Goal: Task Accomplishment & Management: Complete application form

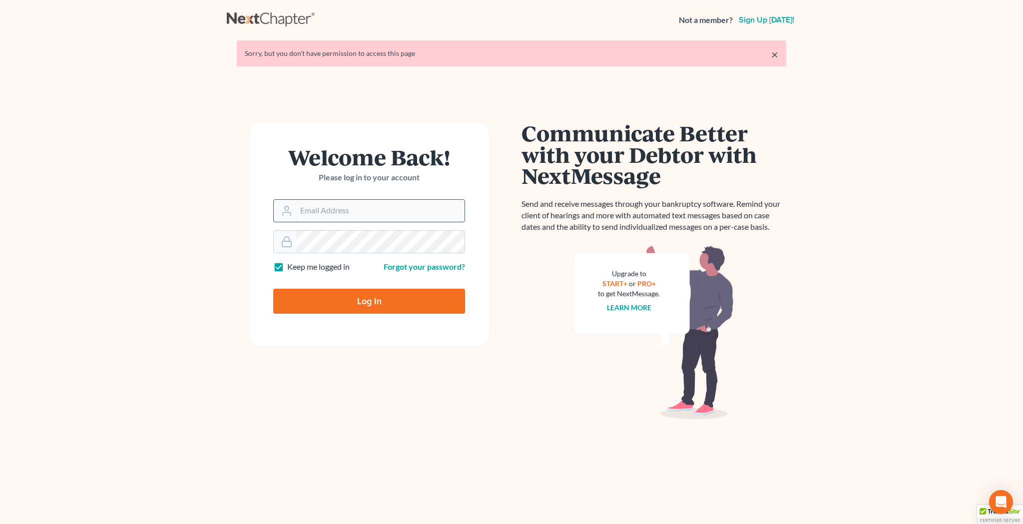
click at [360, 201] on input "Email Address" at bounding box center [380, 211] width 168 height 22
type input "jcollier513@gmail.com"
type input "Thinking..."
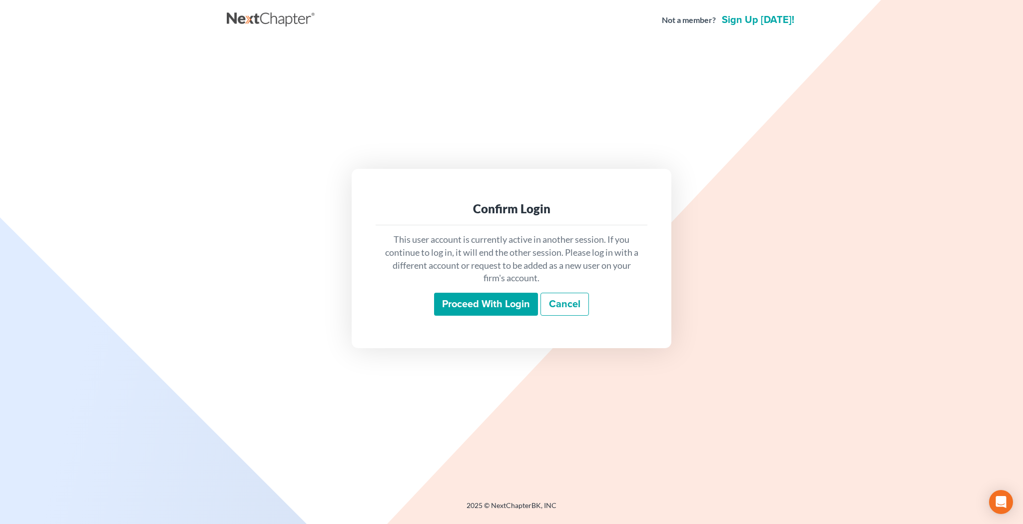
click at [458, 304] on input "Proceed with login" at bounding box center [486, 304] width 104 height 23
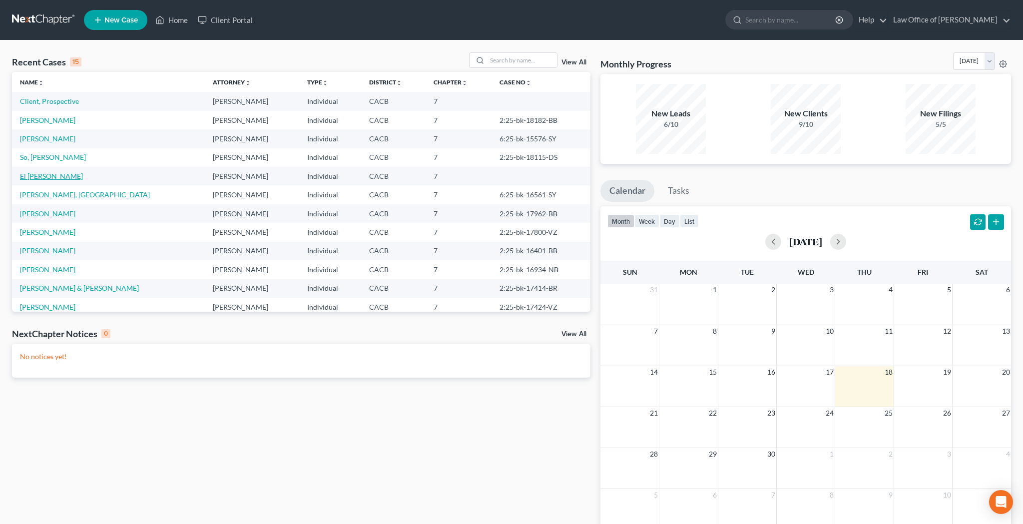
click at [55, 174] on link "El Fadly, Mona" at bounding box center [51, 176] width 63 height 8
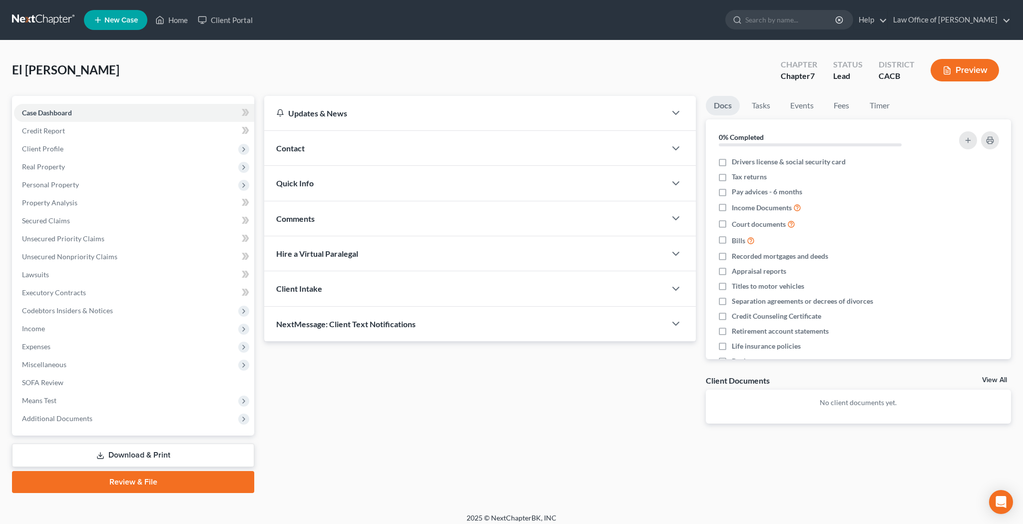
click at [313, 152] on div "Contact" at bounding box center [465, 148] width 402 height 34
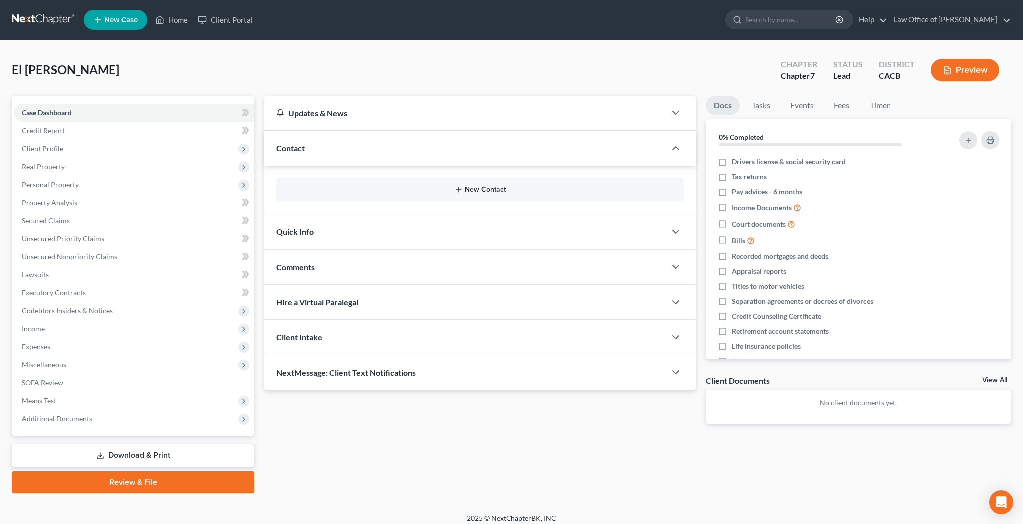
click at [481, 190] on button "New Contact" at bounding box center [480, 190] width 392 height 8
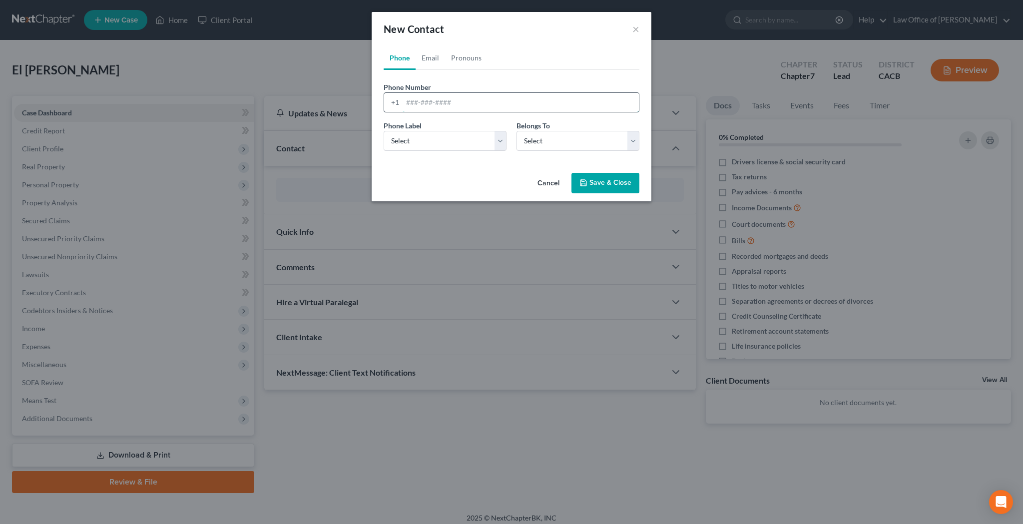
click at [465, 99] on input "tel" at bounding box center [521, 102] width 236 height 19
paste input "[PHONE_NUMBER]"
type input "[PHONE_NUMBER]"
select select "0"
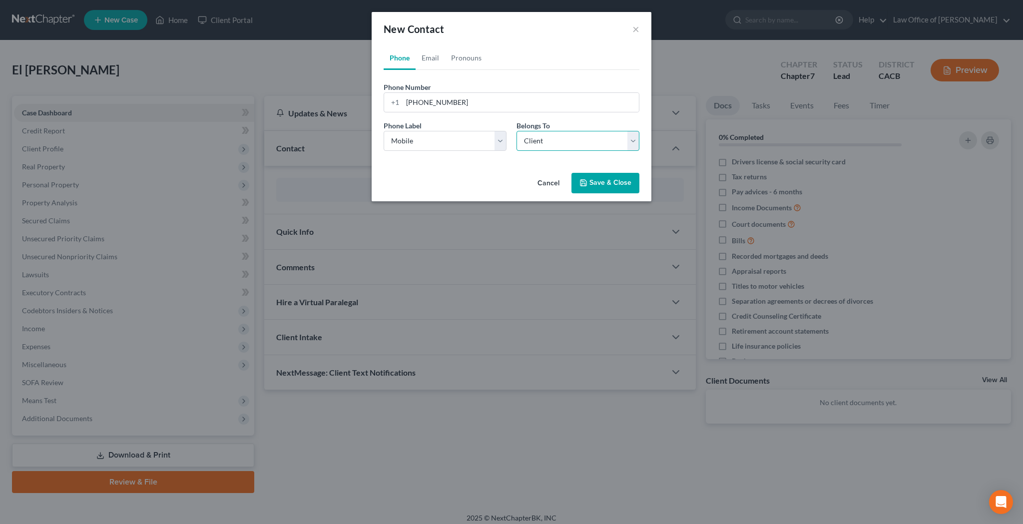
select select "0"
click at [433, 56] on link "Email" at bounding box center [430, 58] width 29 height 24
click at [444, 99] on input "email" at bounding box center [521, 102] width 236 height 19
paste input "[EMAIL_ADDRESS][DOMAIN_NAME]"
click at [0, 523] on com-1password-button at bounding box center [0, 531] width 0 height 0
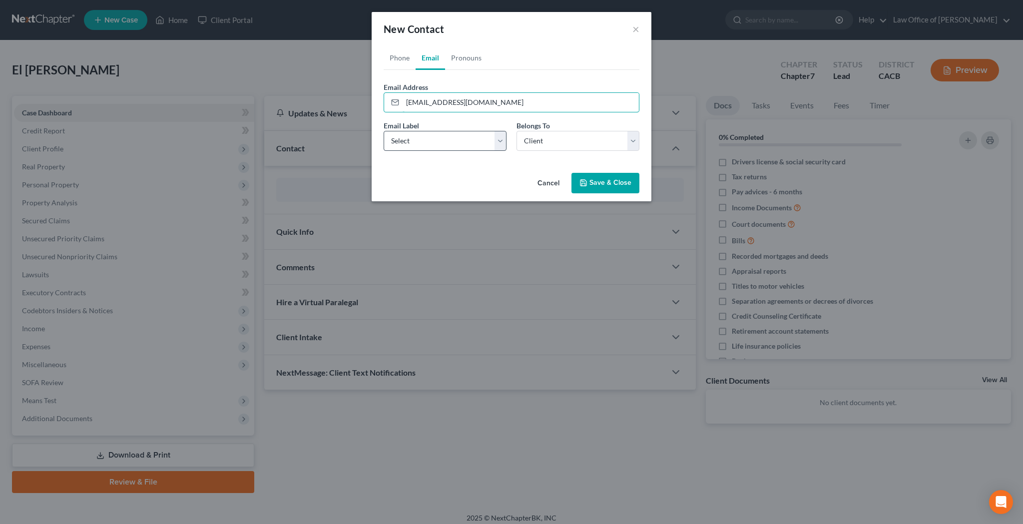
type input "[EMAIL_ADDRESS][DOMAIN_NAME]"
select select "0"
click at [463, 57] on link "Pronouns" at bounding box center [466, 58] width 42 height 24
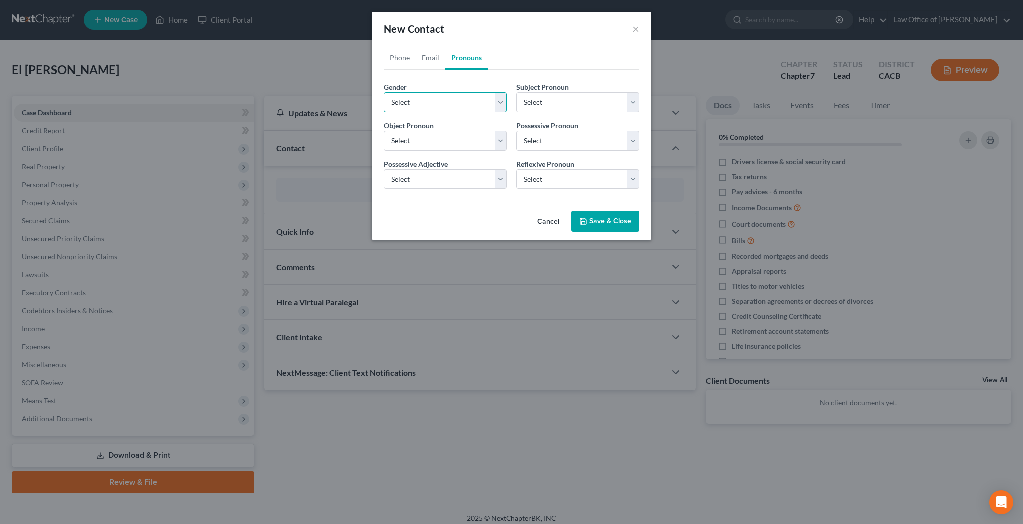
select select "1"
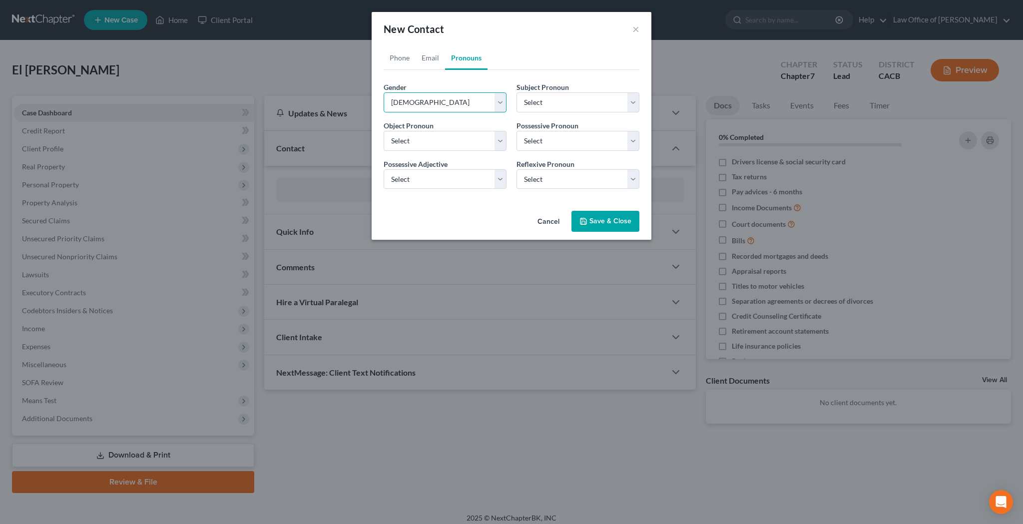
select select "1"
click at [596, 221] on button "Save & Close" at bounding box center [605, 221] width 68 height 21
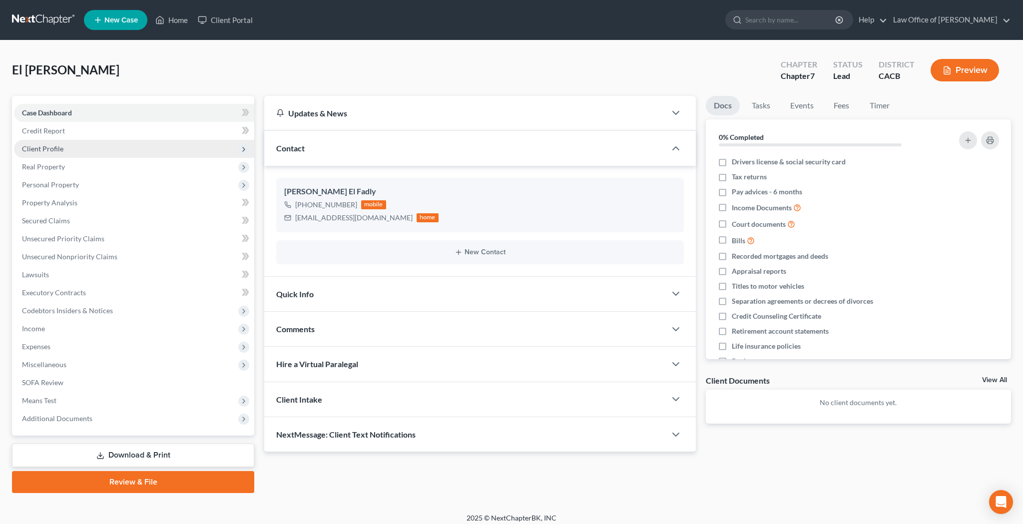
click at [96, 152] on span "Client Profile" at bounding box center [134, 149] width 240 height 18
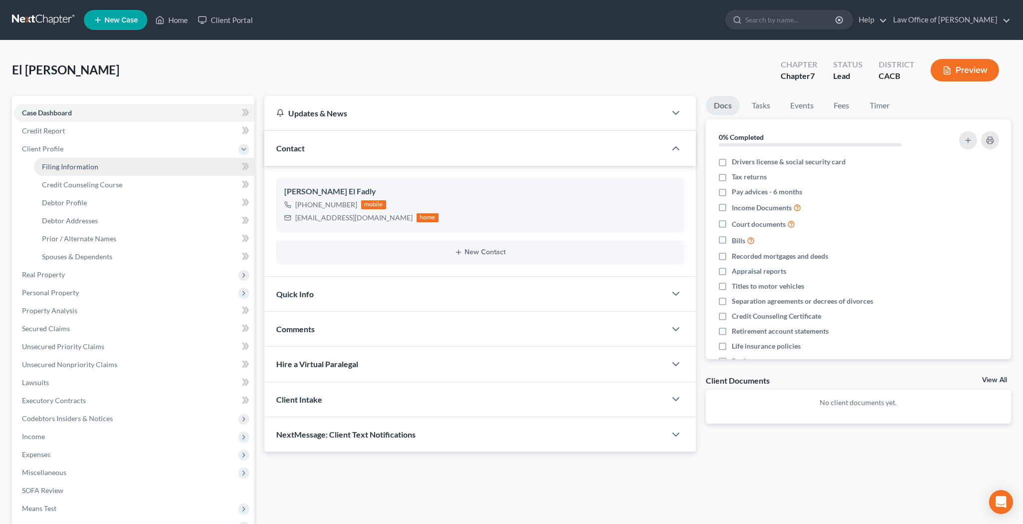
click at [93, 166] on span "Filing Information" at bounding box center [70, 166] width 56 height 8
select select "1"
select select "0"
select select "4"
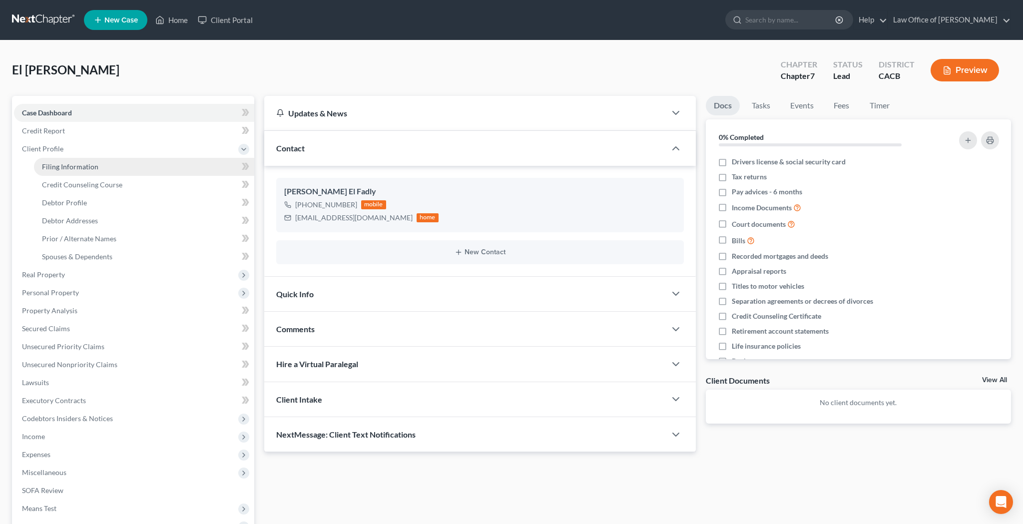
select select "0"
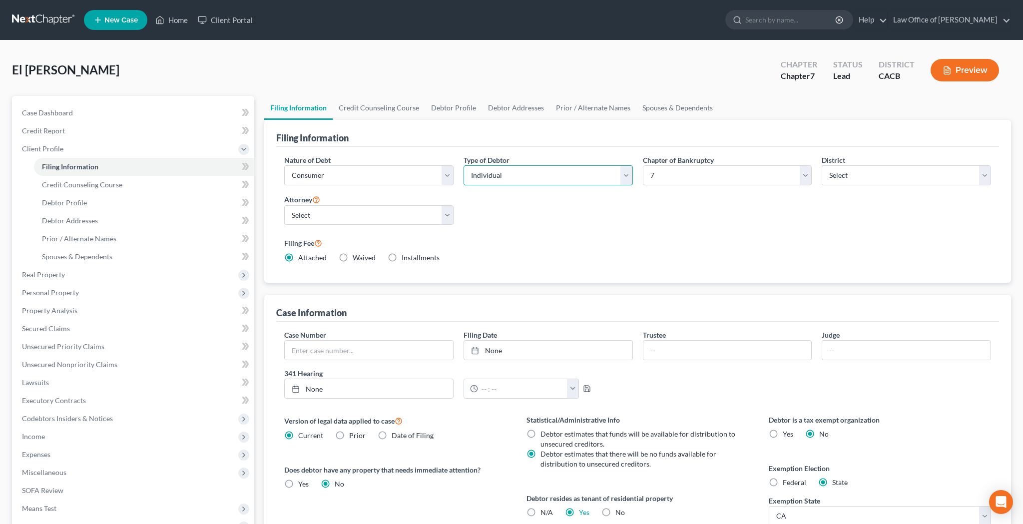
select select "1"
click at [394, 109] on link "Credit Counseling Course" at bounding box center [379, 108] width 92 height 24
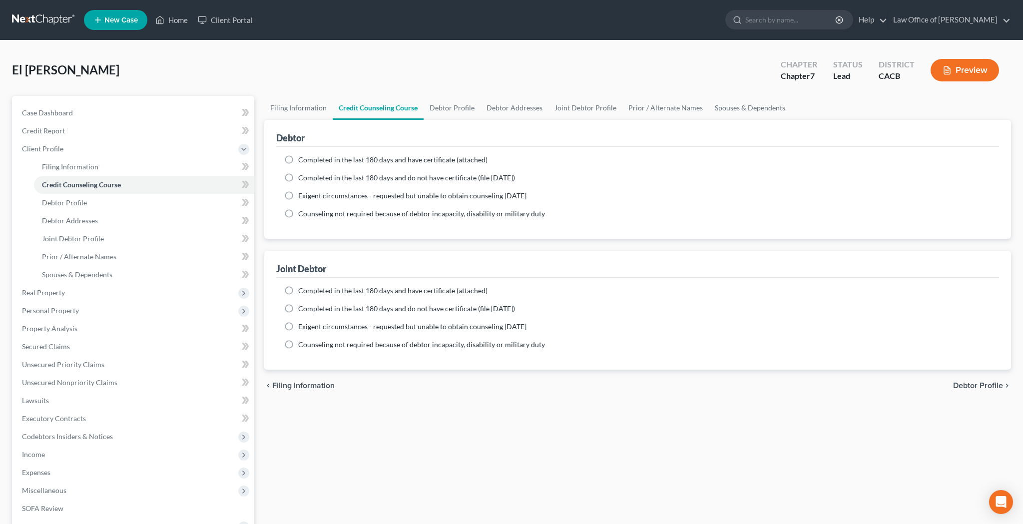
click at [298, 162] on label "Completed in the last 180 days and have certificate (attached)" at bounding box center [392, 160] width 189 height 10
click at [302, 161] on input "Completed in the last 180 days and have certificate (attached)" at bounding box center [305, 158] width 6 height 6
radio input "true"
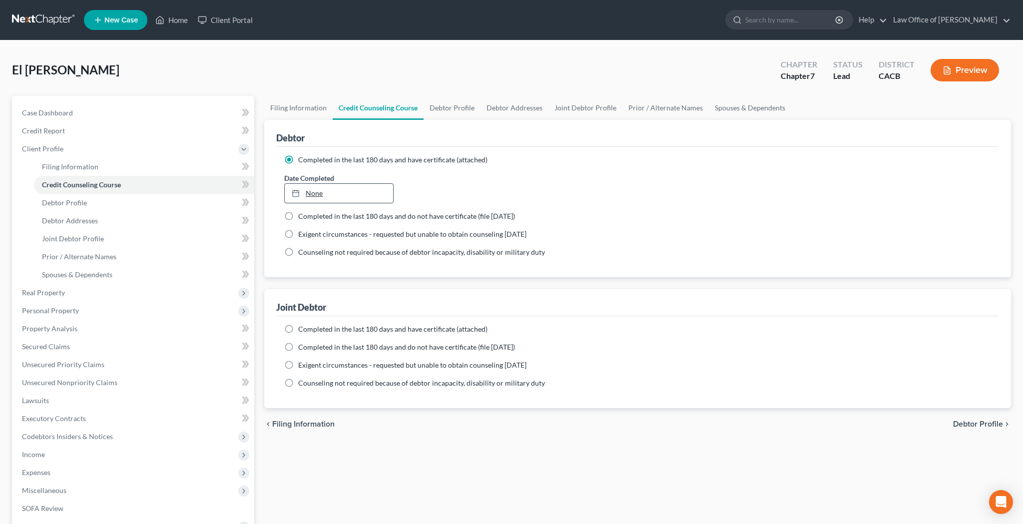
click at [305, 197] on div at bounding box center [299, 193] width 14 height 8
click at [298, 328] on label "Completed in the last 180 days and have certificate (attached)" at bounding box center [392, 329] width 189 height 10
click at [302, 328] on input "Completed in the last 180 days and have certificate (attached)" at bounding box center [305, 327] width 6 height 6
radio input "true"
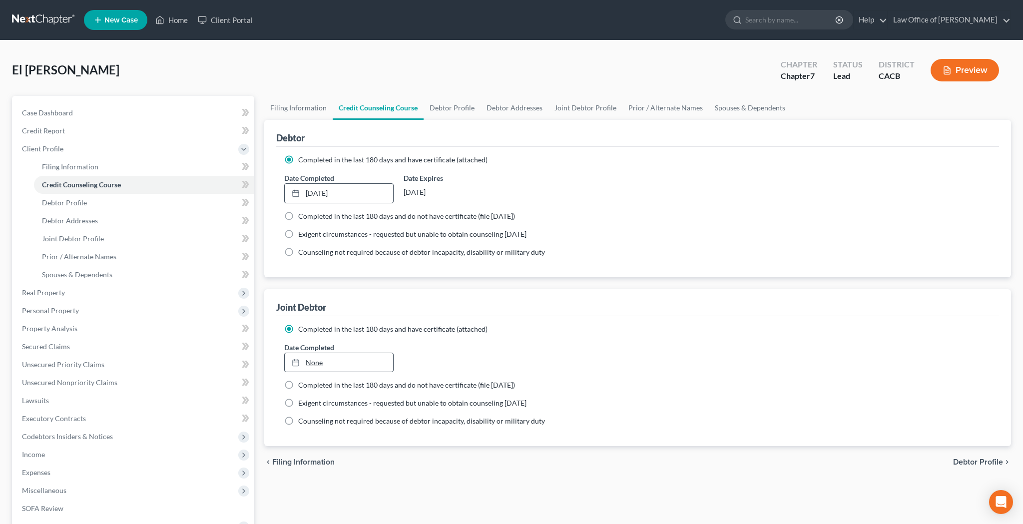
click at [308, 361] on link "None" at bounding box center [339, 362] width 108 height 19
click at [452, 110] on link "Debtor Profile" at bounding box center [451, 108] width 57 height 24
select select "1"
select select "2"
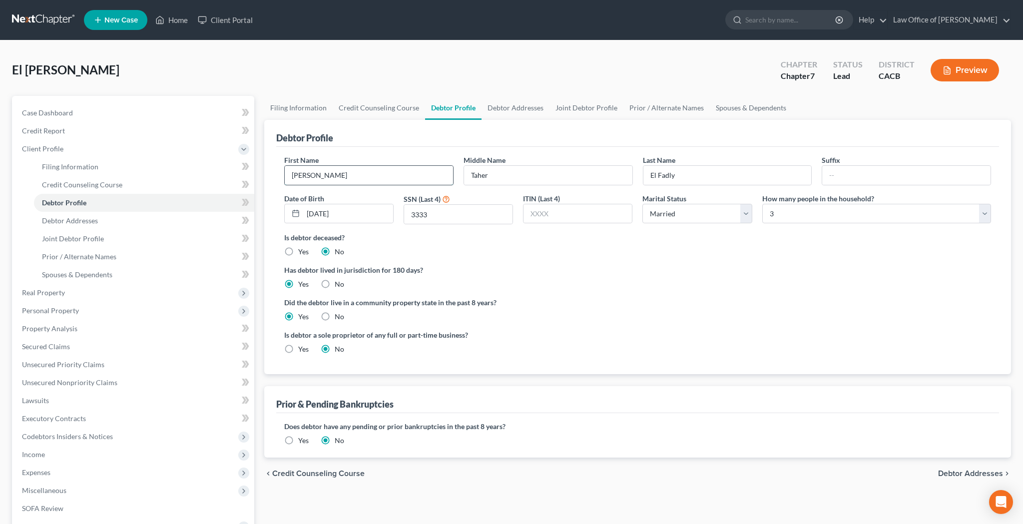
click at [386, 171] on input "Mona" at bounding box center [369, 175] width 168 height 19
click at [506, 175] on input "Taher" at bounding box center [548, 175] width 168 height 19
click at [685, 167] on input "El Fadly" at bounding box center [727, 175] width 168 height 19
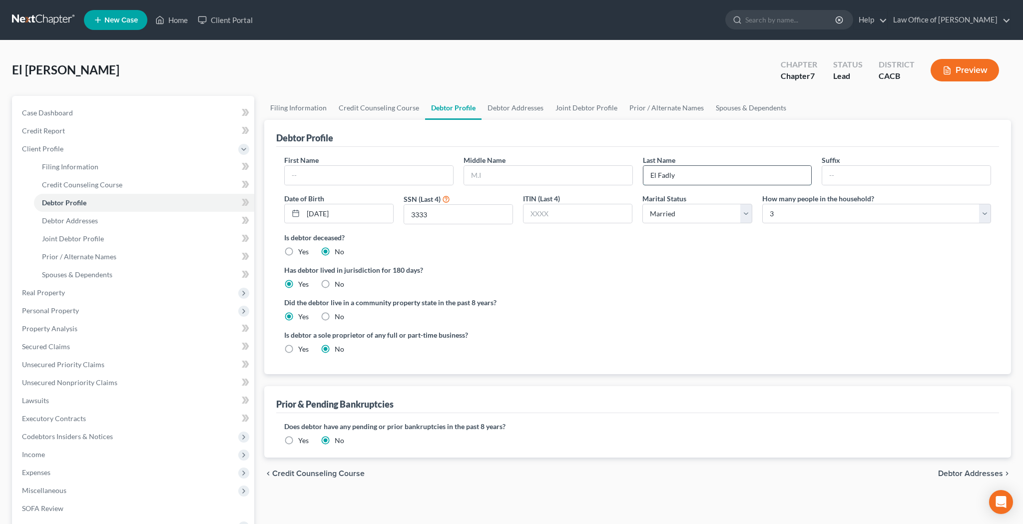
click at [685, 167] on input "El Fadly" at bounding box center [727, 175] width 168 height 19
type input "Fadly"
click at [696, 174] on input "Fadly" at bounding box center [727, 175] width 168 height 19
click at [360, 175] on input "text" at bounding box center [369, 175] width 168 height 19
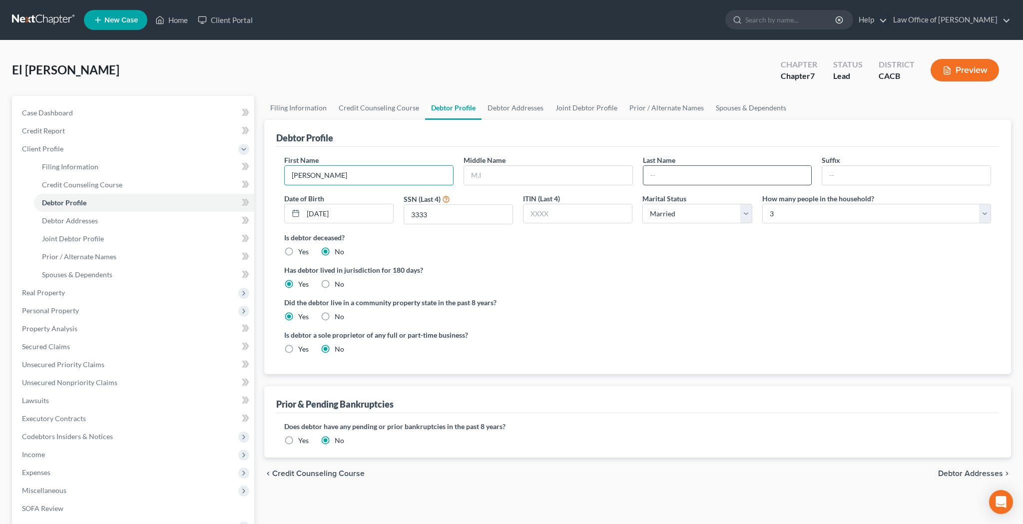
type input "Ahmed"
click at [656, 174] on input "text" at bounding box center [727, 175] width 168 height 19
type input "Machach"
click at [620, 147] on div "First Name Ahmed Middle Name Last Name Machach Suffix Date of Birth 02/11/1971 …" at bounding box center [637, 260] width 723 height 227
click at [391, 206] on input "02/11/1971" at bounding box center [348, 213] width 90 height 19
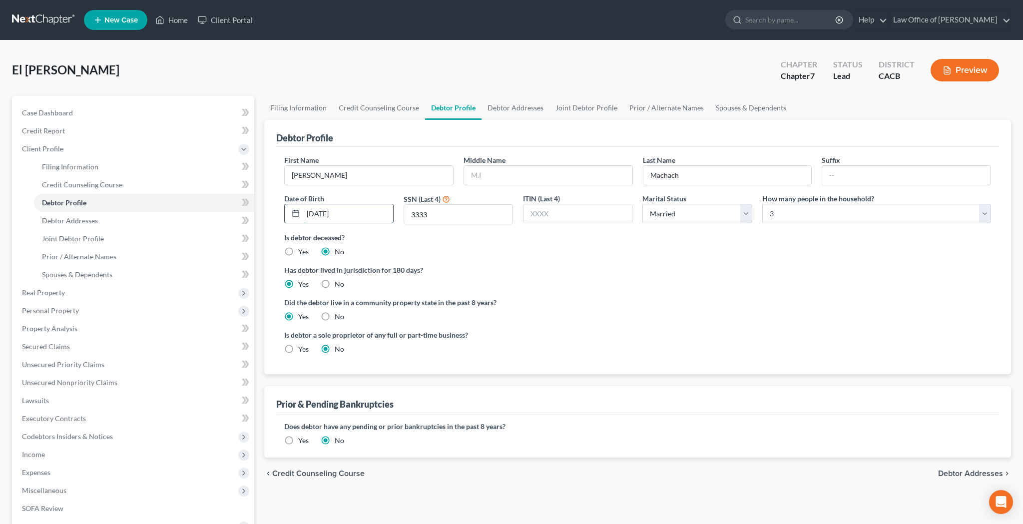
click at [391, 206] on input "02/11/1971" at bounding box center [348, 213] width 90 height 19
type input "06/19/1984"
click at [462, 210] on input "3333" at bounding box center [458, 214] width 108 height 19
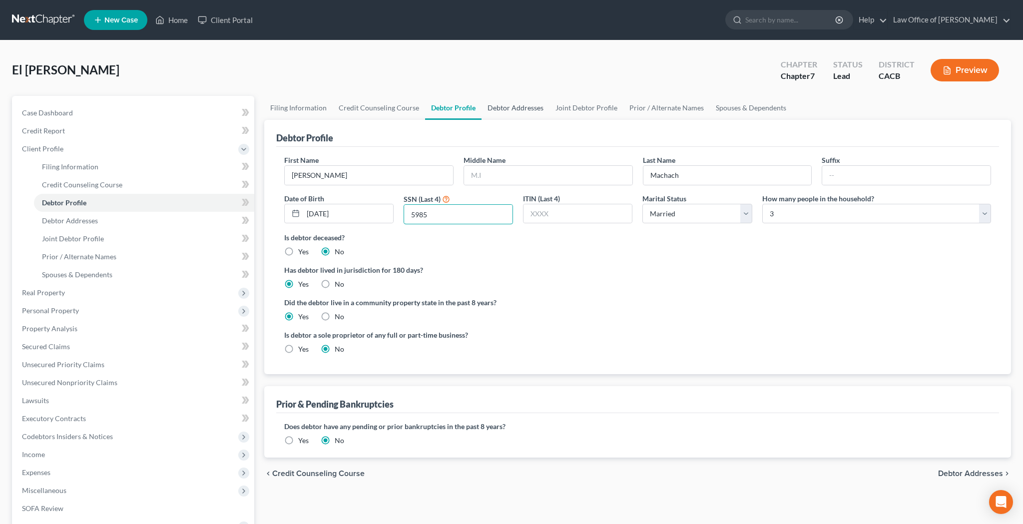
type input "5985"
click at [521, 107] on link "Debtor Addresses" at bounding box center [515, 108] width 68 height 24
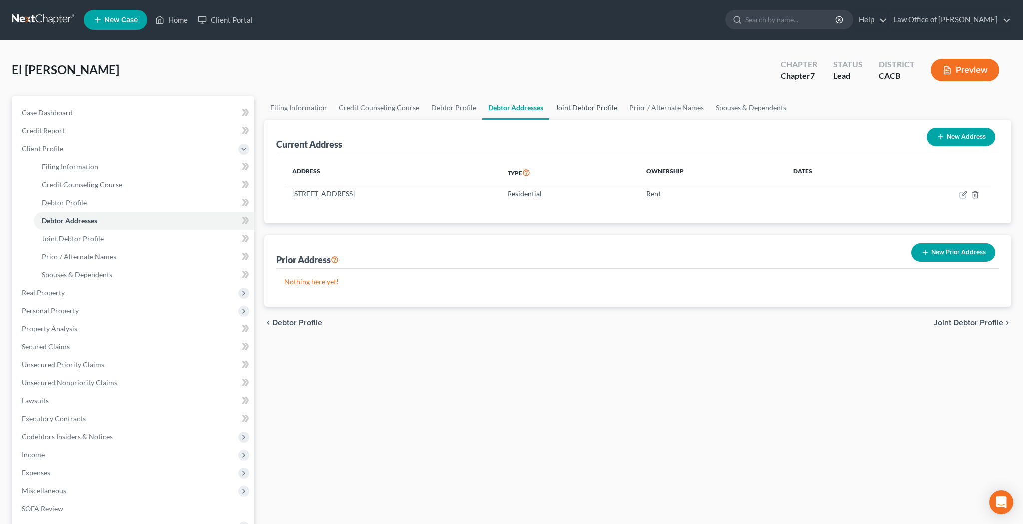
click at [575, 110] on link "Joint Debtor Profile" at bounding box center [586, 108] width 74 height 24
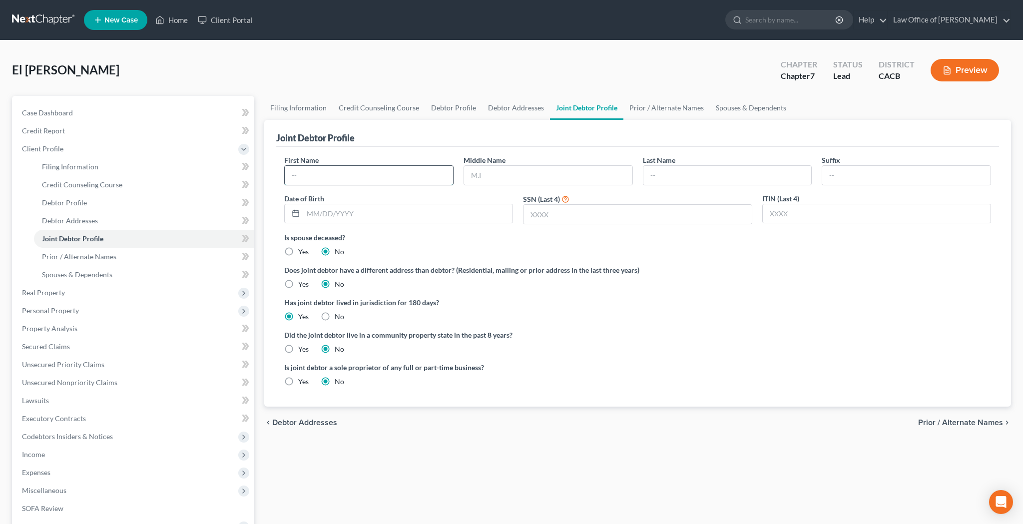
click at [391, 174] on input "text" at bounding box center [369, 175] width 168 height 19
type input "Mona"
click at [512, 171] on input "text" at bounding box center [548, 175] width 168 height 19
type input "Taher"
click at [674, 174] on input "text" at bounding box center [727, 175] width 168 height 19
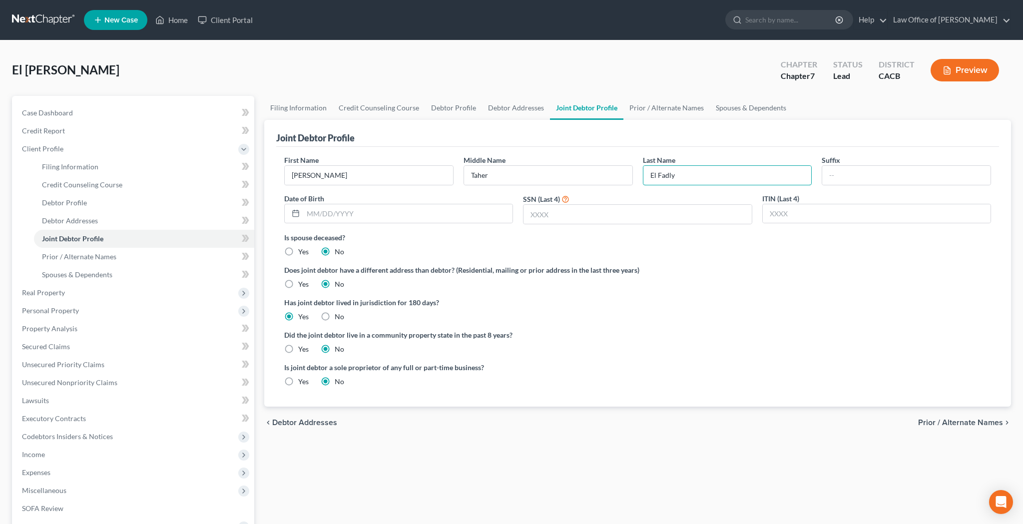
type input "El Fadly"
click at [744, 258] on ng-include "First Name Mona Middle Name Taher Last Name El Fadly Suffix Date of Birth SSN (…" at bounding box center [637, 275] width 707 height 240
click at [452, 214] on input "text" at bounding box center [407, 213] width 209 height 19
type input "02/11/1971"
click at [609, 214] on input "text" at bounding box center [637, 214] width 228 height 19
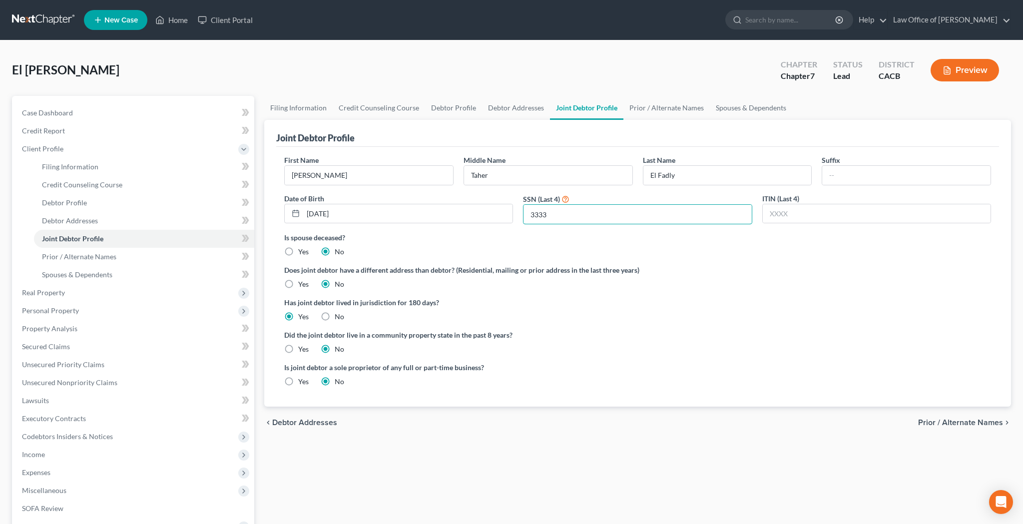
type input "3333"
click at [298, 349] on label "Yes" at bounding box center [303, 349] width 10 height 10
click at [302, 349] on input "Yes" at bounding box center [305, 347] width 6 height 6
radio input "true"
radio input "false"
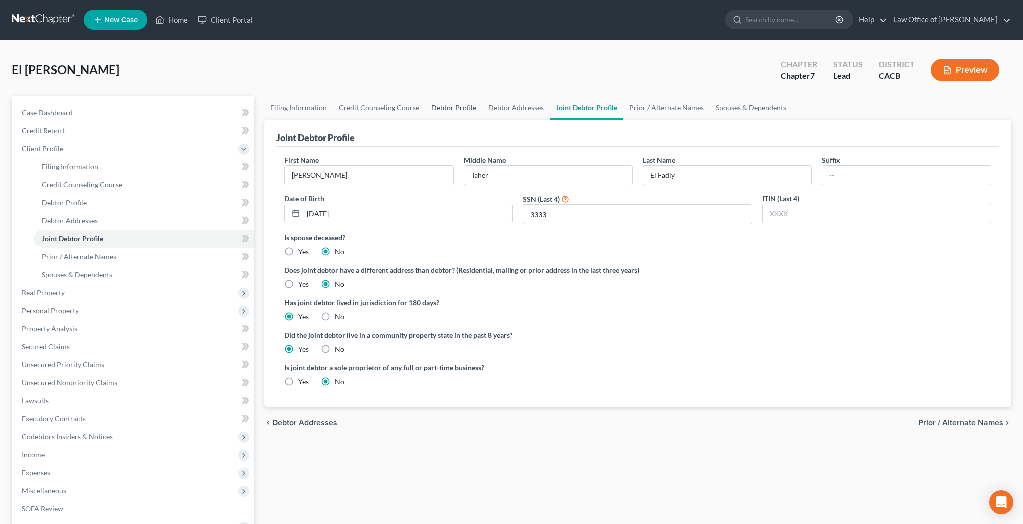
click at [453, 115] on link "Debtor Profile" at bounding box center [453, 108] width 57 height 24
select select "1"
select select "2"
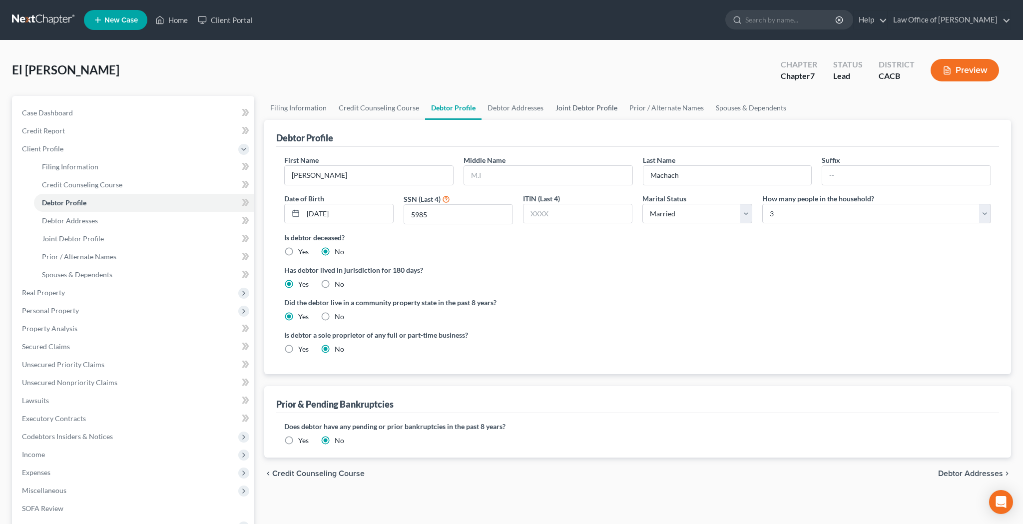
click at [584, 111] on link "Joint Debtor Profile" at bounding box center [586, 108] width 74 height 24
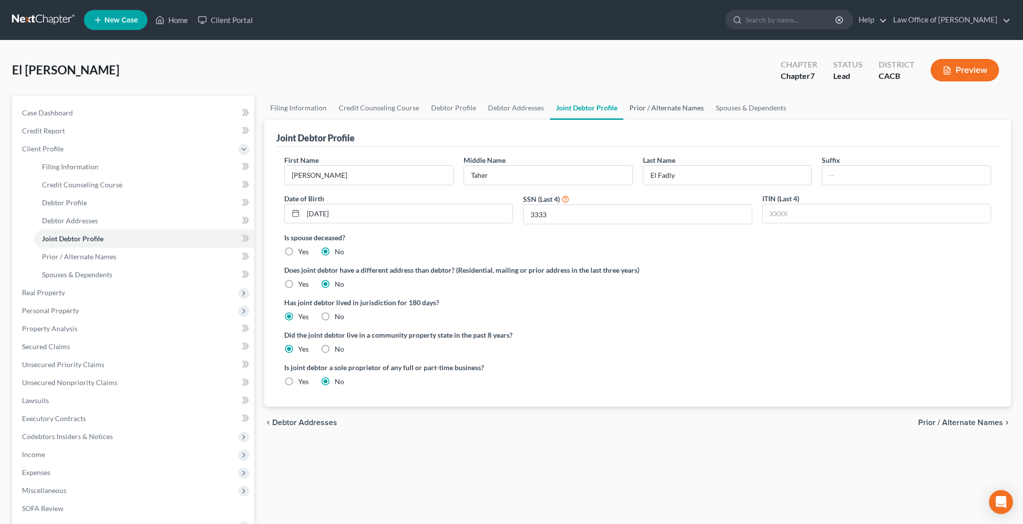
click at [677, 109] on link "Prior / Alternate Names" at bounding box center [666, 108] width 86 height 24
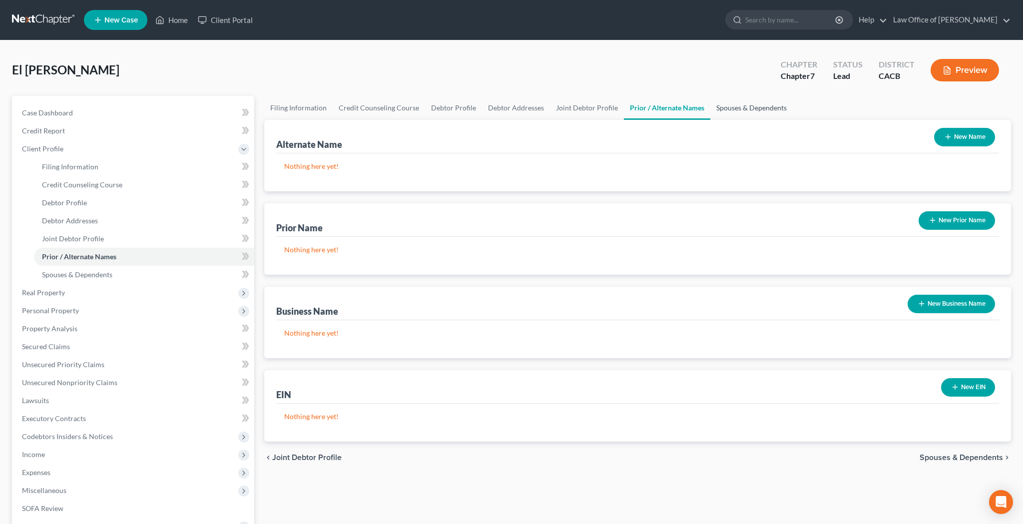
click at [763, 111] on link "Spouses & Dependents" at bounding box center [751, 108] width 82 height 24
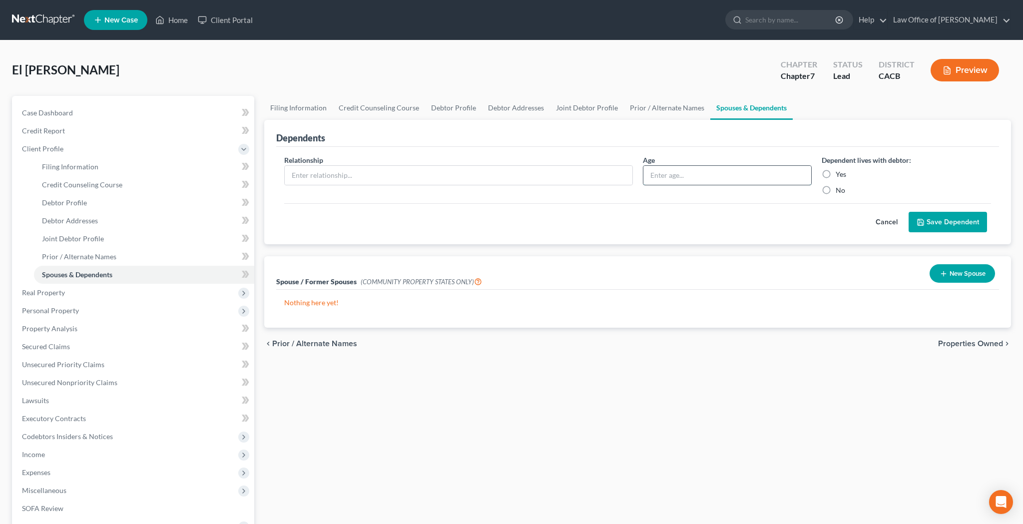
click at [664, 173] on input "text" at bounding box center [727, 175] width 168 height 19
type input "17"
click at [532, 178] on input "text" at bounding box center [459, 175] width 348 height 19
type input "Daughter"
click at [836, 175] on label "Yes" at bounding box center [841, 174] width 10 height 10
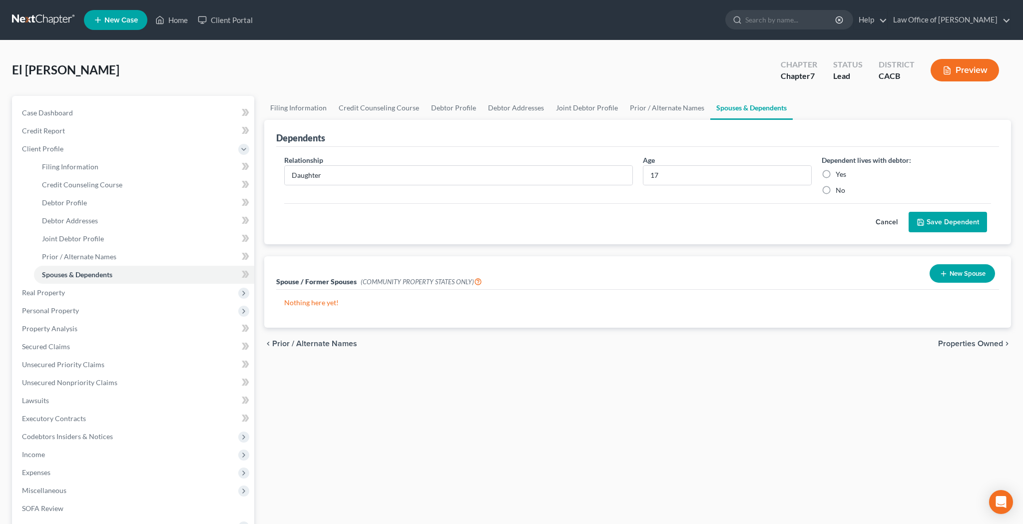
click at [840, 175] on input "Yes" at bounding box center [843, 172] width 6 height 6
radio input "true"
click at [924, 226] on button "Save Dependent" at bounding box center [947, 222] width 78 height 21
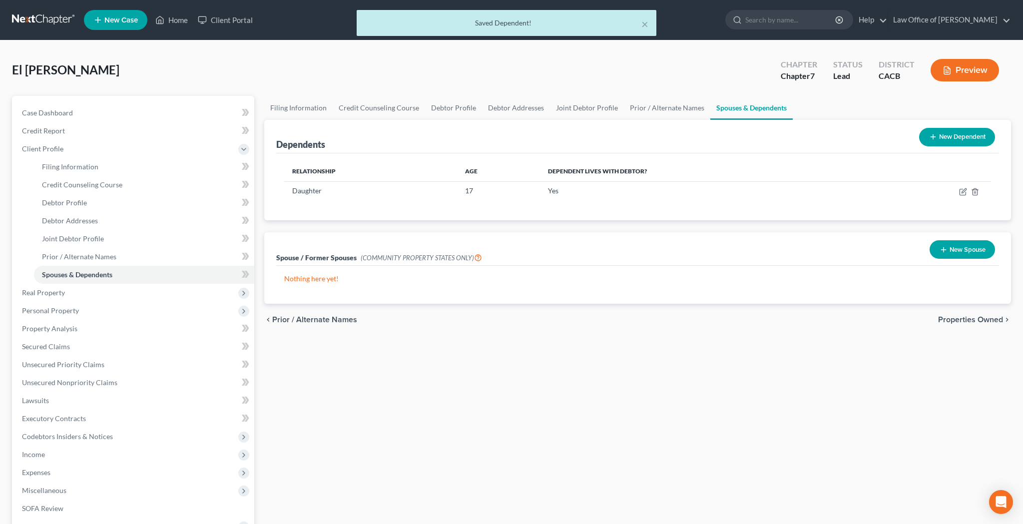
click at [958, 251] on button "New Spouse" at bounding box center [961, 249] width 65 height 18
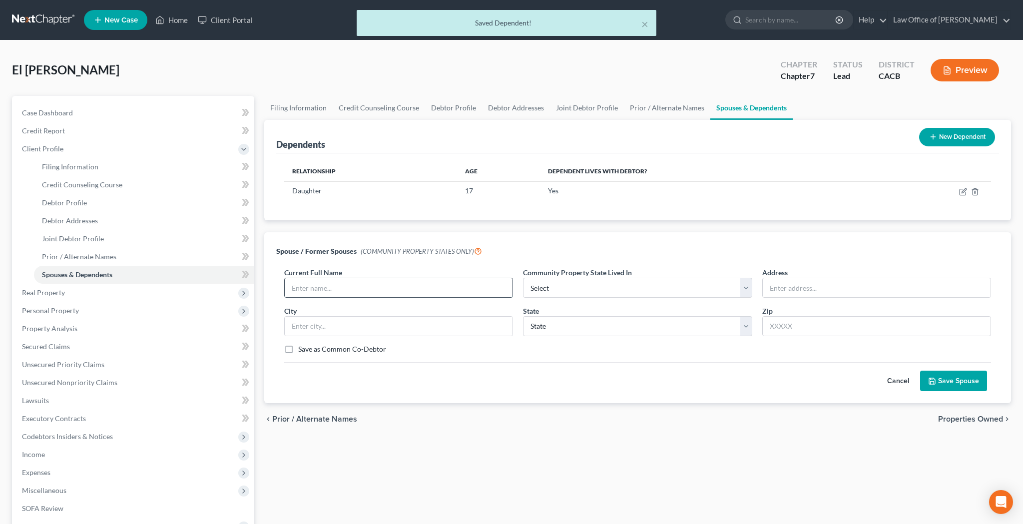
click at [400, 285] on input "text" at bounding box center [399, 287] width 228 height 19
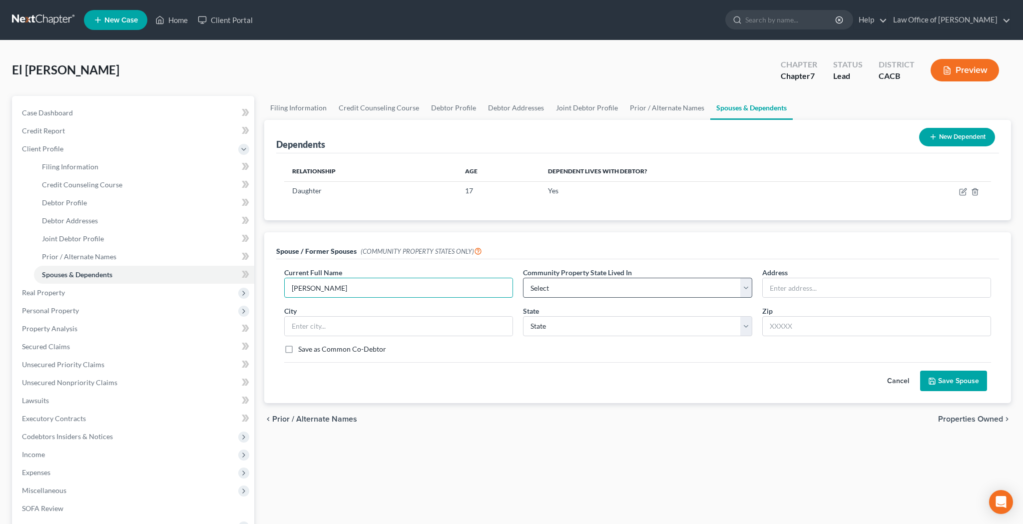
type input "[PERSON_NAME]"
select select "1"
click at [788, 290] on input "text" at bounding box center [877, 287] width 228 height 19
type input "3367 Andrita St, Apt 26"
click at [843, 330] on input "text" at bounding box center [876, 326] width 229 height 20
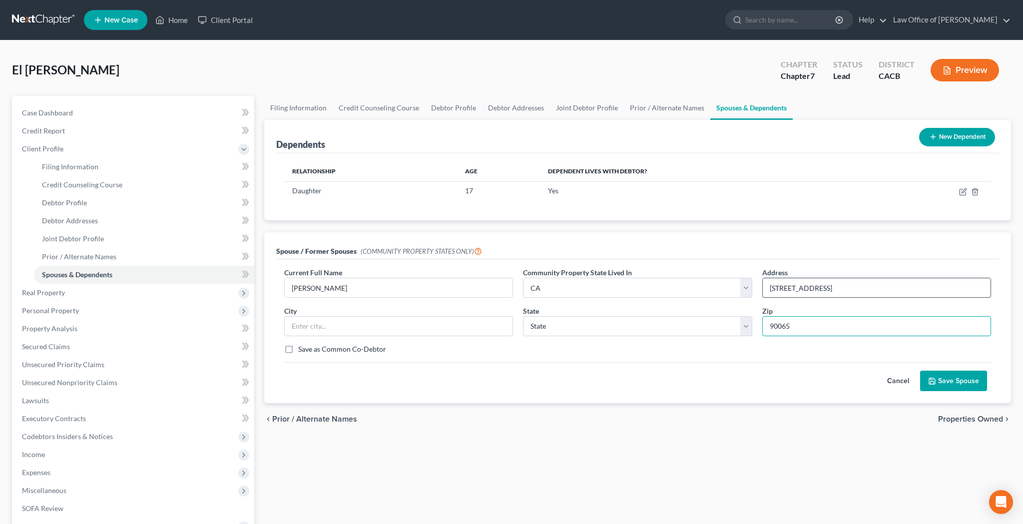
type input "90065"
click at [890, 288] on input "3367 Andrita St, Apt 26" at bounding box center [877, 287] width 228 height 19
type input "[GEOGRAPHIC_DATA]"
select select "4"
click at [947, 383] on button "Save Spouse" at bounding box center [953, 381] width 67 height 21
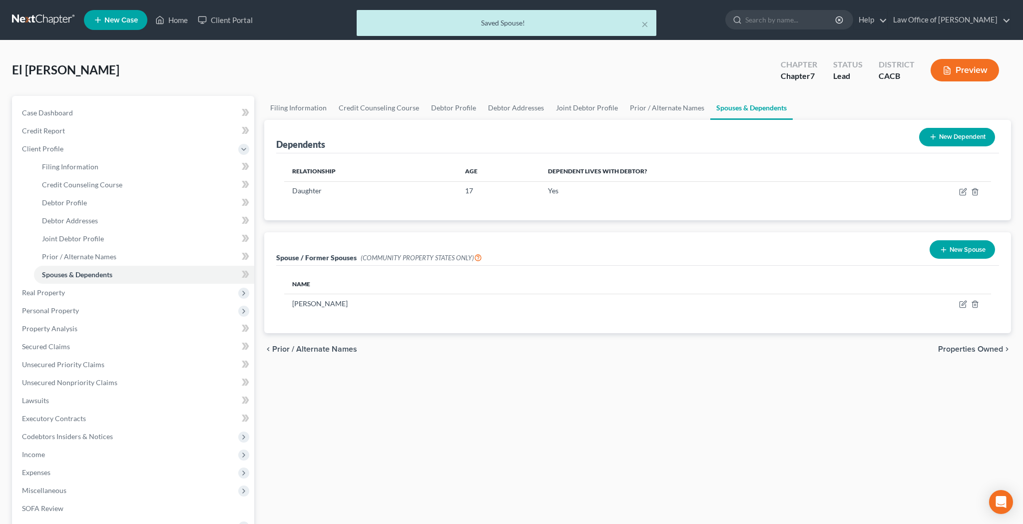
click at [961, 251] on button "New Spouse" at bounding box center [961, 249] width 65 height 18
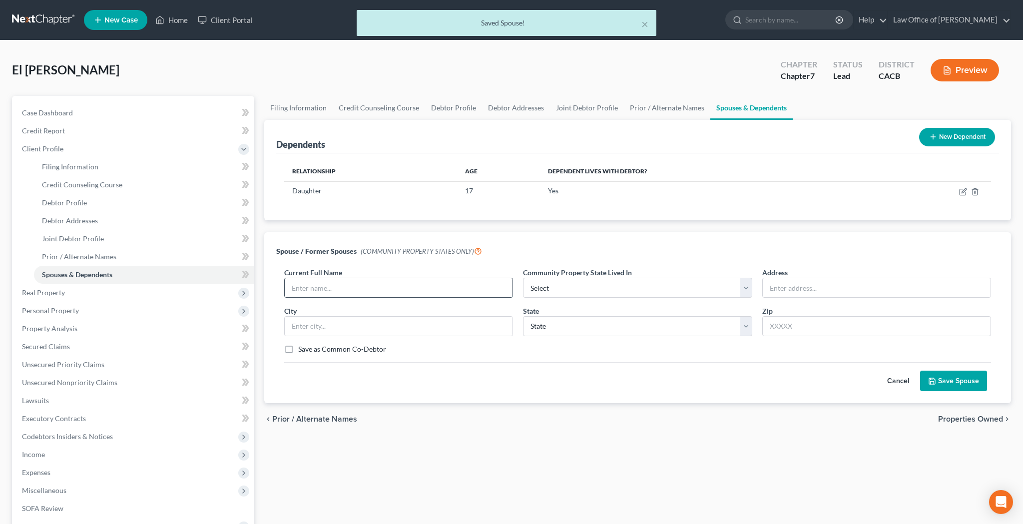
click at [384, 288] on input "text" at bounding box center [399, 287] width 228 height 19
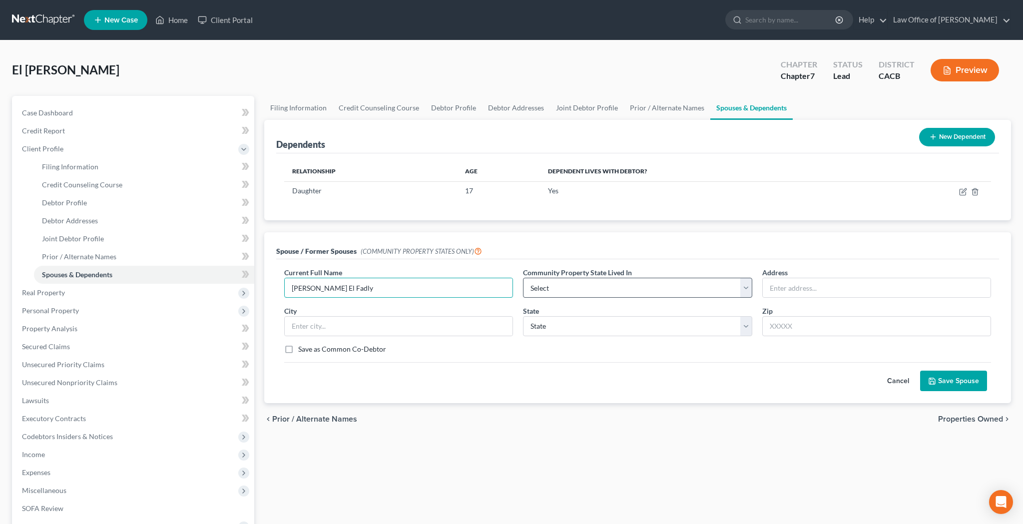
type input "Mona El Fadly"
select select "1"
click at [791, 291] on input "text" at bounding box center [877, 287] width 228 height 19
type input "3367 Andrita St, Apt 26"
click at [821, 332] on input "text" at bounding box center [876, 326] width 229 height 20
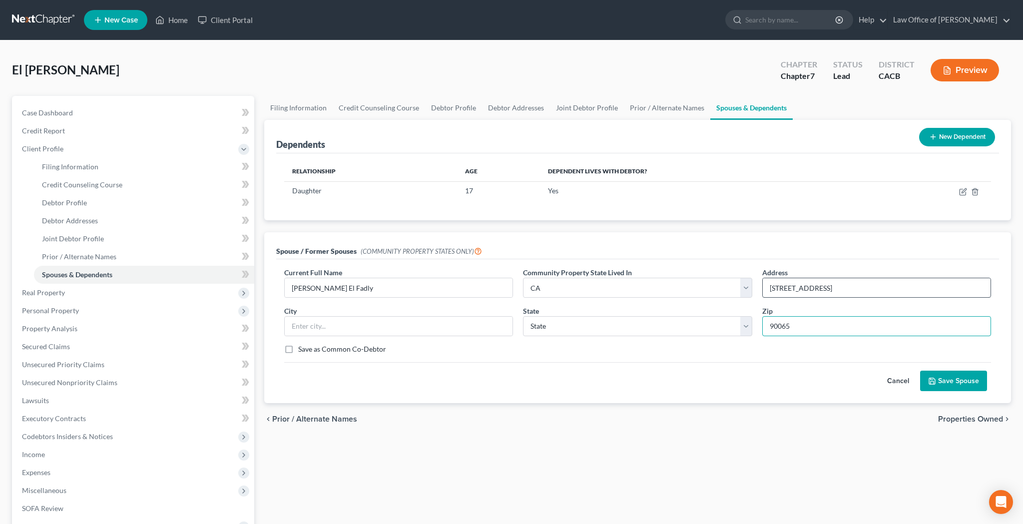
type input "90065"
click at [827, 291] on input "3367 Andrita St, Apt 26" at bounding box center [877, 287] width 228 height 19
type input "[GEOGRAPHIC_DATA]"
select select "4"
click at [954, 382] on button "Save Spouse" at bounding box center [953, 381] width 67 height 21
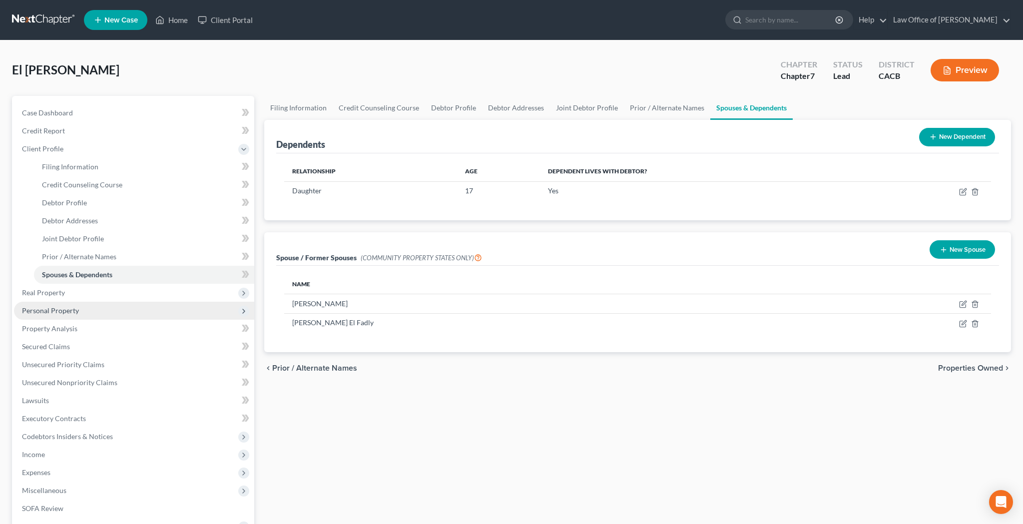
click at [100, 313] on span "Personal Property" at bounding box center [134, 311] width 240 height 18
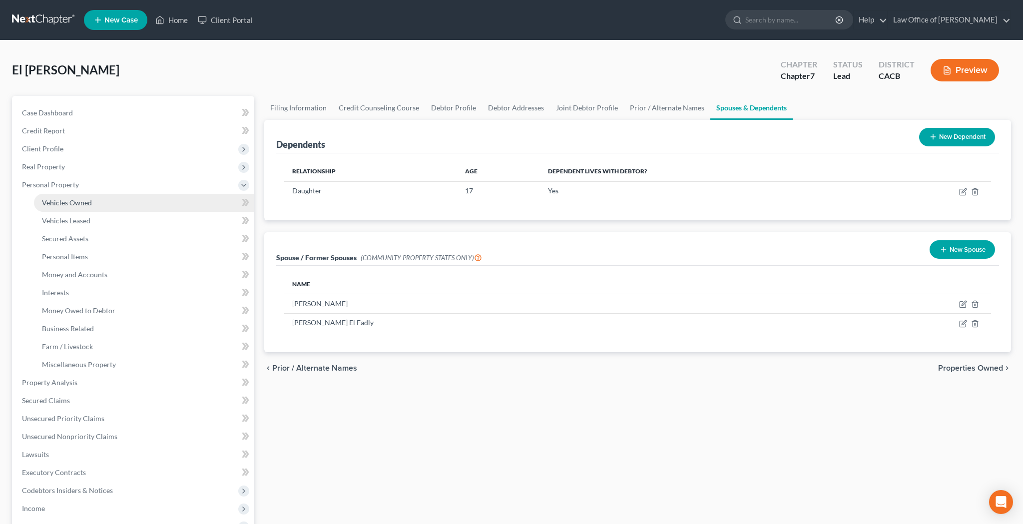
click at [103, 206] on link "Vehicles Owned" at bounding box center [144, 203] width 220 height 18
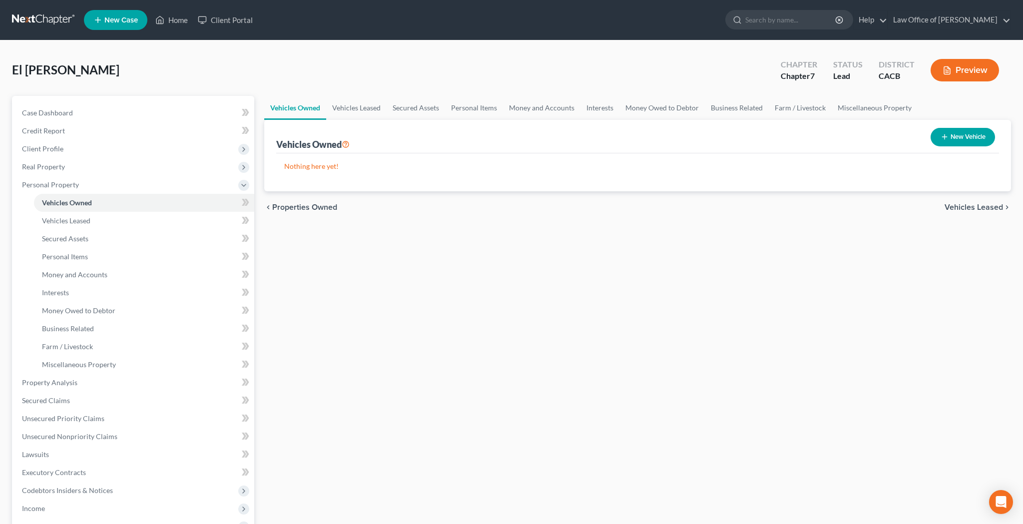
click at [961, 133] on button "New Vehicle" at bounding box center [962, 137] width 64 height 18
select select "0"
select select "2"
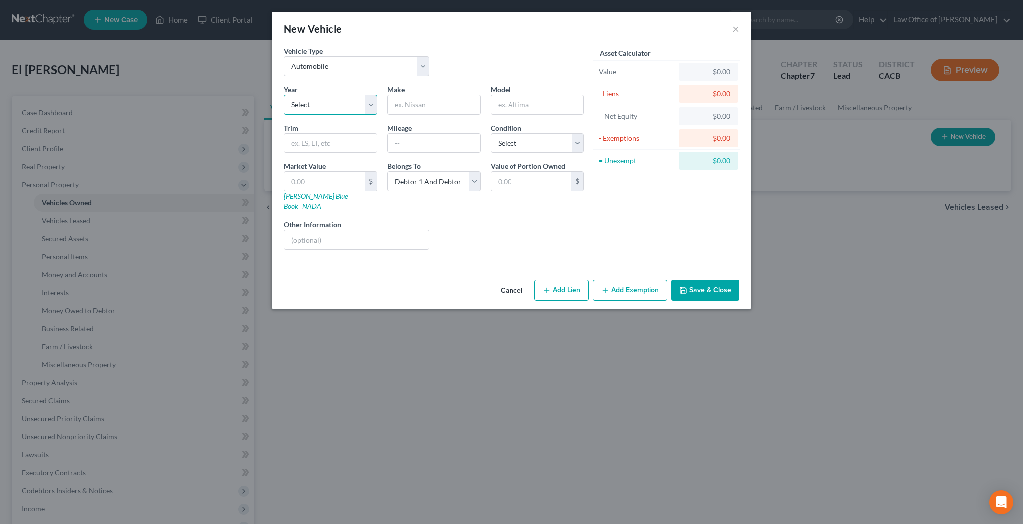
select select "10"
click at [439, 109] on input "text" at bounding box center [434, 104] width 92 height 19
type input "Honda"
click at [510, 108] on input "text" at bounding box center [537, 104] width 92 height 19
type input "Civic"
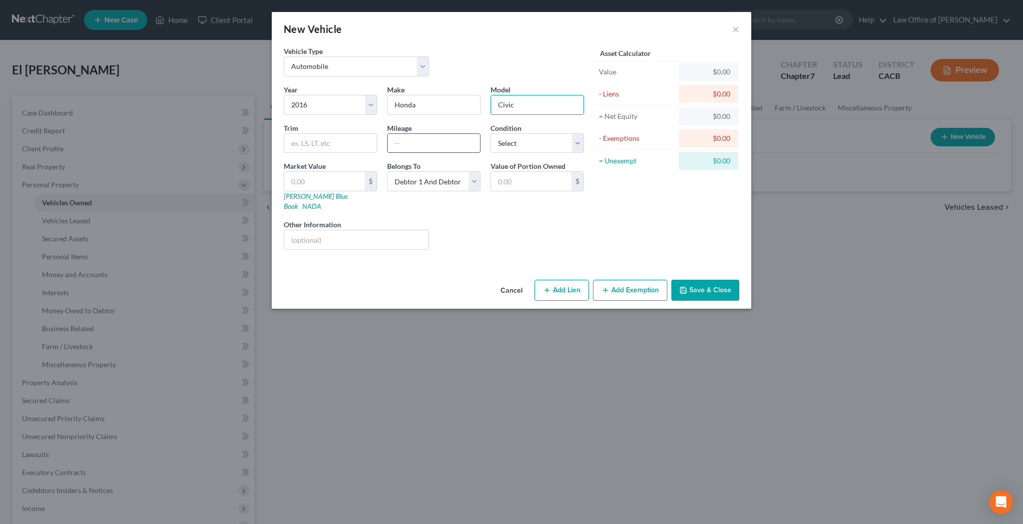
click at [414, 147] on input "text" at bounding box center [434, 143] width 92 height 19
type input "166,000"
select select "2"
click at [359, 178] on input "text" at bounding box center [324, 181] width 80 height 19
type input "7"
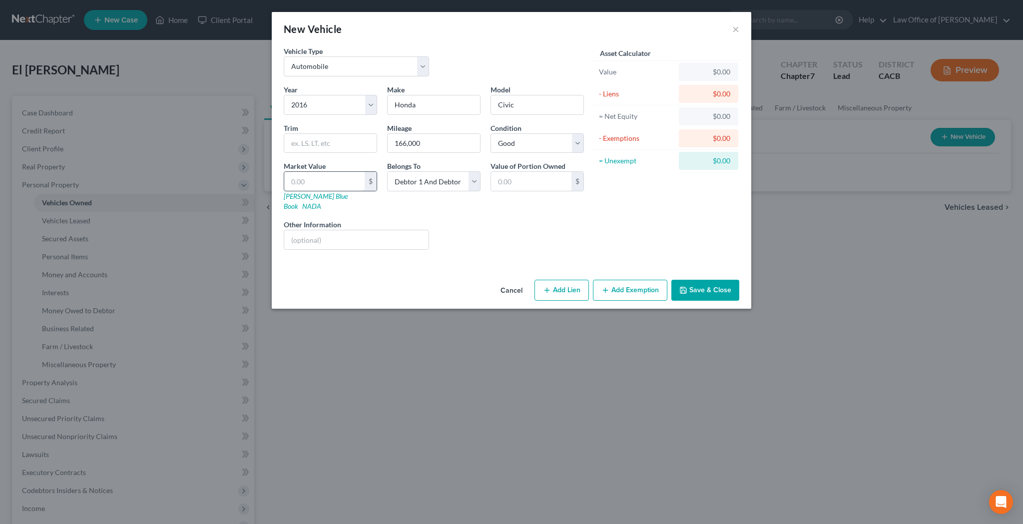
type input "7.00"
type input "74"
type input "74.00"
type input "747"
type input "747.00"
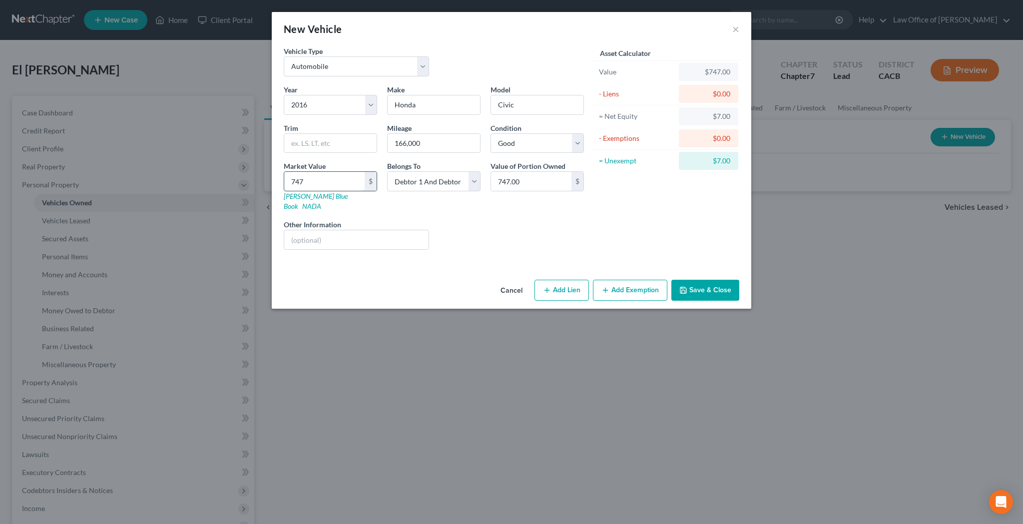
type input "7478"
type input "7,478.00"
select select "0"
click at [392, 230] on input "text" at bounding box center [356, 239] width 144 height 19
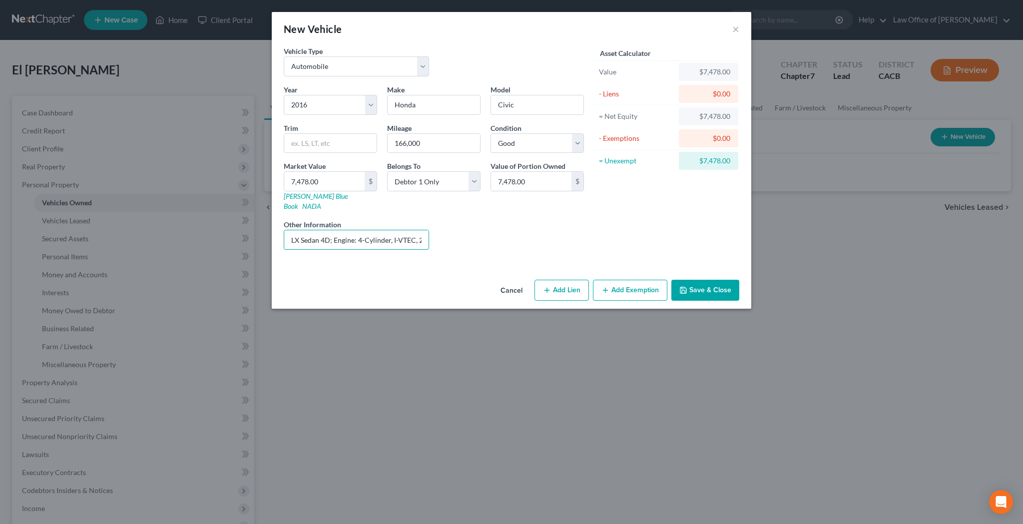
type input "LX Sedan 4D; Engine: 4-Cylinder, I-VTEC, 2.0 Liter"
click at [629, 280] on button "Add Exemption" at bounding box center [630, 290] width 74 height 21
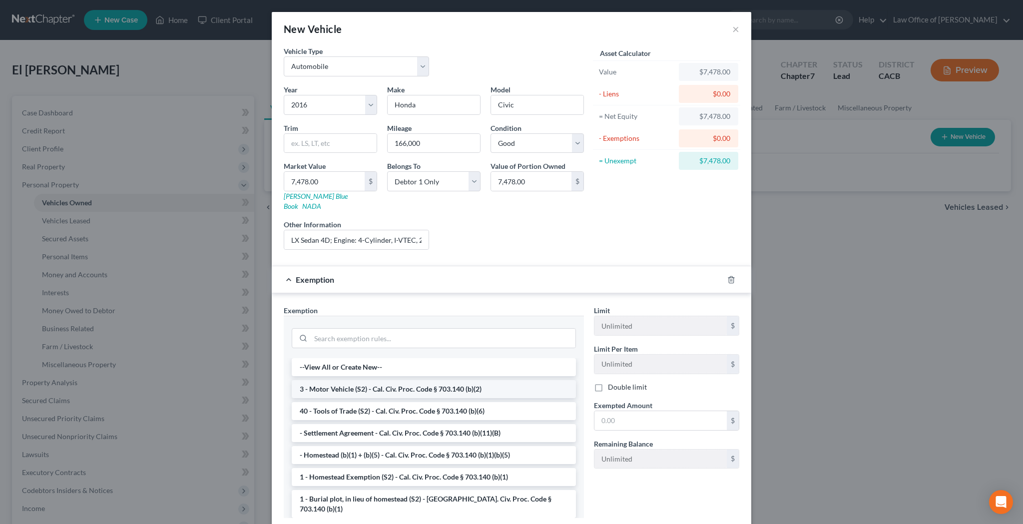
click at [434, 380] on li "3 - Motor Vehicle (S2) - Cal. Civ. Proc. Code § 703.140 (b)(2)" at bounding box center [434, 389] width 284 height 18
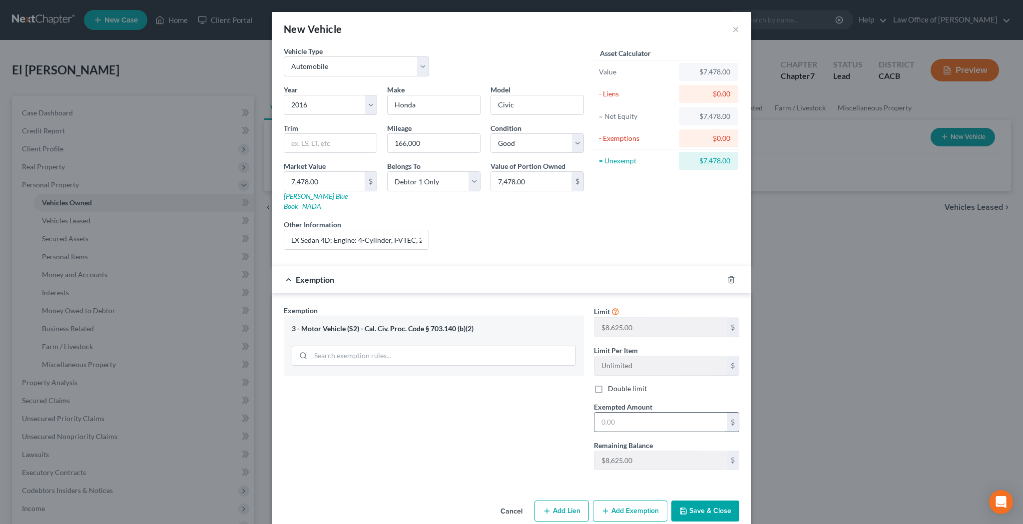
click at [630, 414] on input "text" at bounding box center [660, 422] width 132 height 19
type input "7,478"
click at [715, 502] on button "Save & Close" at bounding box center [705, 510] width 68 height 21
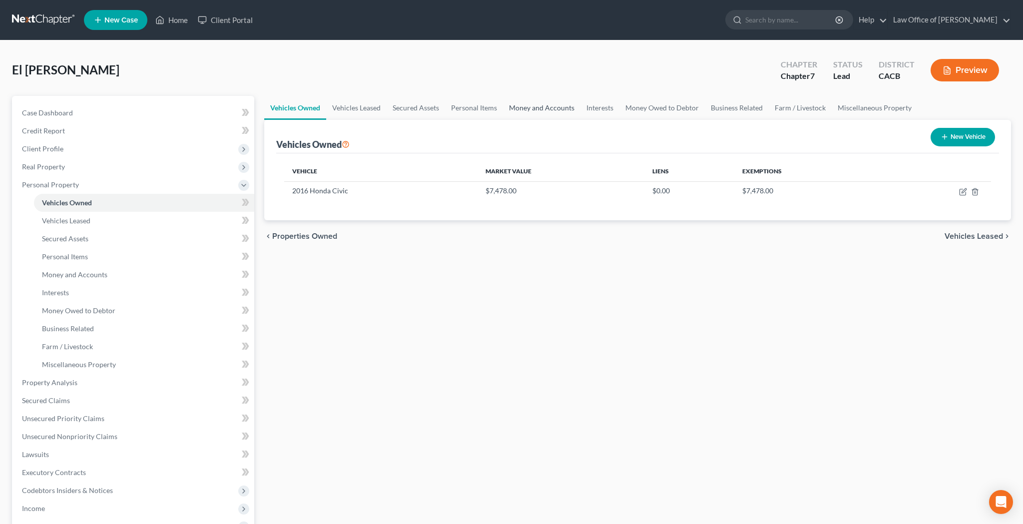
click at [566, 109] on link "Money and Accounts" at bounding box center [541, 108] width 77 height 24
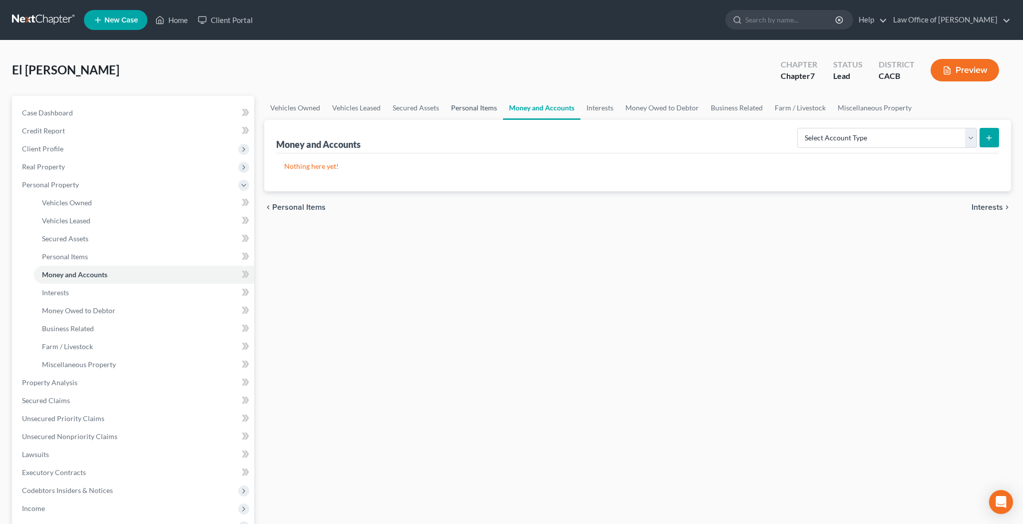
click at [483, 110] on link "Personal Items" at bounding box center [474, 108] width 58 height 24
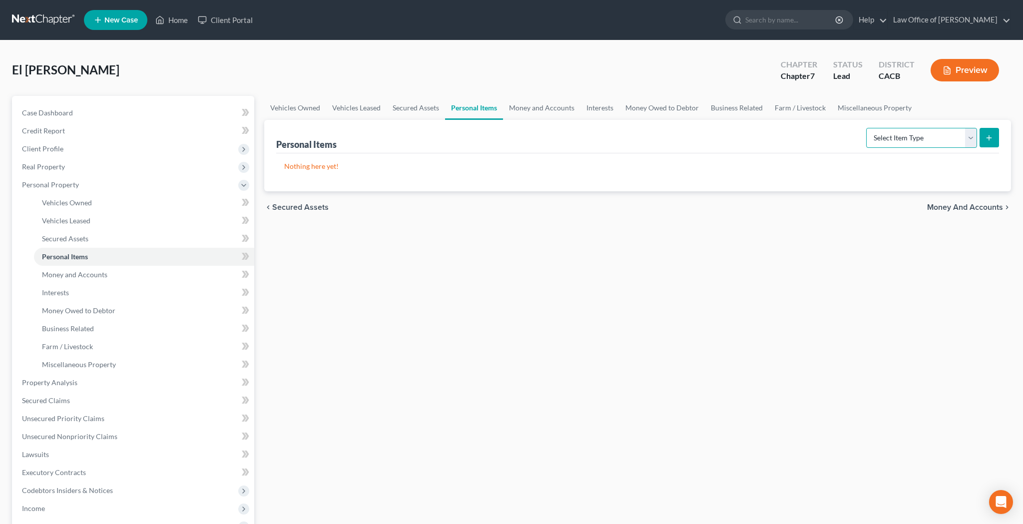
select select "jewelry"
click at [992, 134] on icon "submit" at bounding box center [989, 138] width 8 height 8
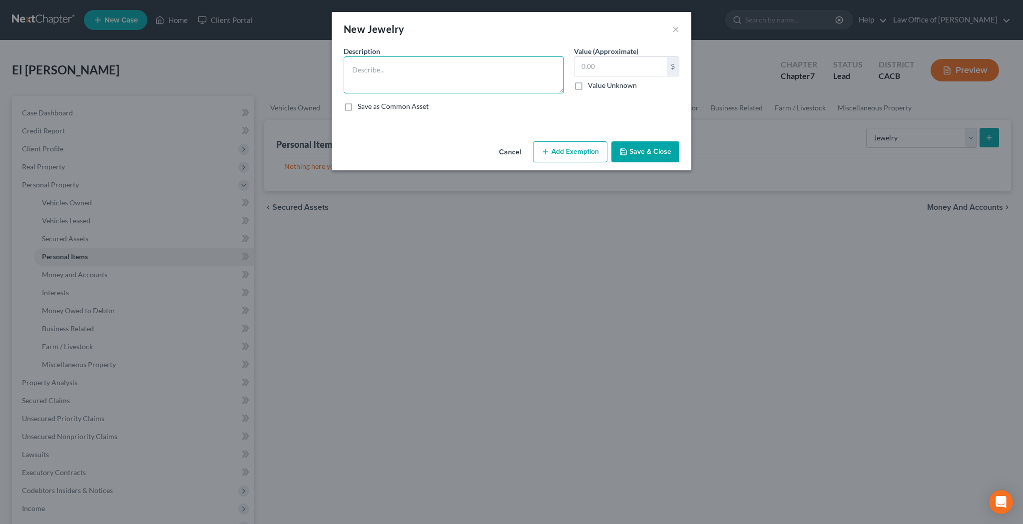
click at [535, 62] on textarea at bounding box center [454, 74] width 220 height 37
type textarea "jewelry"
click at [613, 68] on input "text" at bounding box center [620, 66] width 92 height 19
type input "250"
click at [640, 149] on button "Save & Close" at bounding box center [645, 151] width 68 height 21
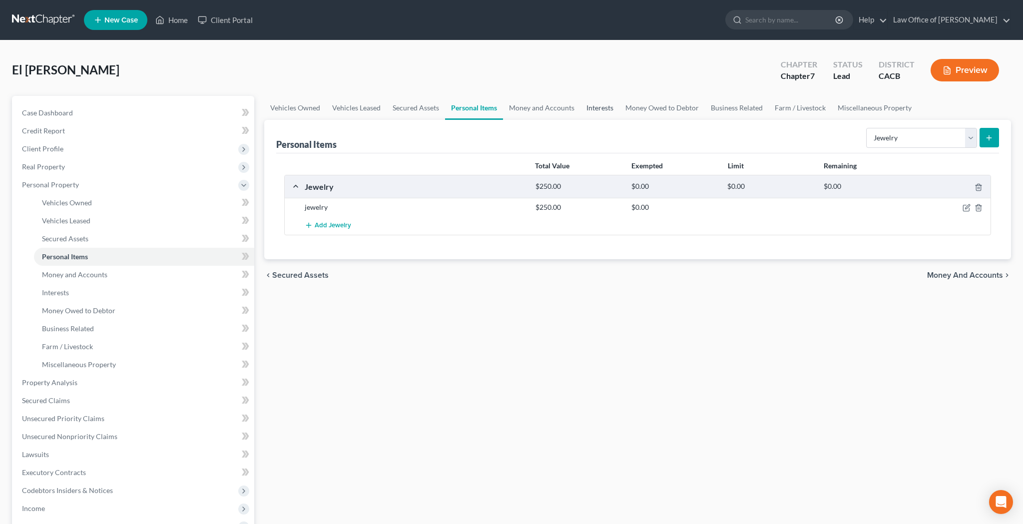
click at [596, 107] on link "Interests" at bounding box center [599, 108] width 39 height 24
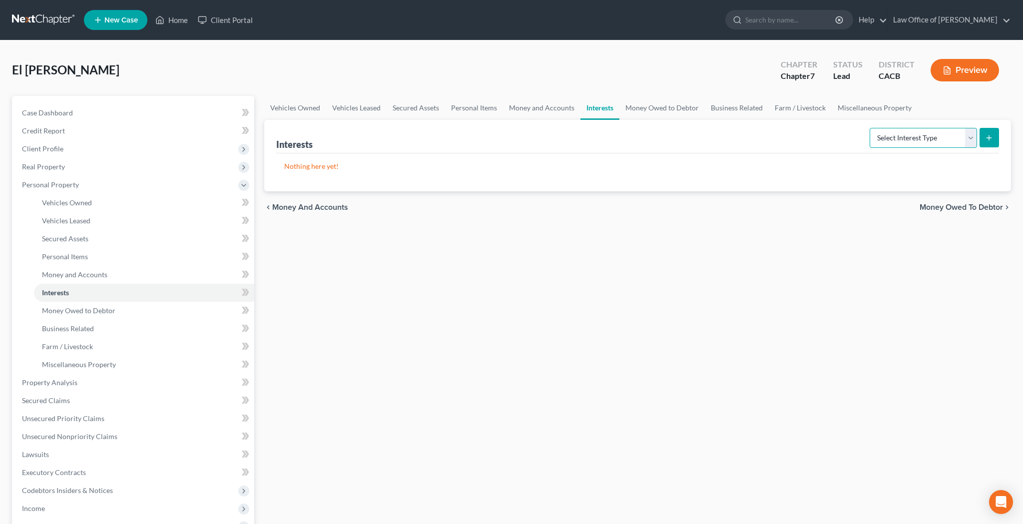
select select "401k"
click at [986, 143] on button "submit" at bounding box center [988, 137] width 19 height 19
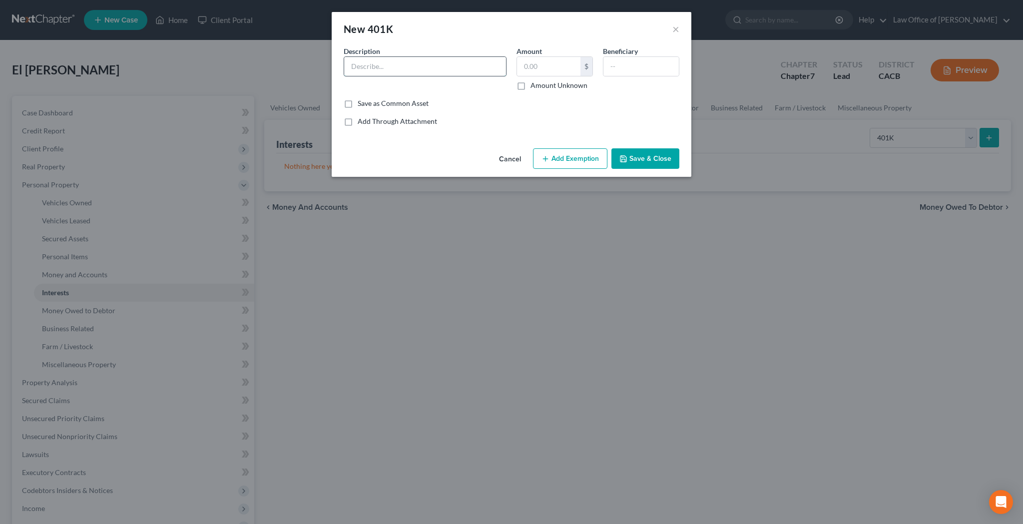
click at [469, 71] on input "text" at bounding box center [425, 66] width 162 height 19
type input "401(k)"
click at [617, 68] on input "text" at bounding box center [640, 66] width 75 height 19
type input "Mona El Fadly"
click at [563, 72] on input "text" at bounding box center [548, 66] width 63 height 19
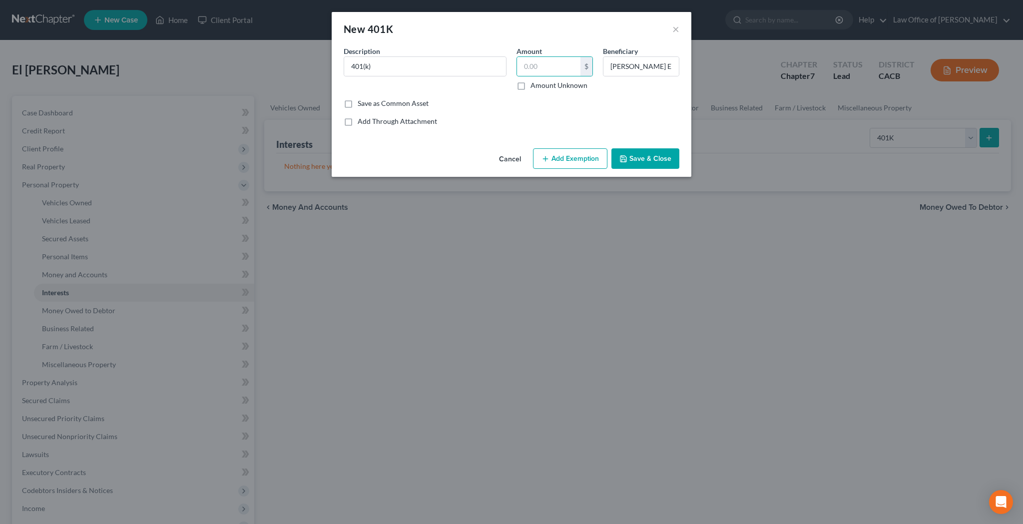
click at [644, 160] on button "Save & Close" at bounding box center [645, 158] width 68 height 21
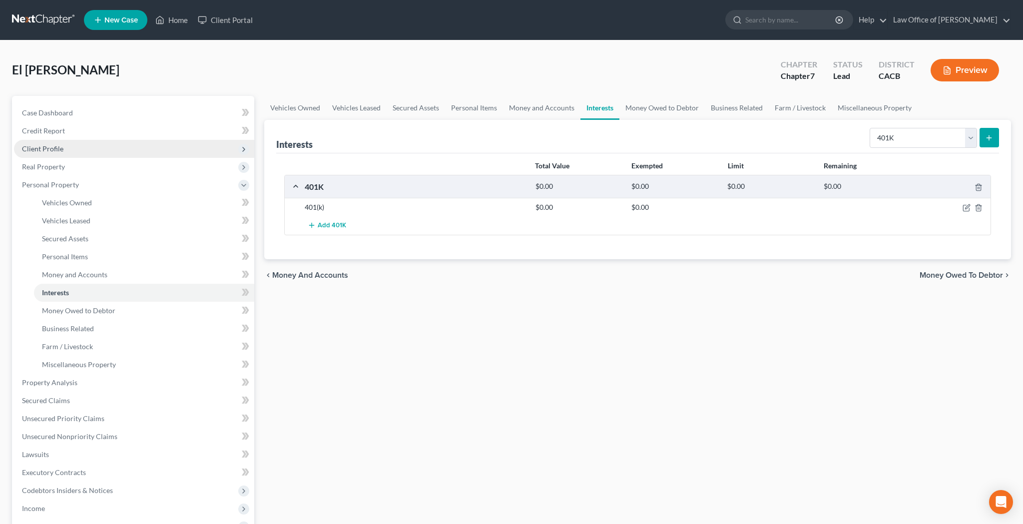
click at [113, 146] on span "Client Profile" at bounding box center [134, 149] width 240 height 18
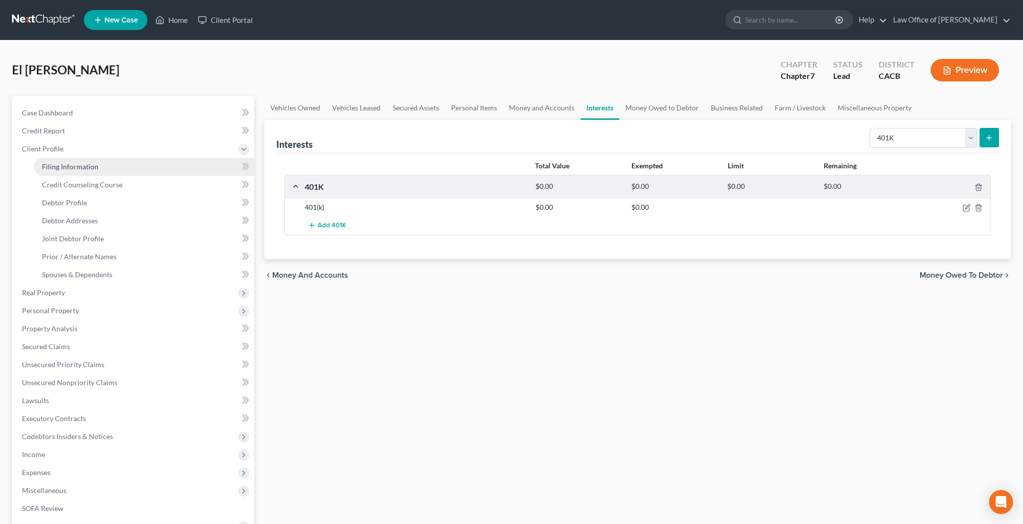
click at [103, 165] on link "Filing Information" at bounding box center [144, 167] width 220 height 18
select select "1"
select select "0"
select select "7"
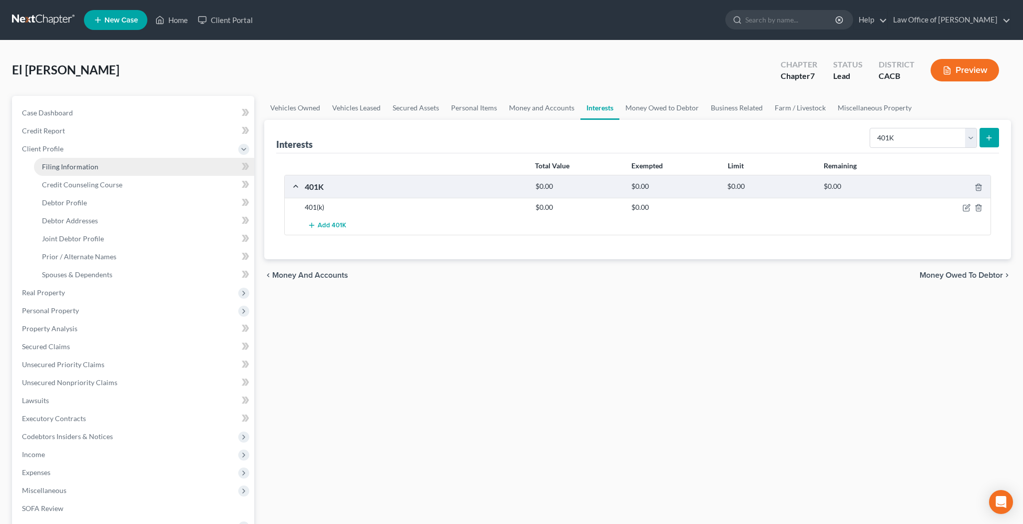
select select "0"
select select "4"
select select "0"
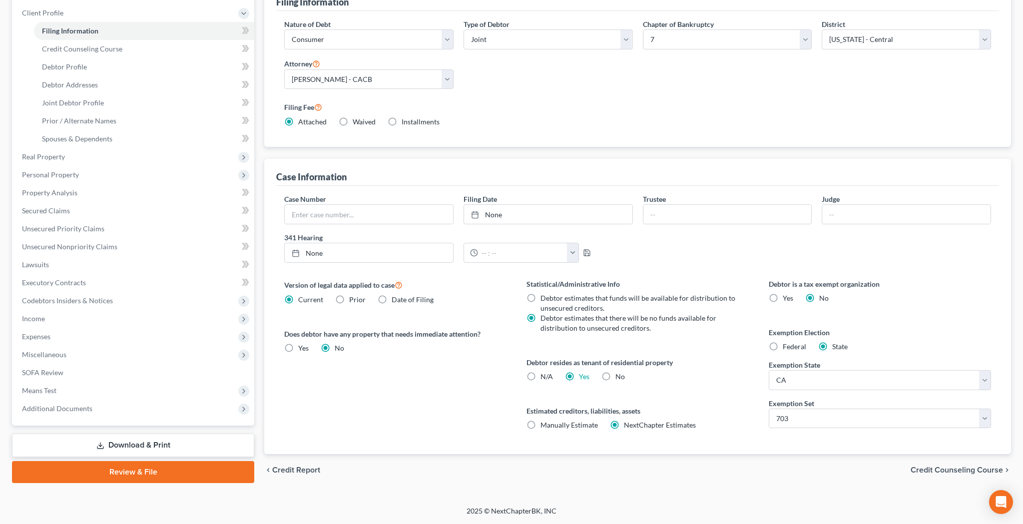
scroll to position [136, 0]
click at [783, 347] on label "Federal" at bounding box center [794, 347] width 23 height 10
click at [787, 347] on input "Federal" at bounding box center [790, 345] width 6 height 6
radio input "true"
radio input "false"
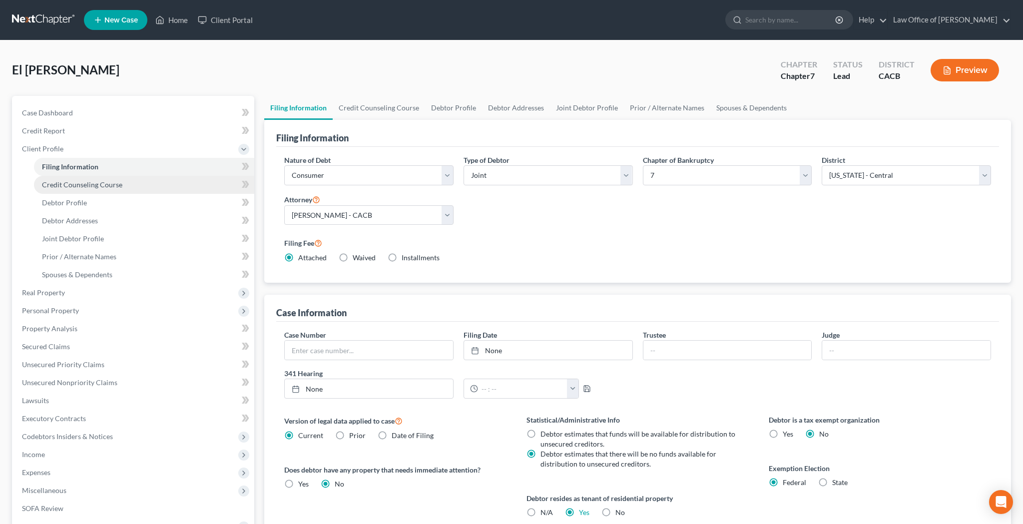
scroll to position [0, 0]
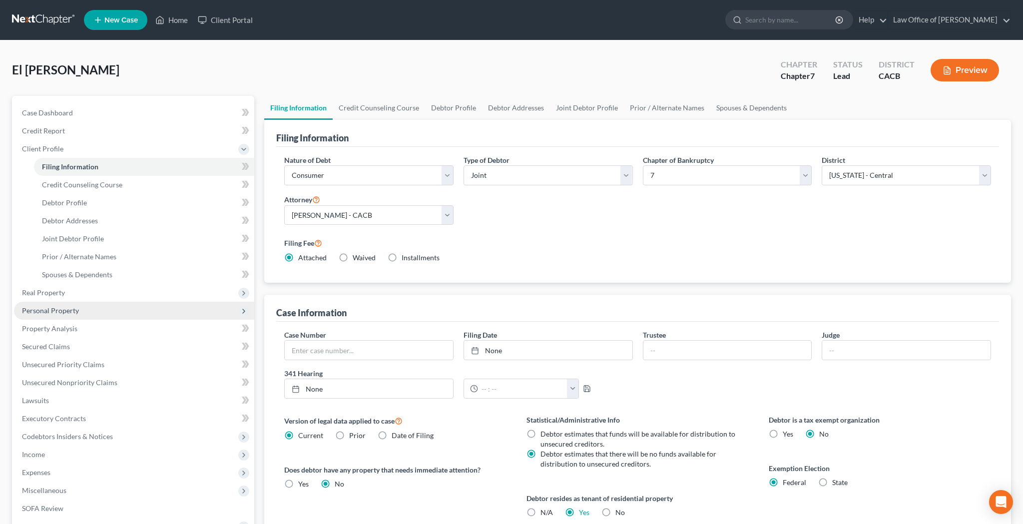
click at [95, 310] on span "Personal Property" at bounding box center [134, 311] width 240 height 18
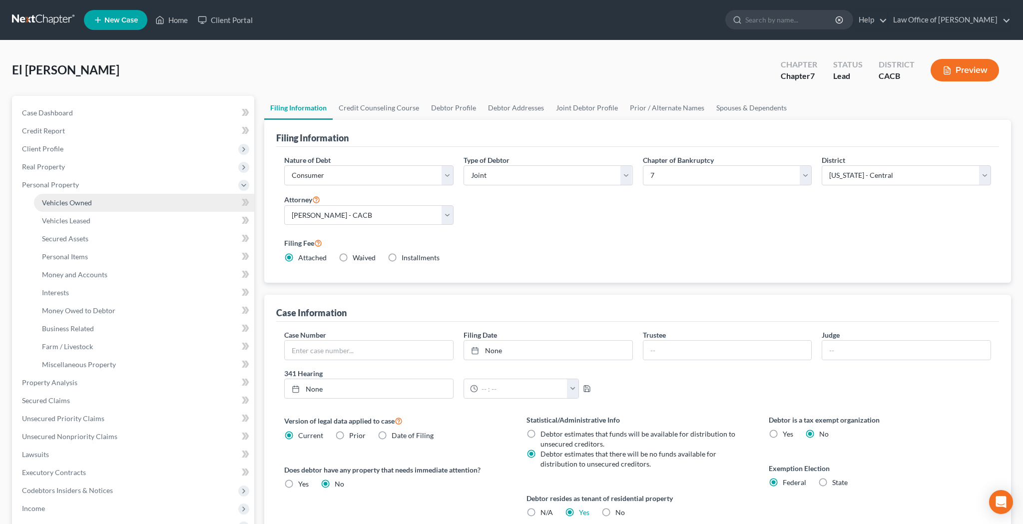
click at [95, 202] on link "Vehicles Owned" at bounding box center [144, 203] width 220 height 18
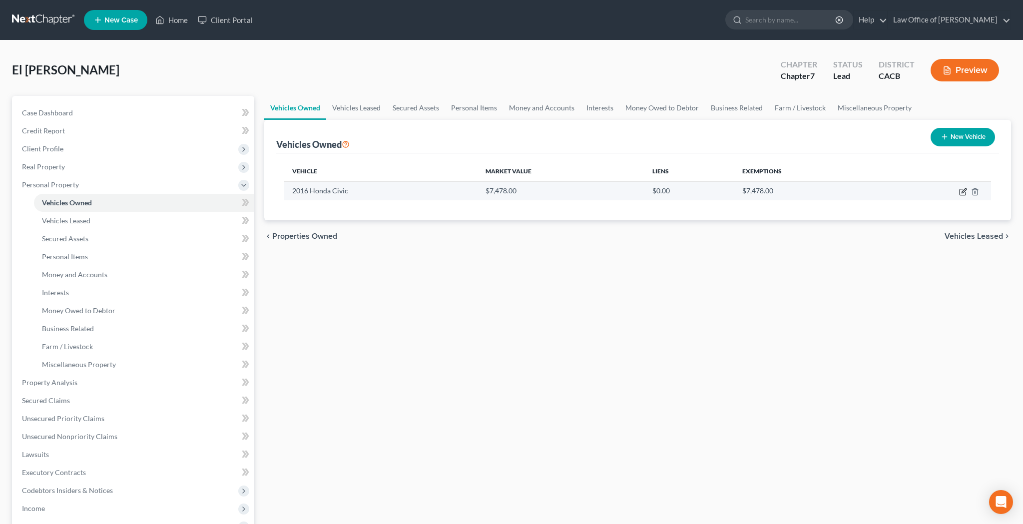
click at [964, 191] on icon "button" at bounding box center [963, 192] width 8 height 8
select select "0"
select select "10"
select select "2"
select select "0"
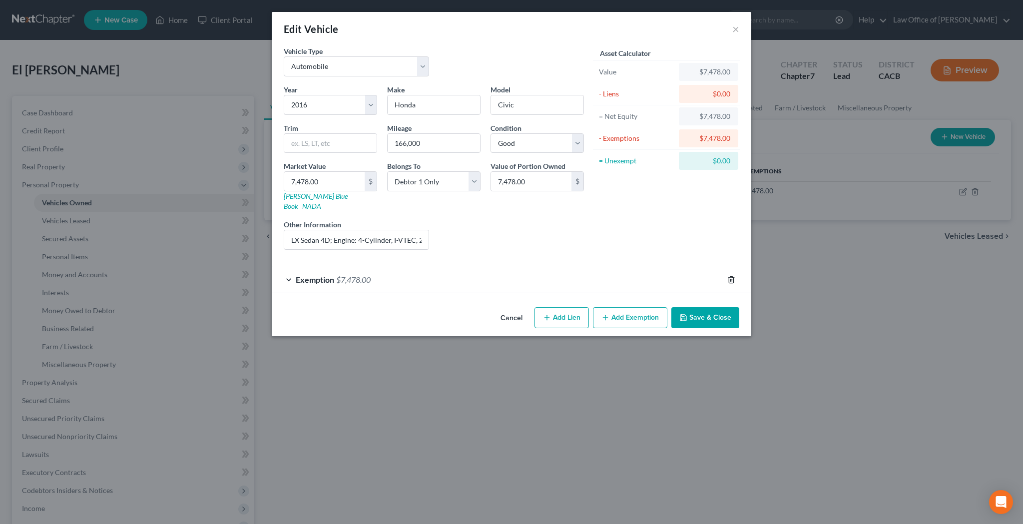
click at [729, 276] on icon "button" at bounding box center [731, 279] width 4 height 6
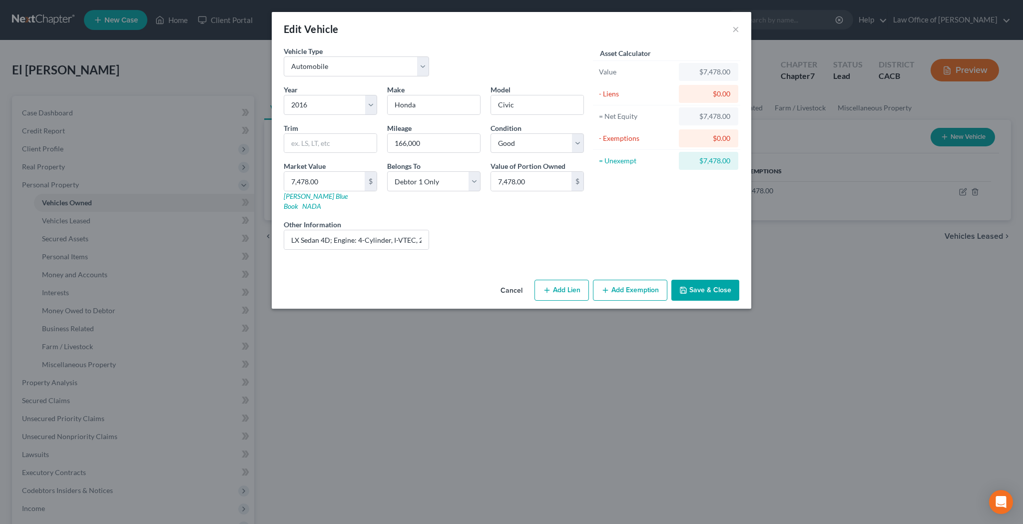
click at [617, 280] on button "Add Exemption" at bounding box center [630, 290] width 74 height 21
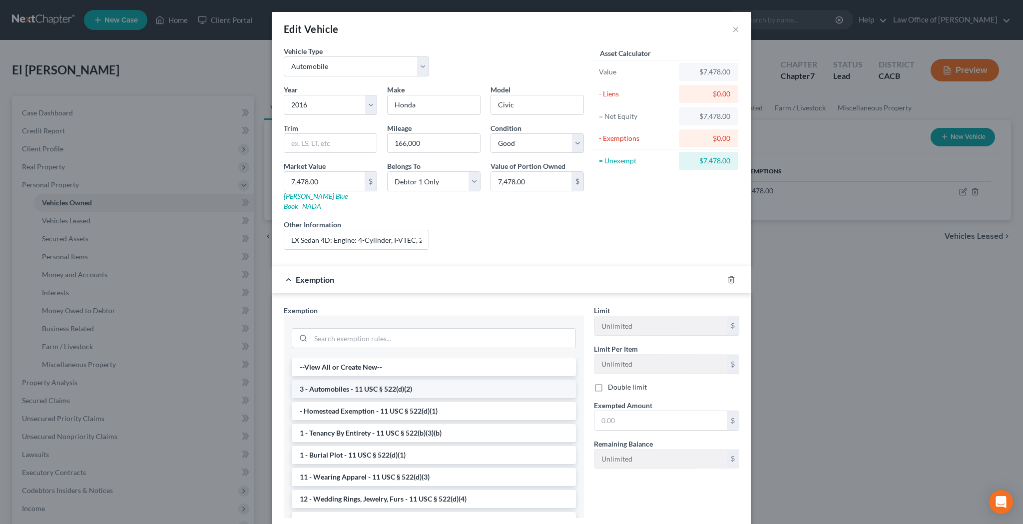
click at [489, 380] on li "3 - Automobiles - 11 USC § 522(d)(2)" at bounding box center [434, 389] width 284 height 18
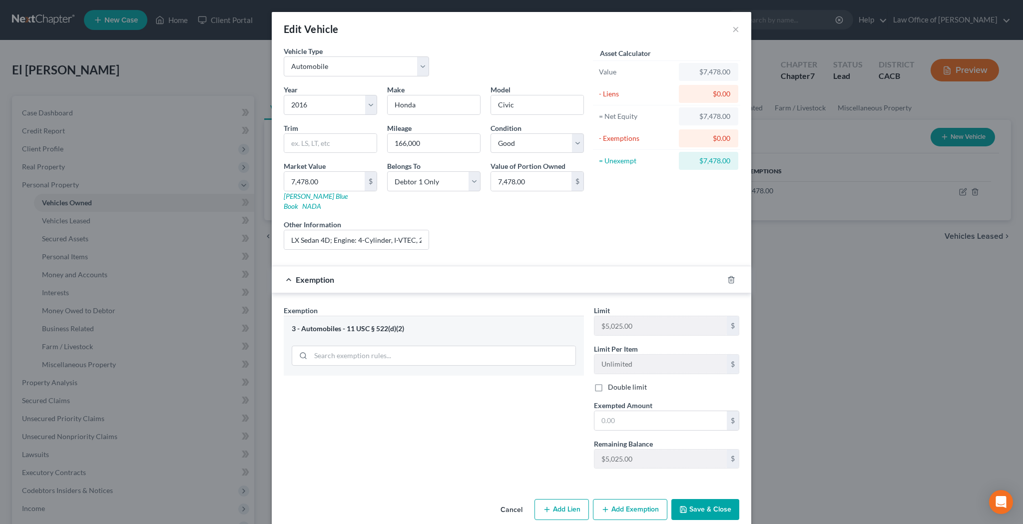
scroll to position [6, 0]
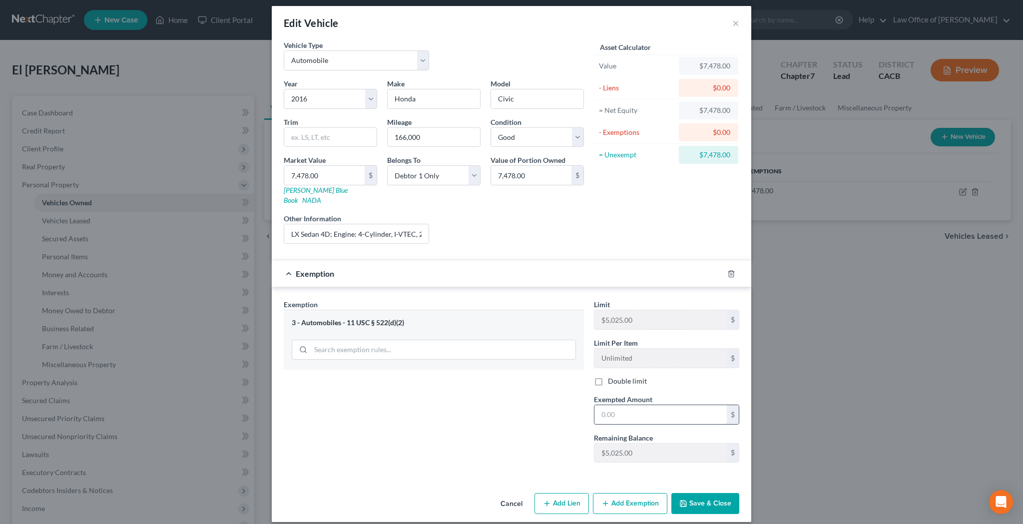
click at [616, 405] on input "text" at bounding box center [660, 414] width 132 height 19
type input "5,025"
click at [631, 493] on button "Add Exemption" at bounding box center [630, 503] width 74 height 21
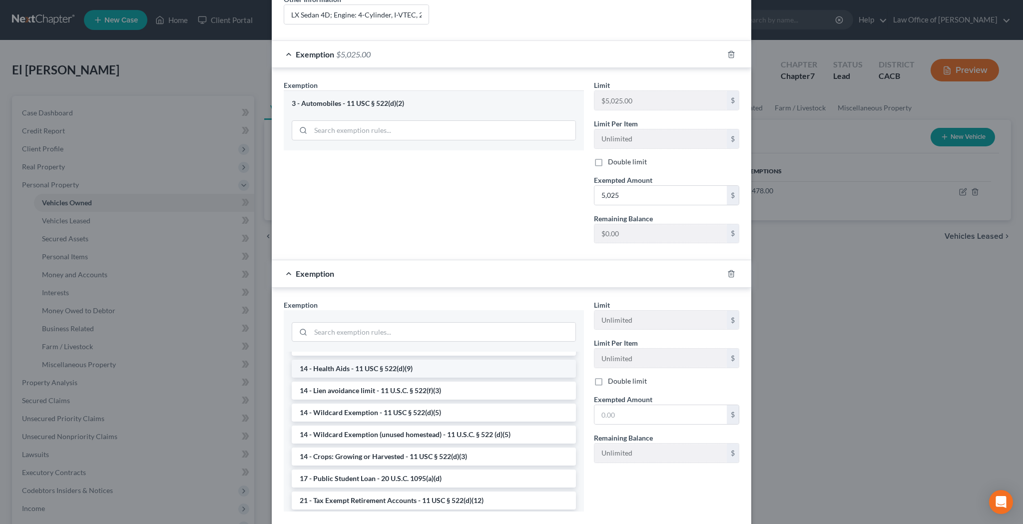
scroll to position [169, 0]
click at [475, 402] on li "14 - Wildcard Exemption - 11 USC § 522(d)(5)" at bounding box center [434, 411] width 284 height 18
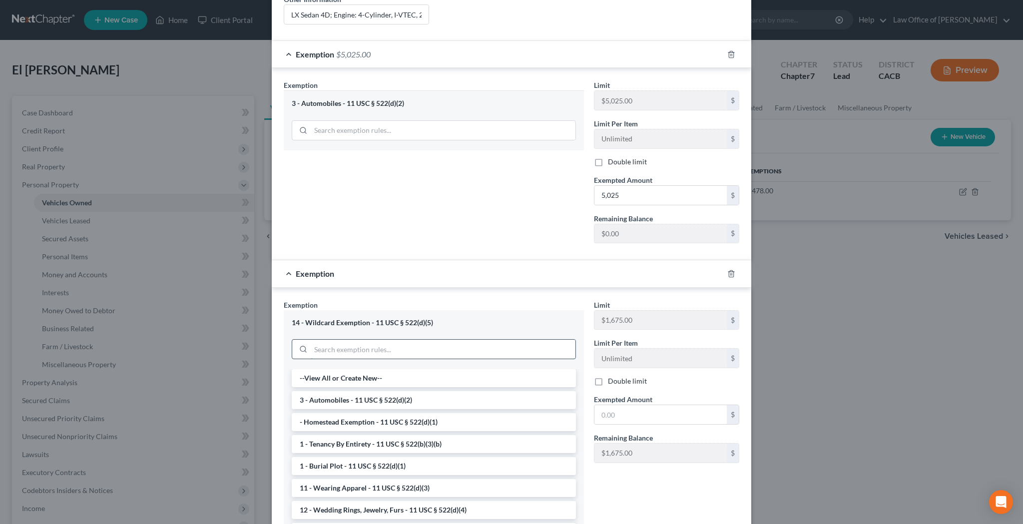
click at [516, 340] on input "search" at bounding box center [443, 349] width 265 height 19
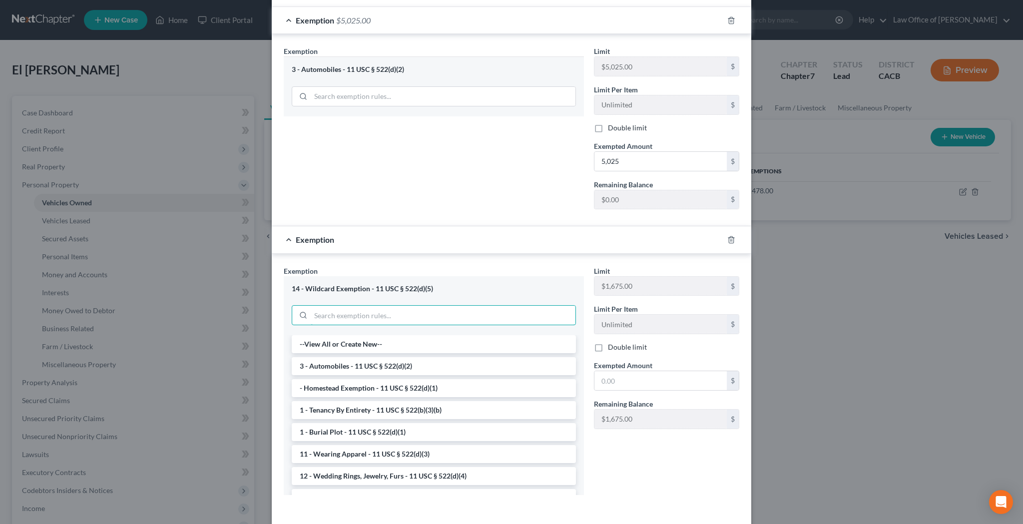
scroll to position [0, 0]
click at [605, 229] on div "Exemption" at bounding box center [497, 239] width 451 height 26
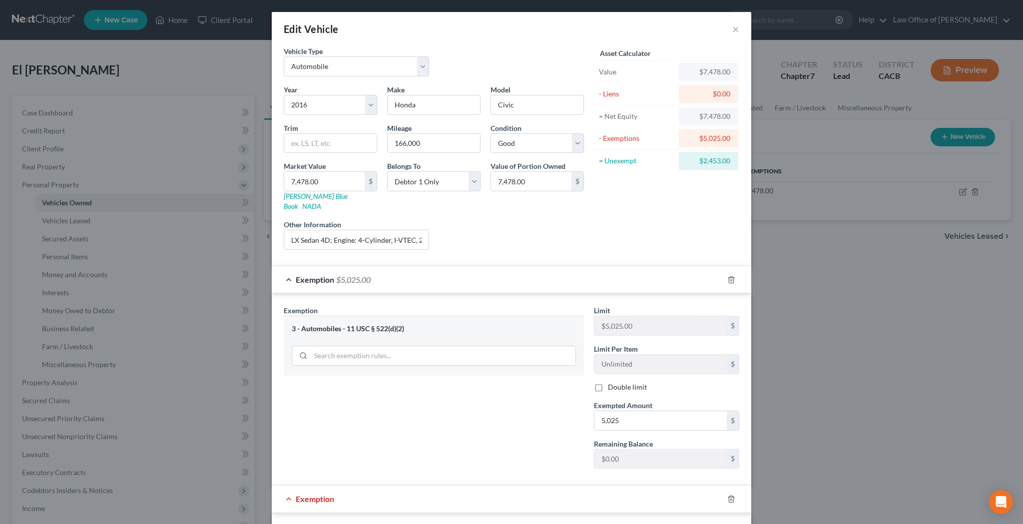
click at [608, 382] on label "Double limit" at bounding box center [627, 387] width 39 height 10
click at [612, 382] on input "Double limit" at bounding box center [615, 385] width 6 height 6
checkbox input "true"
click at [632, 411] on input "5,025" at bounding box center [660, 420] width 132 height 19
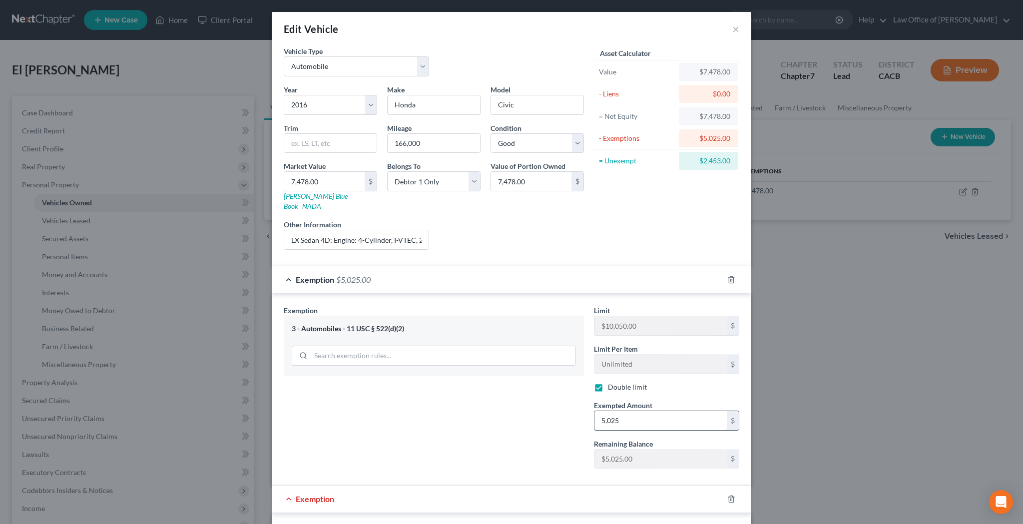
click at [632, 411] on input "5,025" at bounding box center [660, 420] width 132 height 19
type input "7,478"
click at [555, 414] on div "Exemption Set must be selected for CA. Exemption * 3 - Automobiles - 11 USC § 5…" at bounding box center [434, 390] width 310 height 171
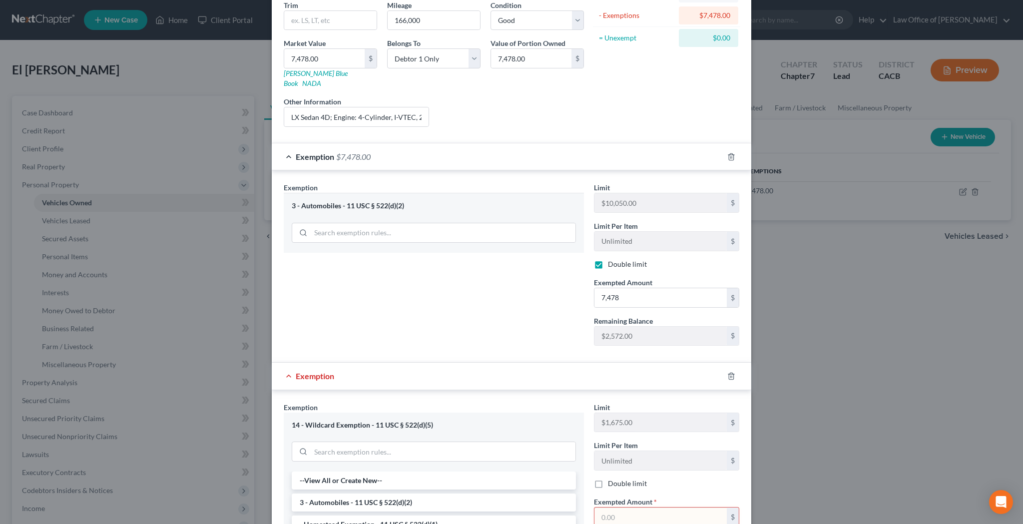
scroll to position [124, 0]
click at [728, 371] on icon "button" at bounding box center [731, 375] width 8 height 8
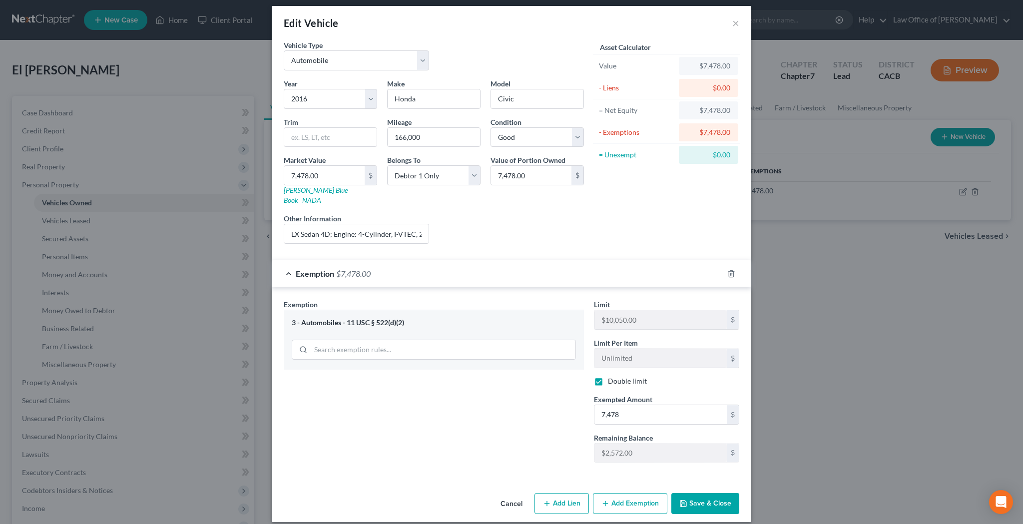
scroll to position [0, 0]
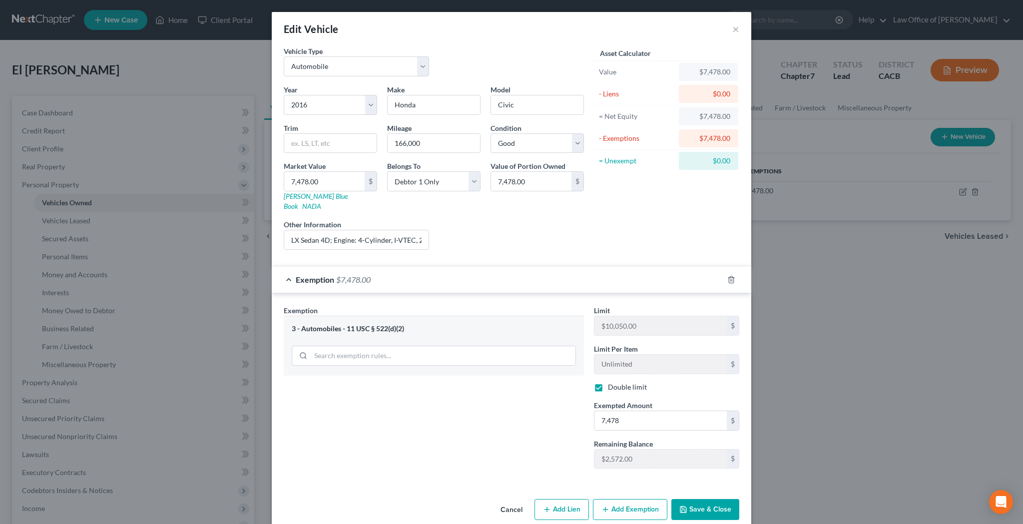
click at [694, 500] on button "Save & Close" at bounding box center [705, 509] width 68 height 21
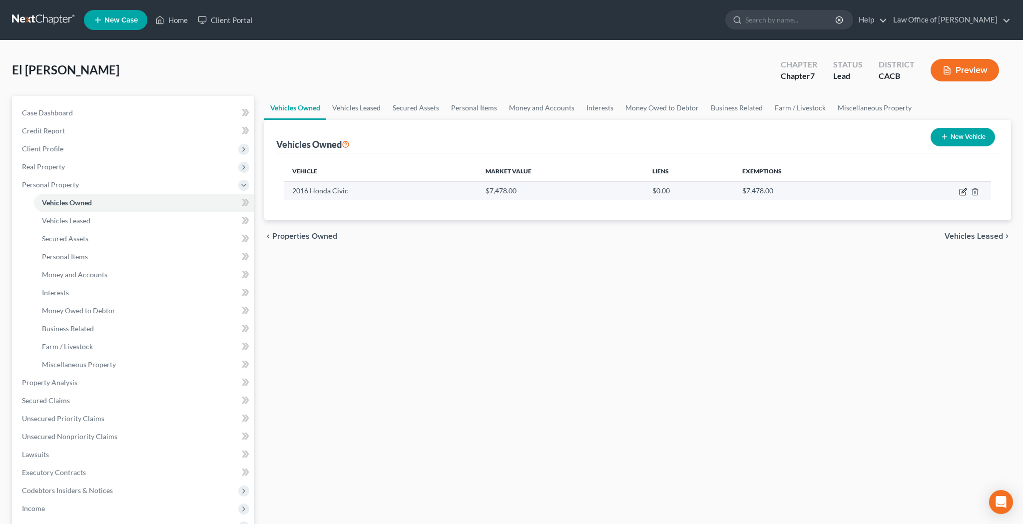
click at [960, 191] on icon "button" at bounding box center [963, 192] width 8 height 8
select select "0"
select select "10"
select select "2"
select select "0"
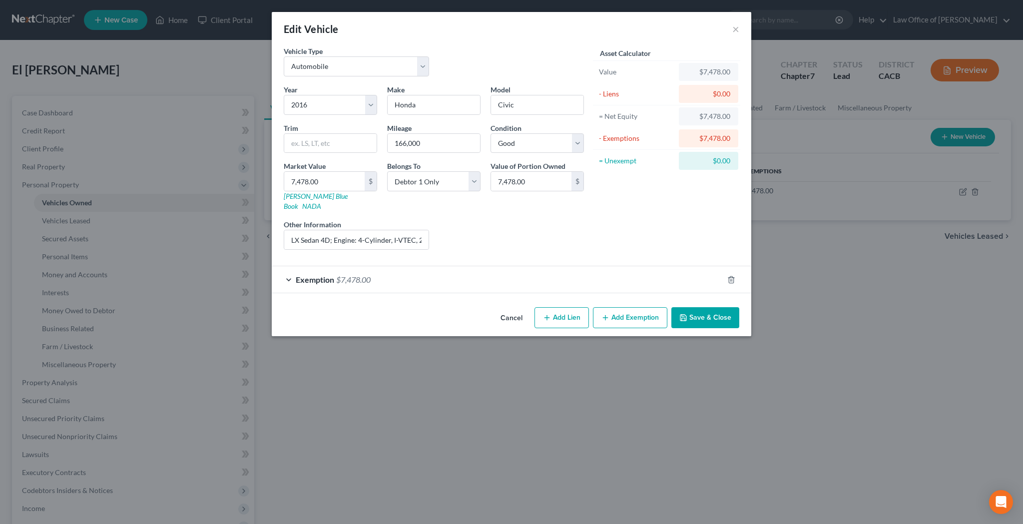
click at [630, 307] on button "Add Exemption" at bounding box center [630, 317] width 74 height 21
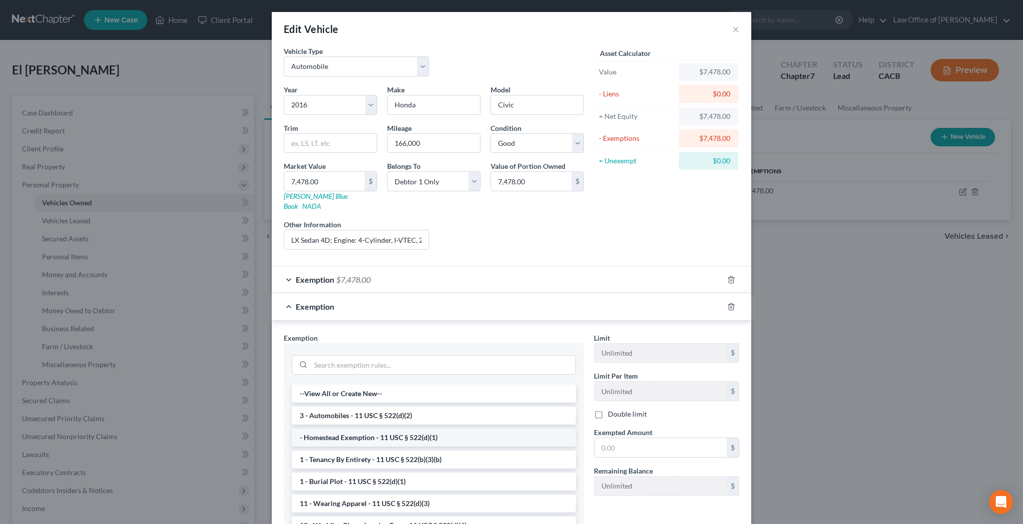
click at [441, 428] on li "- Homestead Exemption - 11 USC § 522(d)(1)" at bounding box center [434, 437] width 284 height 18
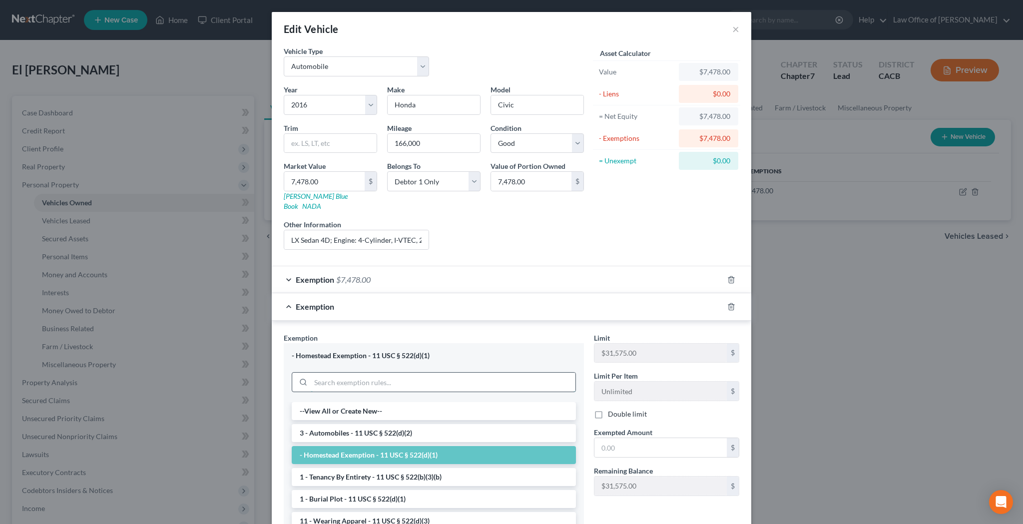
click at [417, 373] on input "search" at bounding box center [443, 382] width 265 height 19
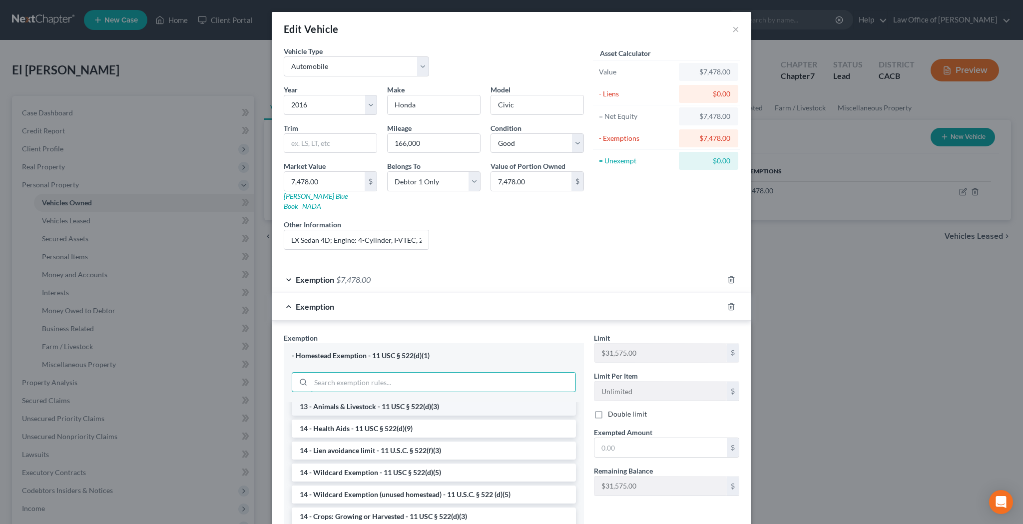
scroll to position [160, 0]
click at [440, 484] on li "14 - Wildcard Exemption (unused homestead) - 11 U.S.C. § 522 (d)(5)" at bounding box center [434, 493] width 284 height 18
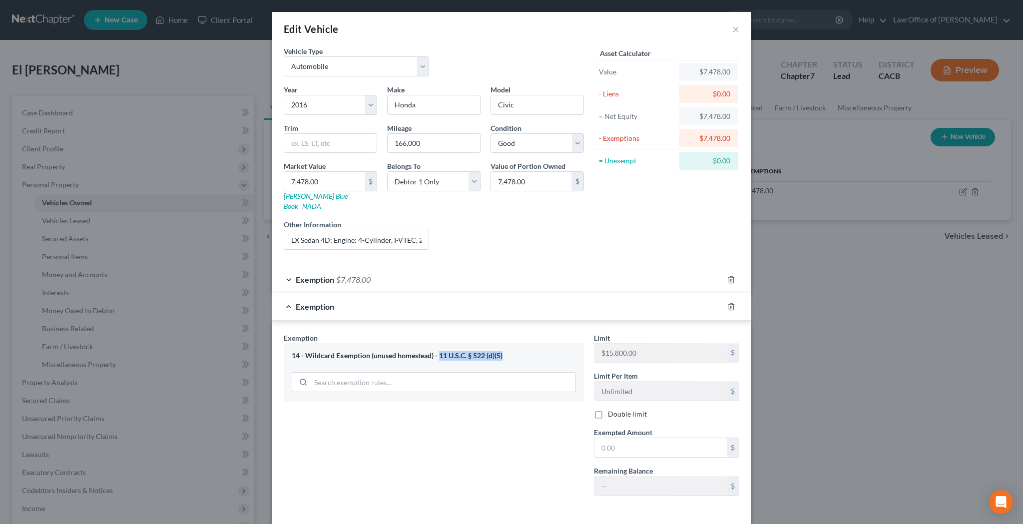
drag, startPoint x: 440, startPoint y: 346, endPoint x: 502, endPoint y: 345, distance: 62.4
click at [502, 351] on div "14 - Wildcard Exemption (unused homestead) - 11 U.S.C. § 522 (d)(5)" at bounding box center [434, 355] width 284 height 9
copy div "11 U.S.C. § 522 (d)(5)"
click at [730, 303] on icon "button" at bounding box center [731, 306] width 4 height 6
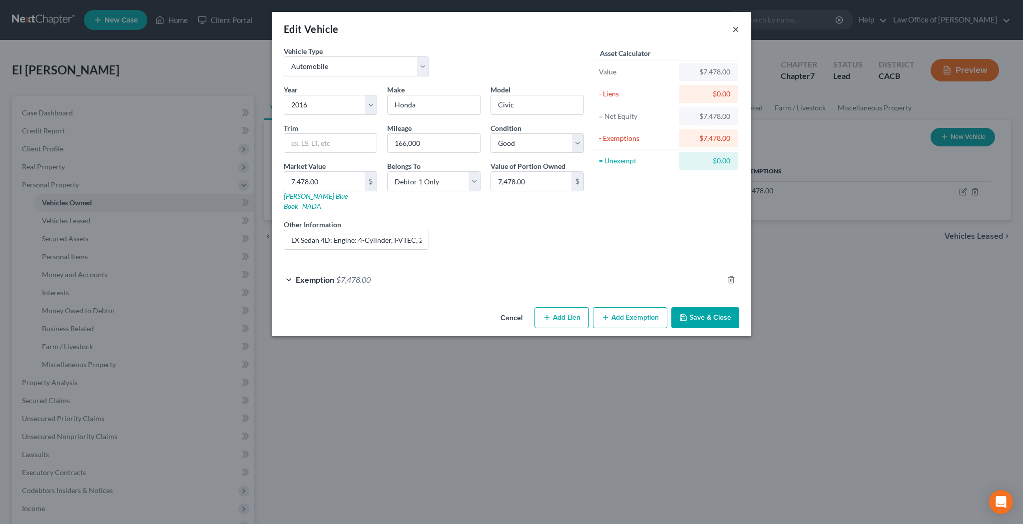
click at [733, 29] on button "×" at bounding box center [735, 29] width 7 height 12
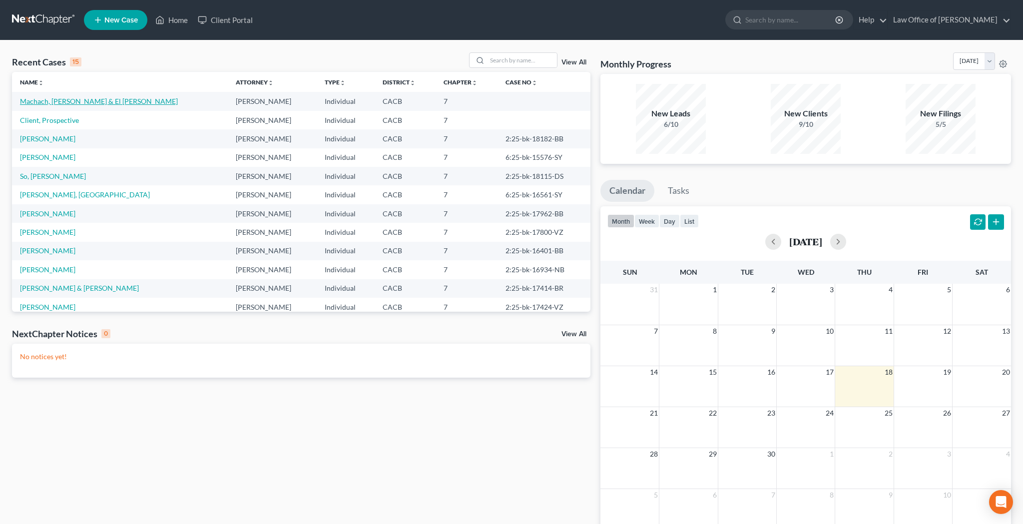
click at [113, 100] on link "Machach, [PERSON_NAME] & El [PERSON_NAME]" at bounding box center [99, 101] width 158 height 8
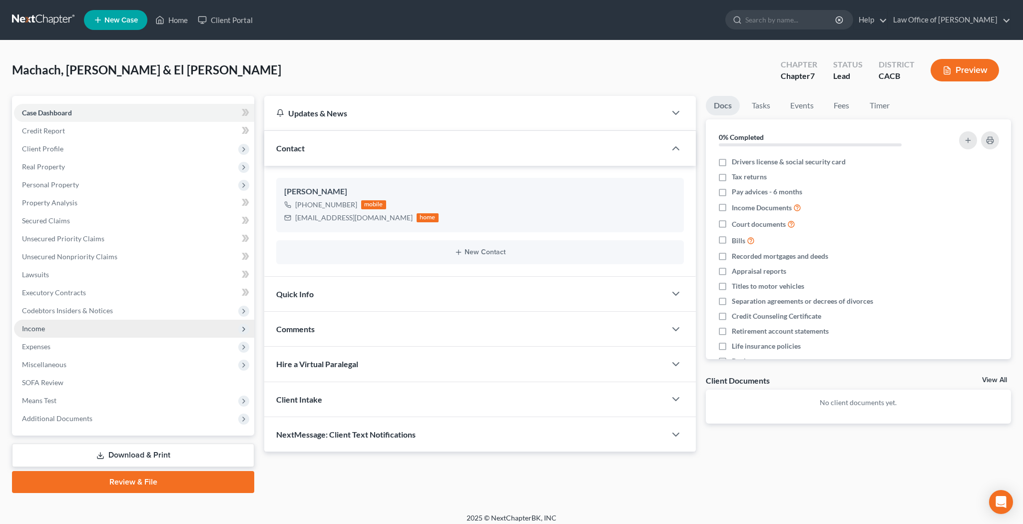
click at [80, 328] on span "Income" at bounding box center [134, 329] width 240 height 18
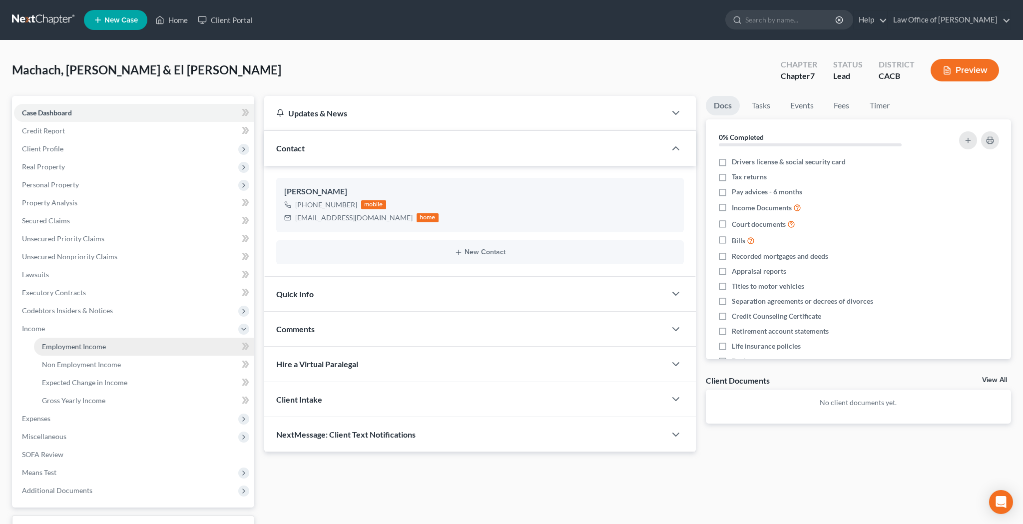
click at [81, 344] on span "Employment Income" at bounding box center [74, 346] width 64 height 8
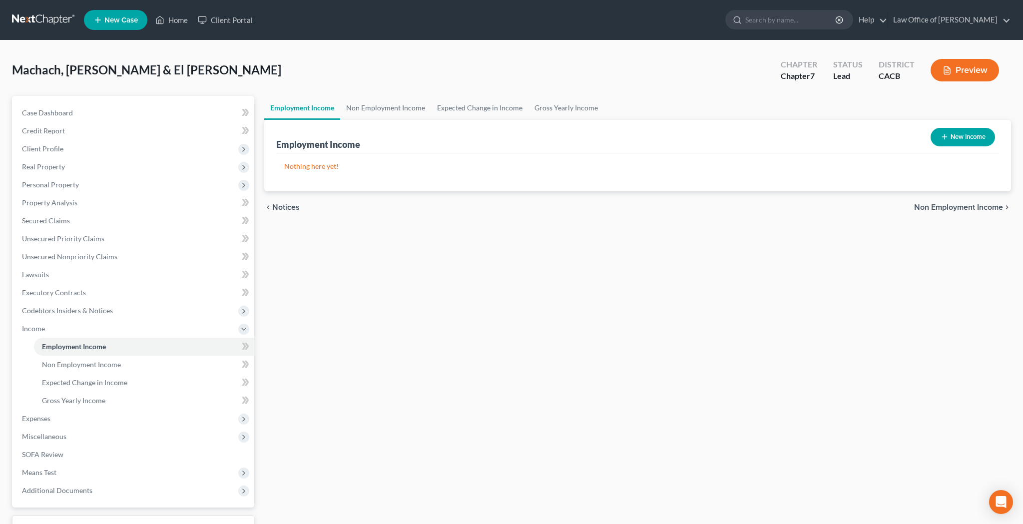
click at [960, 140] on button "New Income" at bounding box center [962, 137] width 64 height 18
select select "0"
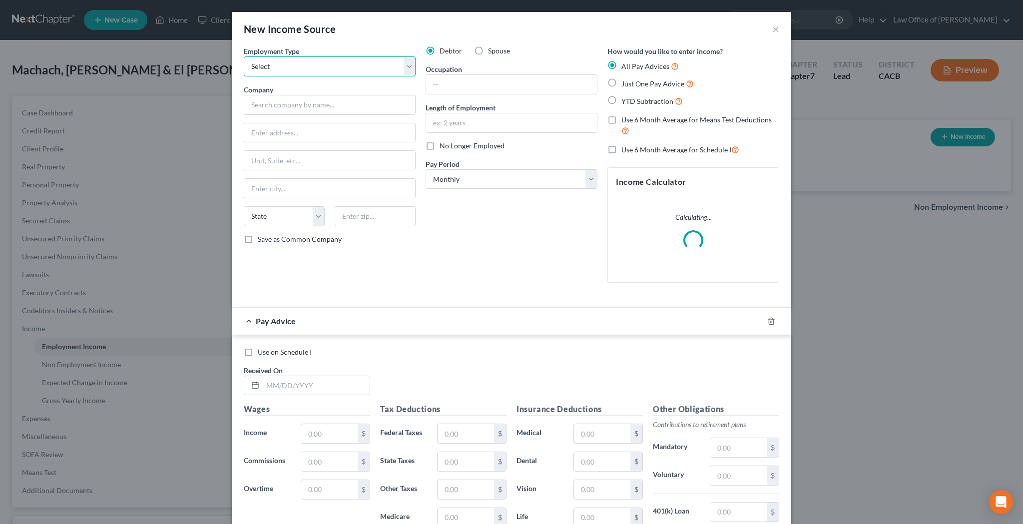
select select "1"
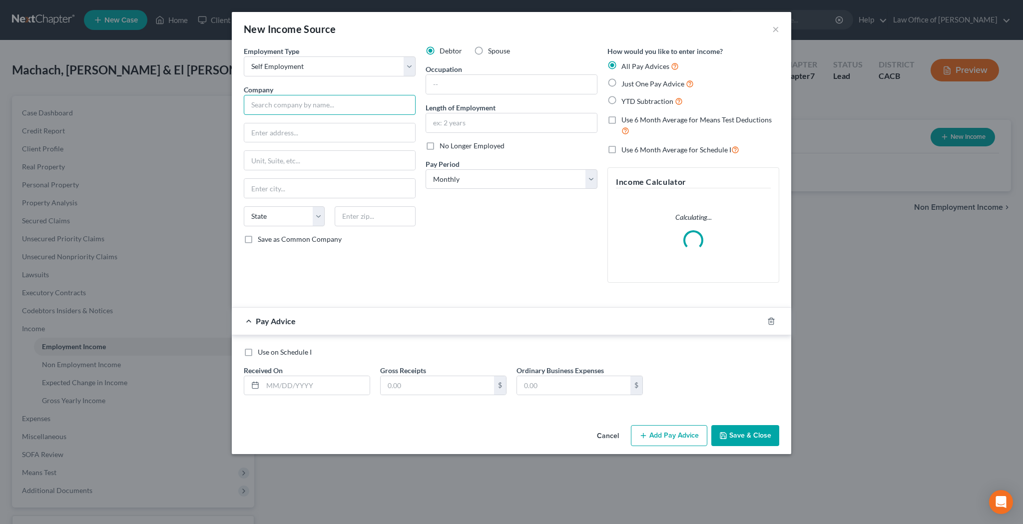
click at [376, 105] on input "text" at bounding box center [330, 105] width 172 height 20
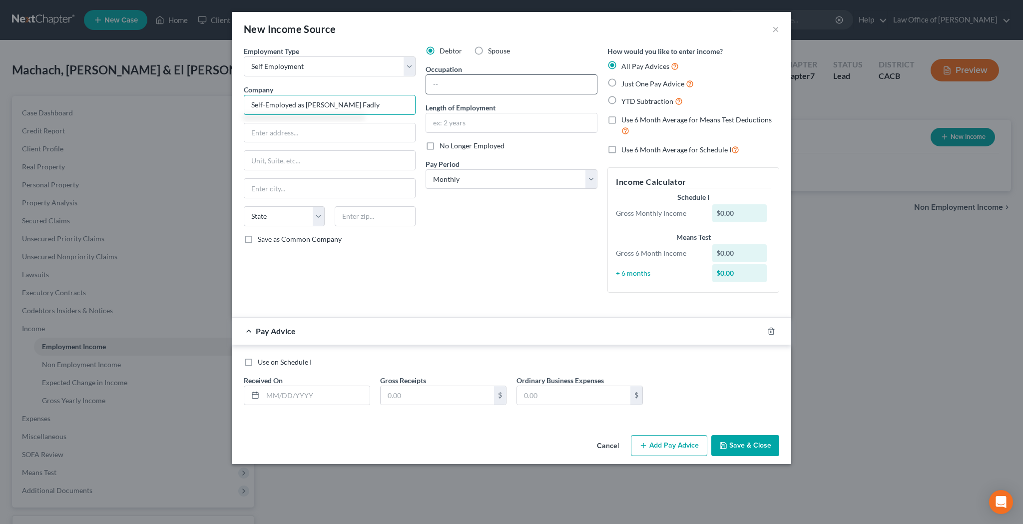
type input "Self-Employed as [PERSON_NAME] Fadly"
click at [449, 85] on input "text" at bounding box center [511, 84] width 171 height 19
type input "Travel Nurse"
click at [351, 133] on input "text" at bounding box center [329, 132] width 171 height 19
type input "[STREET_ADDRESS]"
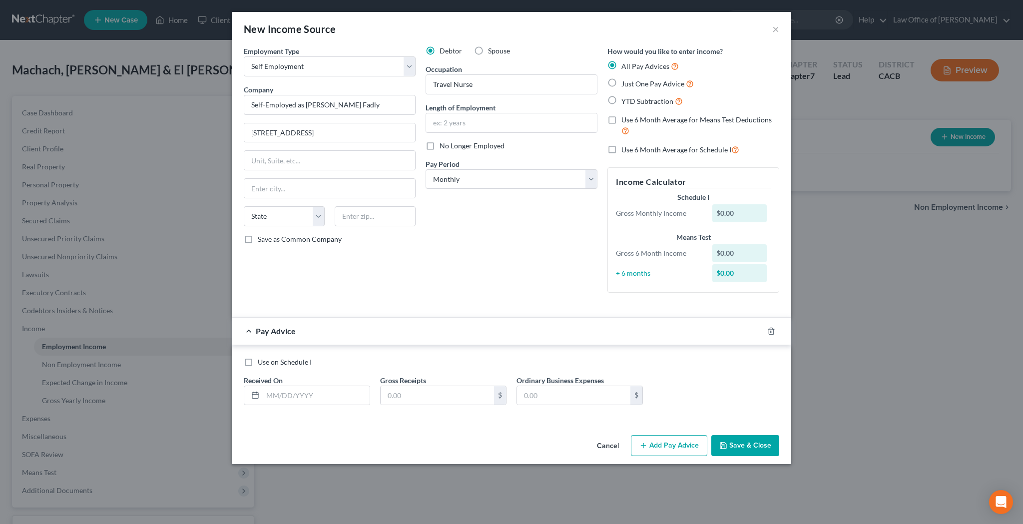
click at [447, 216] on div "Debtor Spouse Occupation Travel Nurse Length of Employment No Longer Employed P…" at bounding box center [512, 173] width 182 height 255
click at [338, 157] on input "text" at bounding box center [329, 160] width 171 height 19
type input "Apt 26"
click at [382, 216] on input "text" at bounding box center [375, 216] width 81 height 20
type input "90065"
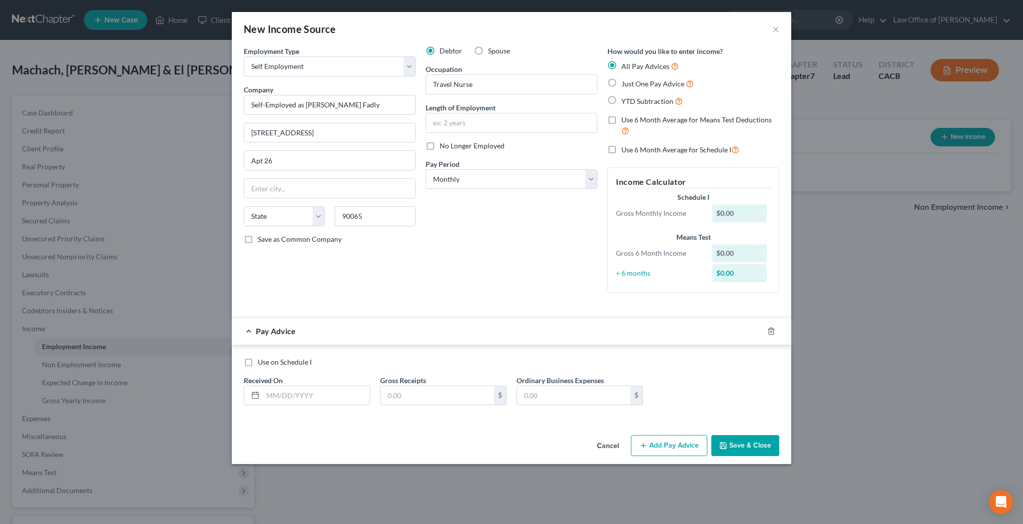
click at [497, 215] on div "Debtor Spouse Occupation Travel Nurse Length of Employment No Longer Employed P…" at bounding box center [512, 173] width 182 height 255
type input "[GEOGRAPHIC_DATA]"
select select "4"
click at [488, 51] on label "Spouse" at bounding box center [499, 51] width 22 height 10
click at [492, 51] on input "Spouse" at bounding box center [495, 49] width 6 height 6
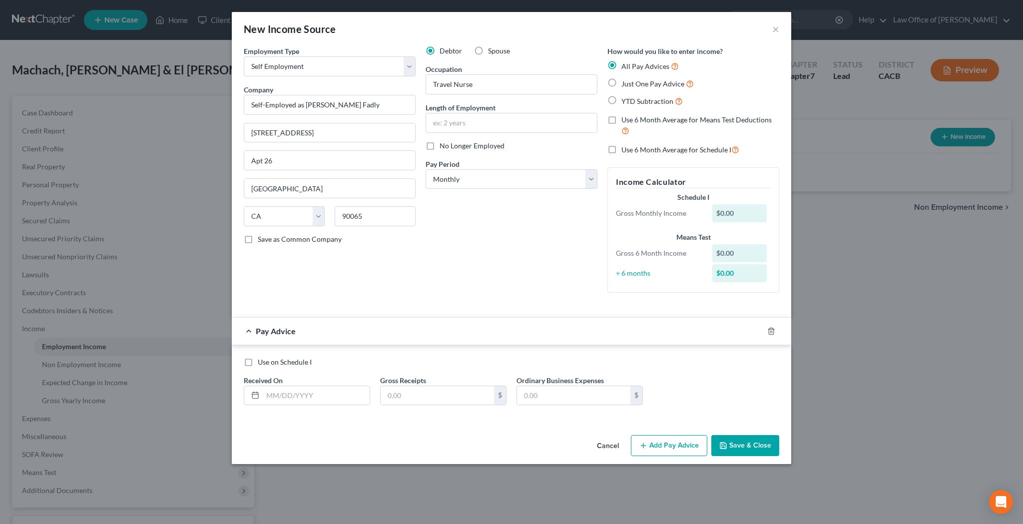
radio input "true"
click at [621, 120] on label "Use 6 Month Average for Means Test Deductions" at bounding box center [700, 125] width 158 height 21
click at [625, 120] on input "Use 6 Month Average for Means Test Deductions" at bounding box center [628, 118] width 6 height 6
checkbox input "true"
click at [332, 393] on input "text" at bounding box center [316, 395] width 107 height 19
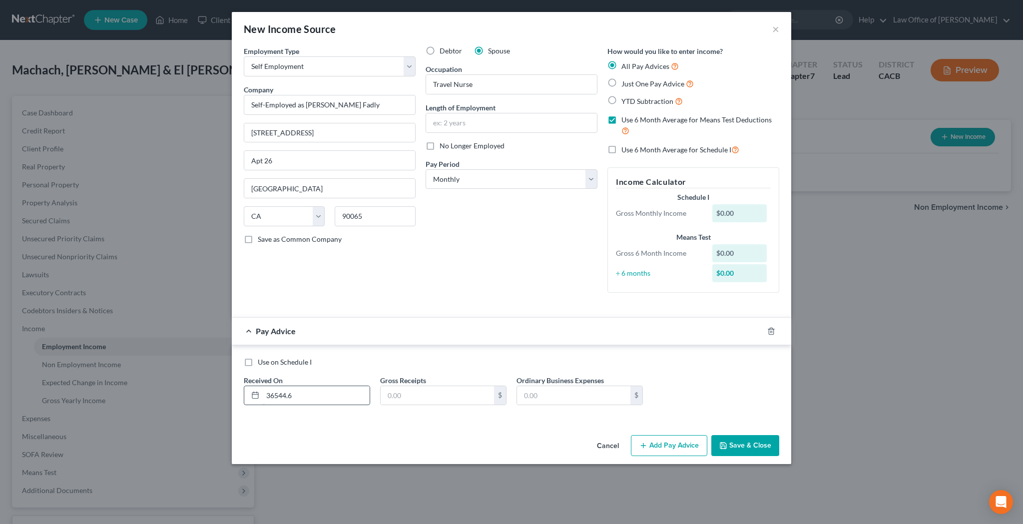
type input "36544.60"
drag, startPoint x: 328, startPoint y: 391, endPoint x: 261, endPoint y: 391, distance: 66.9
click at [256, 391] on div "36544.60" at bounding box center [307, 396] width 126 height 20
click at [410, 392] on input "text" at bounding box center [437, 395] width 113 height 19
paste input "36544.60"
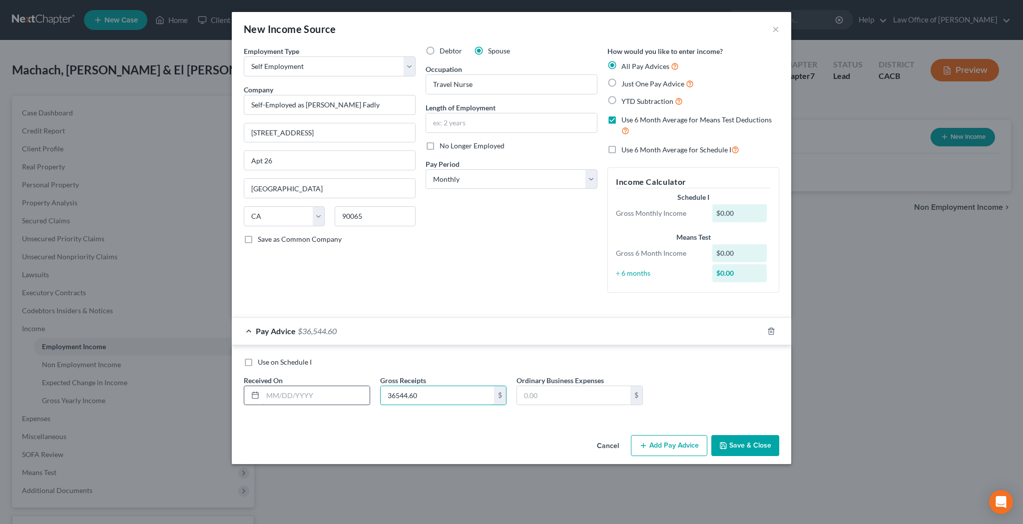
type input "36544.60"
click at [293, 393] on input "text" at bounding box center [316, 395] width 107 height 19
type input "08/01/25"
click at [667, 441] on button "Add Pay Advice" at bounding box center [669, 445] width 76 height 21
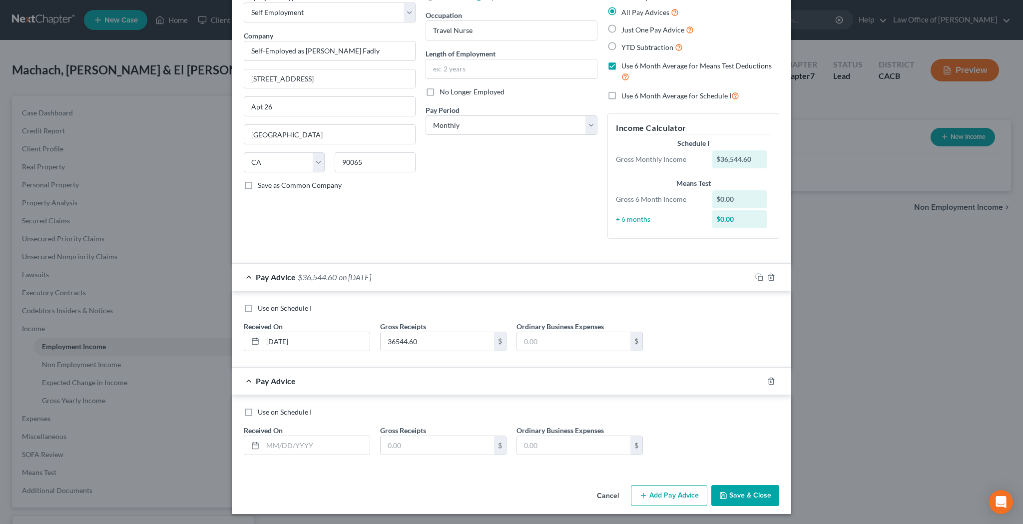
scroll to position [53, 0]
click at [258, 411] on label "Use on Schedule I" at bounding box center [285, 413] width 54 height 10
click at [262, 411] on input "Use on Schedule I" at bounding box center [265, 411] width 6 height 6
click at [334, 445] on input "text" at bounding box center [316, 445] width 107 height 19
click at [258, 413] on label "Use on Schedule I" at bounding box center [285, 413] width 54 height 10
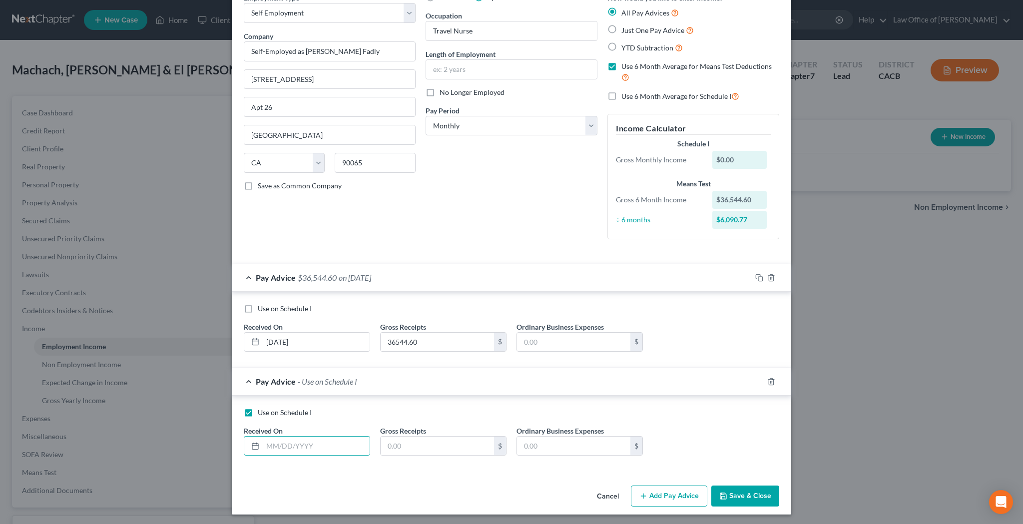
click at [262, 413] on input "Use on Schedule I" at bounding box center [265, 411] width 6 height 6
checkbox input "false"
click at [771, 381] on icon "button" at bounding box center [771, 382] width 8 height 8
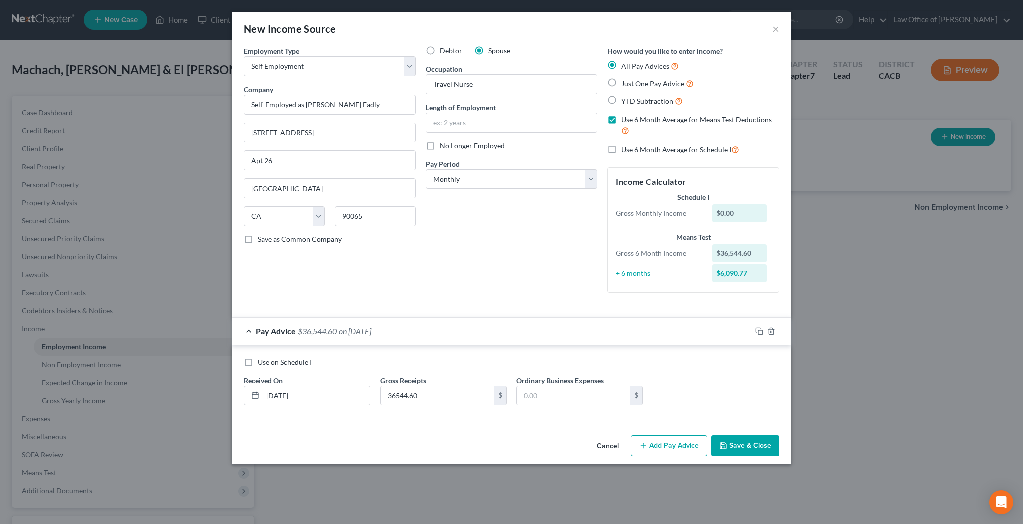
click at [621, 145] on label "Use 6 Month Average for Schedule I" at bounding box center [680, 149] width 118 height 11
click at [625, 145] on input "Use 6 Month Average for Schedule I" at bounding box center [628, 147] width 6 height 6
checkbox input "true"
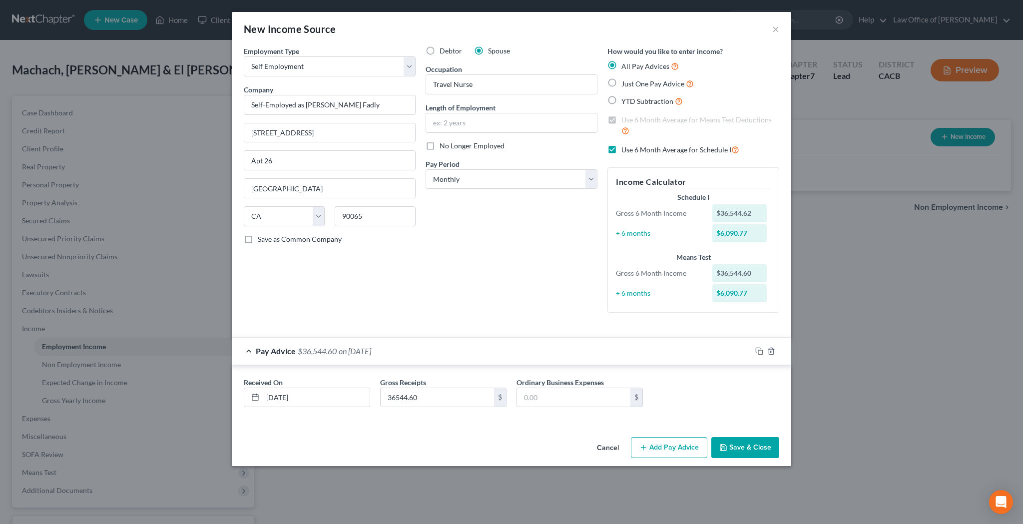
click at [734, 443] on button "Save & Close" at bounding box center [745, 447] width 68 height 21
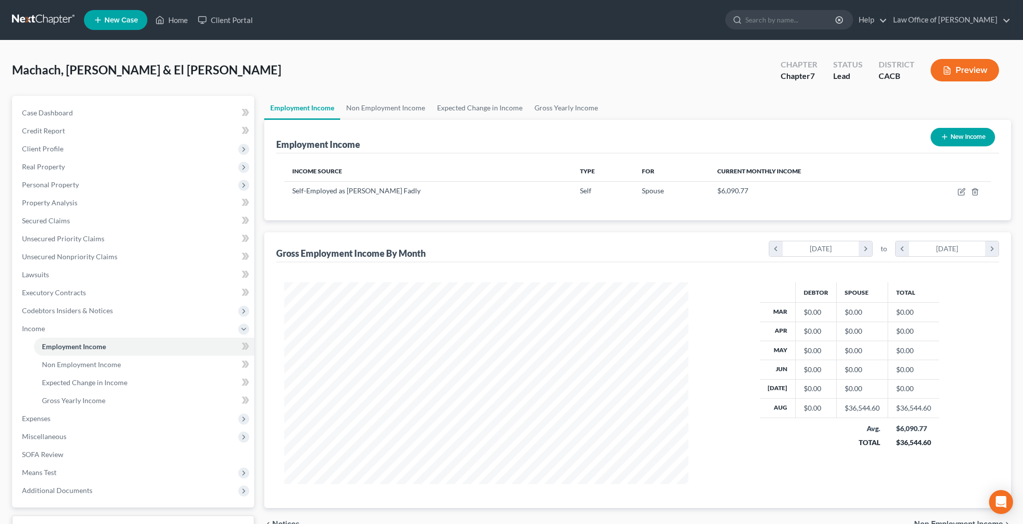
scroll to position [202, 424]
click at [956, 139] on button "New Income" at bounding box center [962, 137] width 64 height 18
select select "0"
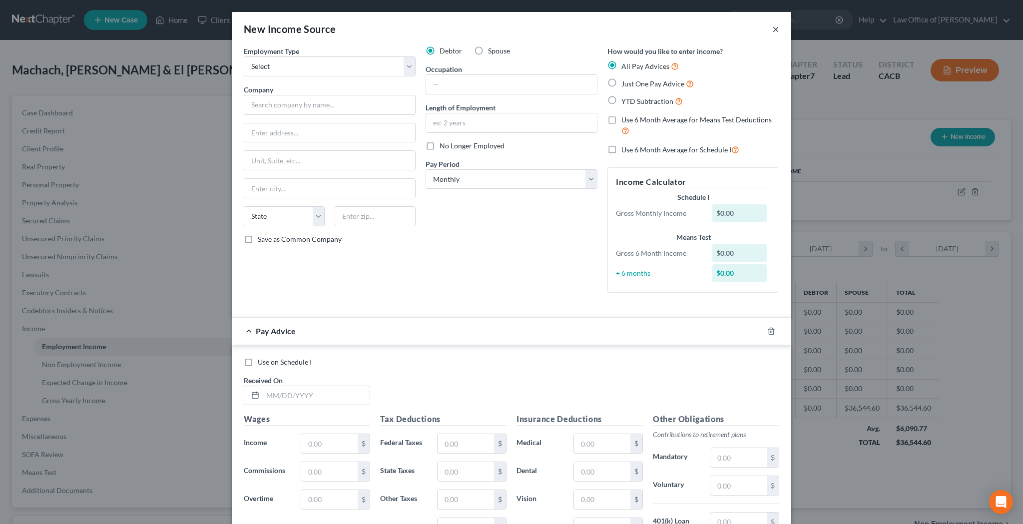
click at [776, 30] on button "×" at bounding box center [775, 29] width 7 height 12
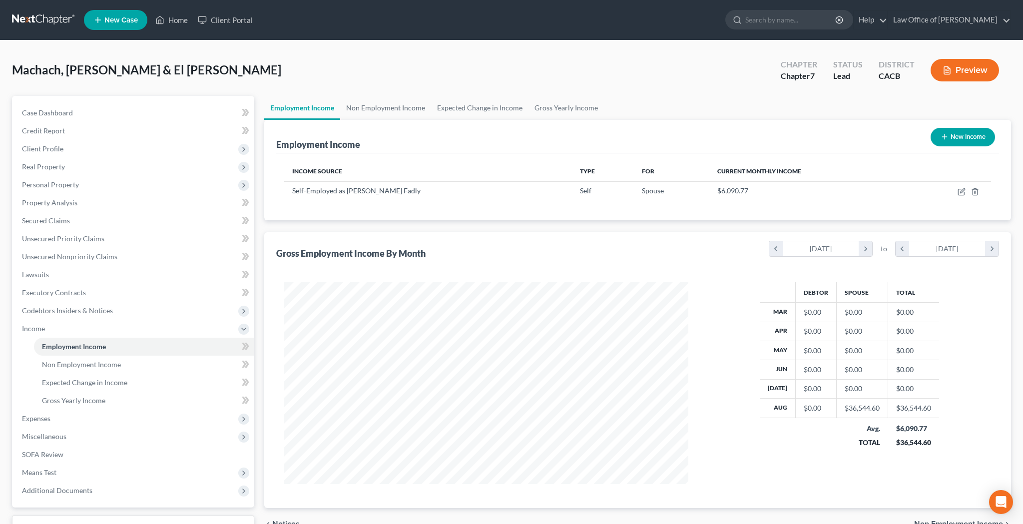
scroll to position [0, 0]
click at [965, 73] on button "Preview" at bounding box center [964, 70] width 68 height 22
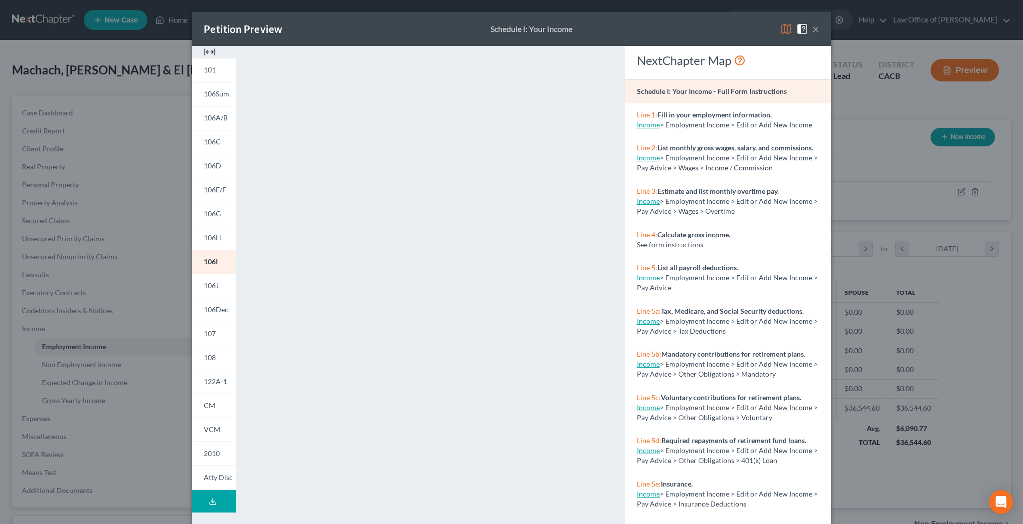
click at [818, 30] on button "×" at bounding box center [815, 29] width 7 height 12
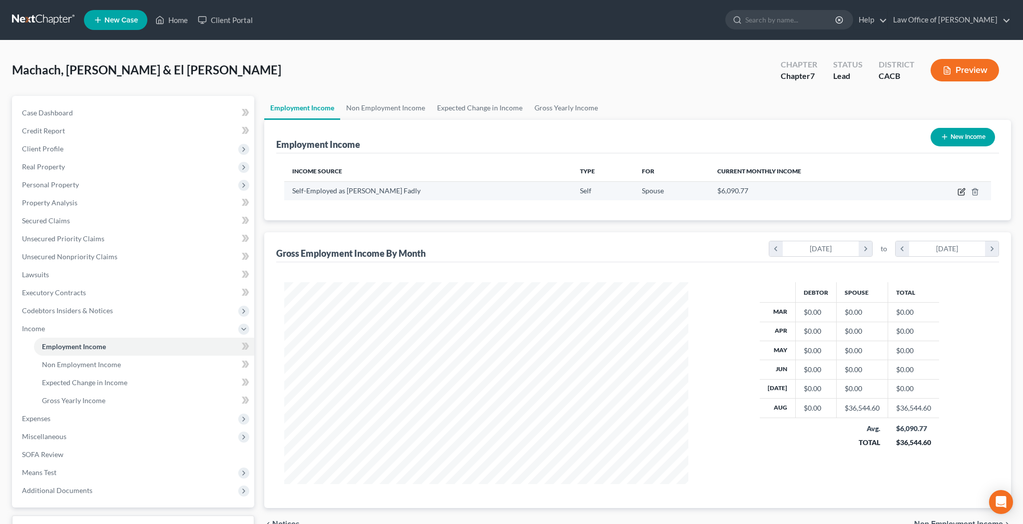
click at [958, 193] on icon "button" at bounding box center [961, 192] width 6 height 6
select select "1"
select select "4"
select select "0"
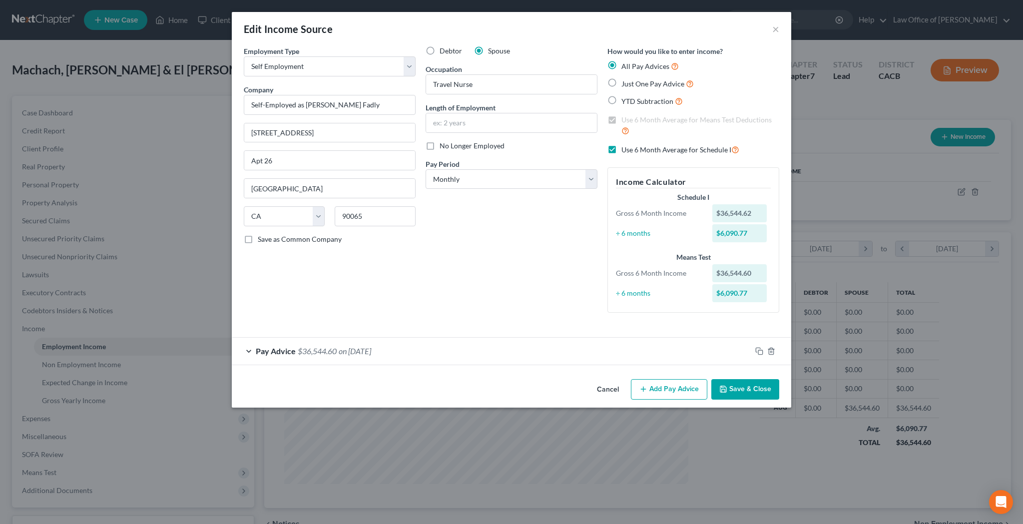
click at [772, 355] on div at bounding box center [771, 351] width 40 height 16
click at [773, 350] on icon "button" at bounding box center [771, 351] width 8 height 8
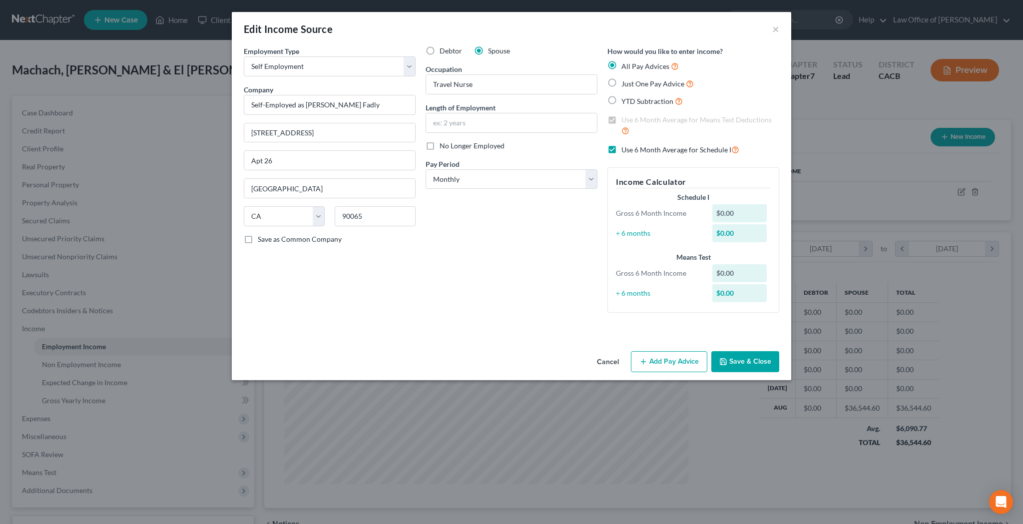
click at [621, 148] on label "Use 6 Month Average for Schedule I" at bounding box center [680, 149] width 118 height 11
click at [625, 148] on input "Use 6 Month Average for Schedule I" at bounding box center [628, 147] width 6 height 6
checkbox input "false"
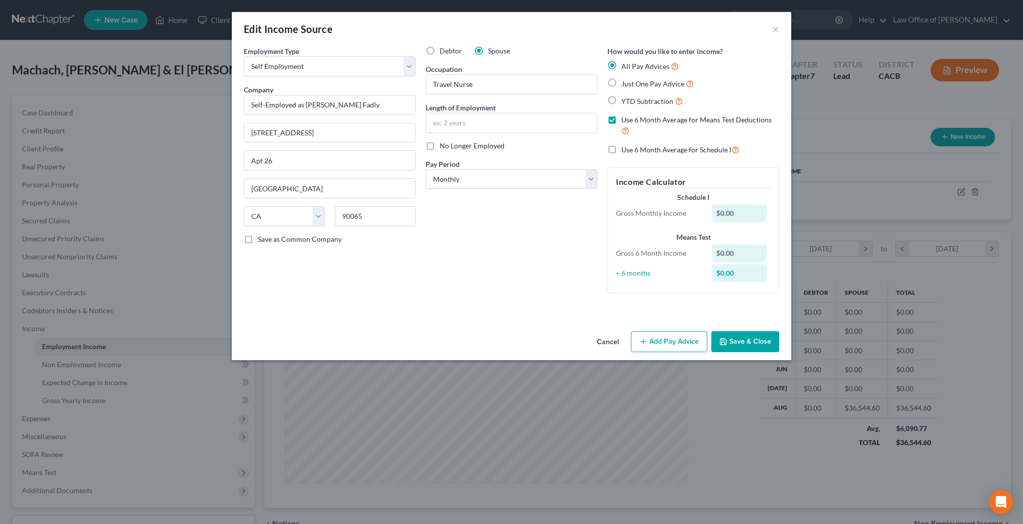
click at [649, 337] on button "Add Pay Advice" at bounding box center [669, 341] width 76 height 21
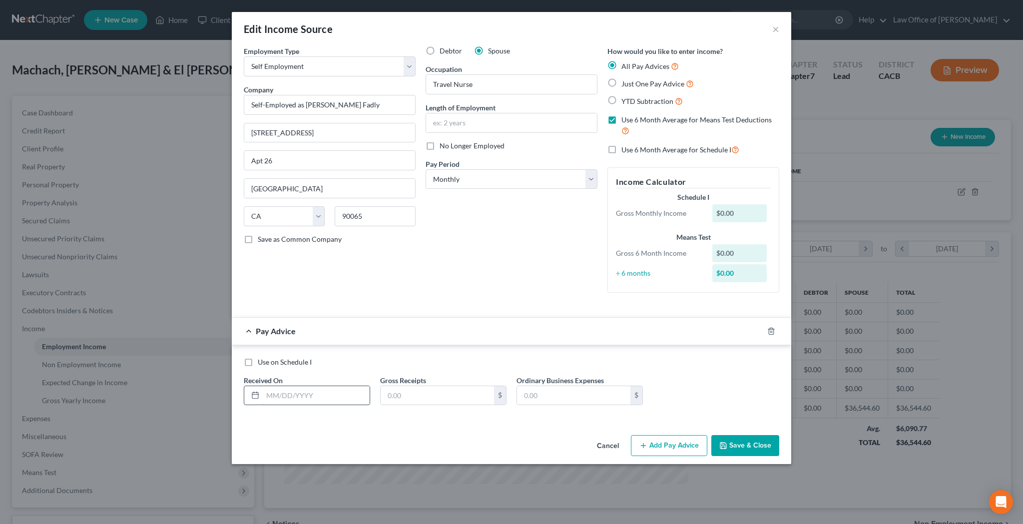
click at [295, 394] on input "text" at bounding box center [316, 395] width 107 height 19
type input "08/01/24"
click at [398, 397] on input "text" at bounding box center [437, 395] width 113 height 19
type input "20,250"
click at [653, 440] on button "Add Pay Advice" at bounding box center [669, 445] width 76 height 21
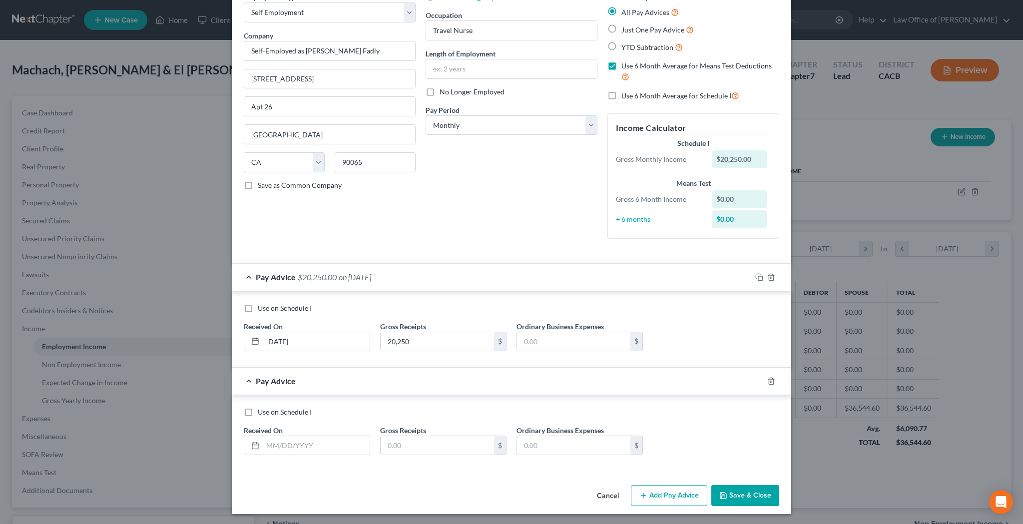
scroll to position [53, 0]
click at [344, 440] on input "text" at bounding box center [316, 445] width 107 height 19
type input "09/01/25"
click at [771, 381] on line "button" at bounding box center [771, 382] width 0 height 2
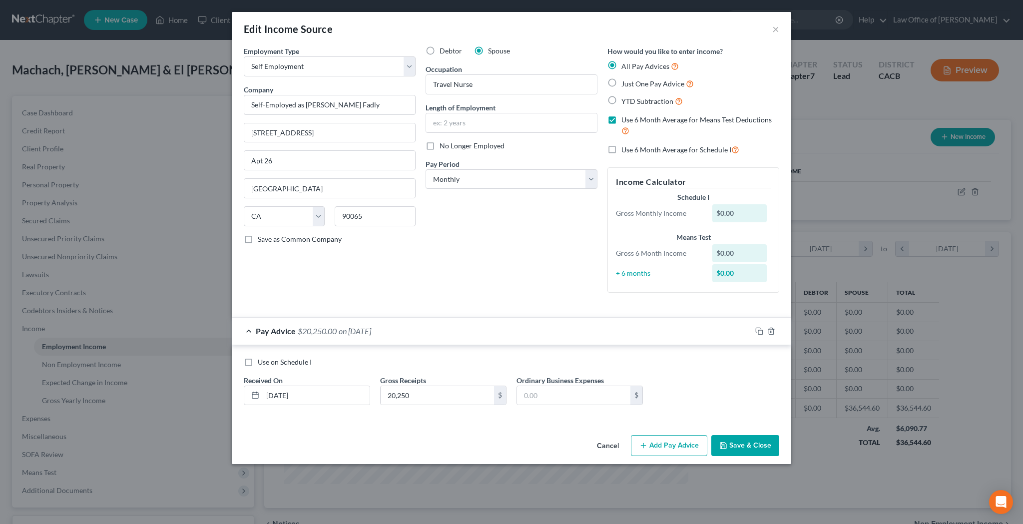
scroll to position [0, 0]
click at [457, 396] on input "20,250" at bounding box center [437, 395] width 113 height 19
type input "20,250.00"
click at [741, 440] on button "Save & Close" at bounding box center [745, 445] width 68 height 21
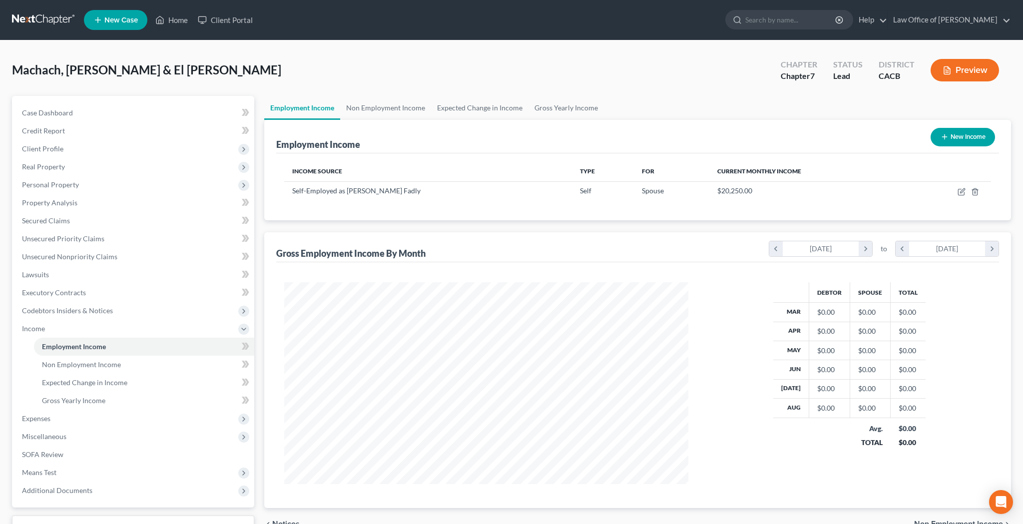
click at [946, 136] on icon "button" at bounding box center [944, 137] width 8 height 8
select select "0"
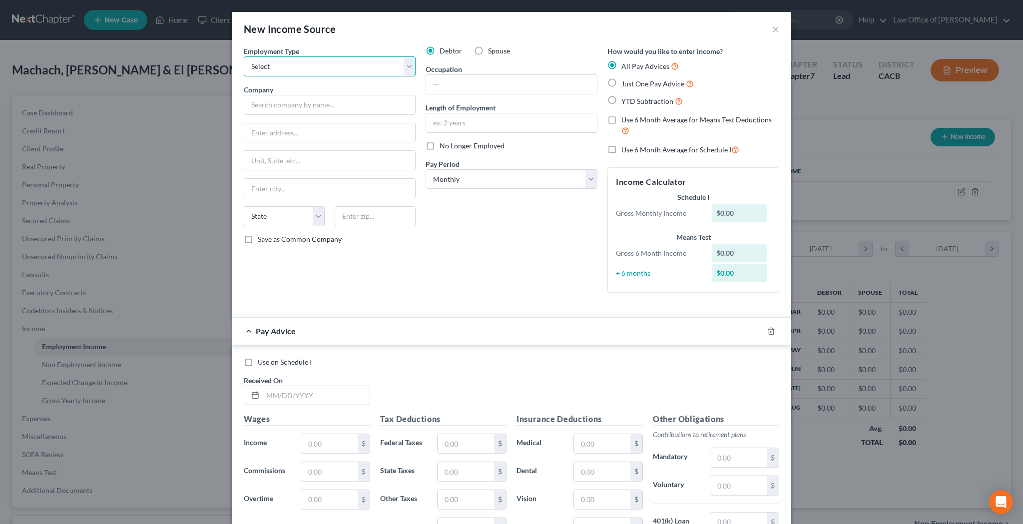
select select "0"
click at [377, 101] on input "text" at bounding box center [330, 105] width 172 height 20
type input "j"
type input "LanceSoft"
click at [439, 147] on label "No Longer Employed" at bounding box center [471, 146] width 65 height 10
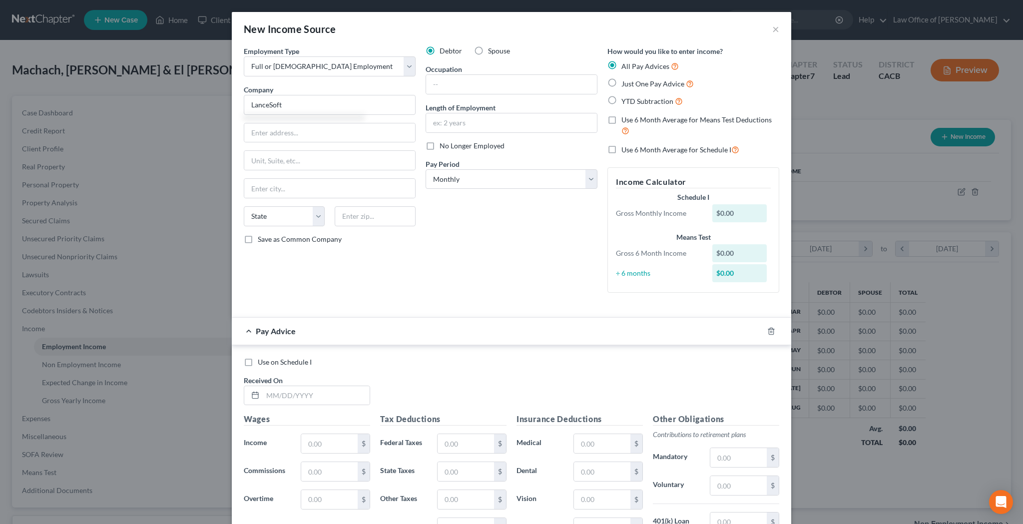
click at [443, 147] on input "No Longer Employed" at bounding box center [446, 144] width 6 height 6
checkbox input "true"
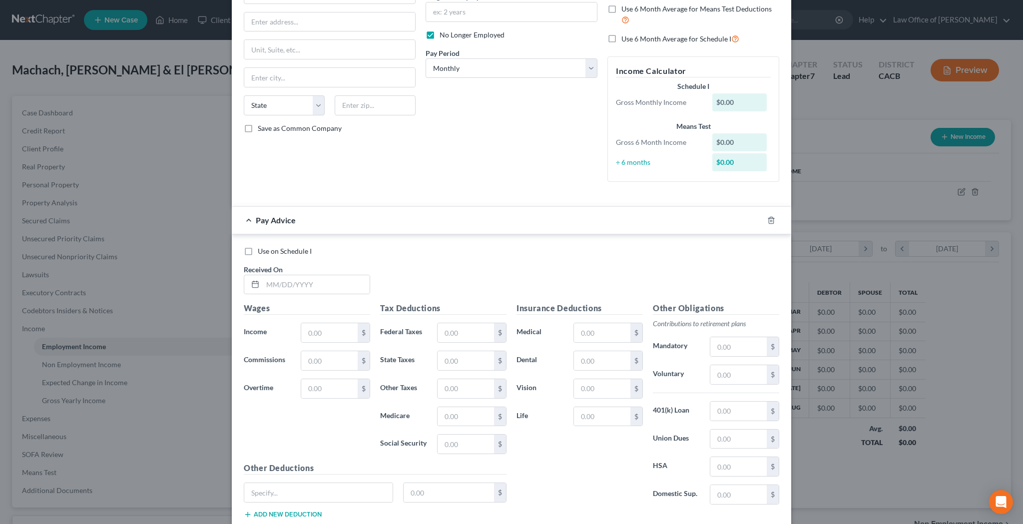
scroll to position [129, 0]
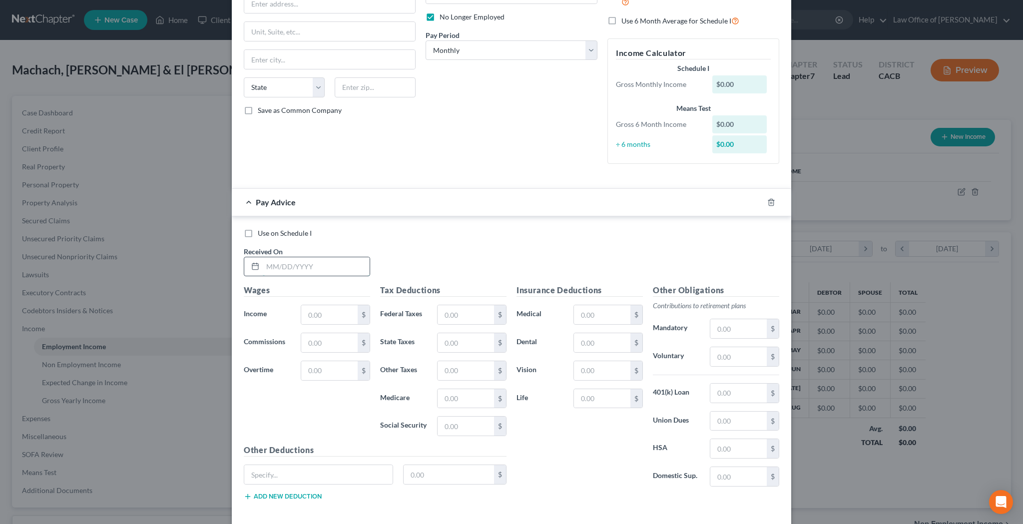
click at [316, 264] on input "text" at bounding box center [316, 266] width 107 height 19
type input "06/01/25"
click at [331, 307] on input "text" at bounding box center [329, 314] width 56 height 19
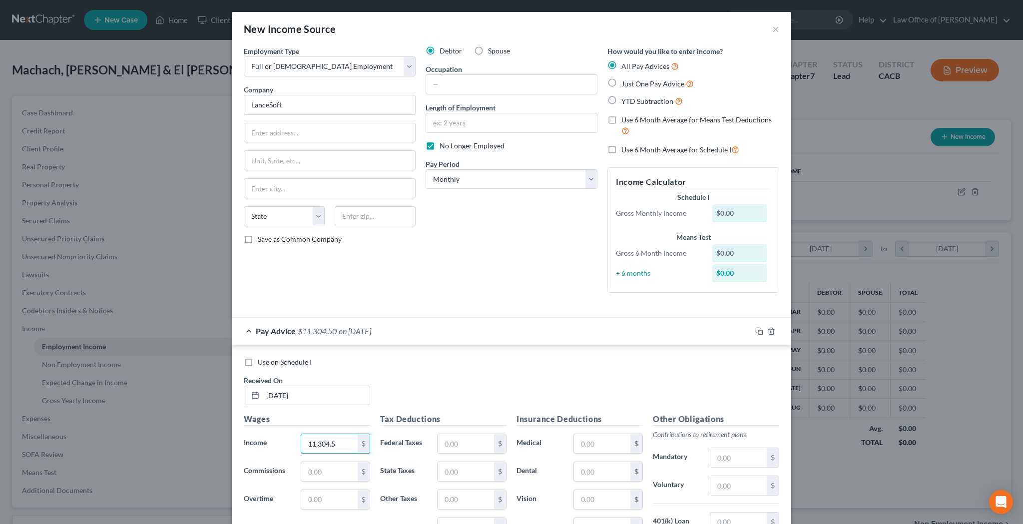
scroll to position [0, 0]
type input "11,304.5"
click at [621, 120] on label "Use 6 Month Average for Means Test Deductions" at bounding box center [700, 125] width 158 height 21
click at [625, 120] on input "Use 6 Month Average for Means Test Deductions" at bounding box center [628, 118] width 6 height 6
checkbox input "true"
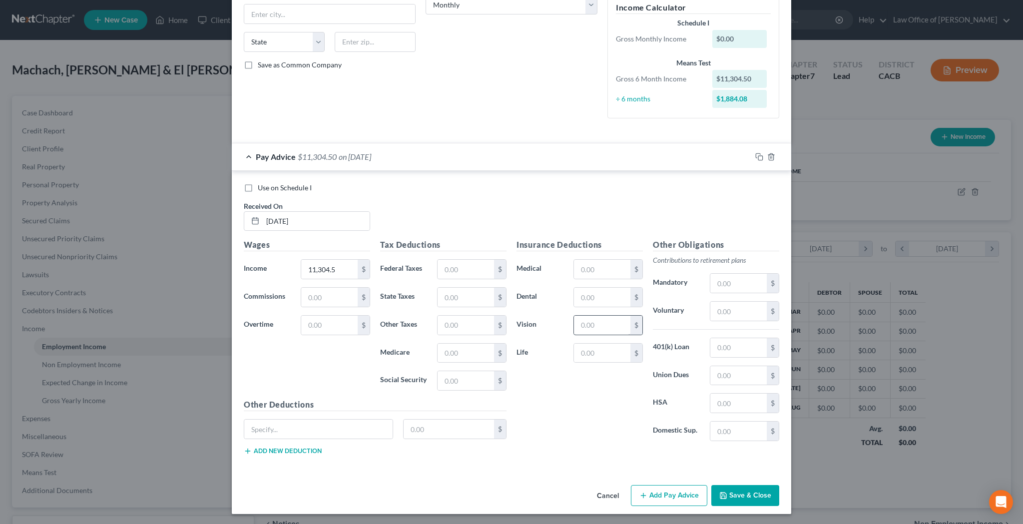
scroll to position [174, 0]
click at [734, 490] on button "Save & Close" at bounding box center [745, 495] width 68 height 21
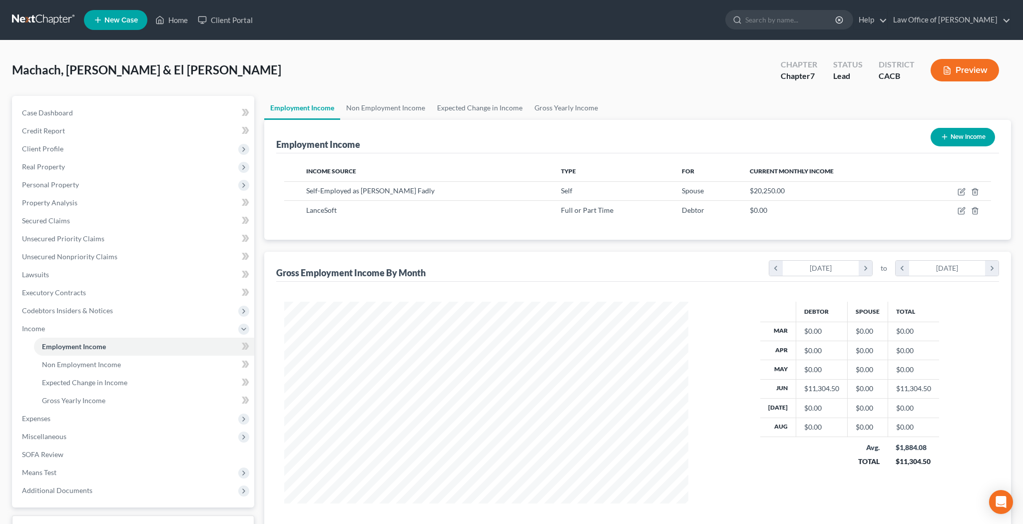
click at [966, 138] on button "New Income" at bounding box center [962, 137] width 64 height 18
select select "0"
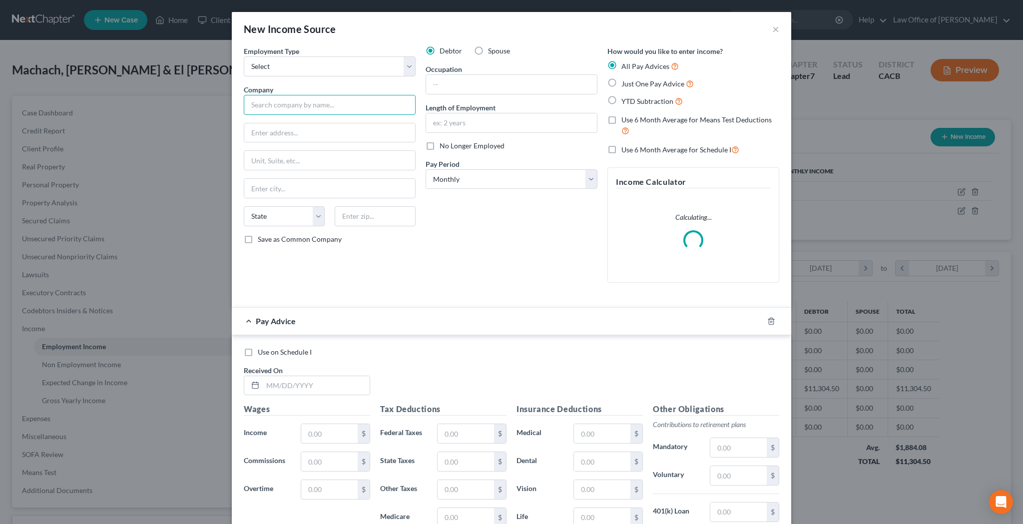
click at [358, 103] on input "text" at bounding box center [330, 105] width 172 height 20
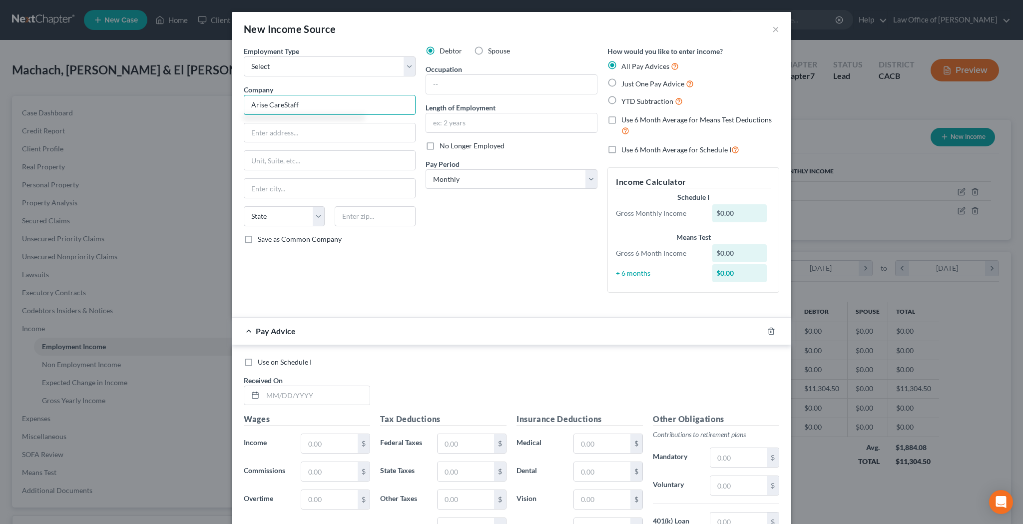
type input "Arise CareStaff"
click at [621, 118] on label "Use 6 Month Average for Means Test Deductions" at bounding box center [700, 125] width 158 height 21
click at [625, 118] on input "Use 6 Month Average for Means Test Deductions" at bounding box center [628, 118] width 6 height 6
checkbox input "true"
click at [439, 148] on label "No Longer Employed" at bounding box center [471, 146] width 65 height 10
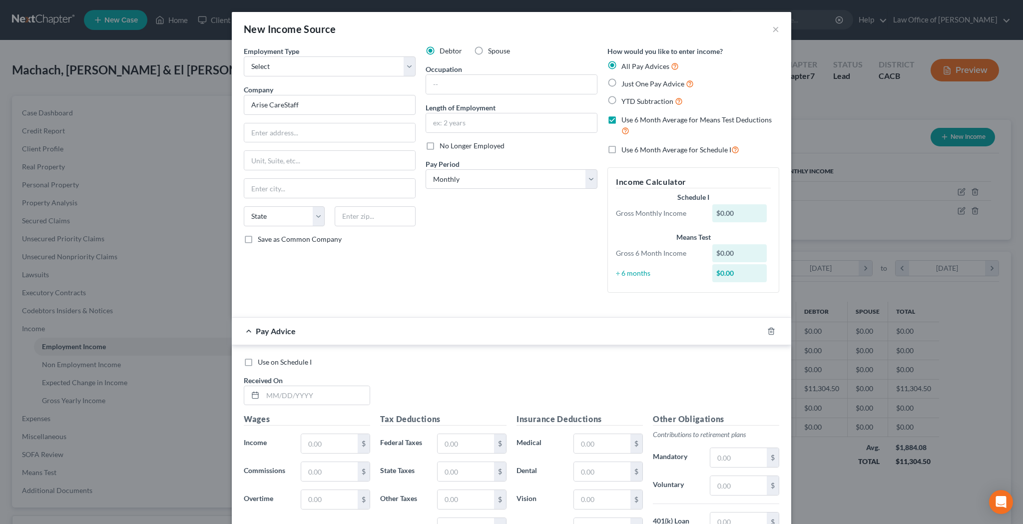
click at [443, 147] on input "No Longer Employed" at bounding box center [446, 144] width 6 height 6
checkbox input "true"
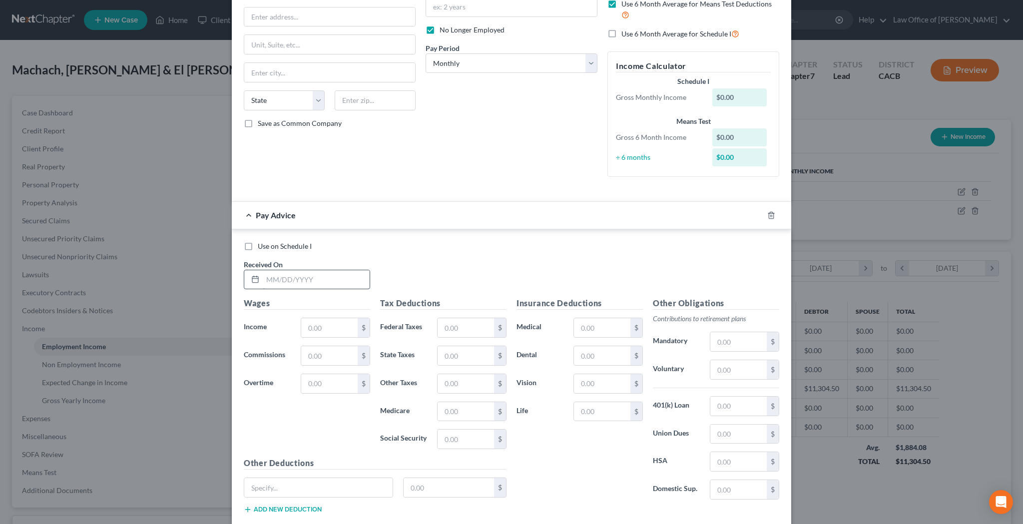
scroll to position [119, 0]
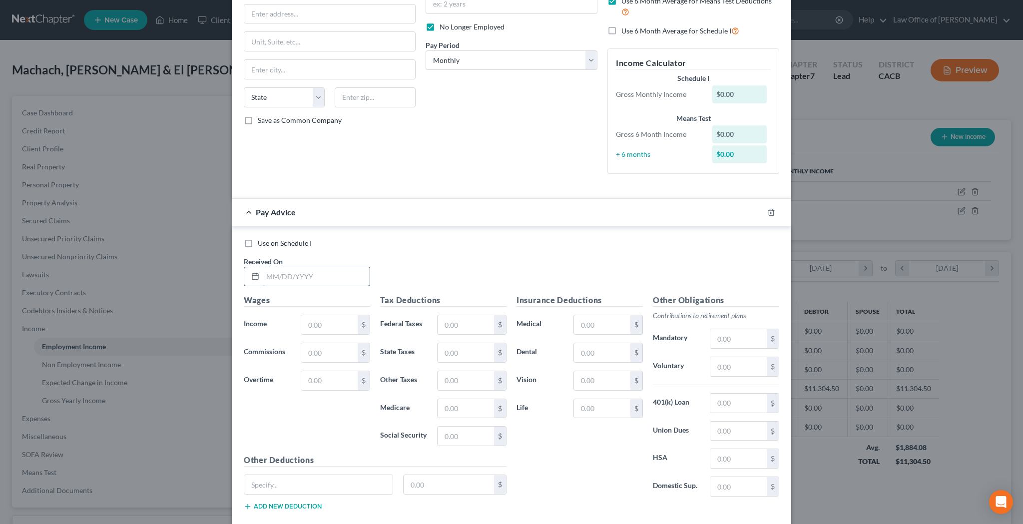
click at [341, 276] on input "text" at bounding box center [316, 276] width 107 height 19
type input "06/01/25"
click at [331, 321] on input "text" at bounding box center [329, 324] width 56 height 19
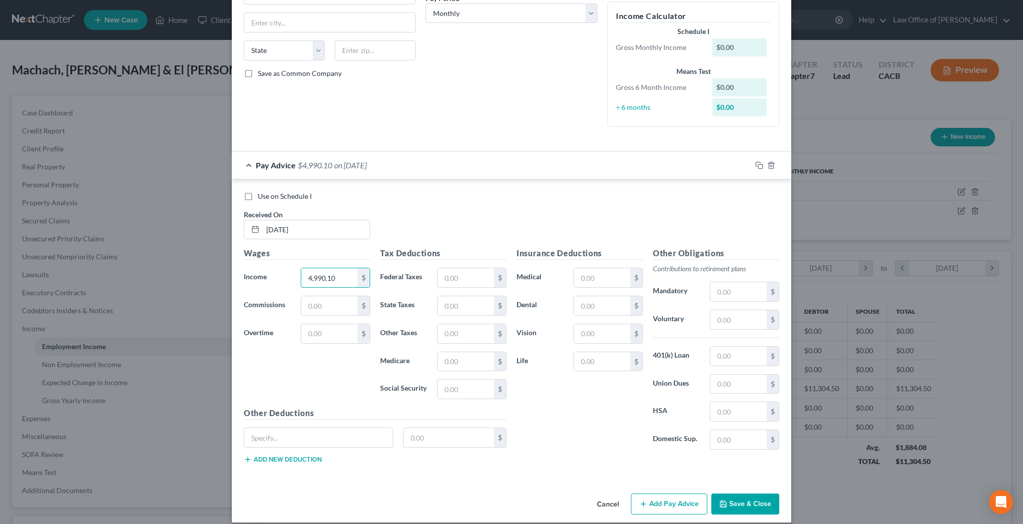
scroll to position [174, 0]
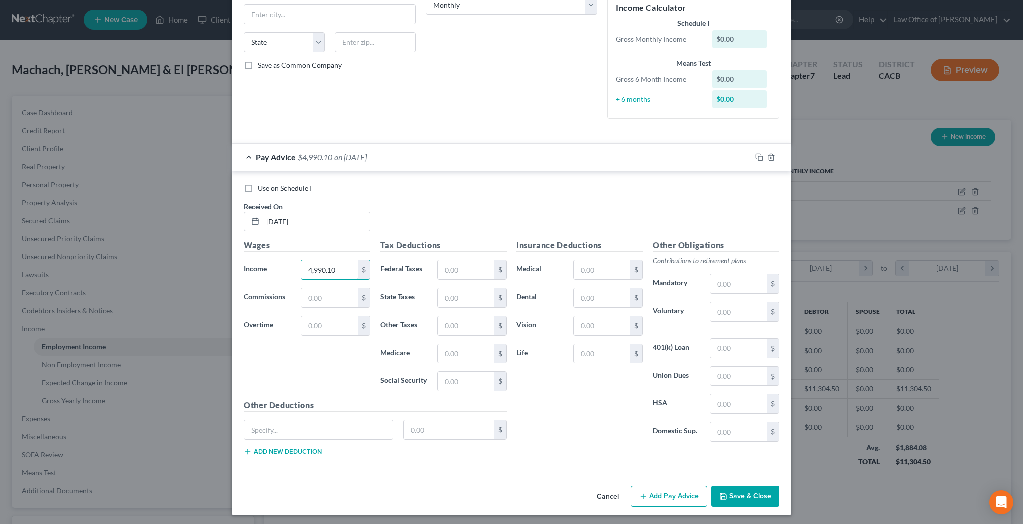
type input "4,990.10"
click at [736, 492] on button "Save & Close" at bounding box center [745, 495] width 68 height 21
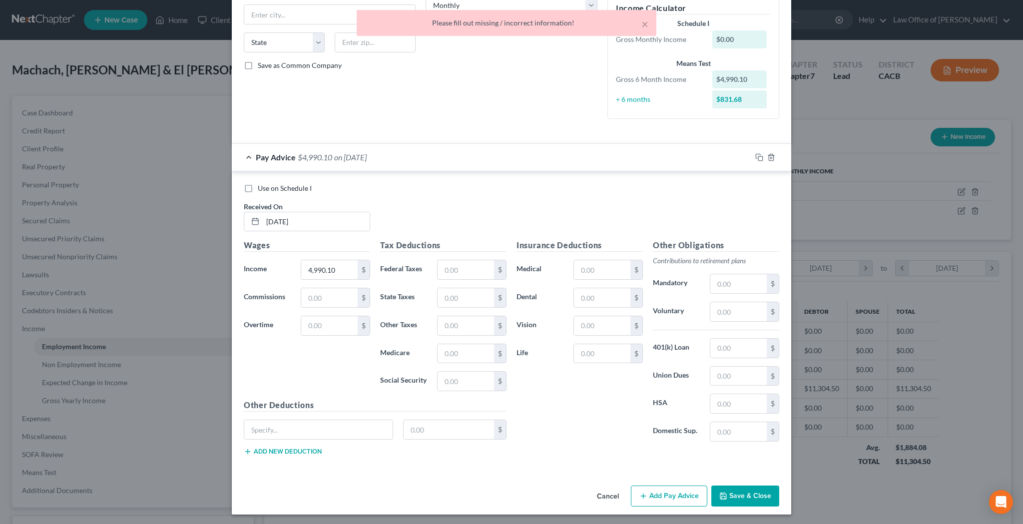
click at [647, 188] on div "Use on Schedule I" at bounding box center [511, 188] width 535 height 10
click at [553, 98] on div "Debtor Spouse Occupation Length of Employment No Longer Employed Pay Period * S…" at bounding box center [512, -1] width 182 height 255
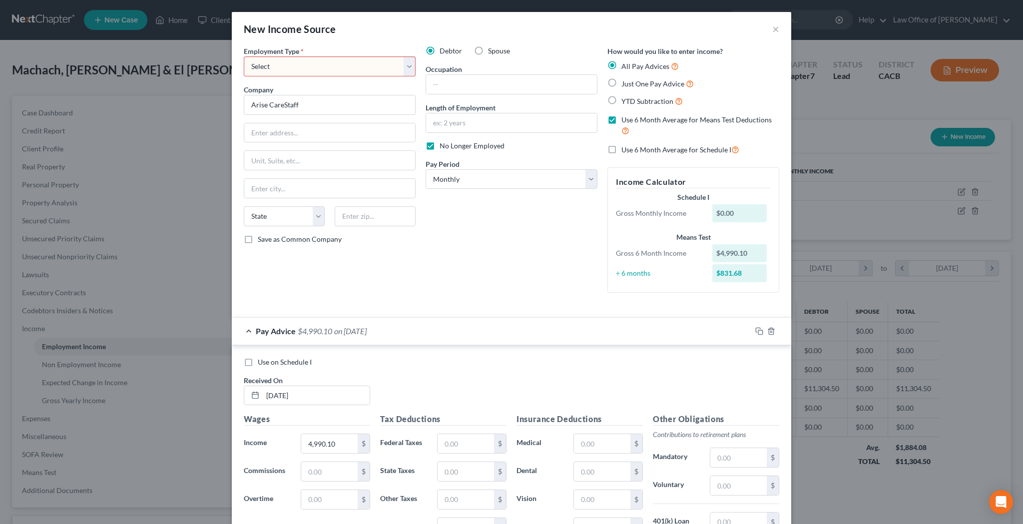
scroll to position [0, 0]
select select "0"
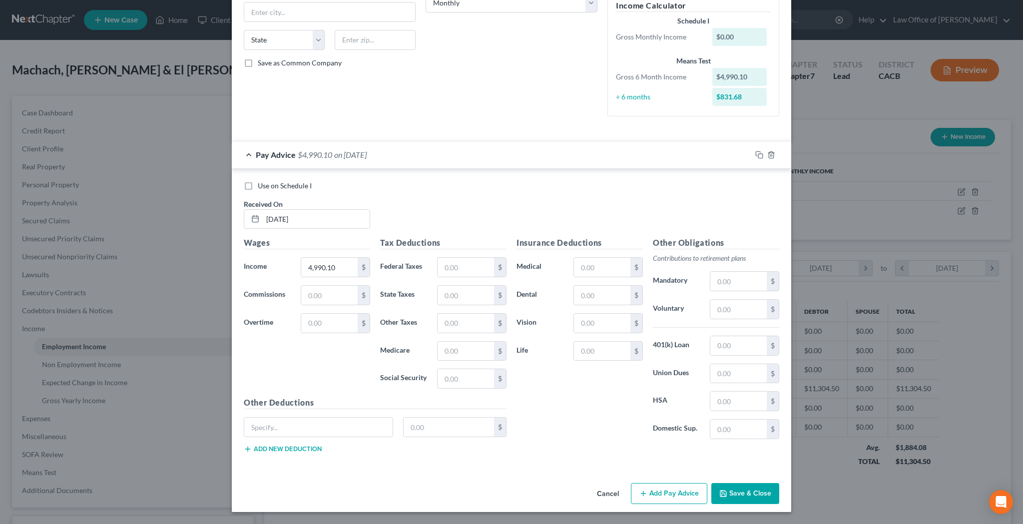
scroll to position [174, 0]
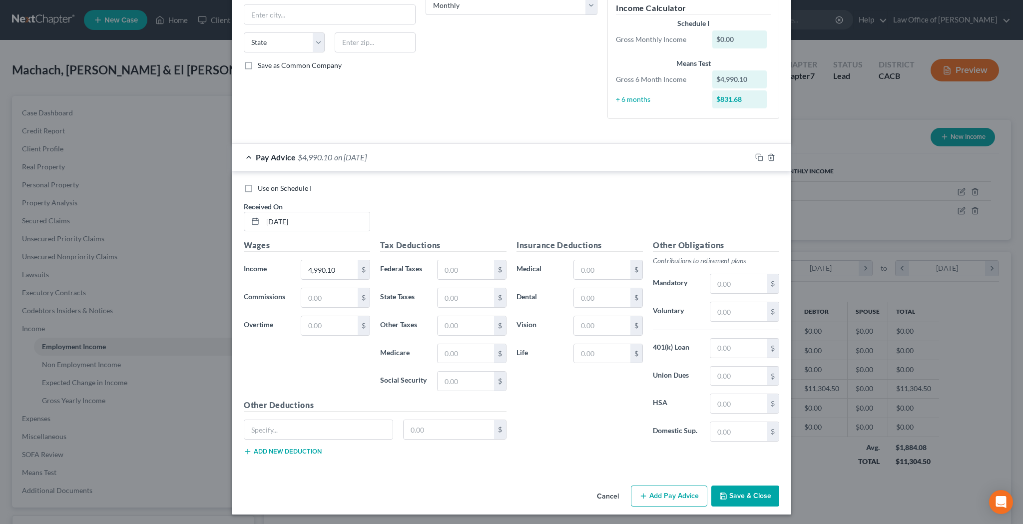
click at [730, 498] on button "Save & Close" at bounding box center [745, 495] width 68 height 21
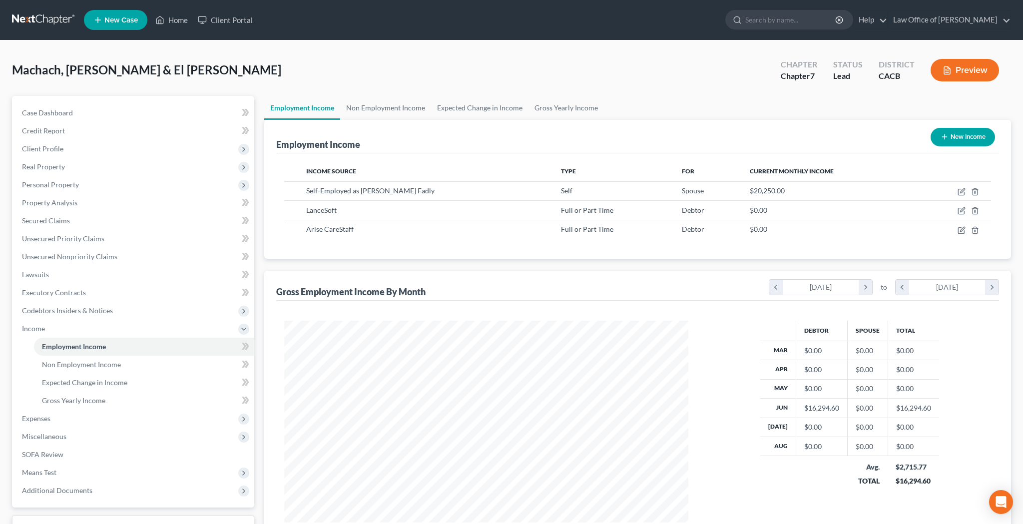
click at [978, 69] on button "Preview" at bounding box center [964, 70] width 68 height 22
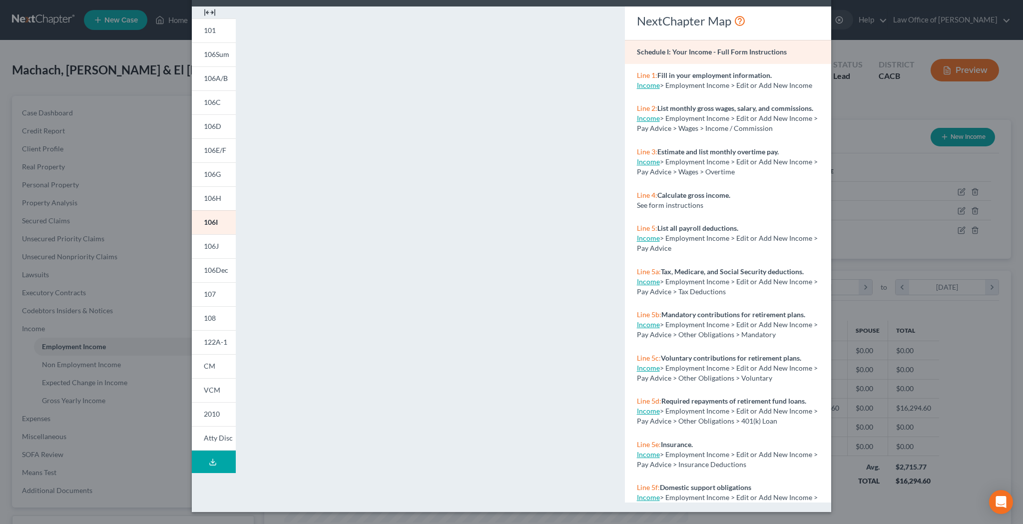
scroll to position [0, 0]
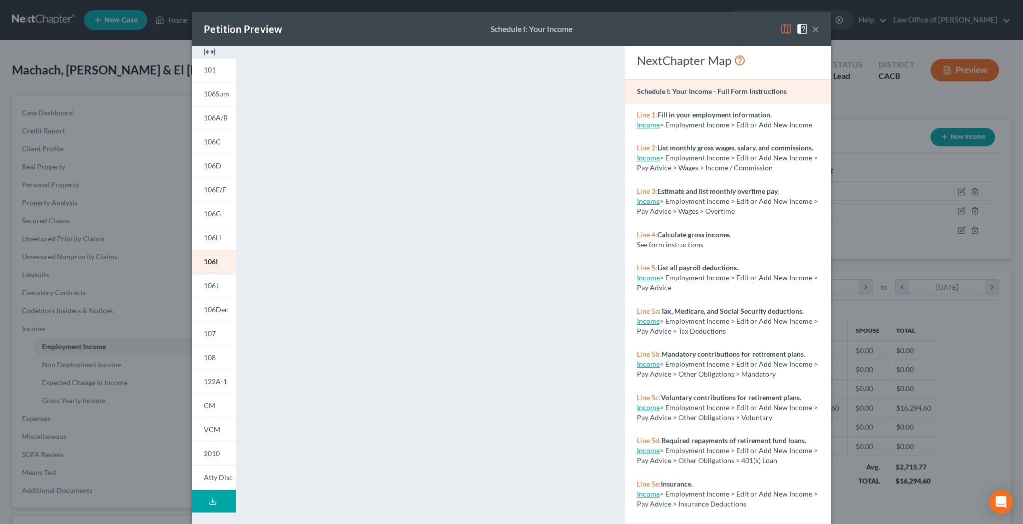
click at [816, 28] on button "×" at bounding box center [815, 29] width 7 height 12
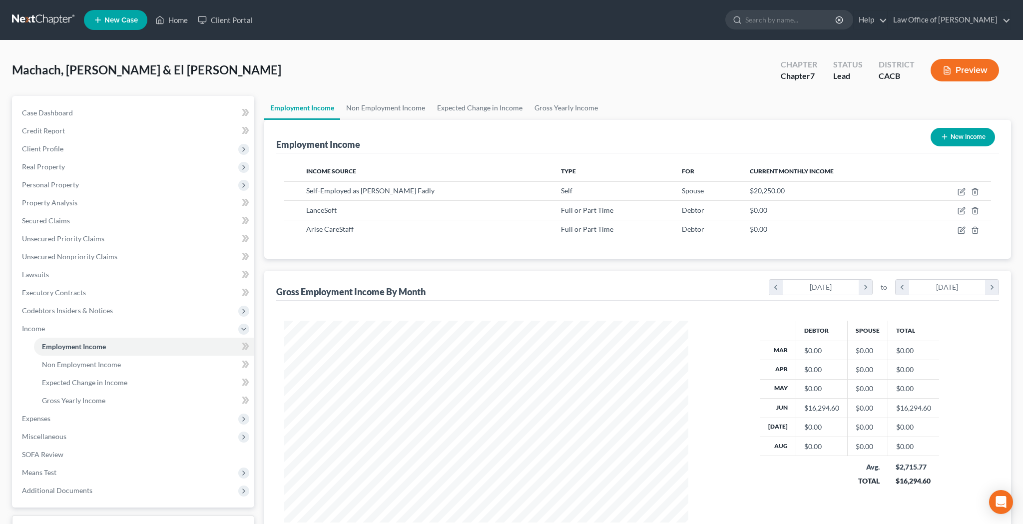
click at [961, 69] on button "Preview" at bounding box center [964, 70] width 68 height 22
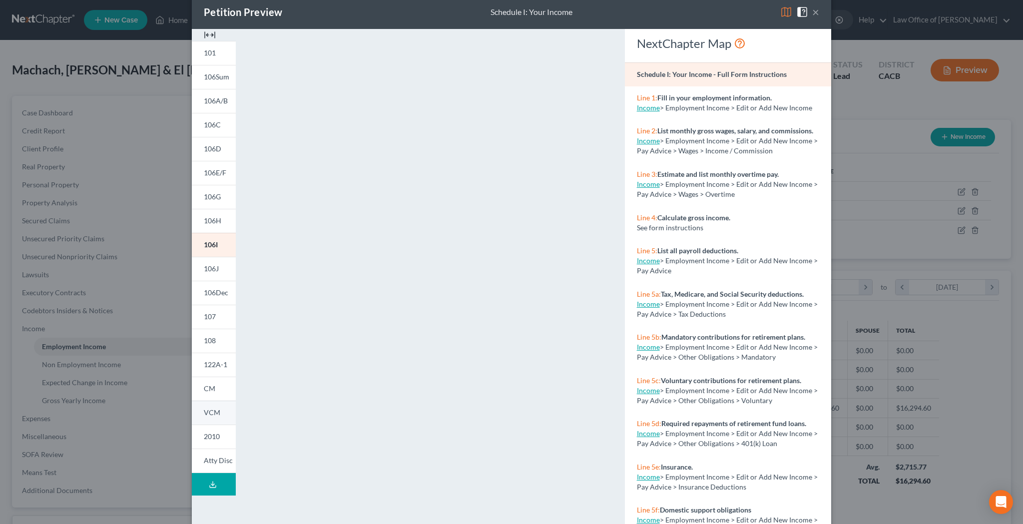
scroll to position [21, 0]
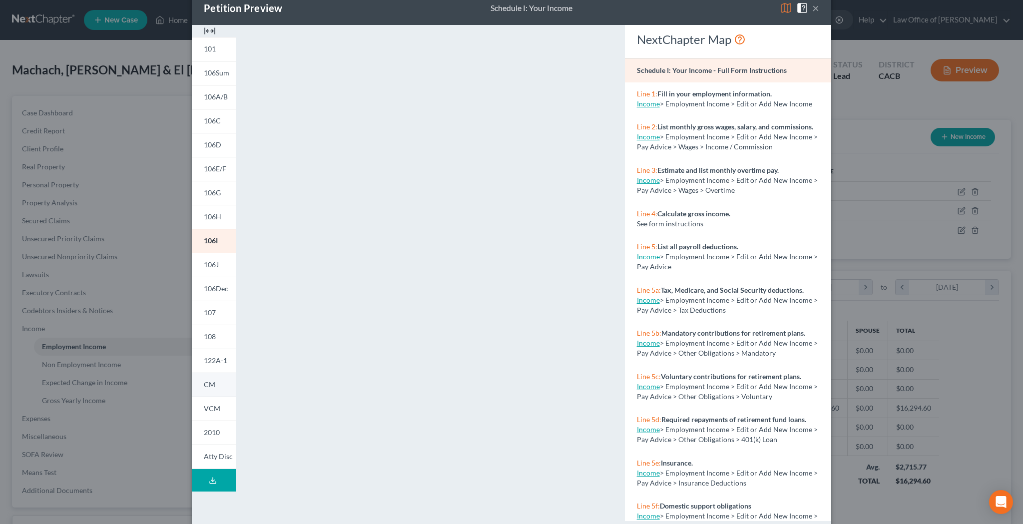
click at [211, 385] on span "CM" at bounding box center [209, 384] width 11 height 8
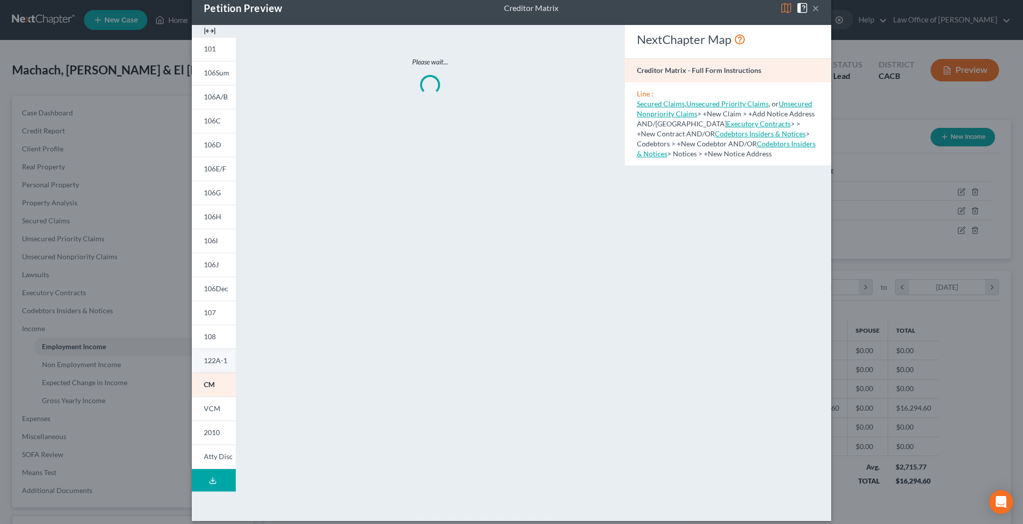
click at [212, 362] on span "122A-1" at bounding box center [215, 360] width 23 height 8
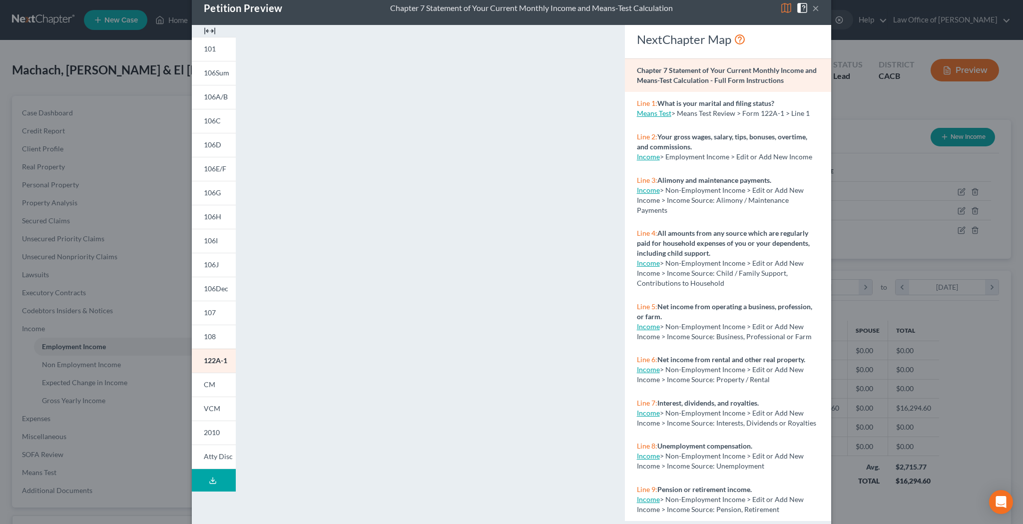
click at [817, 9] on button "×" at bounding box center [815, 8] width 7 height 12
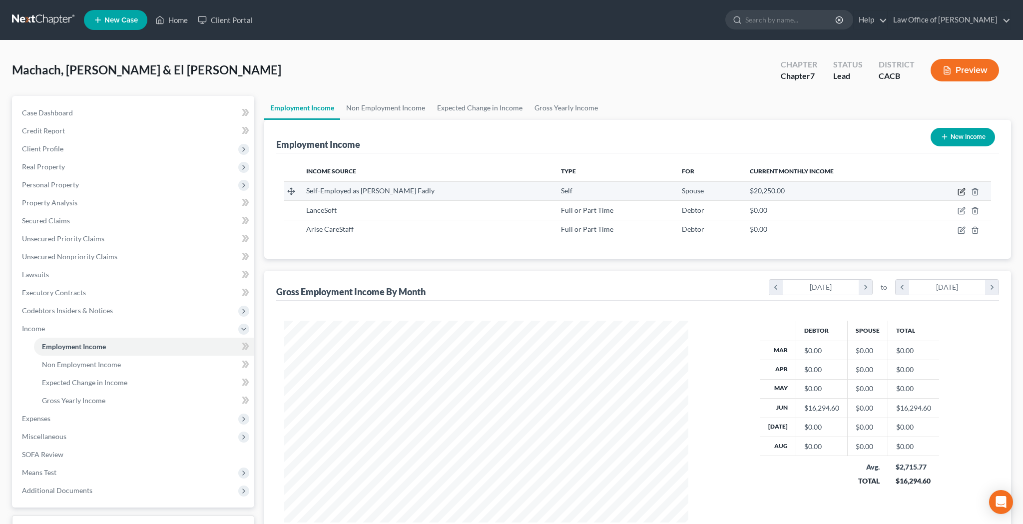
click at [958, 194] on icon "button" at bounding box center [961, 192] width 6 height 6
select select "1"
select select "4"
select select "0"
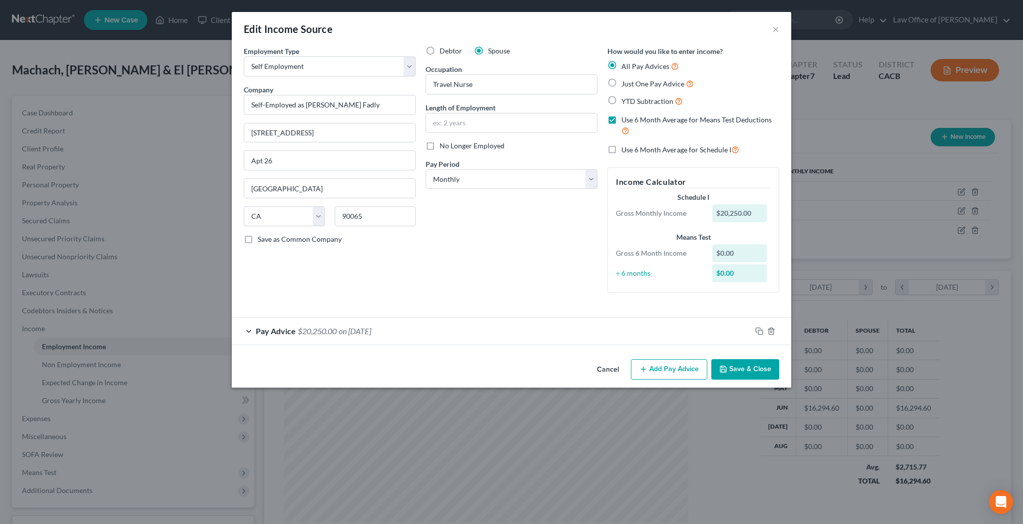
click at [249, 329] on div "Pay Advice $20,250.00 on 08/01/2024" at bounding box center [491, 331] width 519 height 26
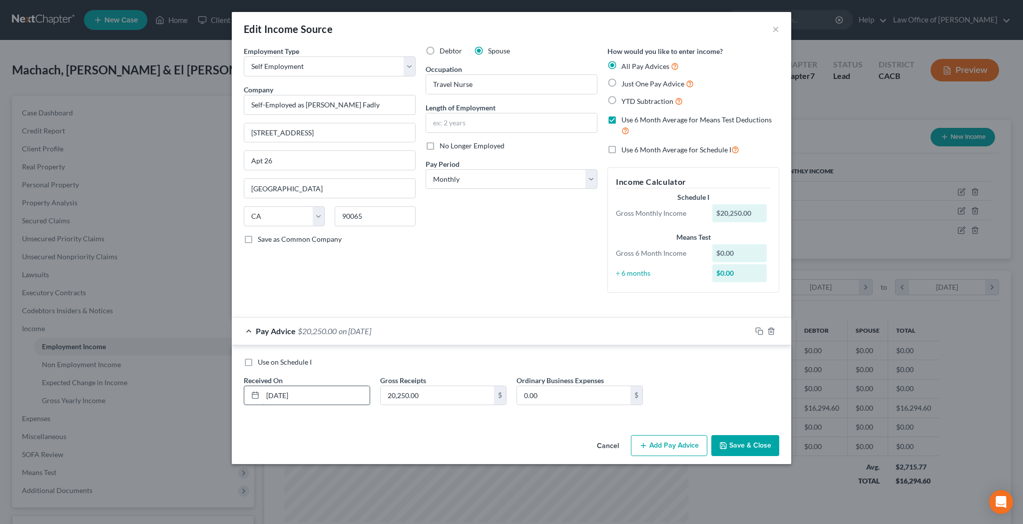
click at [323, 395] on input "08/01/2024" at bounding box center [316, 395] width 107 height 19
type input "08/01/2025"
click at [737, 444] on button "Save & Close" at bounding box center [745, 445] width 68 height 21
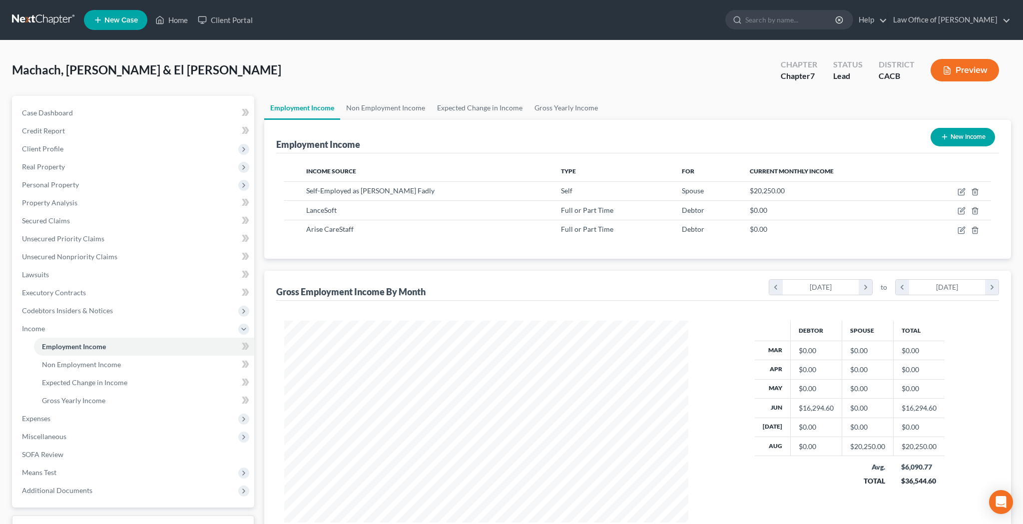
click at [966, 60] on button "Preview" at bounding box center [964, 70] width 68 height 22
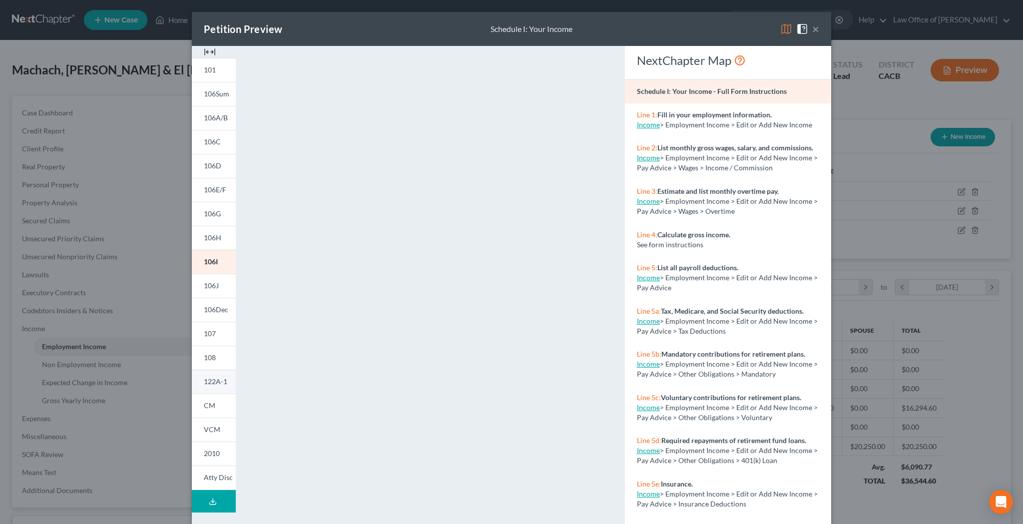
click at [219, 380] on span "122A-1" at bounding box center [215, 381] width 23 height 8
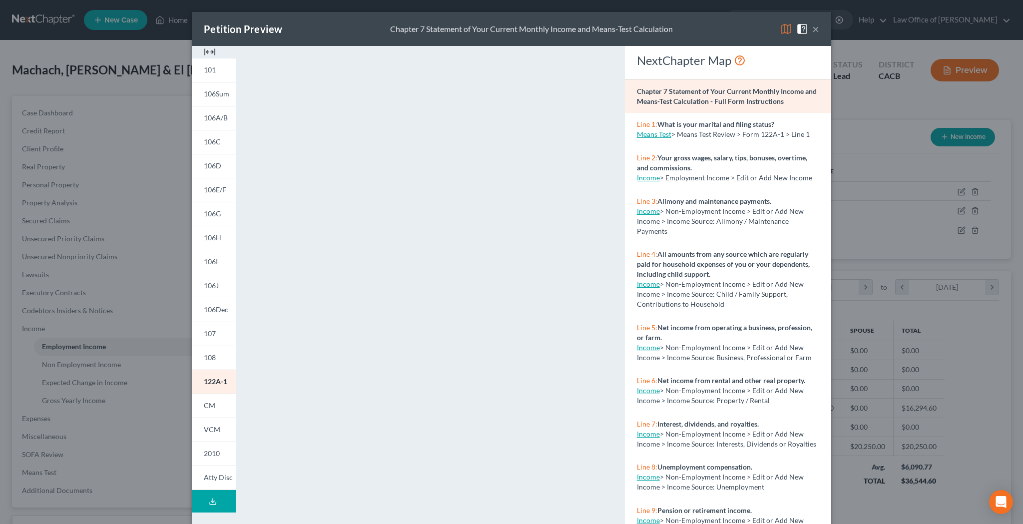
click at [817, 31] on button "×" at bounding box center [815, 29] width 7 height 12
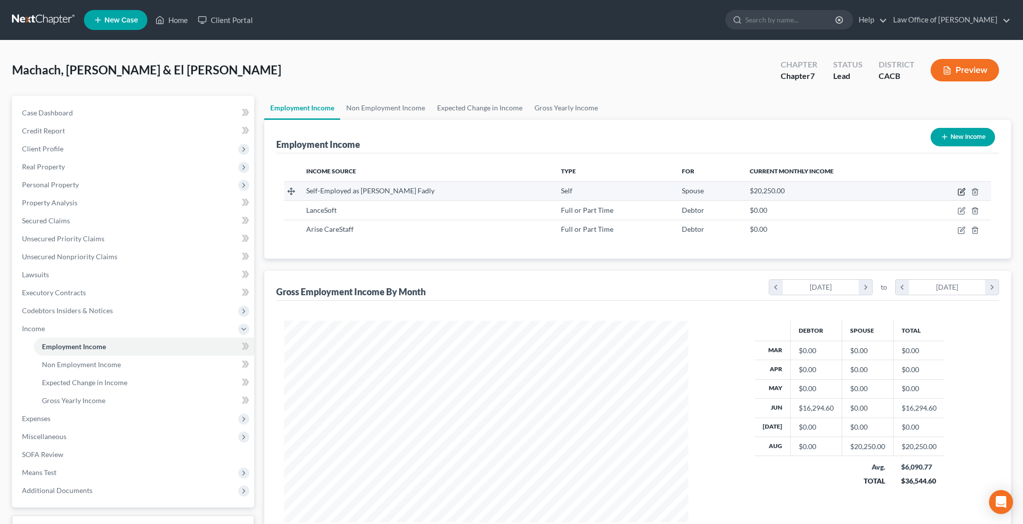
click at [961, 191] on icon "button" at bounding box center [961, 192] width 8 height 8
select select "1"
select select "4"
select select "0"
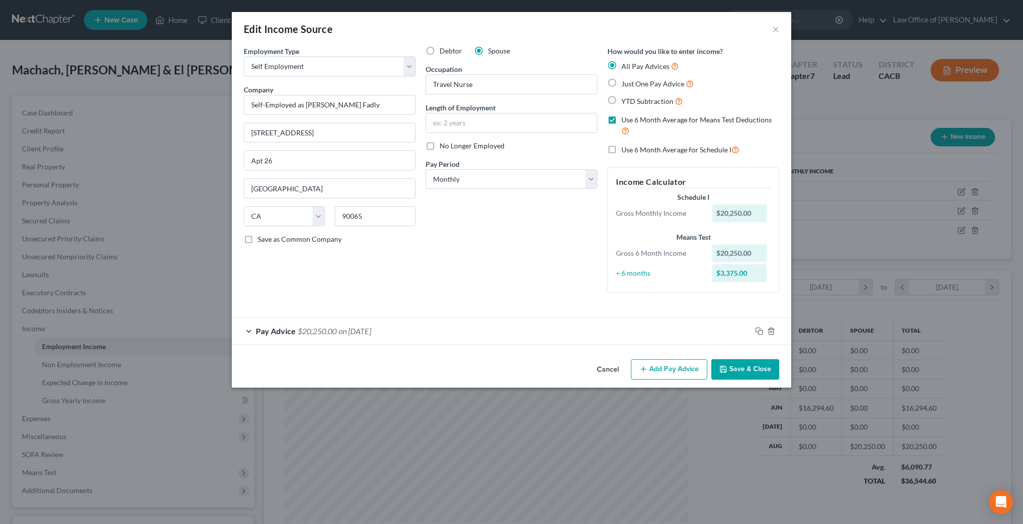
click at [673, 367] on button "Add Pay Advice" at bounding box center [669, 369] width 76 height 21
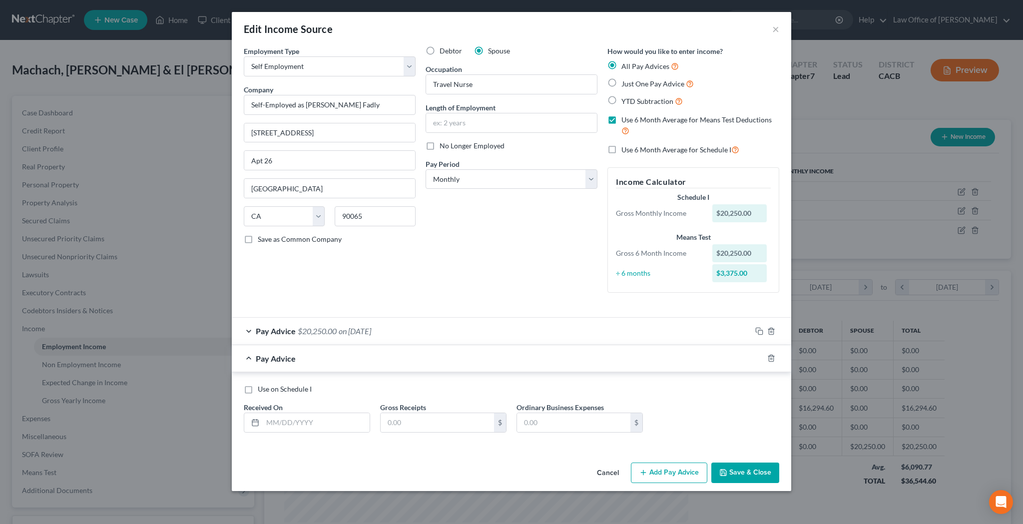
click at [258, 388] on label "Use on Schedule I" at bounding box center [285, 389] width 54 height 10
click at [262, 388] on input "Use on Schedule I" at bounding box center [265, 387] width 6 height 6
checkbox input "true"
click at [314, 419] on input "text" at bounding box center [316, 422] width 107 height 19
type input "09/01/25"
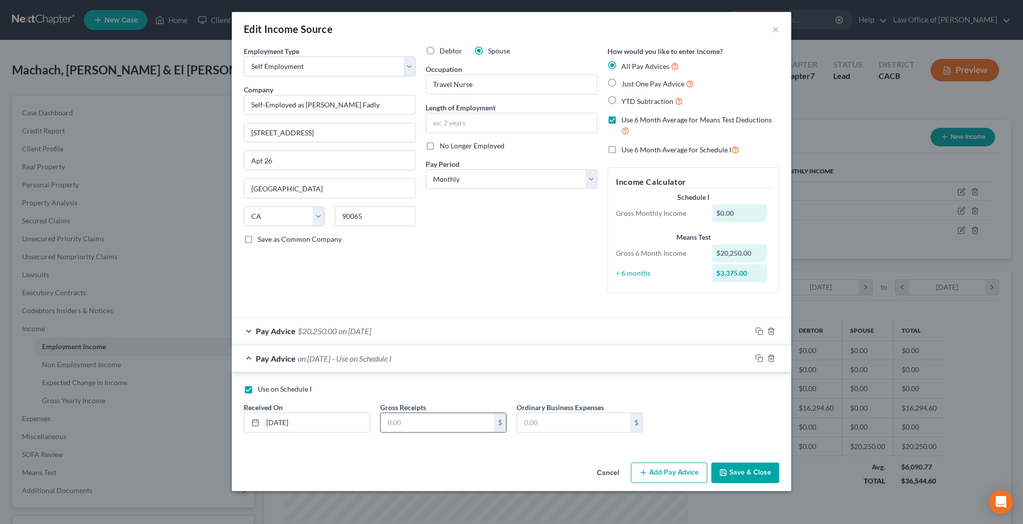
click at [390, 422] on input "text" at bounding box center [437, 422] width 113 height 19
type input "6,090.77"
click at [742, 474] on button "Save & Close" at bounding box center [745, 472] width 68 height 21
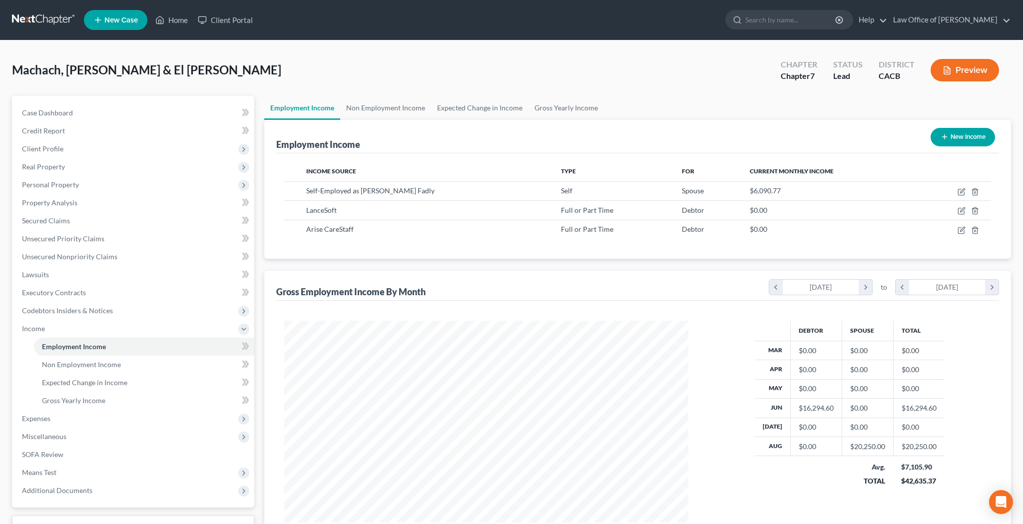
click at [959, 69] on button "Preview" at bounding box center [964, 70] width 68 height 22
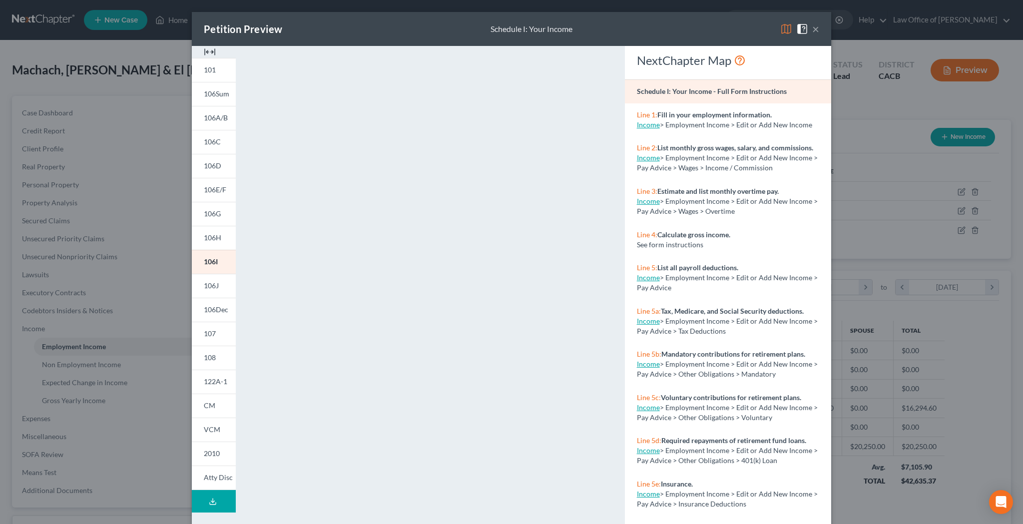
click at [818, 31] on button "×" at bounding box center [815, 29] width 7 height 12
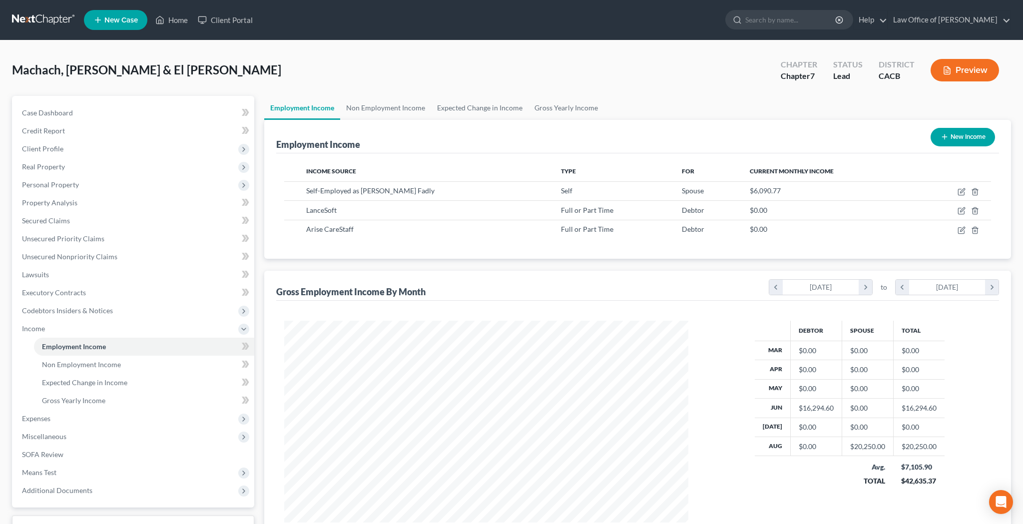
click at [963, 70] on button "Preview" at bounding box center [964, 70] width 68 height 22
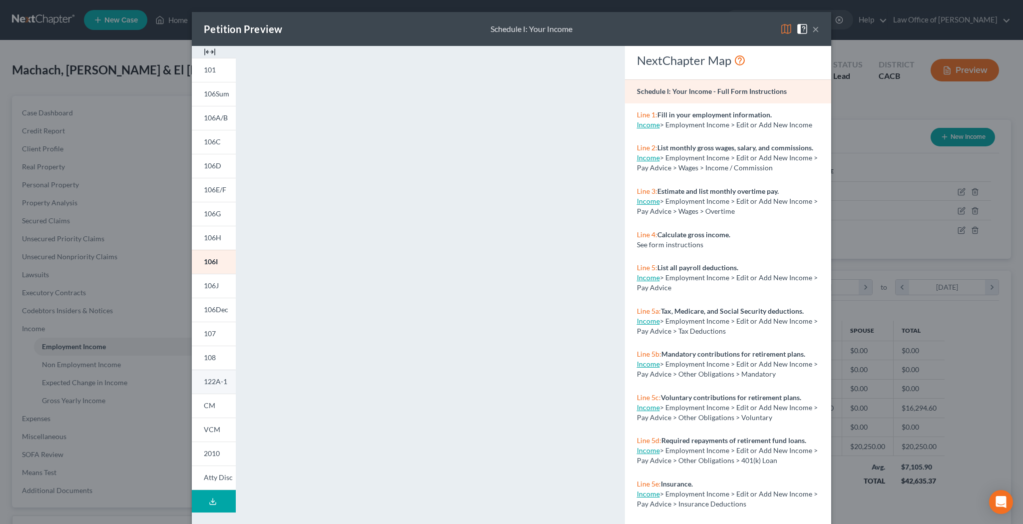
click at [218, 384] on span "122A-1" at bounding box center [215, 381] width 23 height 8
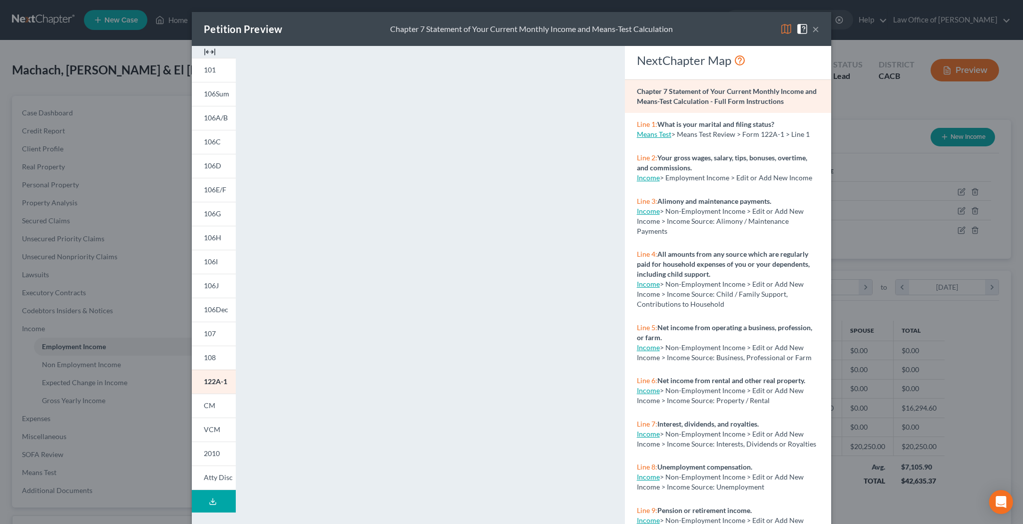
click at [814, 29] on button "×" at bounding box center [815, 29] width 7 height 12
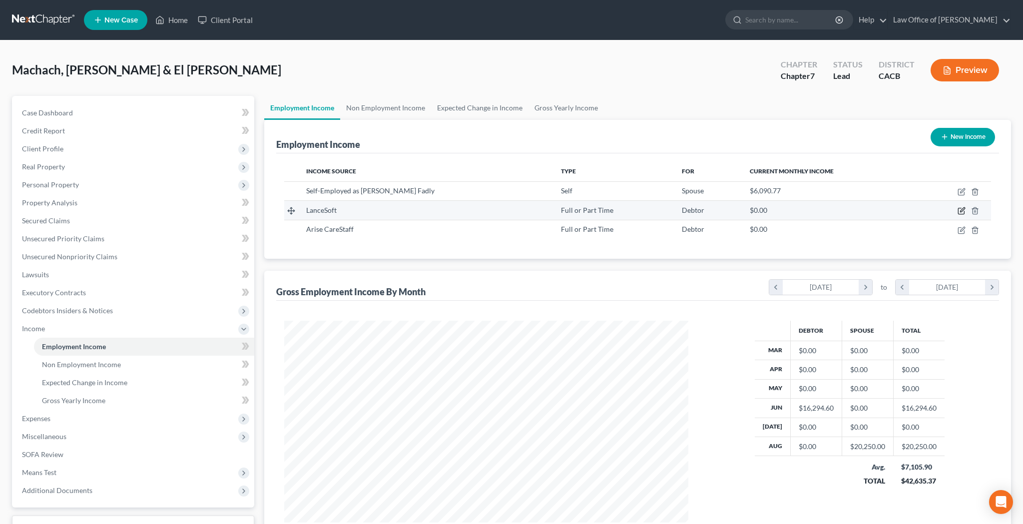
click at [960, 213] on icon "button" at bounding box center [961, 211] width 8 height 8
select select "0"
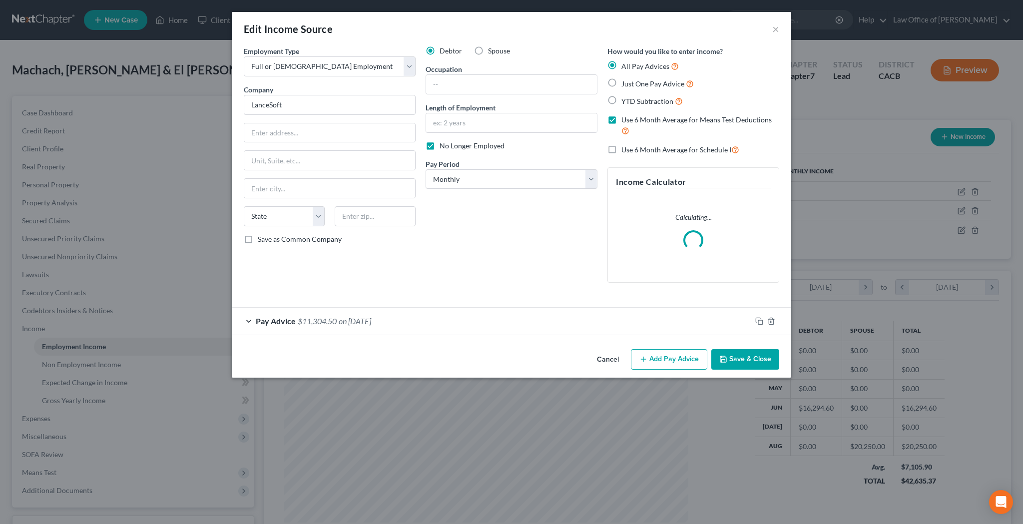
click at [488, 49] on label "Spouse" at bounding box center [499, 51] width 22 height 10
click at [492, 49] on input "Spouse" at bounding box center [495, 49] width 6 height 6
radio input "true"
click at [764, 356] on button "Save & Close" at bounding box center [745, 359] width 68 height 21
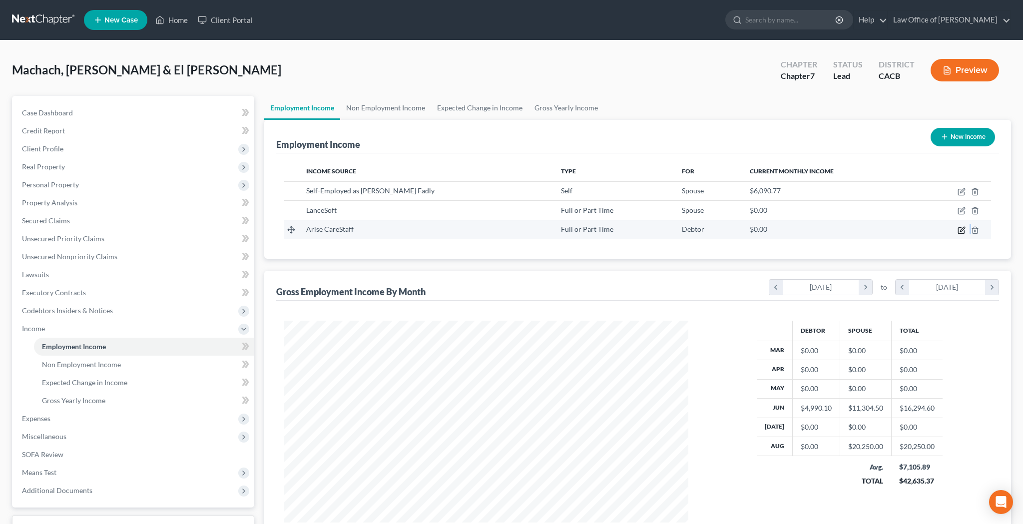
click at [962, 234] on td at bounding box center [954, 229] width 73 height 19
click at [957, 232] on td at bounding box center [954, 229] width 73 height 19
click at [961, 231] on icon "button" at bounding box center [961, 230] width 8 height 8
select select "0"
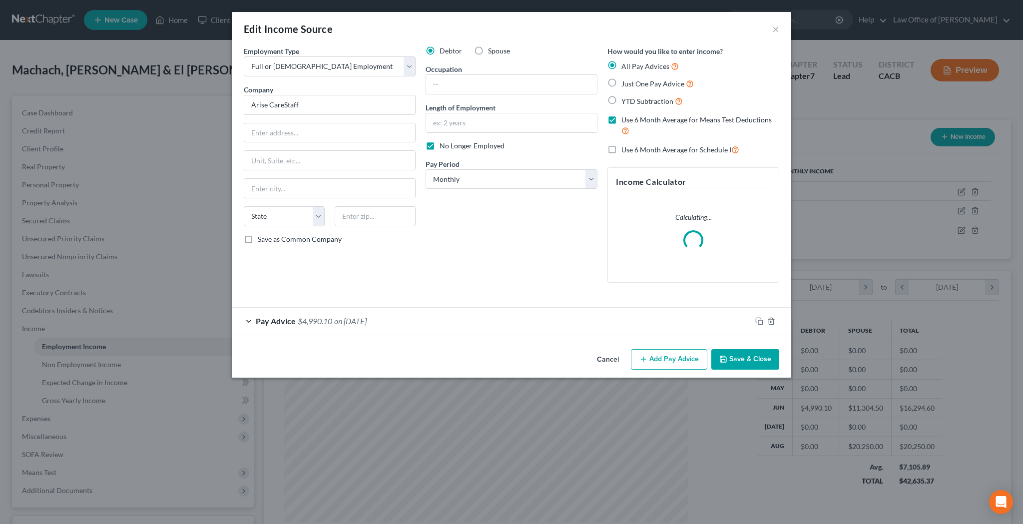
click at [488, 50] on label "Spouse" at bounding box center [499, 51] width 22 height 10
click at [492, 50] on input "Spouse" at bounding box center [495, 49] width 6 height 6
radio input "true"
click at [751, 362] on button "Save & Close" at bounding box center [745, 359] width 68 height 21
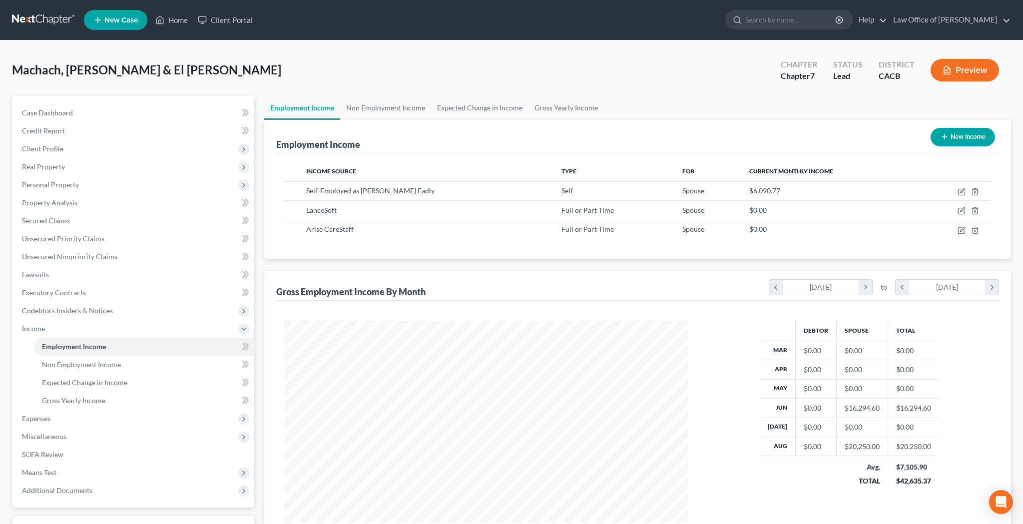
click at [952, 71] on button "Preview" at bounding box center [964, 70] width 68 height 22
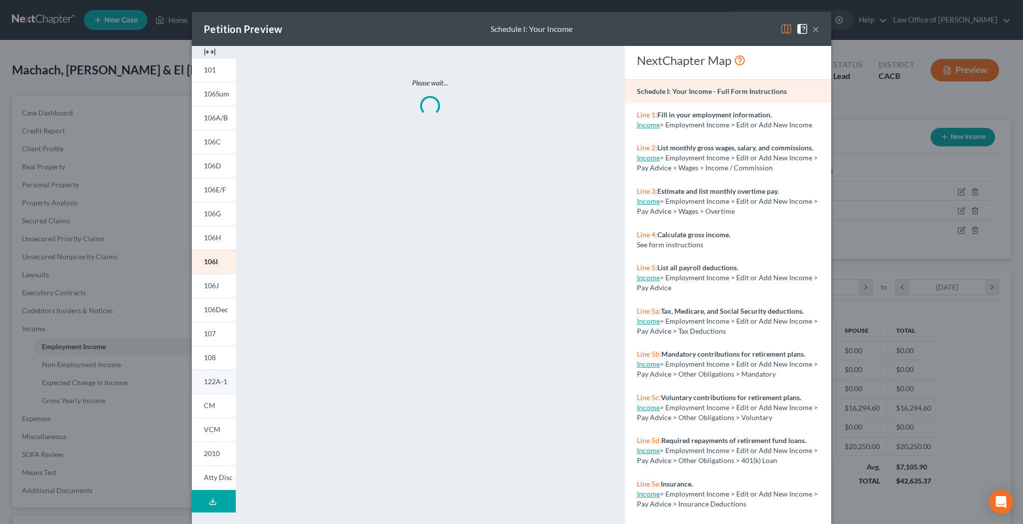
click at [218, 383] on span "122A-1" at bounding box center [215, 381] width 23 height 8
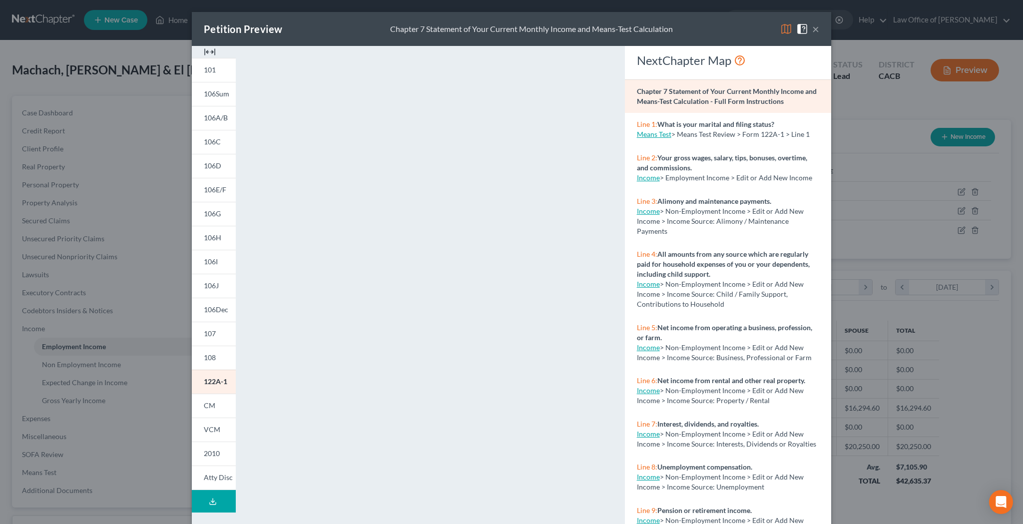
click at [818, 30] on button "×" at bounding box center [815, 29] width 7 height 12
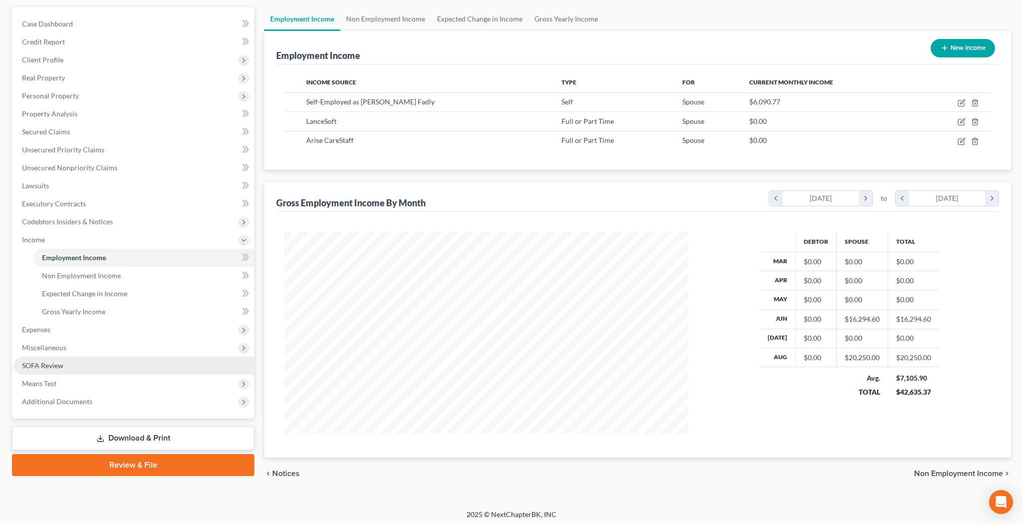
scroll to position [89, 0]
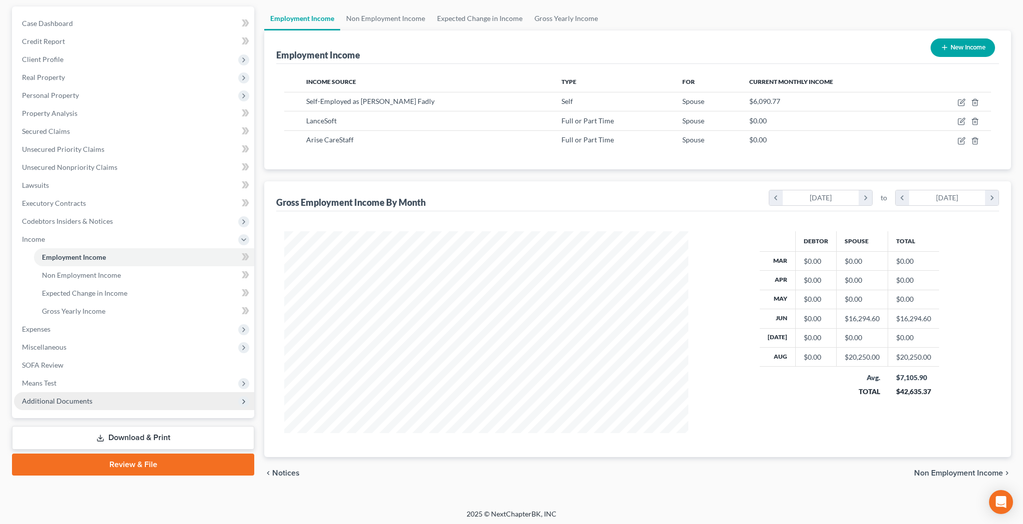
click at [83, 398] on span "Additional Documents" at bounding box center [57, 401] width 70 height 8
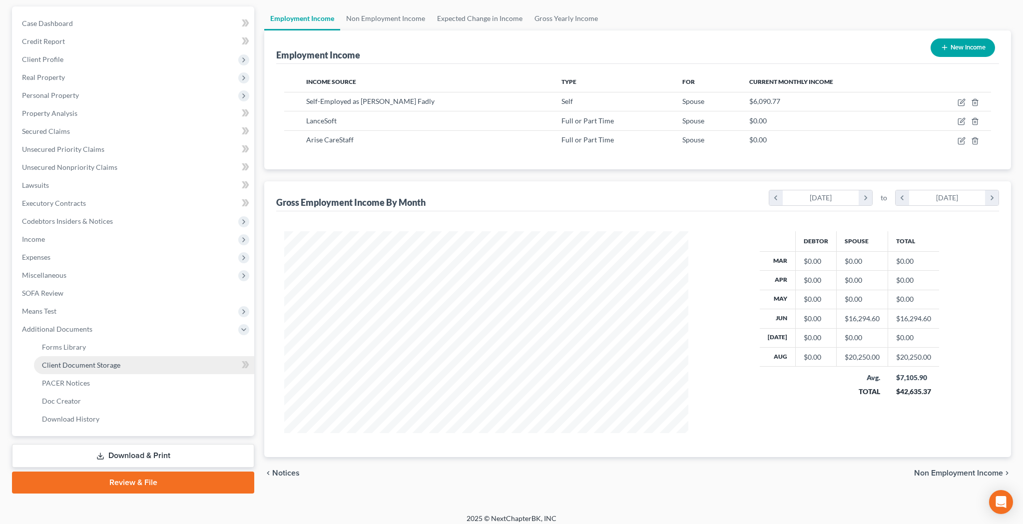
click at [92, 365] on span "Client Document Storage" at bounding box center [81, 365] width 78 height 8
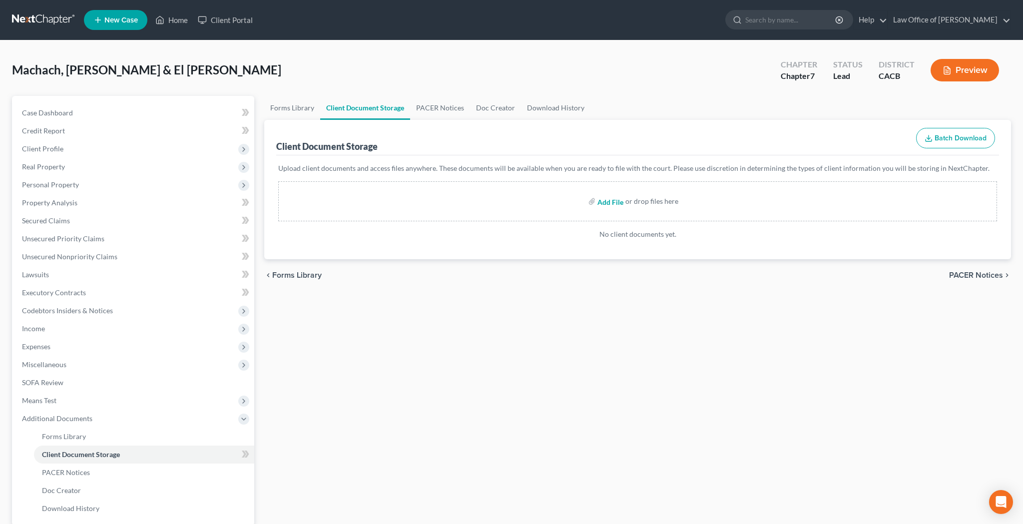
click at [612, 204] on input "file" at bounding box center [609, 201] width 24 height 18
click at [85, 437] on link "Forms Library" at bounding box center [144, 436] width 220 height 18
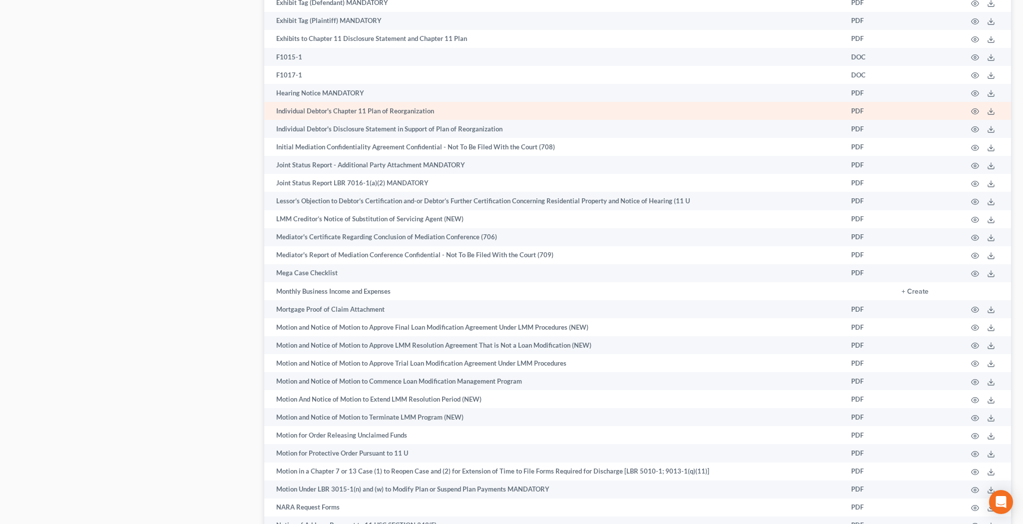
scroll to position [2096, 0]
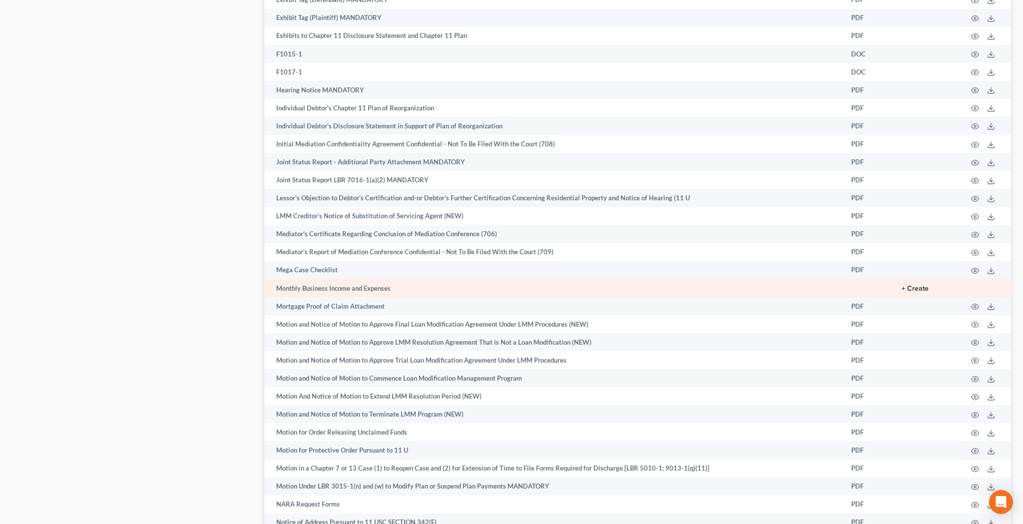
click at [919, 285] on button "+ Create" at bounding box center [914, 288] width 27 height 7
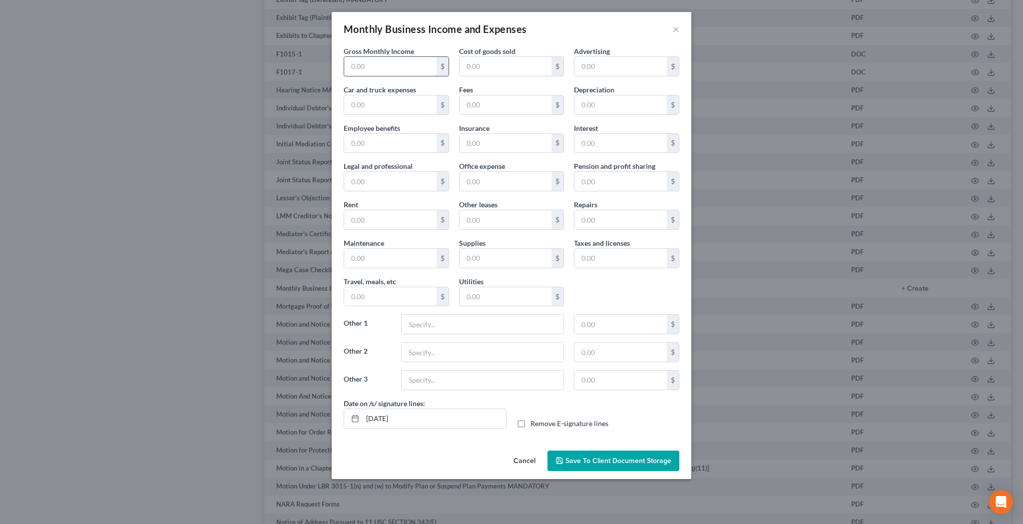
click at [417, 70] on input "text" at bounding box center [390, 66] width 92 height 19
type input "6,090.77"
click at [530, 425] on label "Remove E-signature lines" at bounding box center [569, 424] width 78 height 10
click at [534, 425] on input "Remove E-signature lines" at bounding box center [537, 422] width 6 height 6
checkbox input "true"
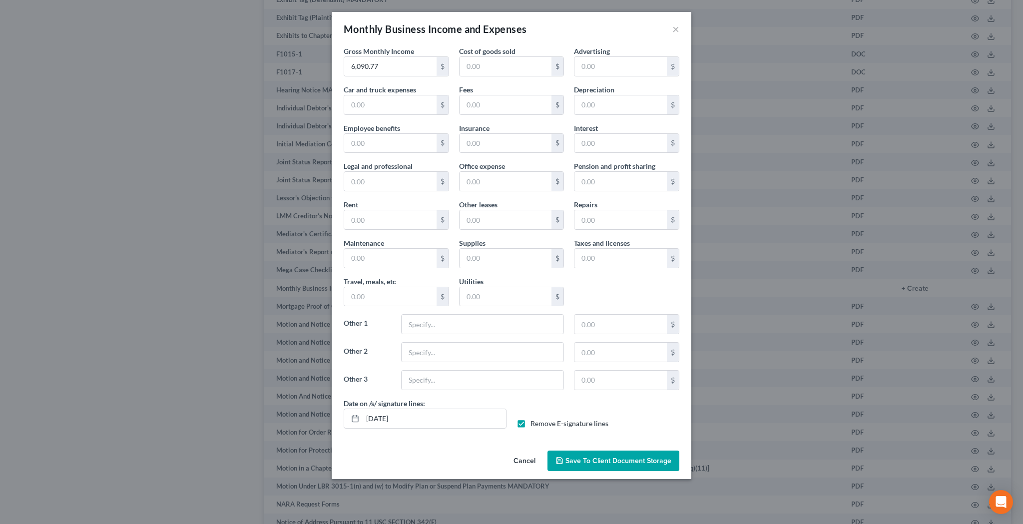
click at [582, 460] on span "Save to Client Document Storage" at bounding box center [618, 460] width 106 height 8
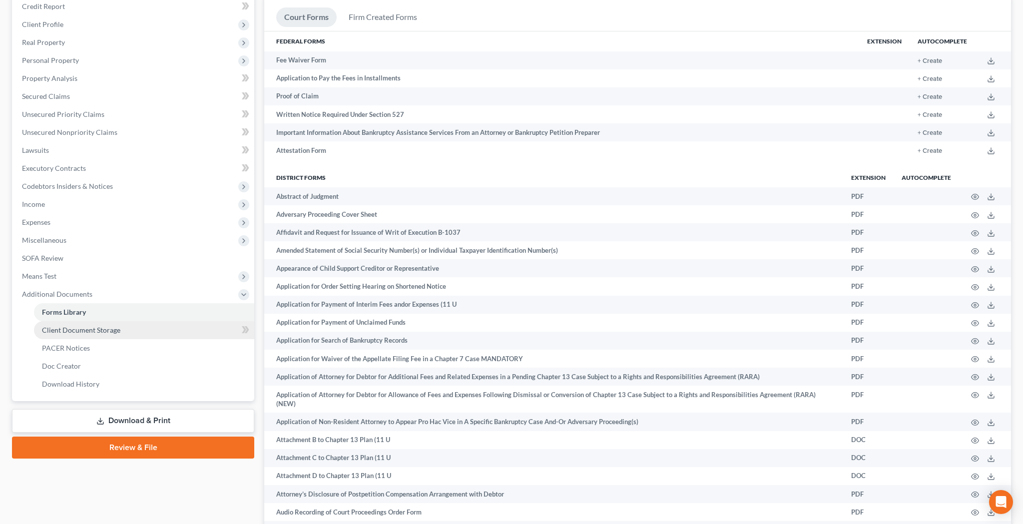
scroll to position [128, 0]
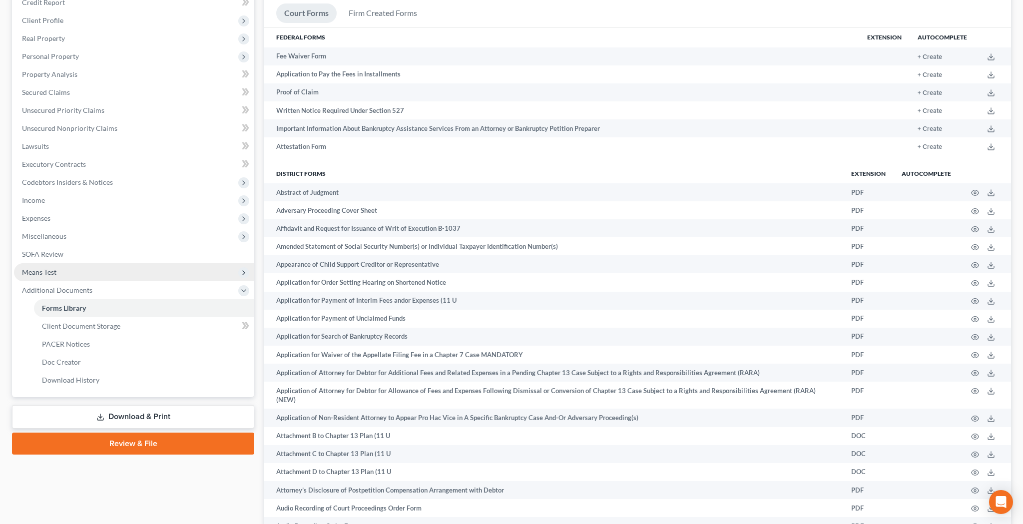
click at [77, 272] on span "Means Test" at bounding box center [134, 272] width 240 height 18
click at [83, 307] on span "Means Test Qualifier" at bounding box center [73, 308] width 63 height 8
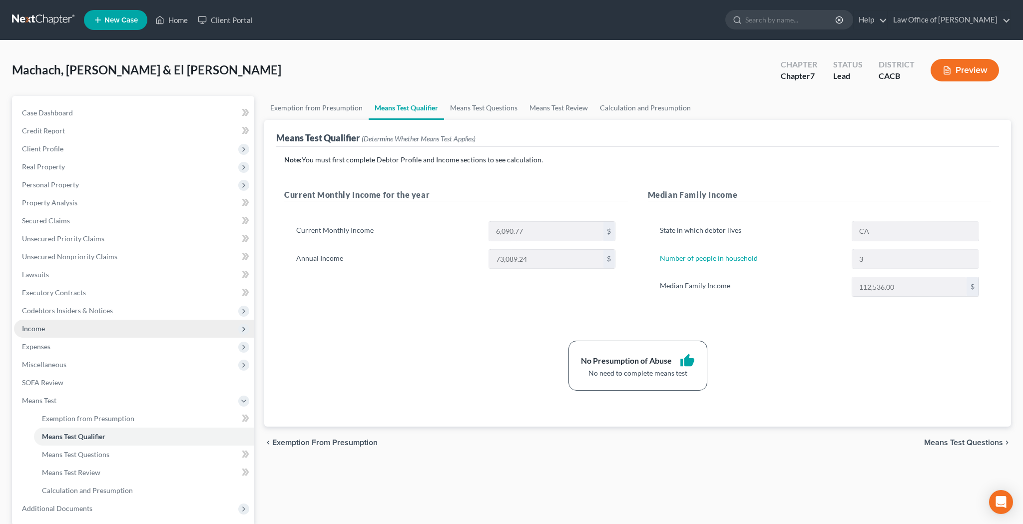
click at [78, 326] on span "Income" at bounding box center [134, 329] width 240 height 18
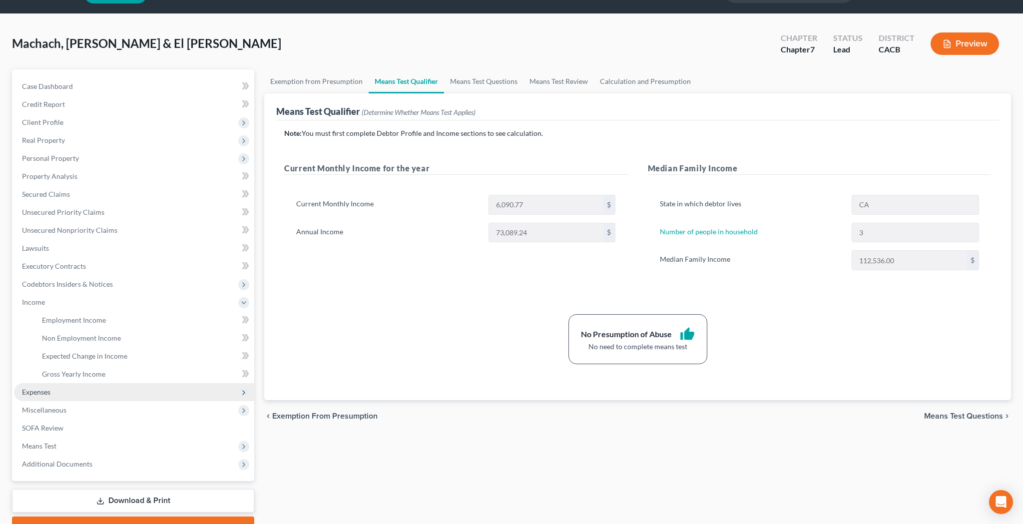
scroll to position [39, 0]
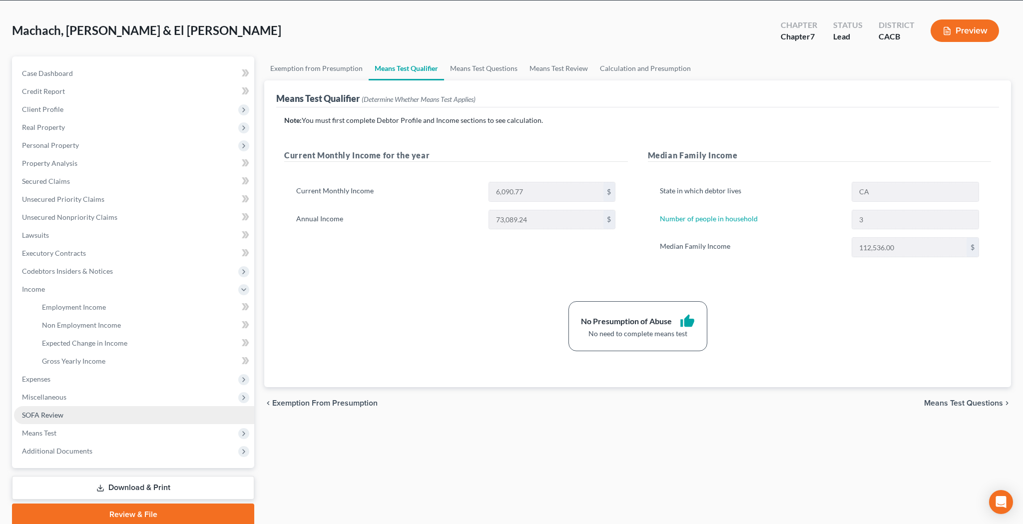
click at [88, 418] on link "SOFA Review" at bounding box center [134, 415] width 240 height 18
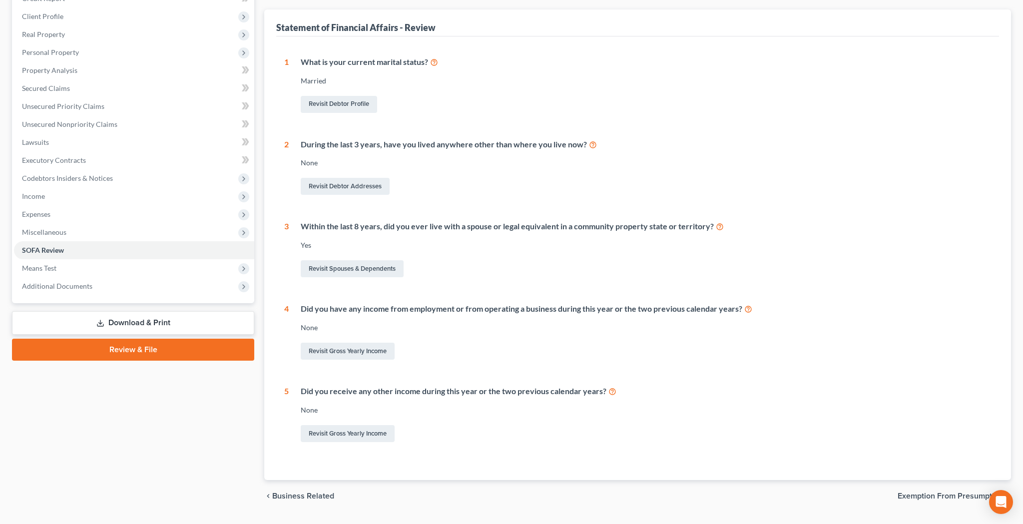
scroll to position [134, 0]
click at [364, 347] on link "Revisit Gross Yearly Income" at bounding box center [348, 349] width 94 height 17
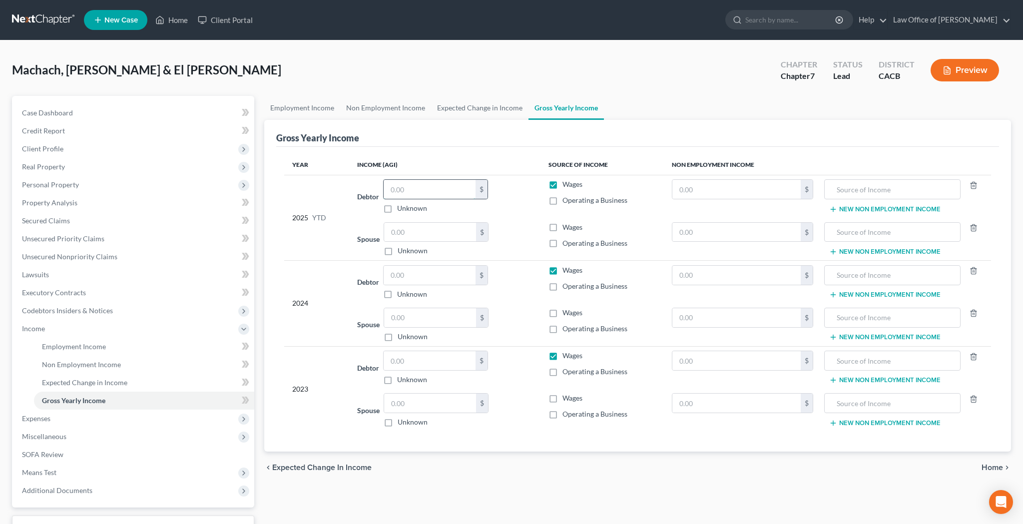
click at [428, 192] on input "text" at bounding box center [430, 189] width 92 height 19
click at [562, 201] on label "Operating a Business" at bounding box center [594, 200] width 65 height 10
click at [566, 201] on input "Operating a Business" at bounding box center [569, 198] width 6 height 6
checkbox input "true"
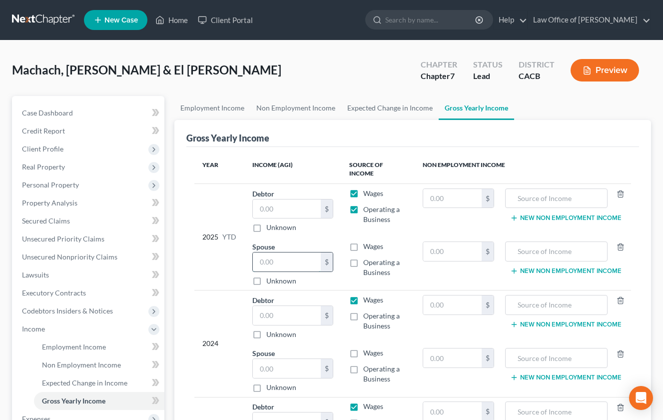
click at [311, 263] on input "text" at bounding box center [287, 261] width 68 height 19
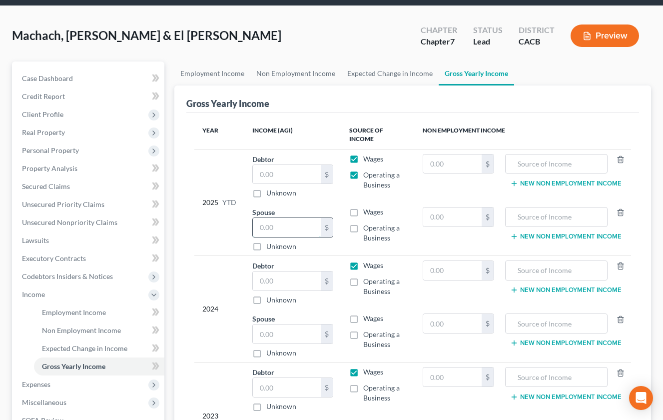
scroll to position [37, 0]
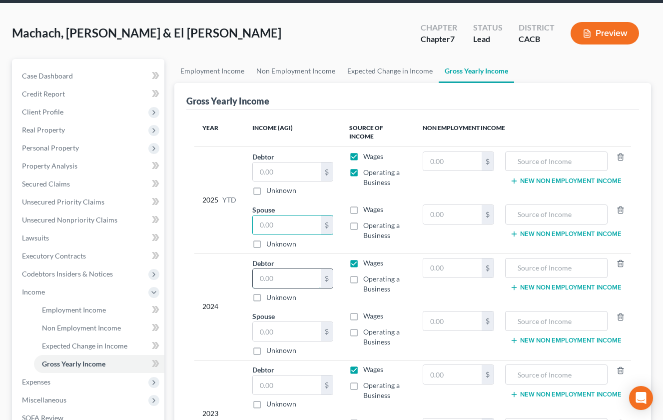
click at [287, 280] on input "text" at bounding box center [287, 278] width 68 height 19
click at [291, 334] on input "text" at bounding box center [287, 331] width 68 height 19
type input "44,553"
click at [363, 318] on label "Wages" at bounding box center [373, 316] width 20 height 10
click at [367, 317] on input "Wages" at bounding box center [370, 314] width 6 height 6
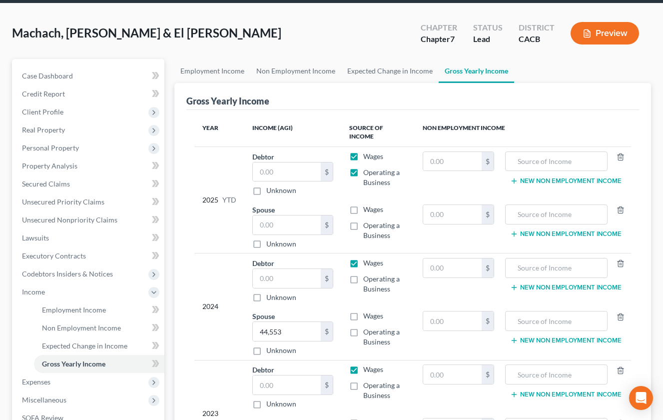
checkbox input "true"
click at [363, 334] on label "Operating a Business" at bounding box center [384, 337] width 43 height 20
click at [367, 333] on input "Operating a Business" at bounding box center [370, 330] width 6 height 6
checkbox input "true"
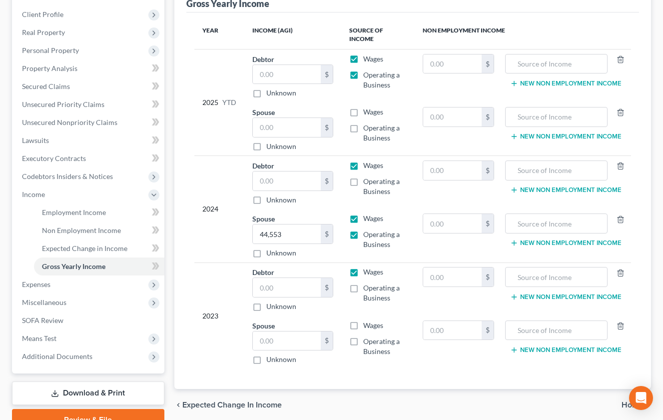
scroll to position [136, 0]
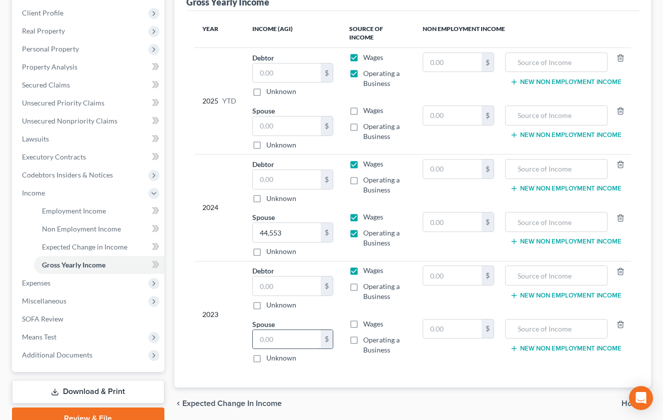
click at [302, 343] on input "text" at bounding box center [287, 339] width 68 height 19
type input "55,501"
click at [363, 324] on label "Wages" at bounding box center [373, 324] width 20 height 10
click at [367, 324] on input "Wages" at bounding box center [370, 322] width 6 height 6
checkbox input "true"
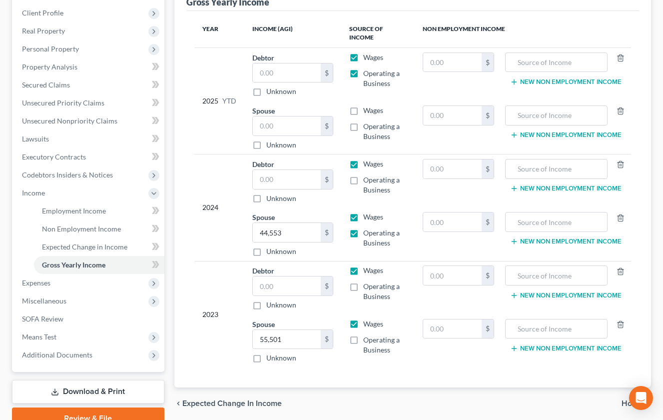
click at [363, 339] on label "Operating a Business" at bounding box center [384, 345] width 43 height 20
click at [367, 339] on input "Operating a Business" at bounding box center [370, 338] width 6 height 6
checkbox input "true"
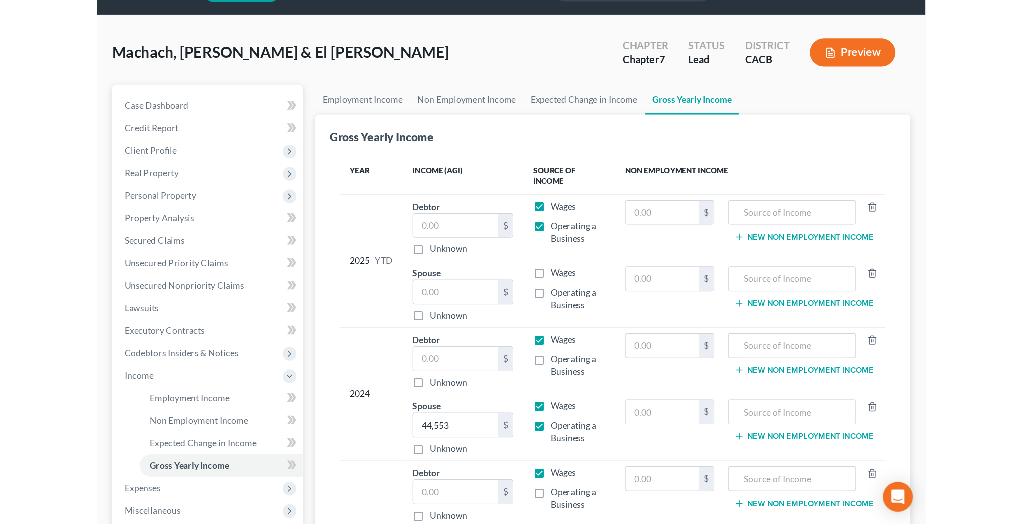
scroll to position [27, 0]
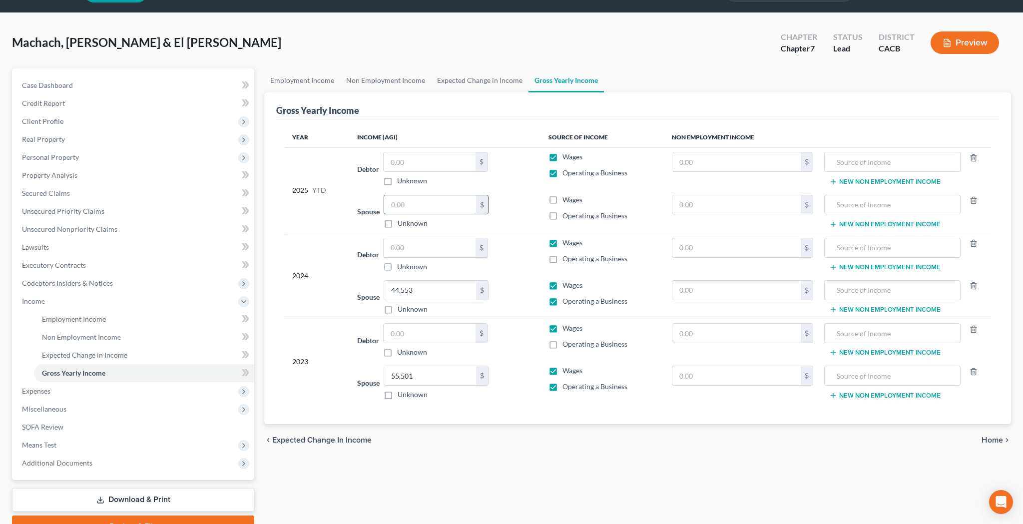
click at [419, 207] on input "text" at bounding box center [430, 204] width 92 height 19
type input "59,826.76"
click at [562, 198] on label "Wages" at bounding box center [572, 200] width 20 height 10
click at [566, 198] on input "Wages" at bounding box center [569, 198] width 6 height 6
checkbox input "true"
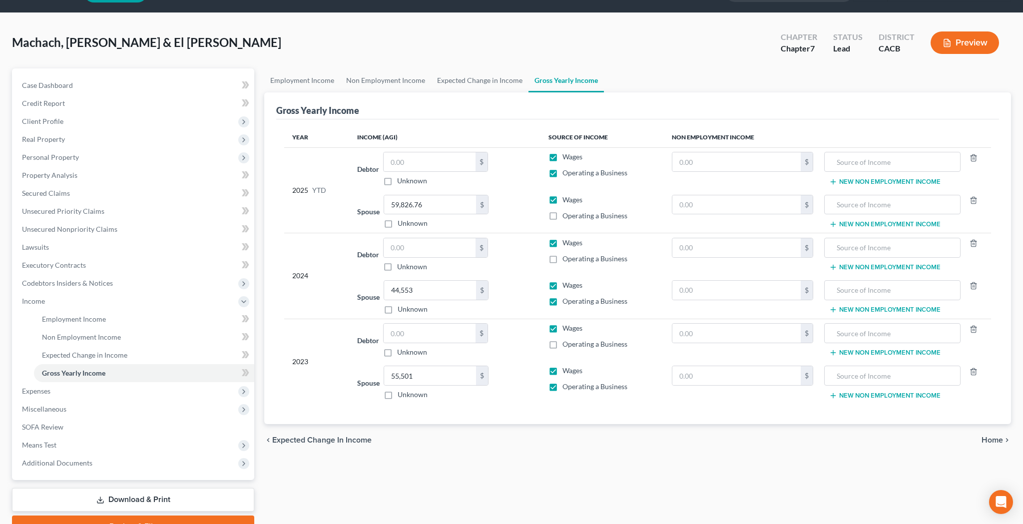
click at [562, 216] on label "Operating a Business" at bounding box center [594, 216] width 65 height 10
click at [566, 216] on input "Operating a Business" at bounding box center [569, 214] width 6 height 6
checkbox input "true"
click at [562, 172] on label "Operating a Business" at bounding box center [594, 173] width 65 height 10
click at [566, 172] on input "Operating a Business" at bounding box center [569, 171] width 6 height 6
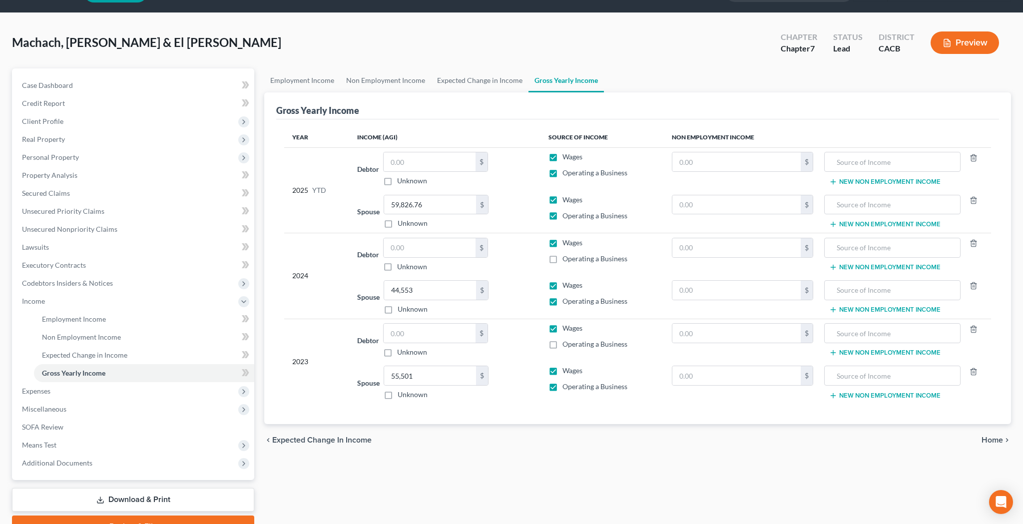
checkbox input "false"
click at [562, 156] on label "Wages" at bounding box center [572, 157] width 20 height 10
click at [566, 156] on input "Wages" at bounding box center [569, 155] width 6 height 6
checkbox input "false"
click at [562, 244] on label "Wages" at bounding box center [572, 243] width 20 height 10
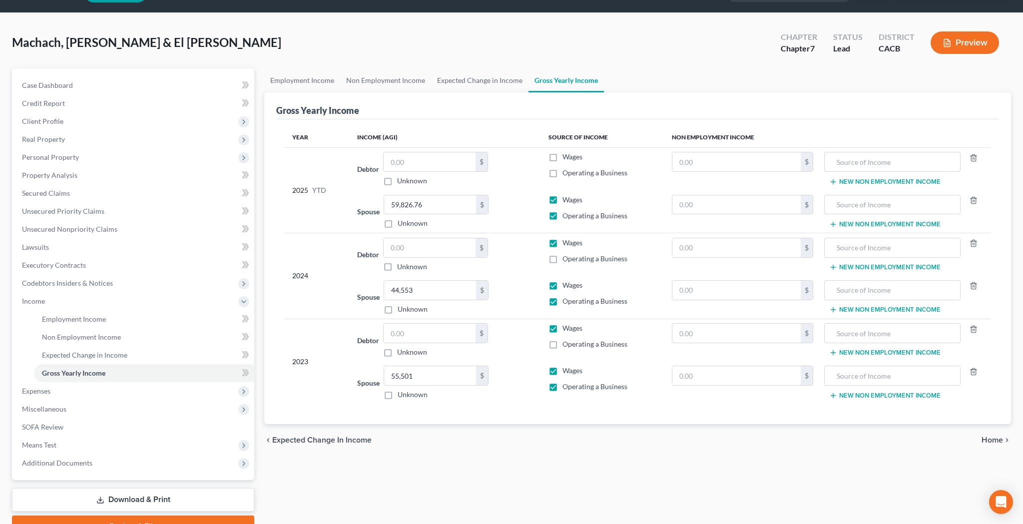
click at [566, 244] on input "Wages" at bounding box center [569, 241] width 6 height 6
checkbox input "false"
click at [562, 326] on label "Wages" at bounding box center [572, 328] width 20 height 10
click at [566, 326] on input "Wages" at bounding box center [569, 326] width 6 height 6
checkbox input "false"
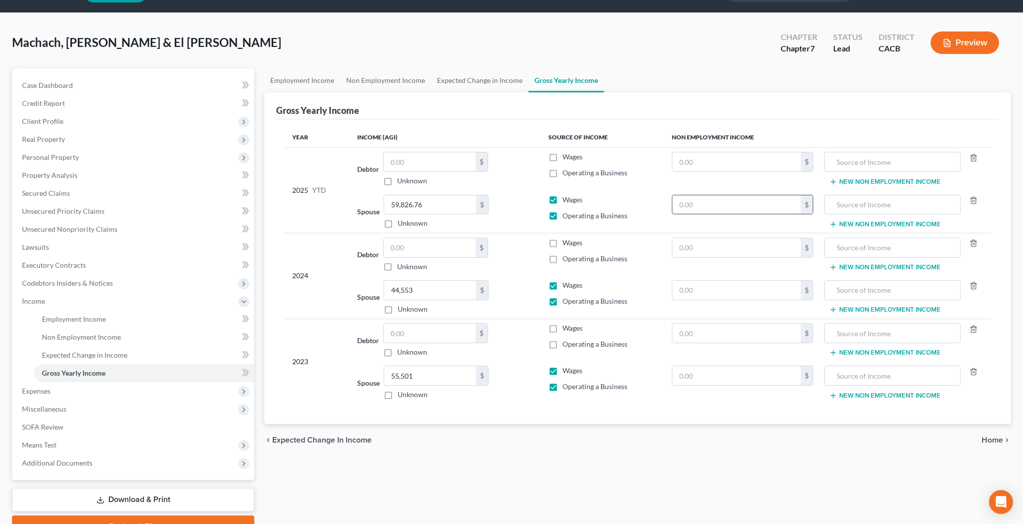
click at [719, 200] on input "text" at bounding box center [736, 204] width 128 height 19
type input "600"
click at [851, 204] on input "text" at bounding box center [893, 204] width 126 height 19
type input "Cash Gift from Joint Debtor's Mother"
click at [114, 336] on span "Non Employment Income" at bounding box center [81, 337] width 79 height 8
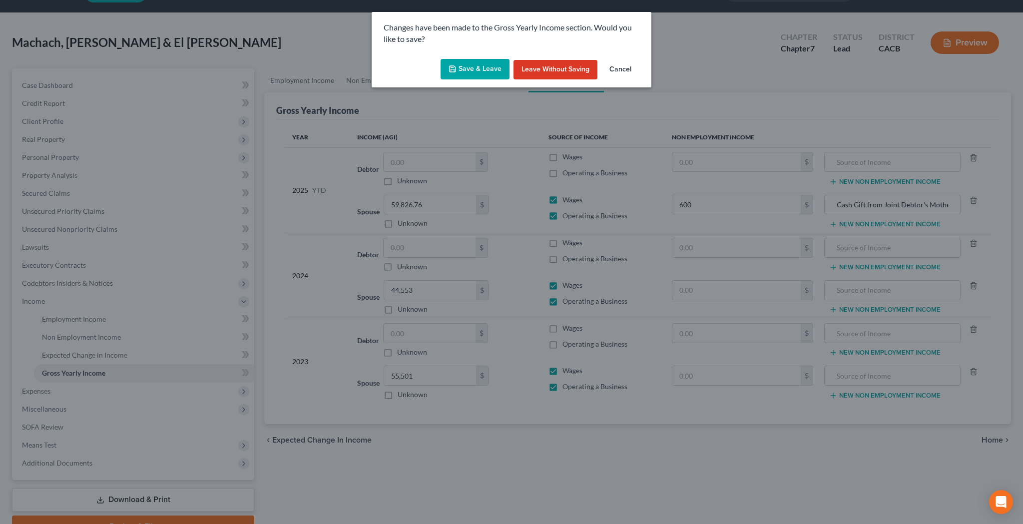
click at [479, 71] on button "Save & Leave" at bounding box center [474, 69] width 69 height 21
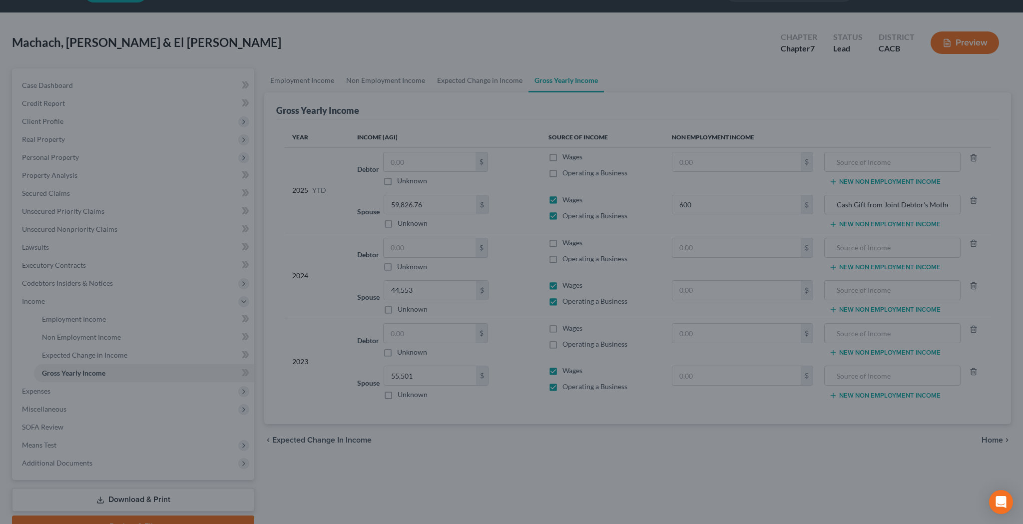
type input "600.00"
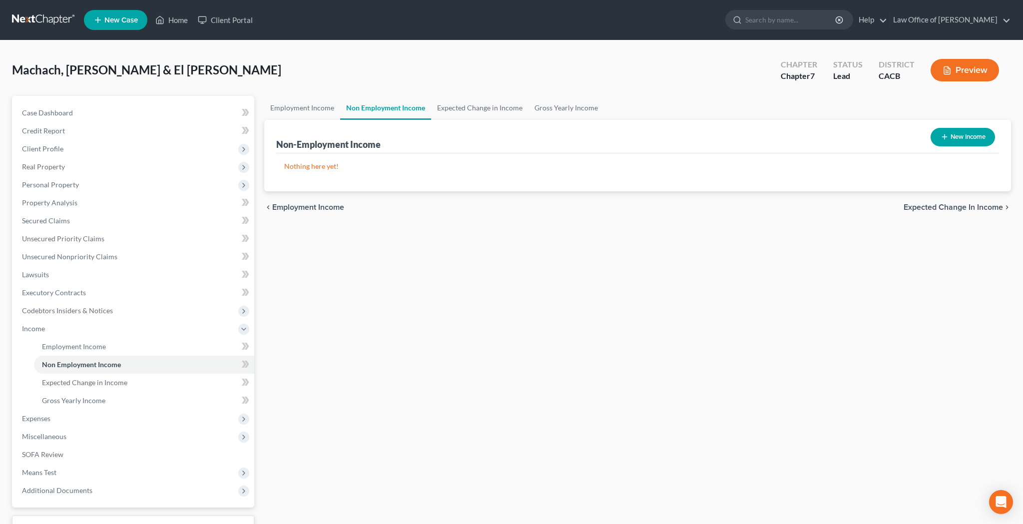
click at [941, 139] on icon "button" at bounding box center [944, 137] width 8 height 8
select select "0"
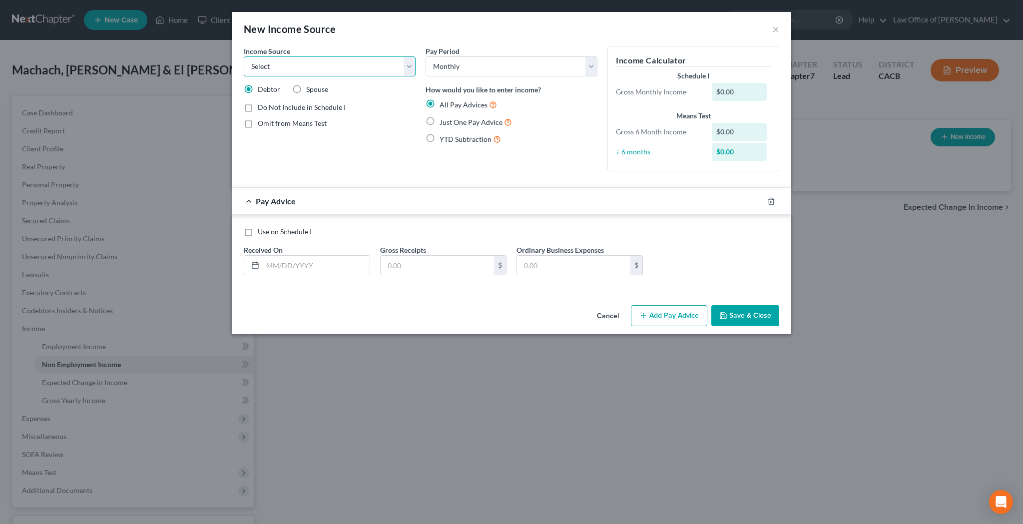
select select "13"
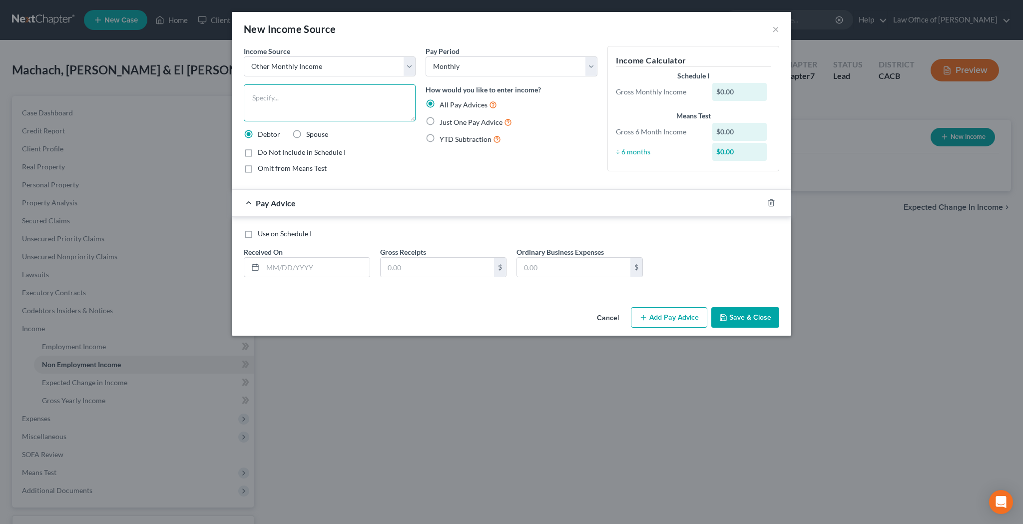
click at [332, 108] on textarea at bounding box center [330, 102] width 172 height 37
type textarea "Cash Gift From Joint Debtor's Mother"
click at [322, 271] on input "text" at bounding box center [316, 267] width 107 height 19
type input "700"
click at [281, 100] on textarea "Cash Gift From Joint Debtor's Mother" at bounding box center [330, 102] width 172 height 37
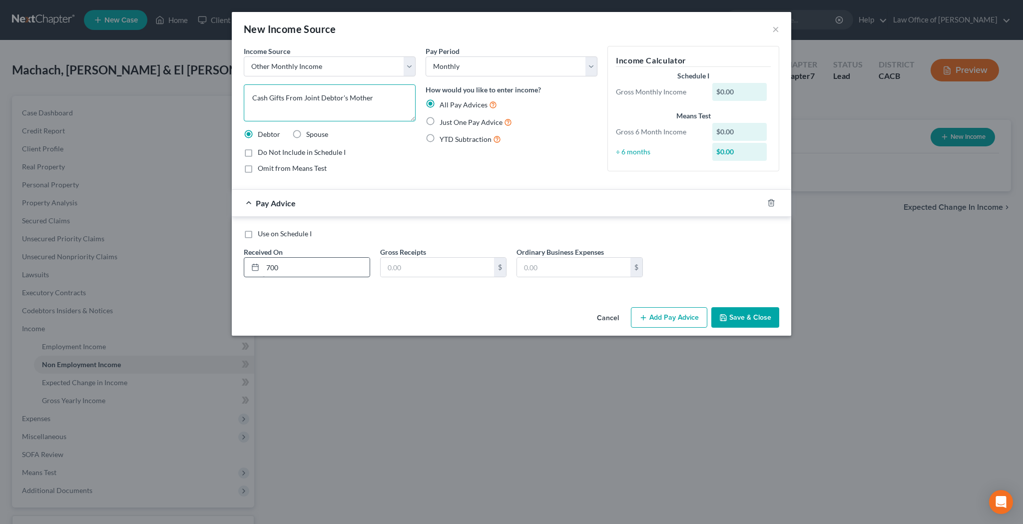
type textarea "Cash Gifts From Joint Debtor's Mother"
drag, startPoint x: 355, startPoint y: 267, endPoint x: 284, endPoint y: 267, distance: 70.9
click at [284, 267] on input "700" at bounding box center [316, 267] width 107 height 19
type input "7"
type input "08/01/25"
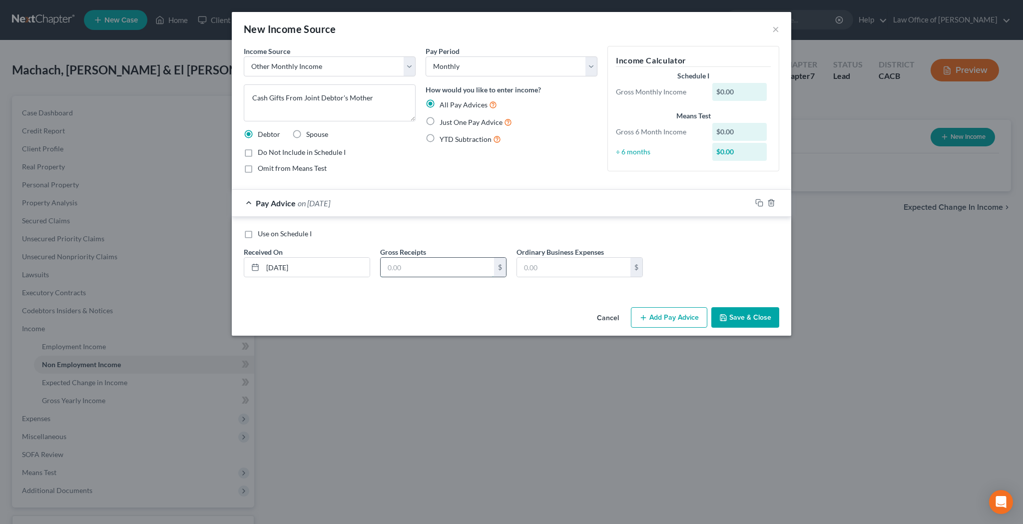
click at [402, 264] on input "text" at bounding box center [437, 267] width 113 height 19
type input "700"
click at [744, 316] on button "Save & Close" at bounding box center [745, 317] width 68 height 21
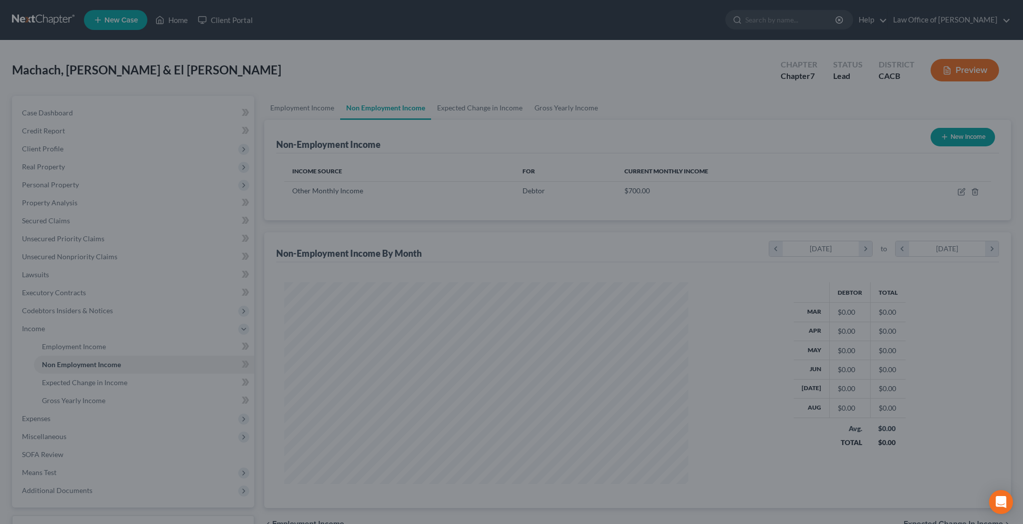
scroll to position [202, 424]
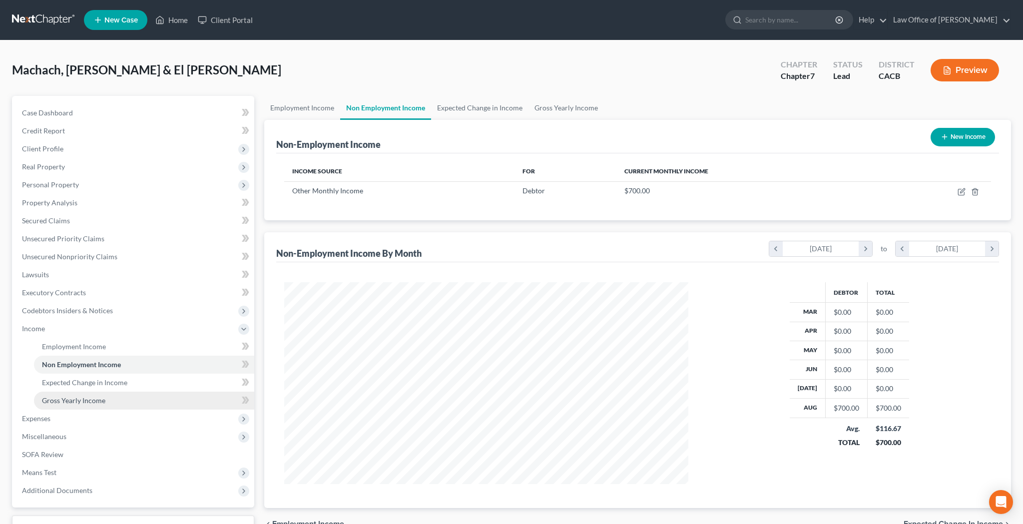
click at [135, 399] on link "Gross Yearly Income" at bounding box center [144, 401] width 220 height 18
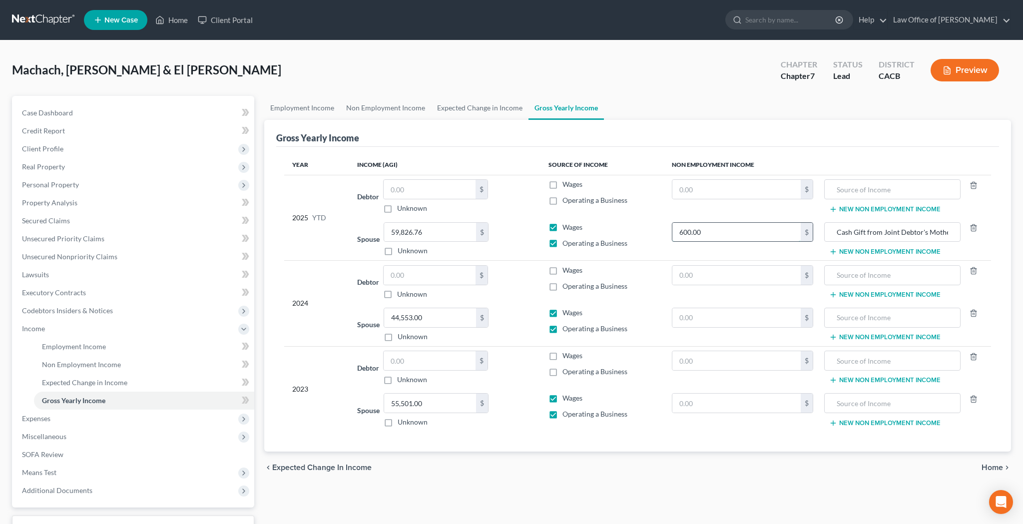
click at [715, 233] on input "600.00" at bounding box center [736, 232] width 128 height 19
click at [148, 344] on link "Employment Income" at bounding box center [144, 347] width 220 height 18
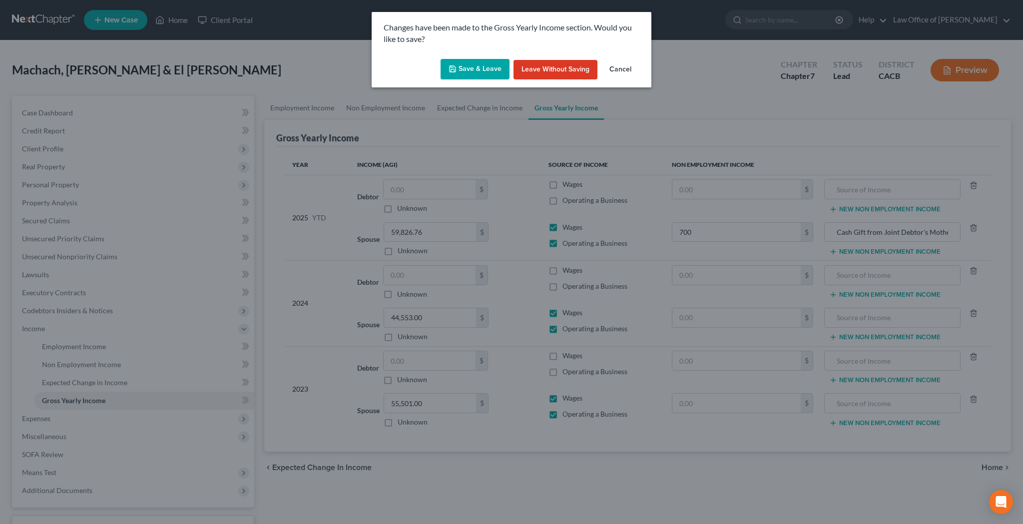
click at [477, 70] on button "Save & Leave" at bounding box center [474, 69] width 69 height 21
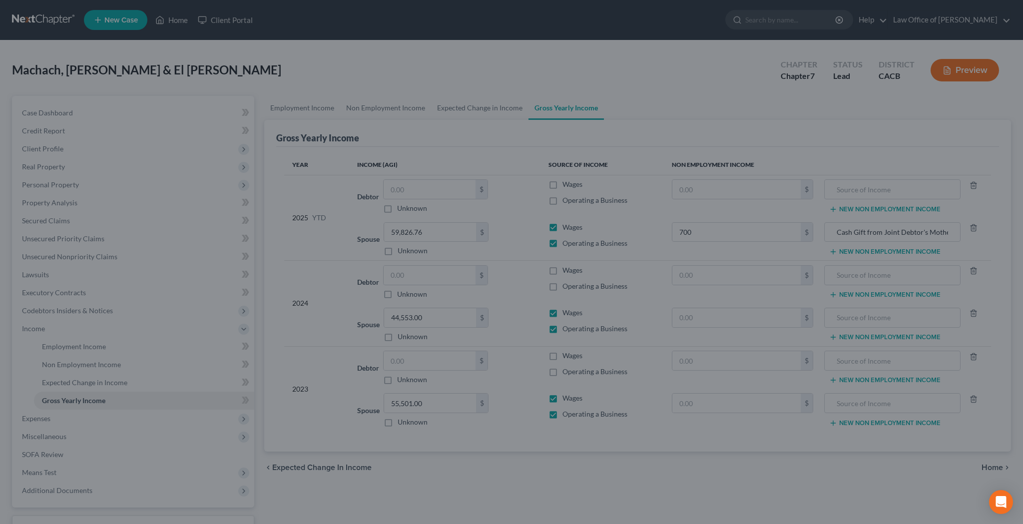
type input "700.00"
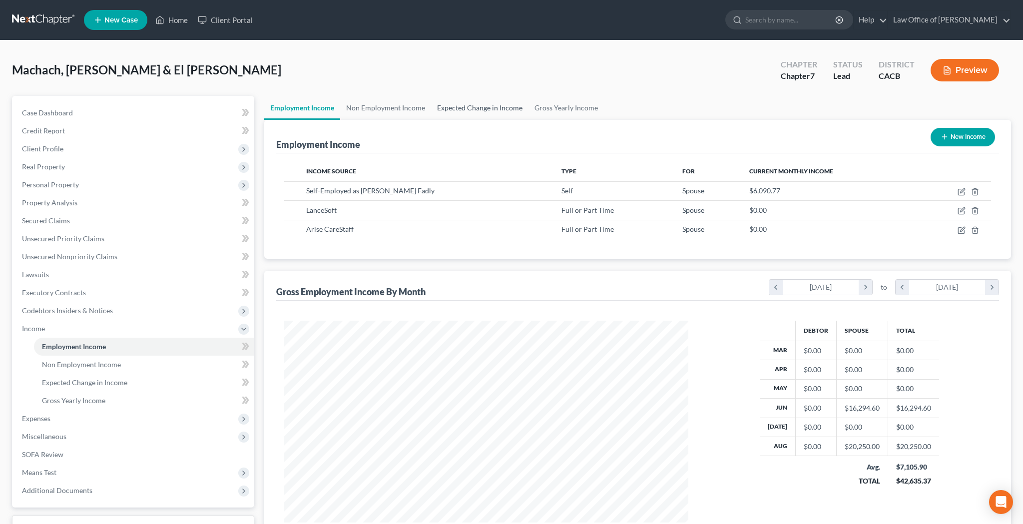
scroll to position [202, 424]
click at [125, 397] on link "Gross Yearly Income" at bounding box center [144, 401] width 220 height 18
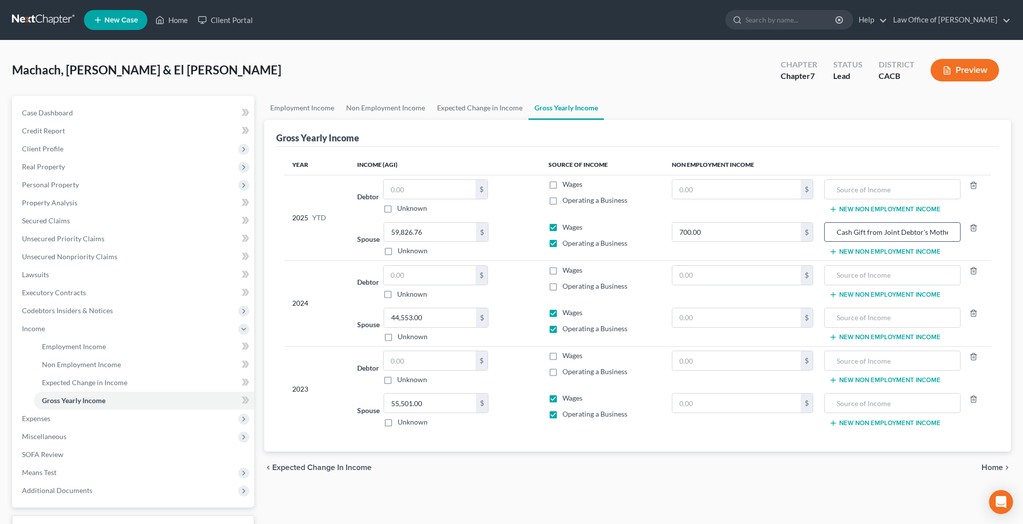
click at [864, 234] on input "Cash Gift from Joint Debtor's Mother" at bounding box center [893, 232] width 126 height 19
type input "Cash Gifts from Joint Debtor's Mother"
click at [81, 439] on span "Miscellaneous" at bounding box center [134, 436] width 240 height 18
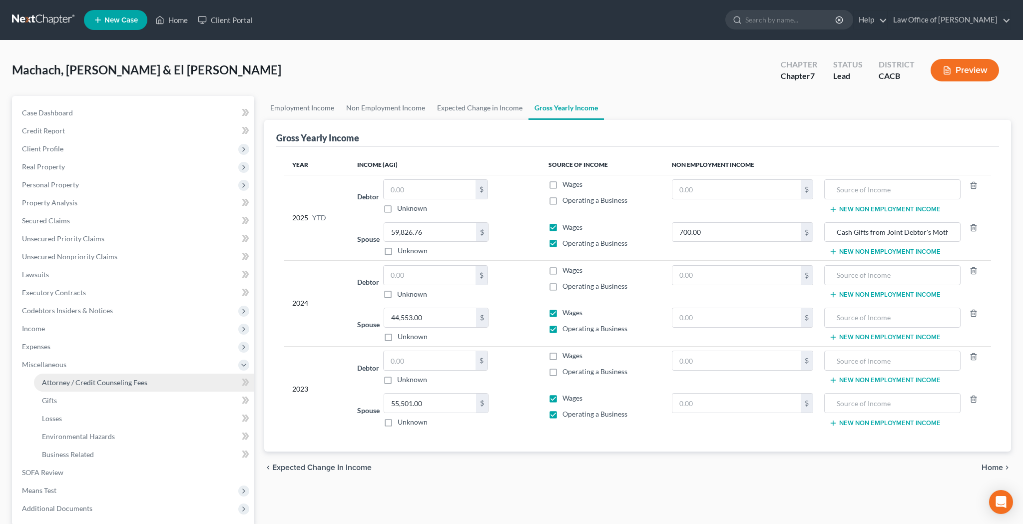
click at [88, 386] on span "Attorney / Credit Counseling Fees" at bounding box center [94, 382] width 105 height 8
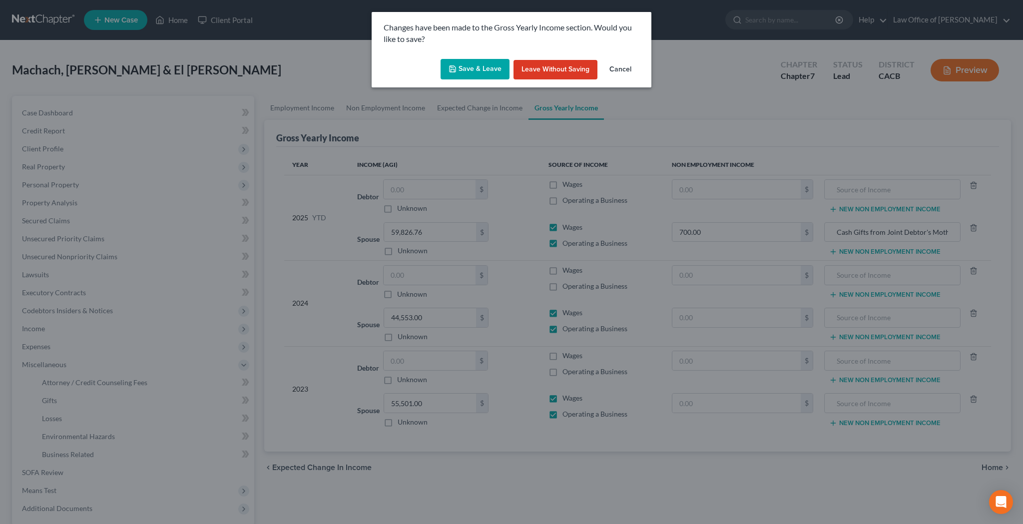
click at [477, 66] on button "Save & Leave" at bounding box center [474, 69] width 69 height 21
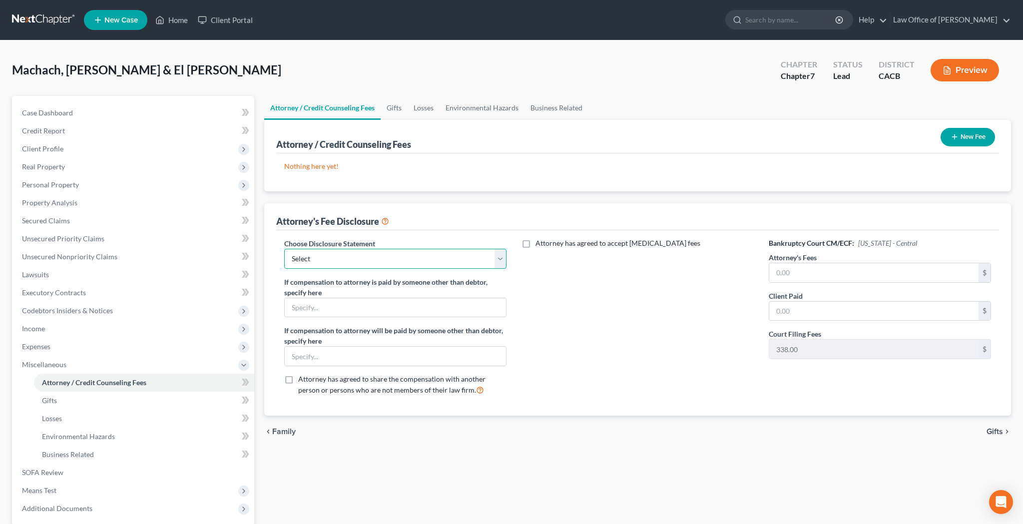
select select "0"
click at [809, 268] on input "text" at bounding box center [873, 272] width 209 height 19
type input "2,200"
click at [800, 307] on input "text" at bounding box center [873, 311] width 209 height 19
type input "2,200"
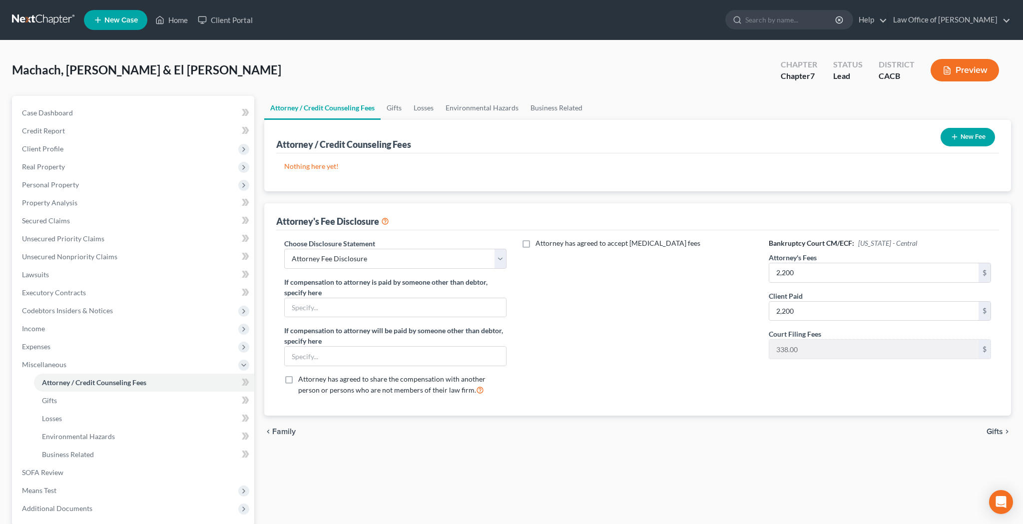
click at [971, 138] on button "New Fee" at bounding box center [967, 137] width 54 height 18
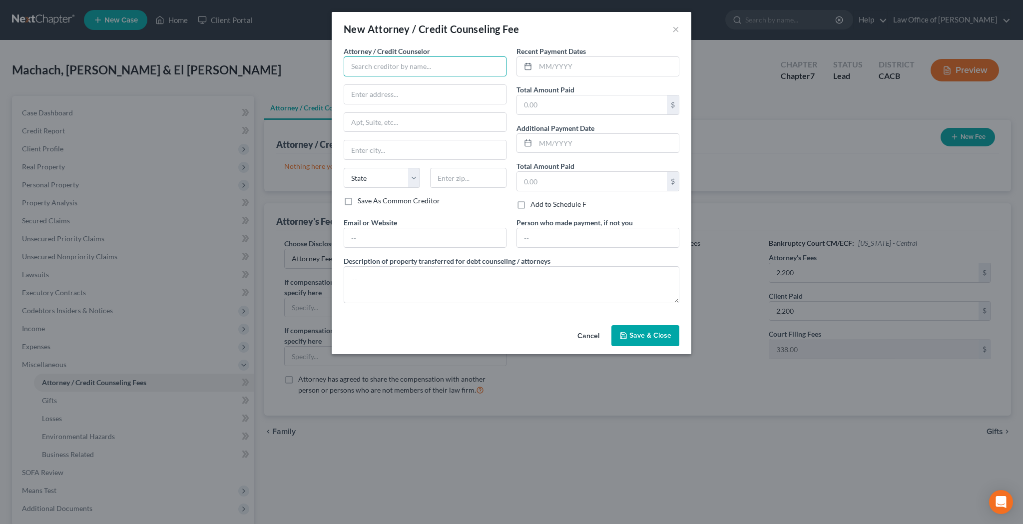
click at [490, 71] on input "text" at bounding box center [425, 66] width 163 height 20
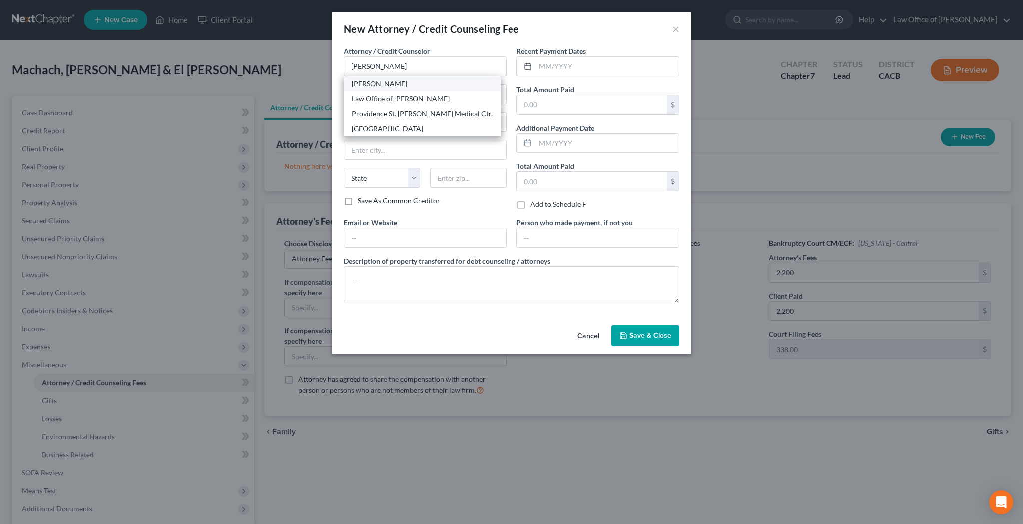
click at [403, 83] on div "[PERSON_NAME]" at bounding box center [422, 84] width 141 height 10
type input "[PERSON_NAME]"
type input "3154 Weldon Ave"
type input "[GEOGRAPHIC_DATA]"
select select "4"
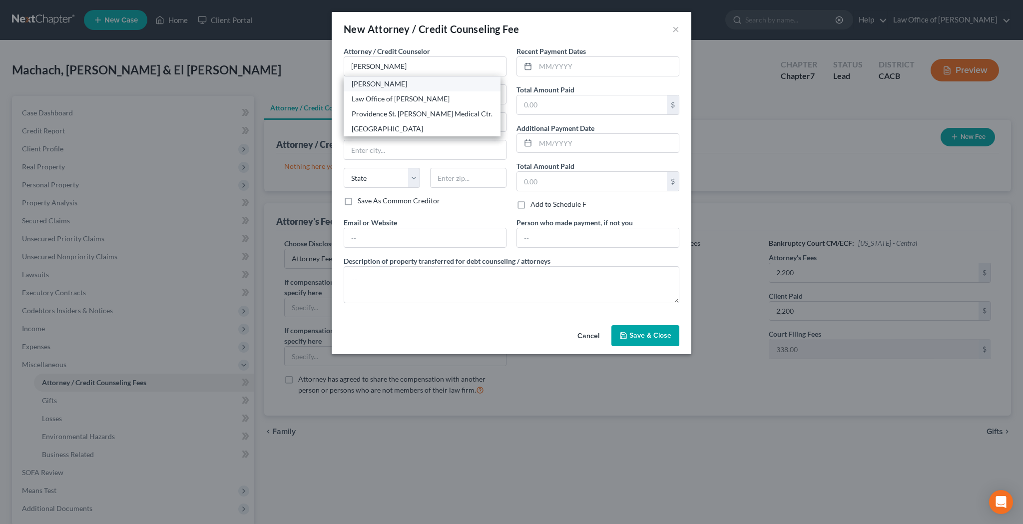
type input "90065"
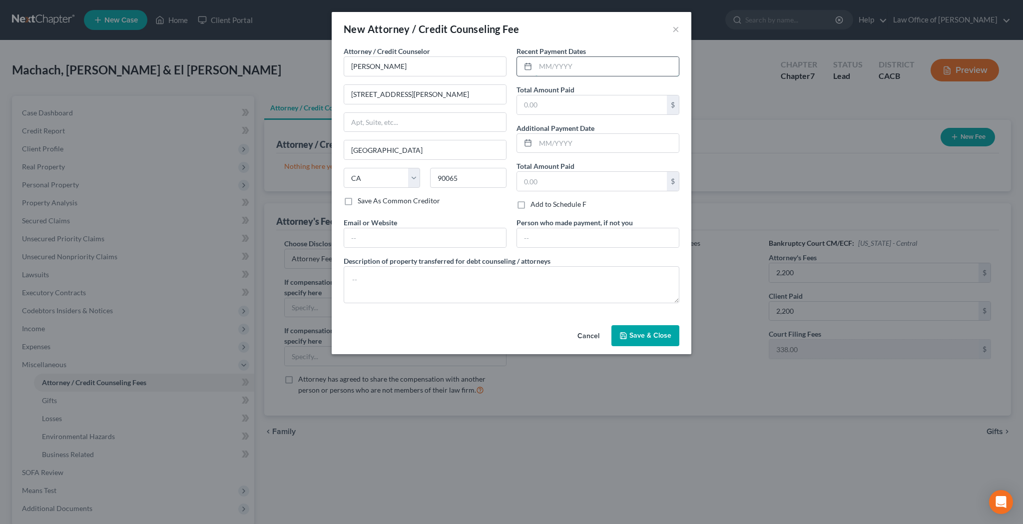
click at [545, 70] on input "text" at bounding box center [606, 66] width 143 height 19
type input "[DATE]"
click at [610, 103] on input "text" at bounding box center [592, 104] width 150 height 19
type input "2,200"
click at [464, 230] on input "text" at bounding box center [425, 237] width 162 height 19
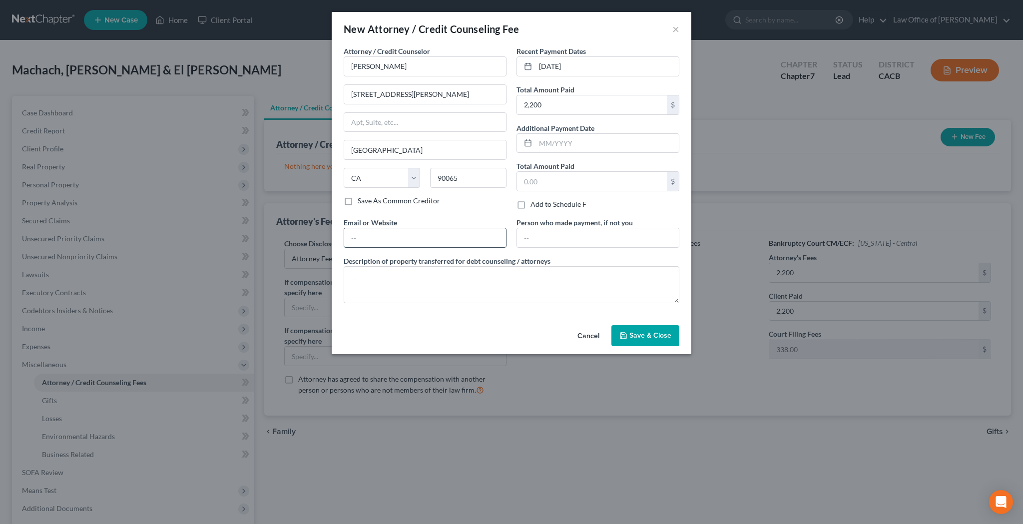
type input "[EMAIL_ADDRESS][DOMAIN_NAME]"
click at [639, 333] on span "Save & Close" at bounding box center [650, 335] width 42 height 8
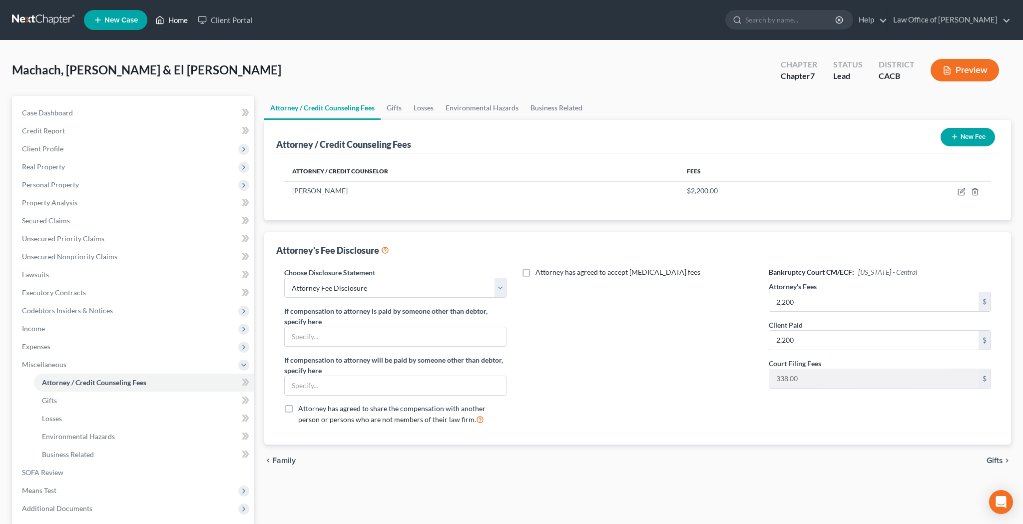
click at [187, 20] on link "Home" at bounding box center [171, 20] width 42 height 18
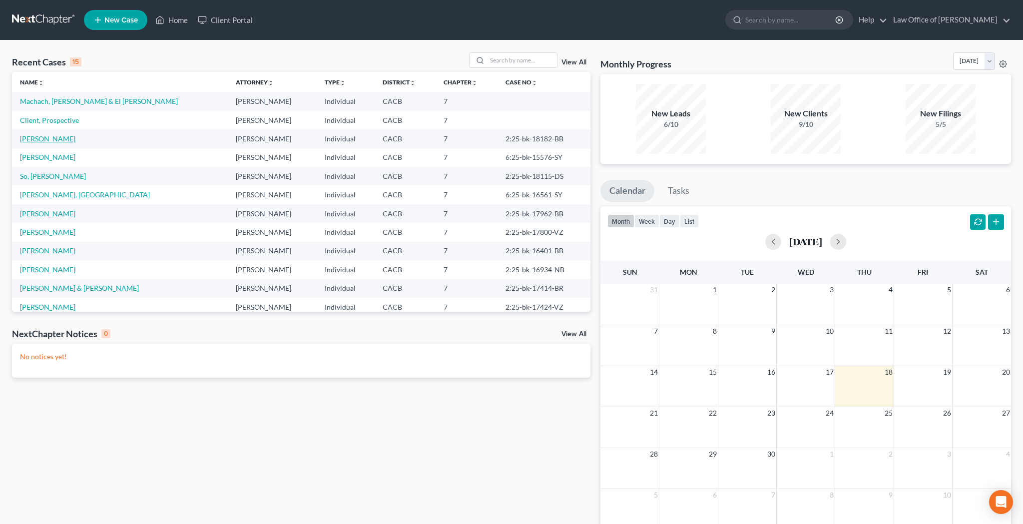
click at [52, 138] on link "[PERSON_NAME]" at bounding box center [47, 138] width 55 height 8
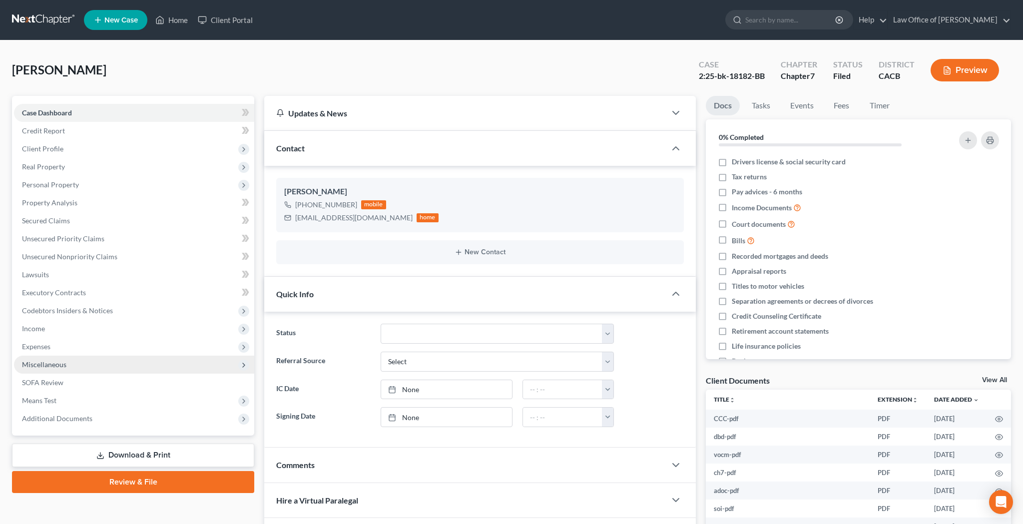
click at [67, 363] on span "Miscellaneous" at bounding box center [134, 365] width 240 height 18
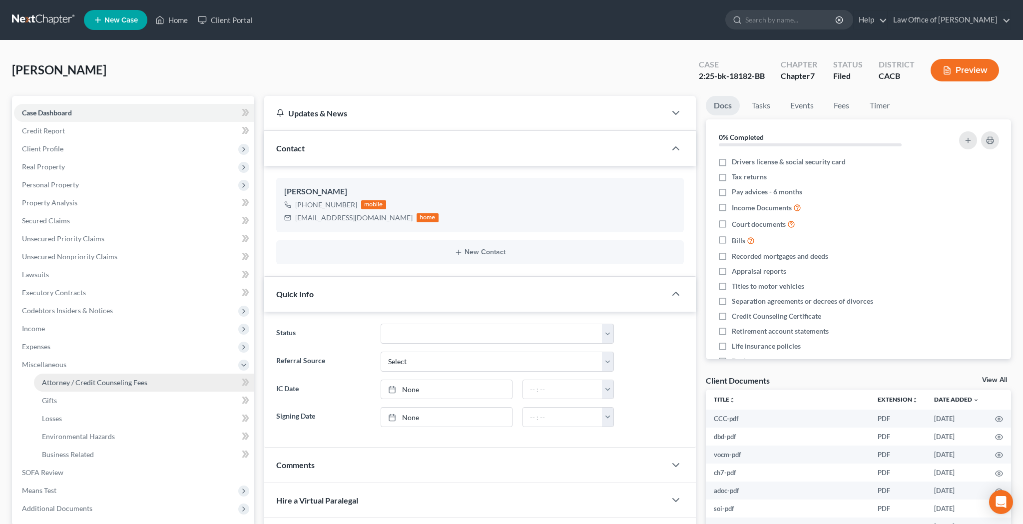
click at [74, 380] on span "Attorney / Credit Counseling Fees" at bounding box center [94, 382] width 105 height 8
select select "0"
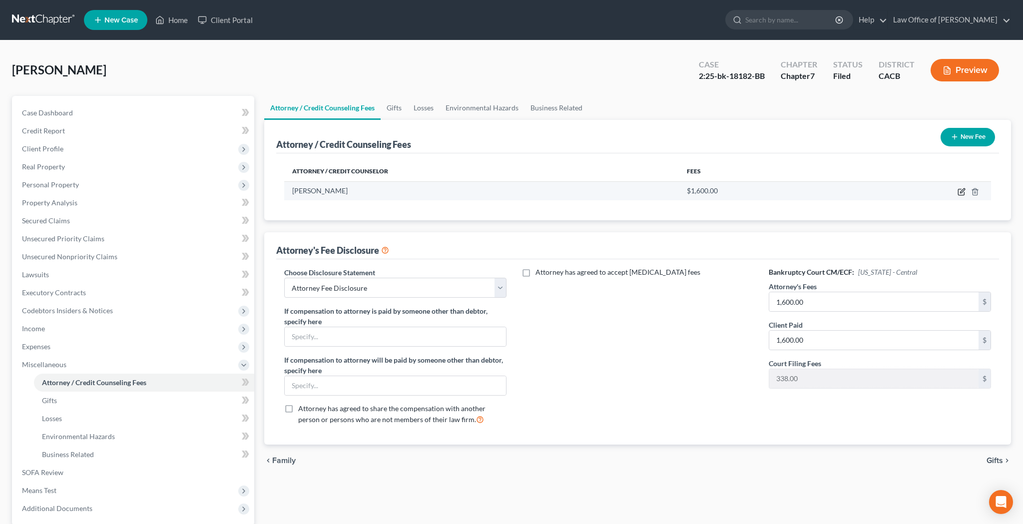
click at [963, 193] on icon "button" at bounding box center [961, 192] width 8 height 8
select select "4"
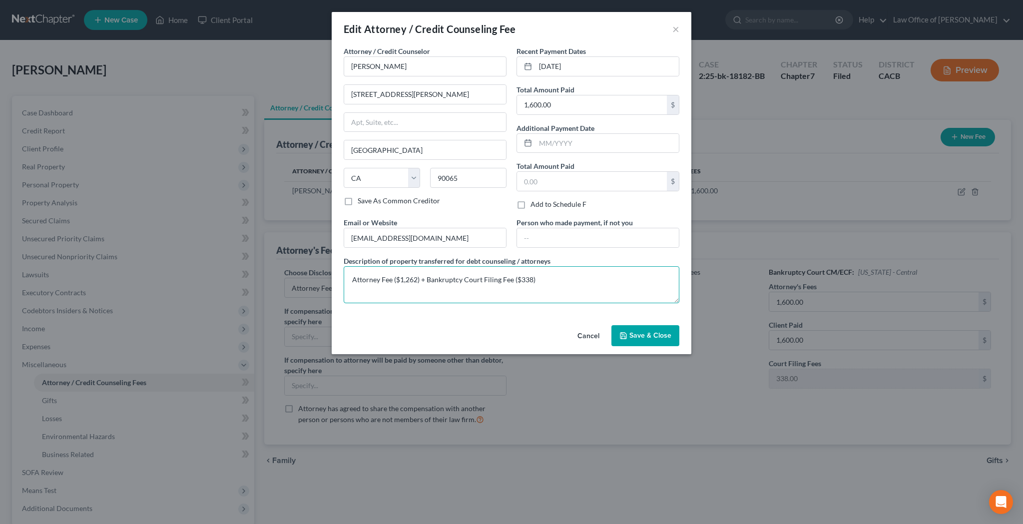
click at [420, 281] on textarea "Attorney Fee ($1,262) + Bankruptcy Court Filing Fee ($338)" at bounding box center [512, 284] width 336 height 37
click at [583, 338] on button "Cancel" at bounding box center [588, 336] width 38 height 20
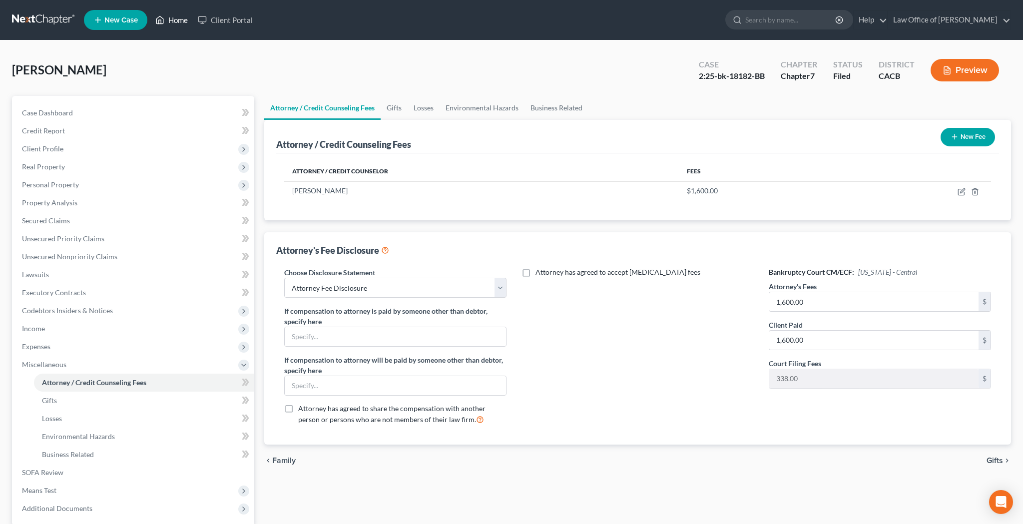
click at [182, 23] on link "Home" at bounding box center [171, 20] width 42 height 18
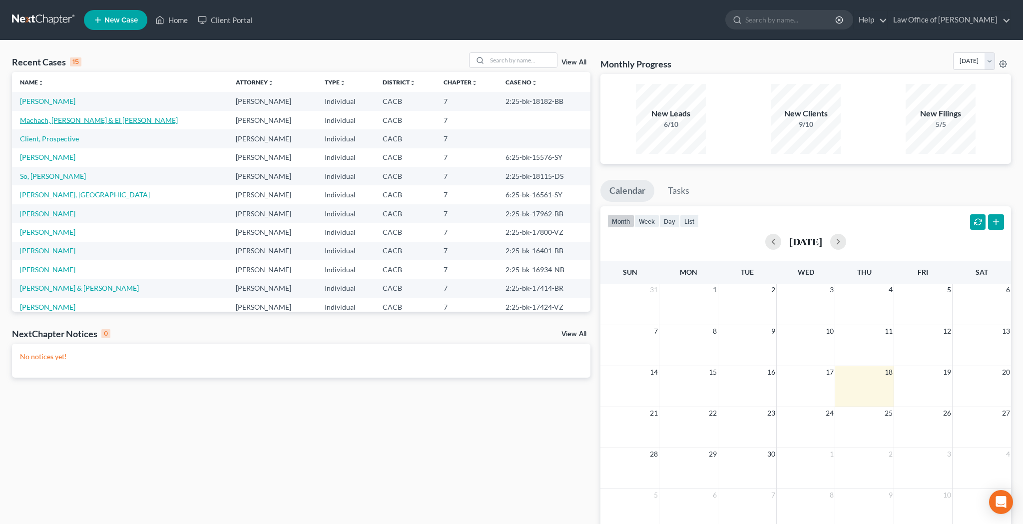
click at [91, 123] on link "Machach, [PERSON_NAME] & El [PERSON_NAME]" at bounding box center [99, 120] width 158 height 8
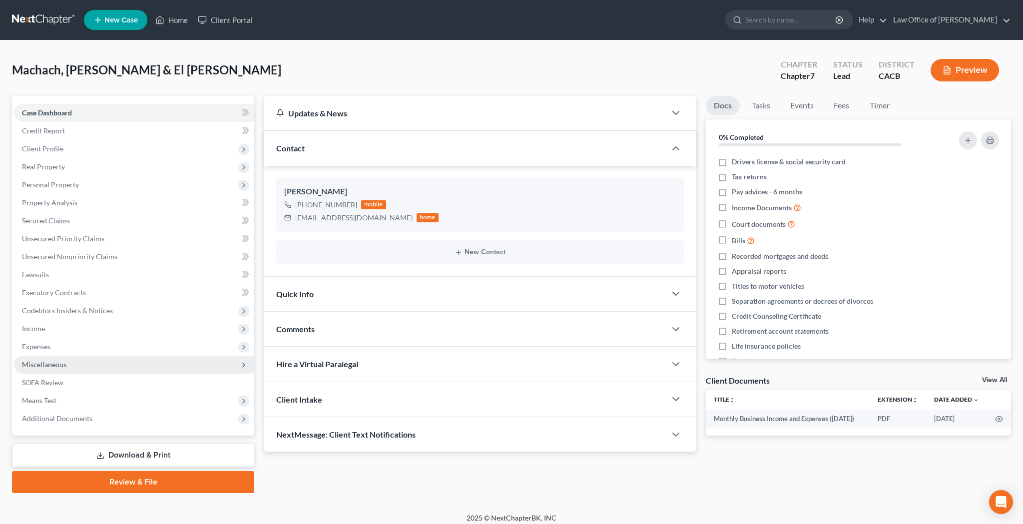
click at [72, 366] on span "Miscellaneous" at bounding box center [134, 365] width 240 height 18
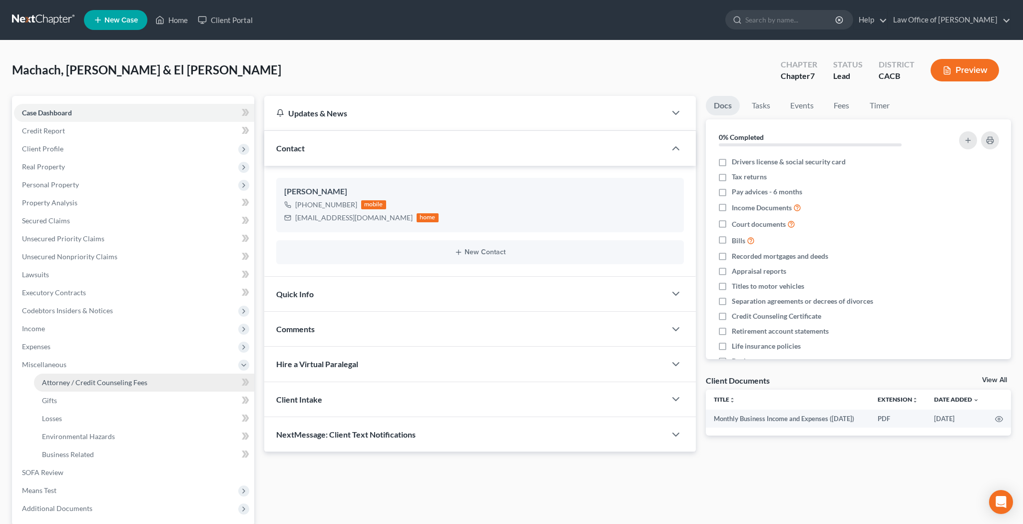
click at [75, 381] on span "Attorney / Credit Counseling Fees" at bounding box center [94, 382] width 105 height 8
select select "0"
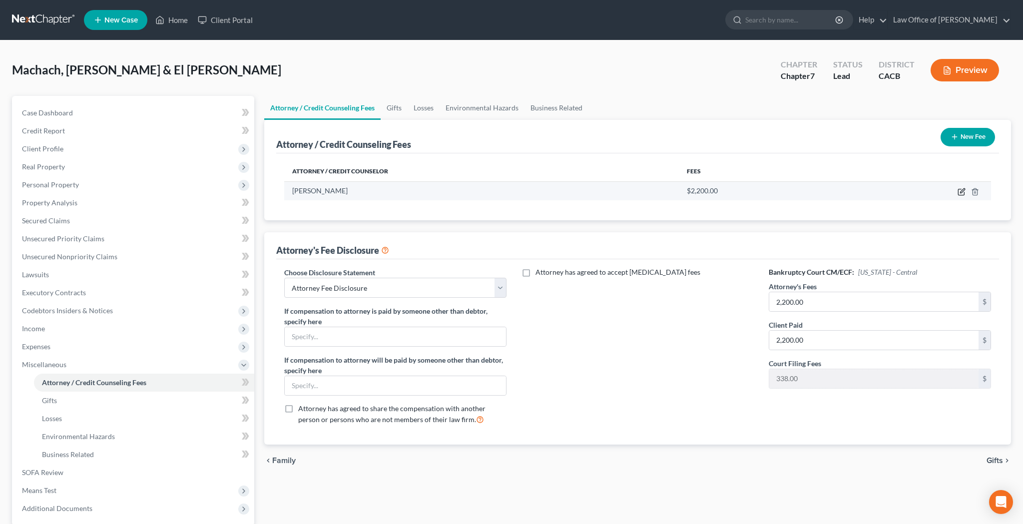
click at [958, 190] on icon "button" at bounding box center [961, 192] width 6 height 6
select select "4"
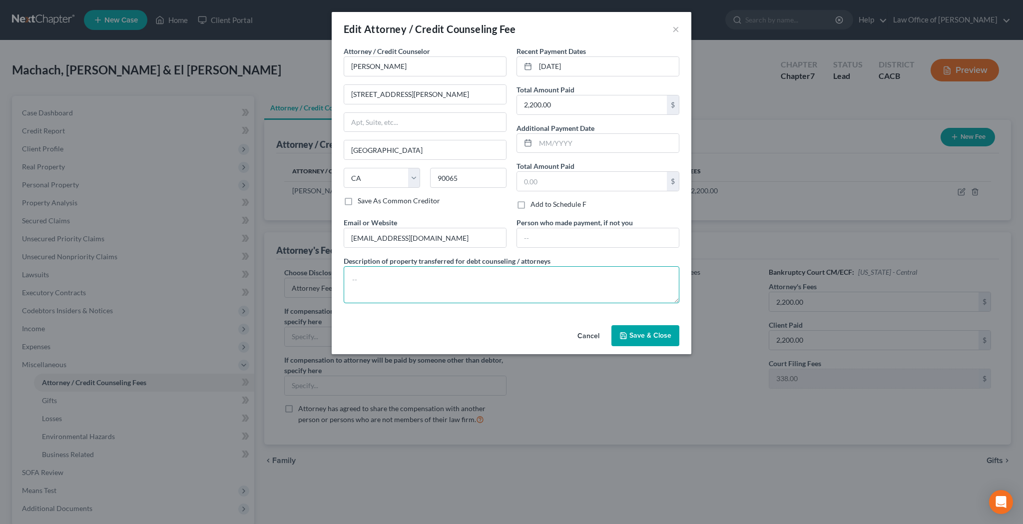
click at [423, 271] on textarea at bounding box center [512, 284] width 336 height 37
paste textarea "Attorney Fee ($1,262) + Bankruptcy Court Filing Fee ($338)"
click at [409, 279] on textarea "Attorney Fee ($1,262) + Bankruptcy Court Filing Fee ($338)" at bounding box center [512, 284] width 336 height 37
click at [419, 290] on textarea "Attorney Fee ($1,862) + Bankruptcy Court Filing Fee ($338)" at bounding box center [512, 284] width 336 height 37
type textarea "Attorney Fee ($1,862) + Bankruptcy Court Filing Fee ($338)"
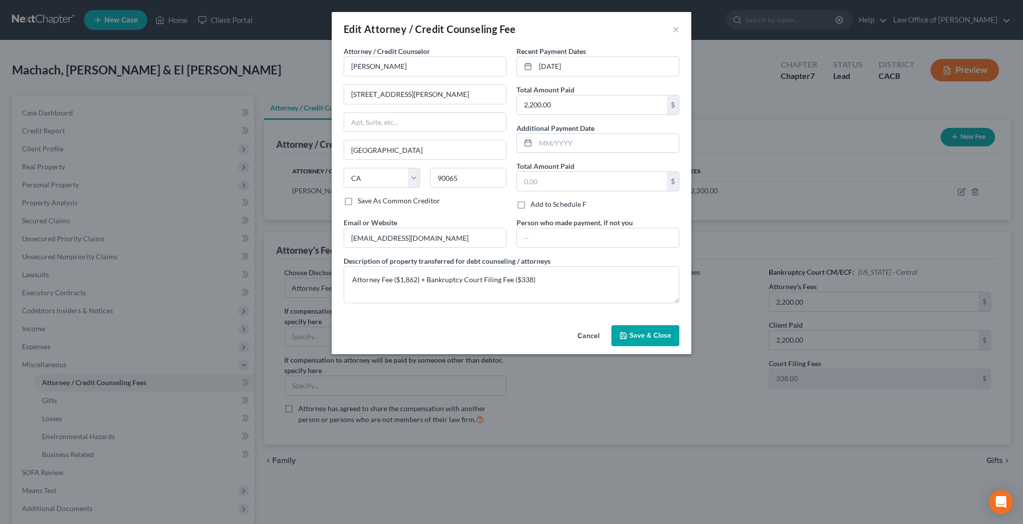
click at [635, 338] on span "Save & Close" at bounding box center [650, 335] width 42 height 8
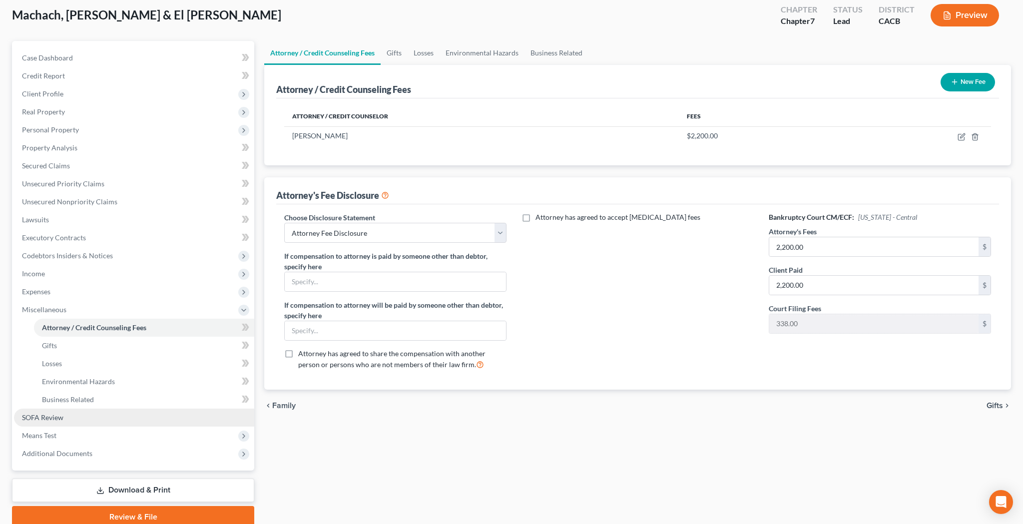
scroll to position [56, 0]
click at [128, 414] on link "SOFA Review" at bounding box center [134, 417] width 240 height 18
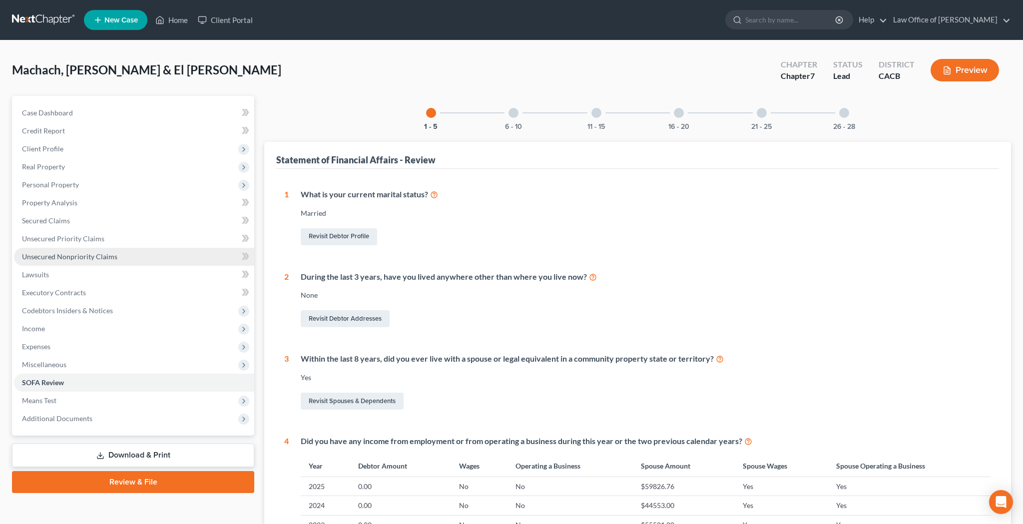
click at [65, 256] on span "Unsecured Nonpriority Claims" at bounding box center [69, 256] width 95 height 8
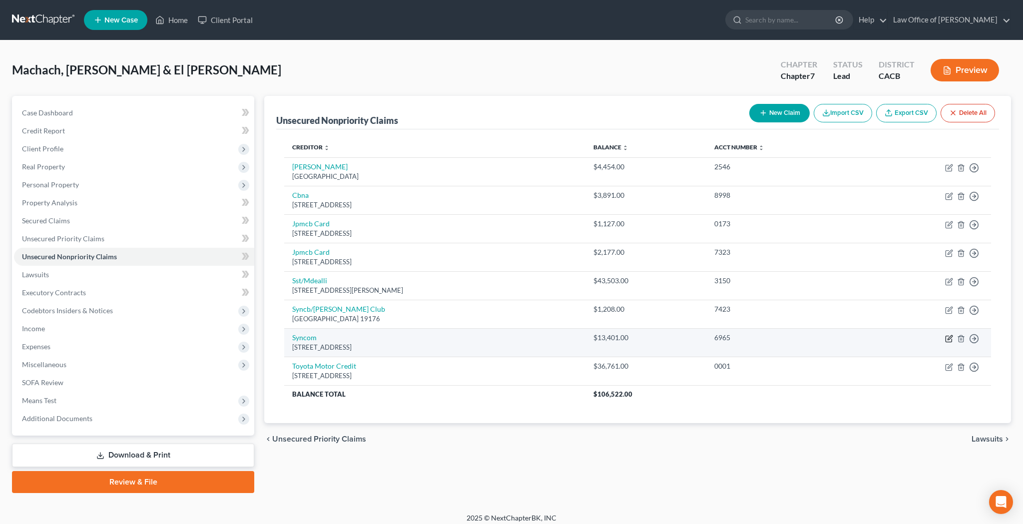
click at [949, 337] on icon "button" at bounding box center [949, 339] width 8 height 8
select select "45"
select select "14"
select select "0"
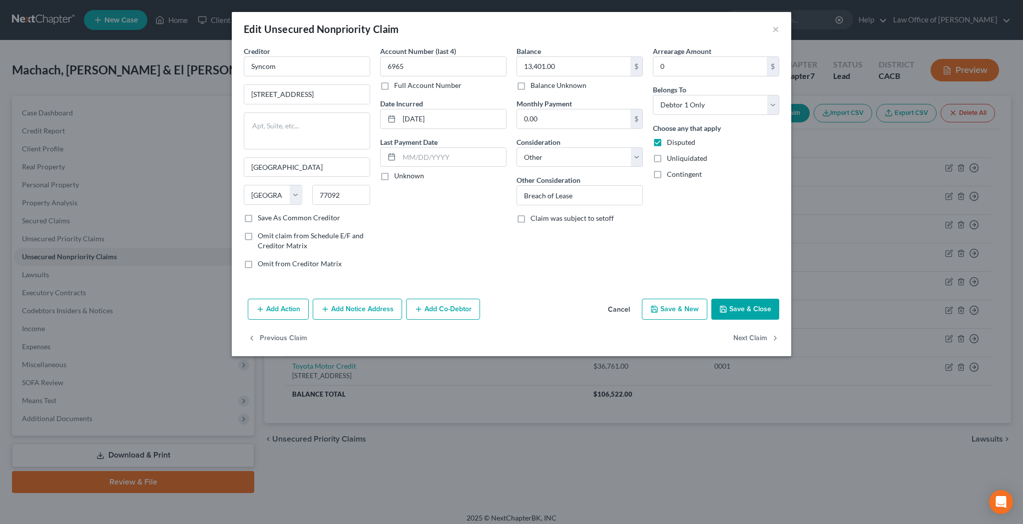
click at [342, 309] on button "Add Notice Address" at bounding box center [357, 309] width 89 height 21
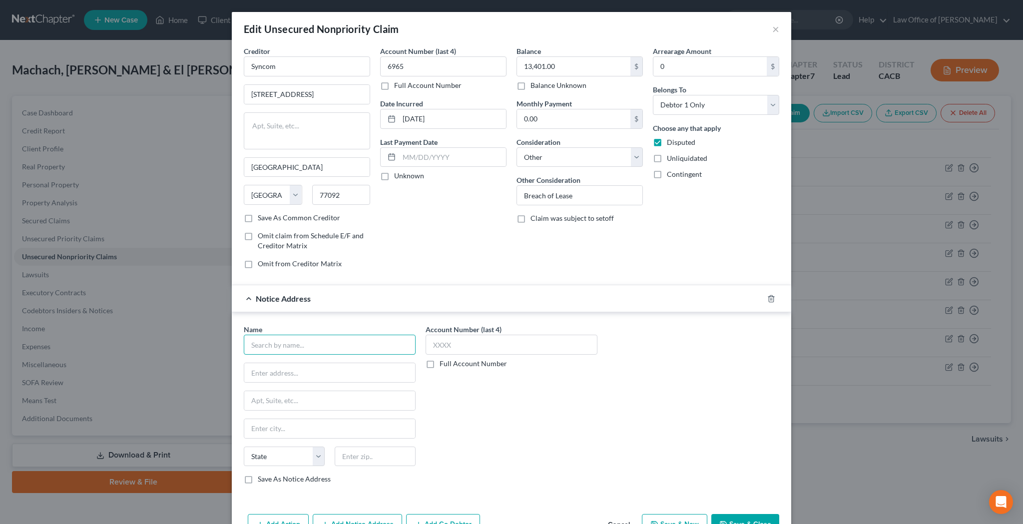
click at [318, 348] on input "text" at bounding box center [330, 345] width 172 height 20
type input "Villas at [GEOGRAPHIC_DATA]"
click at [315, 370] on input "text" at bounding box center [329, 372] width 171 height 19
type input "13120 Day Str"
click at [460, 404] on div "Account Number (last 4) Full Account Number" at bounding box center [512, 408] width 182 height 168
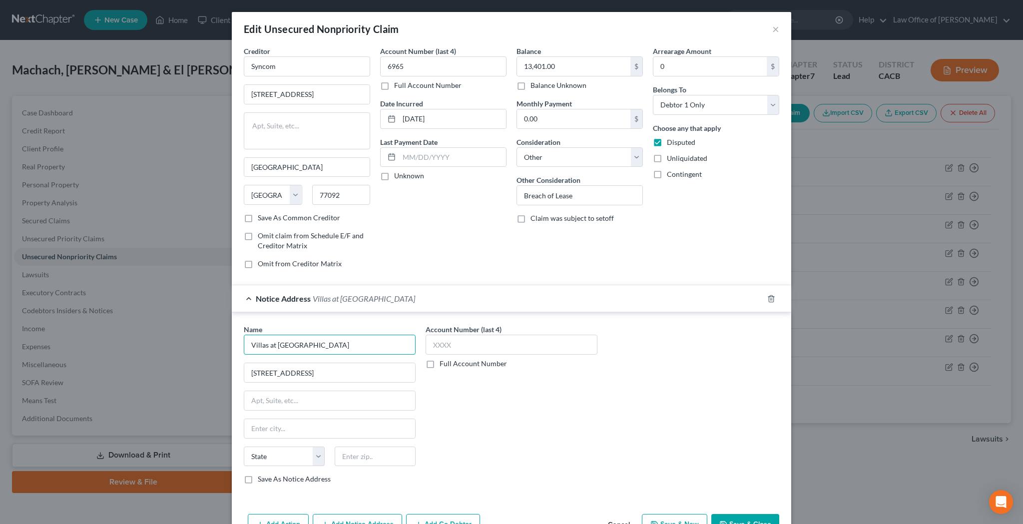
drag, startPoint x: 367, startPoint y: 345, endPoint x: 250, endPoint y: 343, distance: 116.9
click at [250, 343] on input "Villas at [GEOGRAPHIC_DATA]" at bounding box center [330, 345] width 172 height 20
drag, startPoint x: 295, startPoint y: 67, endPoint x: 246, endPoint y: 66, distance: 48.5
click at [246, 66] on input "Syncom" at bounding box center [307, 66] width 126 height 20
paste input "Villas at [GEOGRAPHIC_DATA]"
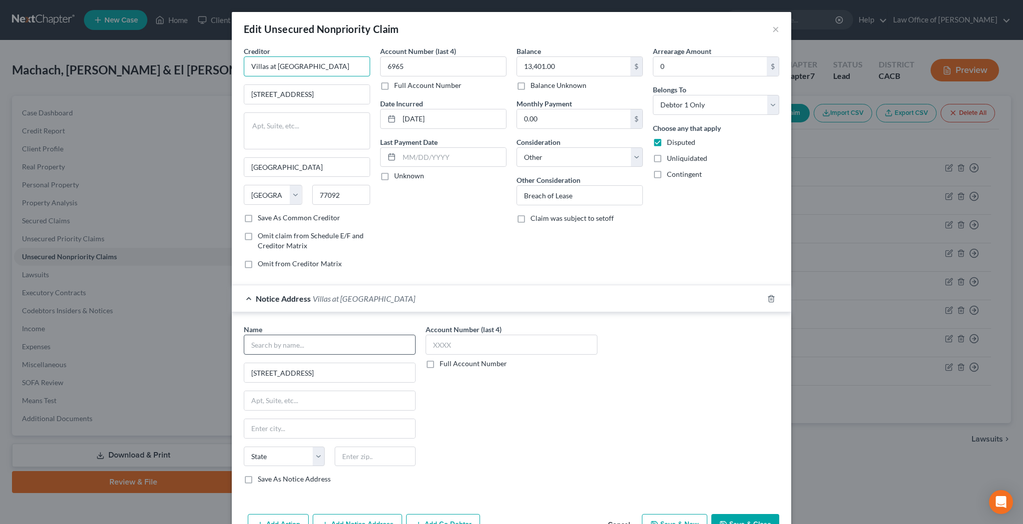
type input "Villas at [GEOGRAPHIC_DATA]"
click at [293, 335] on input "text" at bounding box center [330, 345] width 172 height 20
type input "Syncom"
drag, startPoint x: 335, startPoint y: 96, endPoint x: 250, endPoint y: 94, distance: 84.9
click at [250, 94] on input "5450 Northwest Central" at bounding box center [306, 94] width 125 height 19
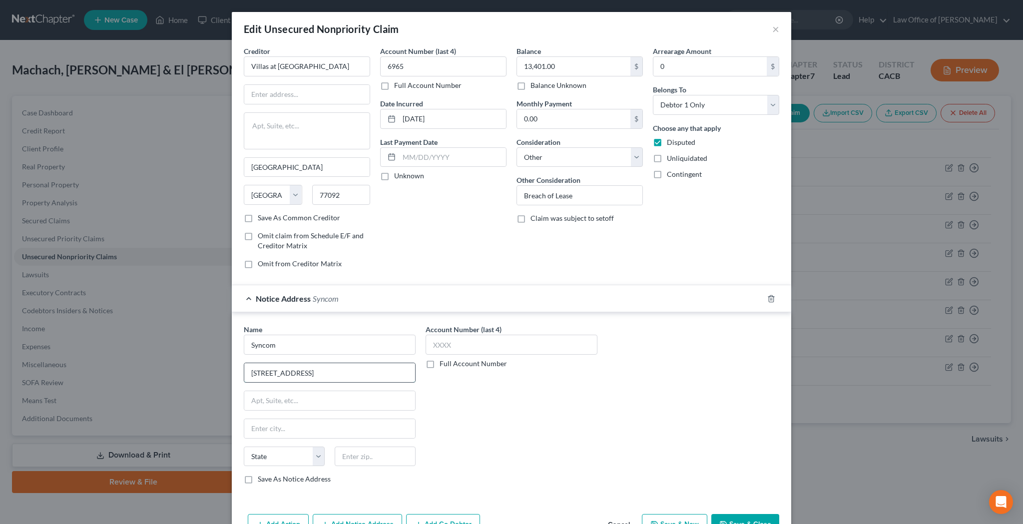
drag, startPoint x: 308, startPoint y: 373, endPoint x: 250, endPoint y: 373, distance: 58.4
click at [250, 373] on input "13120 Day Str" at bounding box center [329, 372] width 171 height 19
paste input "5450 Northwest Central"
type input "5450 Northwest Central"
click at [470, 415] on div "Account Number (last 4) Full Account Number" at bounding box center [512, 408] width 182 height 168
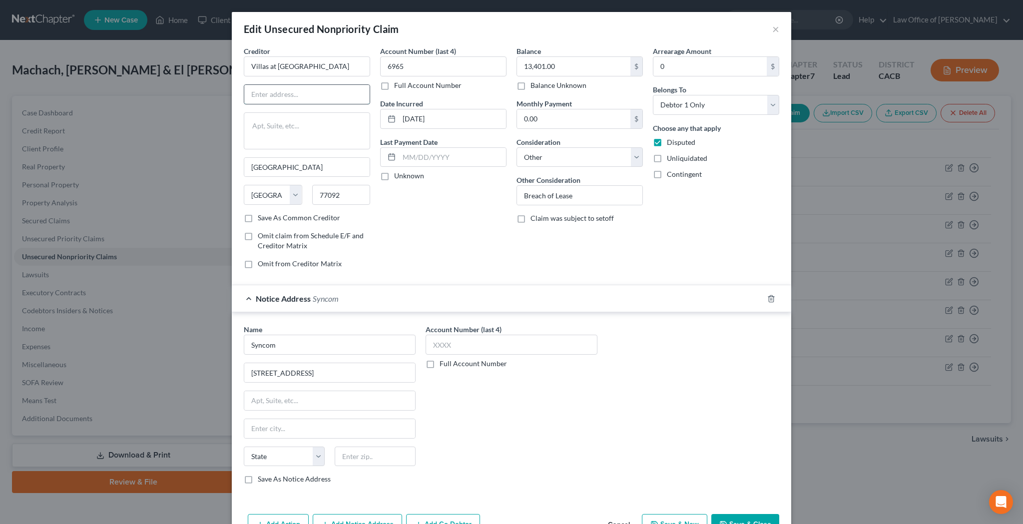
click at [316, 95] on input "text" at bounding box center [306, 94] width 125 height 19
type input "13120 Day St"
drag, startPoint x: 350, startPoint y: 196, endPoint x: 328, endPoint y: 193, distance: 22.2
click at [327, 193] on input "77092" at bounding box center [341, 195] width 58 height 20
click at [376, 452] on input "text" at bounding box center [375, 456] width 81 height 20
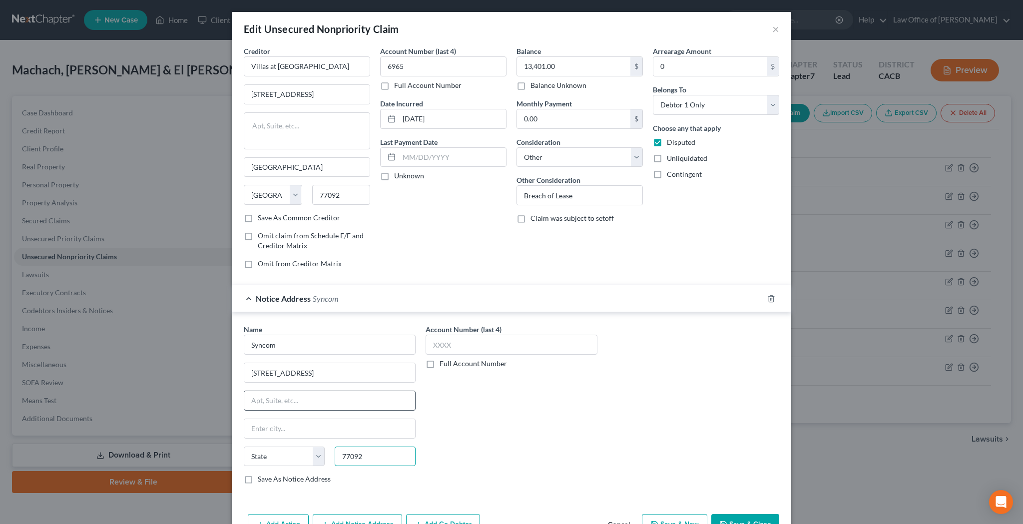
type input "77092"
click at [389, 391] on input "text" at bounding box center [329, 400] width 171 height 19
type input "Houston"
select select "45"
click at [350, 194] on input "77092" at bounding box center [341, 195] width 58 height 20
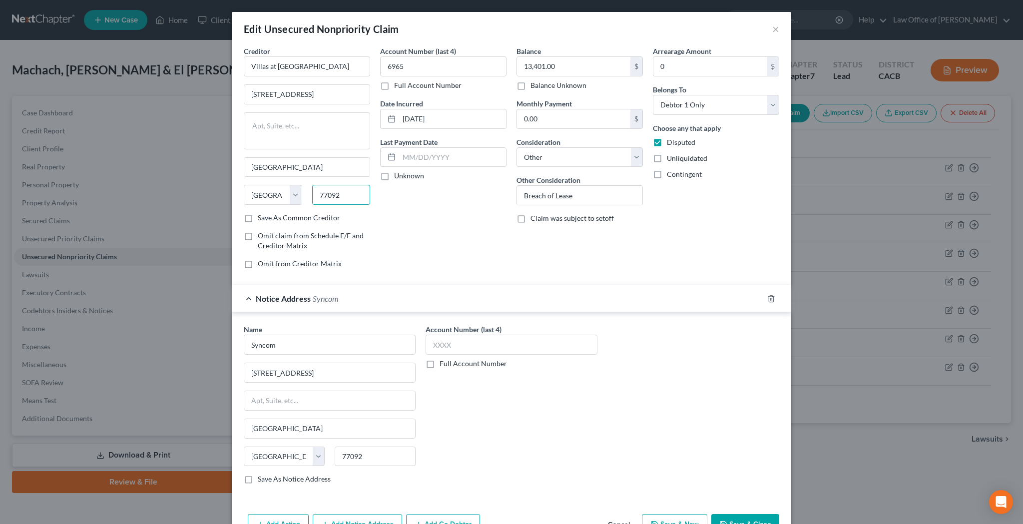
click at [0, 523] on com-1password-button at bounding box center [0, 531] width 0 height 0
click at [344, 196] on input "77092" at bounding box center [341, 195] width 58 height 20
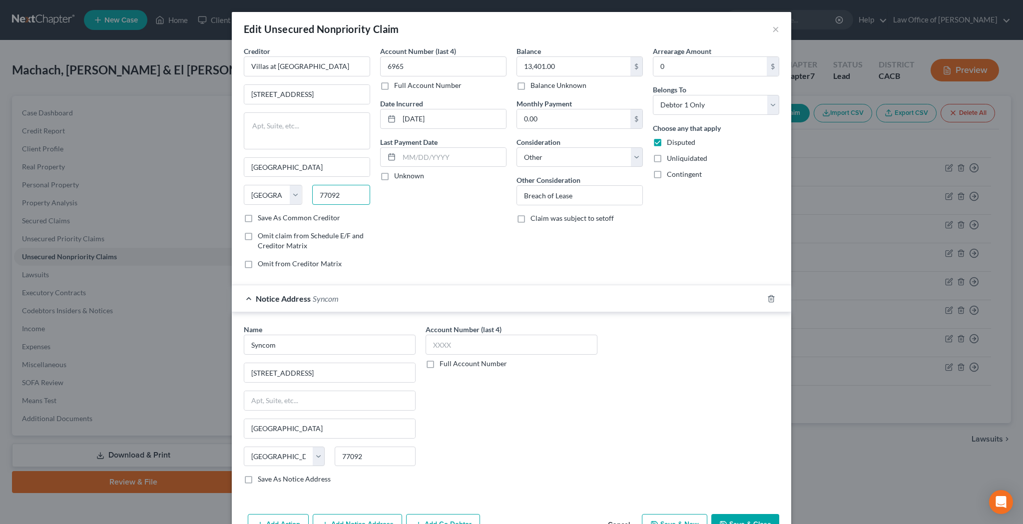
click at [344, 196] on input "77092" at bounding box center [341, 195] width 58 height 20
type input "92553"
click at [334, 128] on textarea at bounding box center [307, 130] width 126 height 37
type input "Moreno Valley"
select select "4"
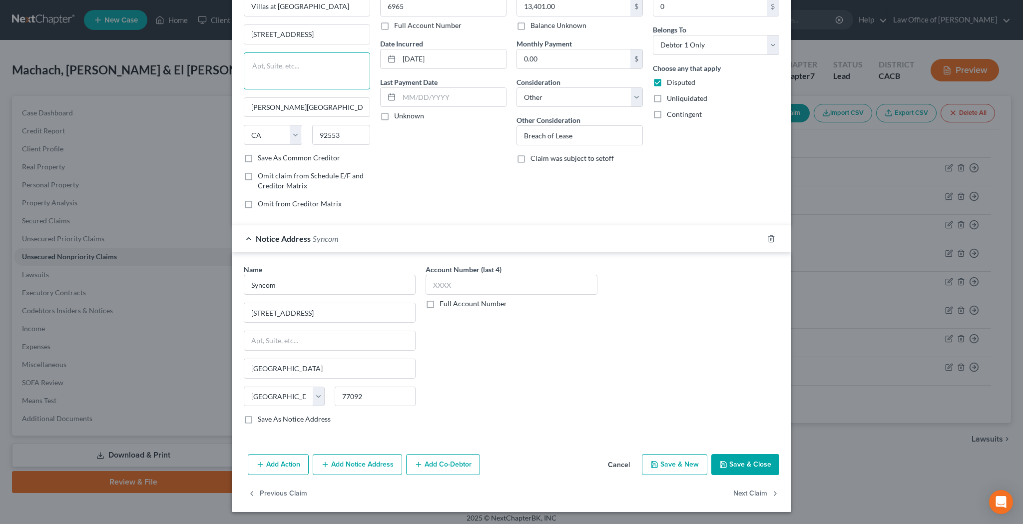
scroll to position [59, 0]
click at [533, 285] on input "text" at bounding box center [511, 285] width 172 height 20
type input "6965"
click at [674, 465] on button "Save & New" at bounding box center [674, 464] width 65 height 21
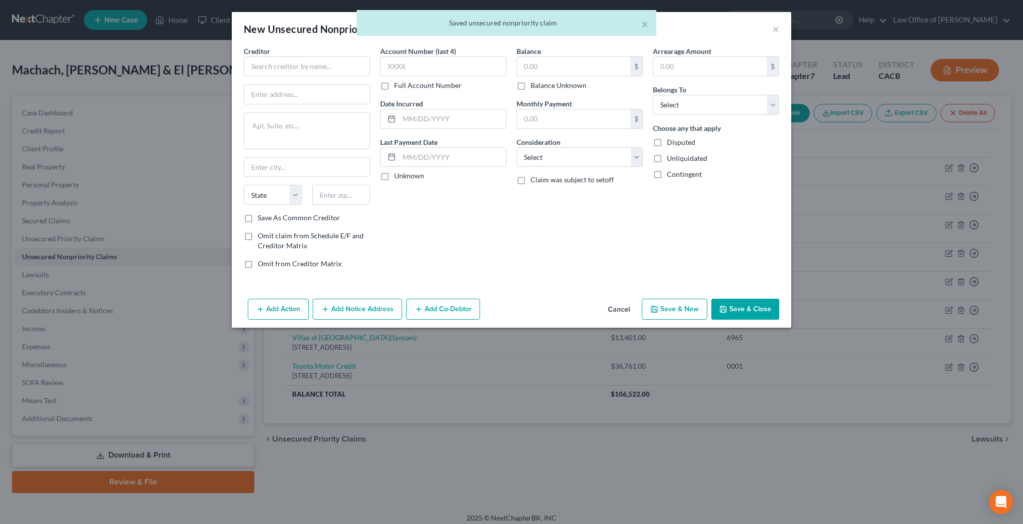
click at [627, 308] on button "Cancel" at bounding box center [619, 310] width 38 height 20
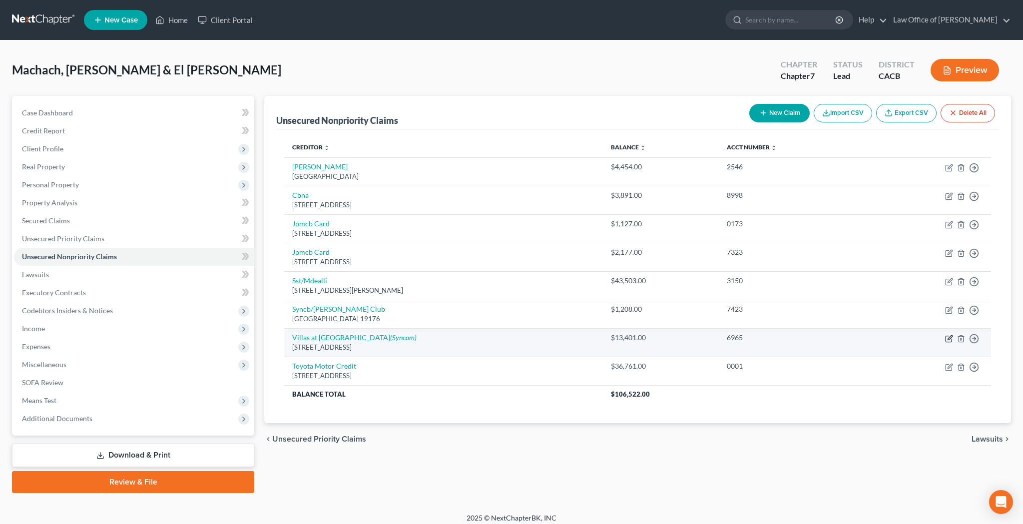
click at [950, 338] on icon "button" at bounding box center [949, 339] width 8 height 8
select select "4"
select select "14"
select select "0"
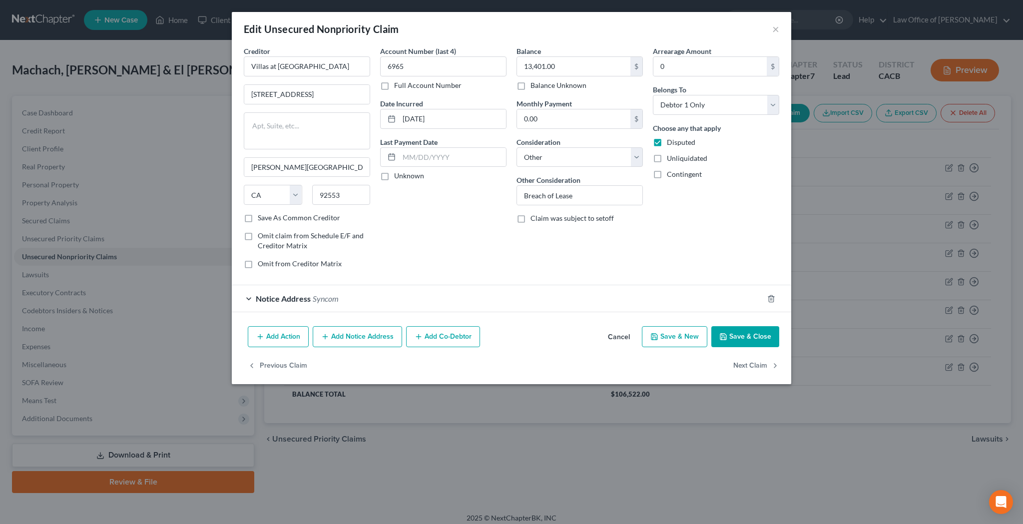
click at [357, 332] on button "Add Notice Address" at bounding box center [357, 336] width 89 height 21
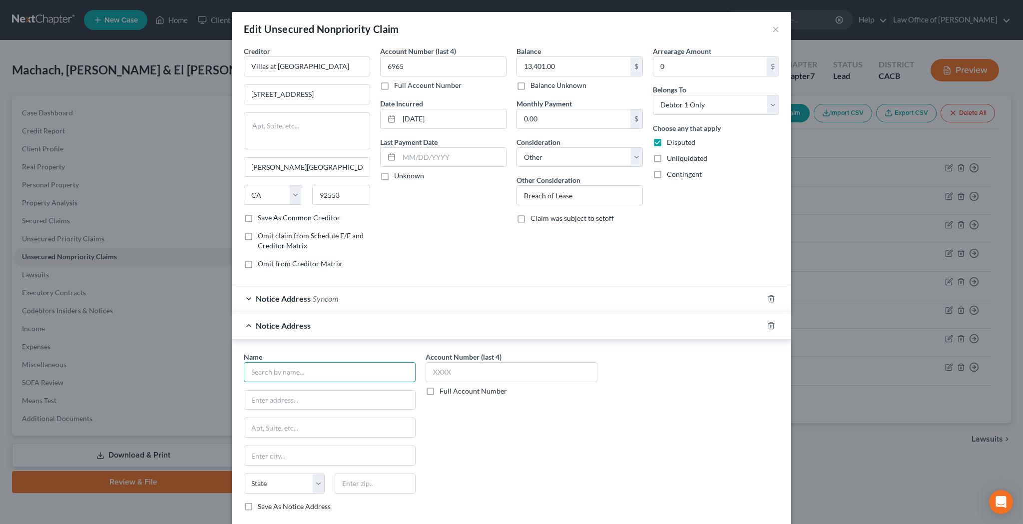
click at [322, 367] on input "text" at bounding box center [330, 372] width 172 height 20
click at [778, 28] on button "×" at bounding box center [775, 29] width 7 height 12
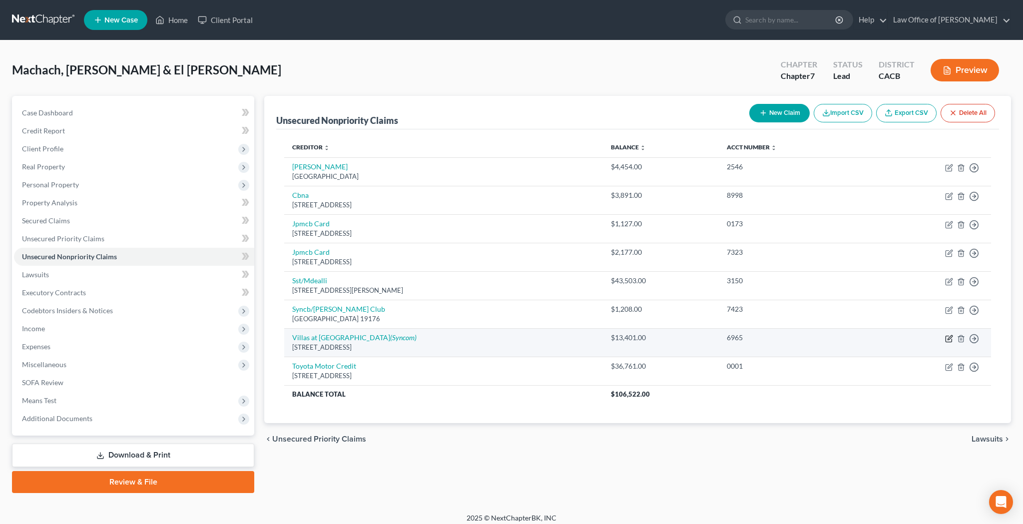
click at [947, 336] on icon "button" at bounding box center [949, 339] width 8 height 8
select select "4"
select select "14"
select select "0"
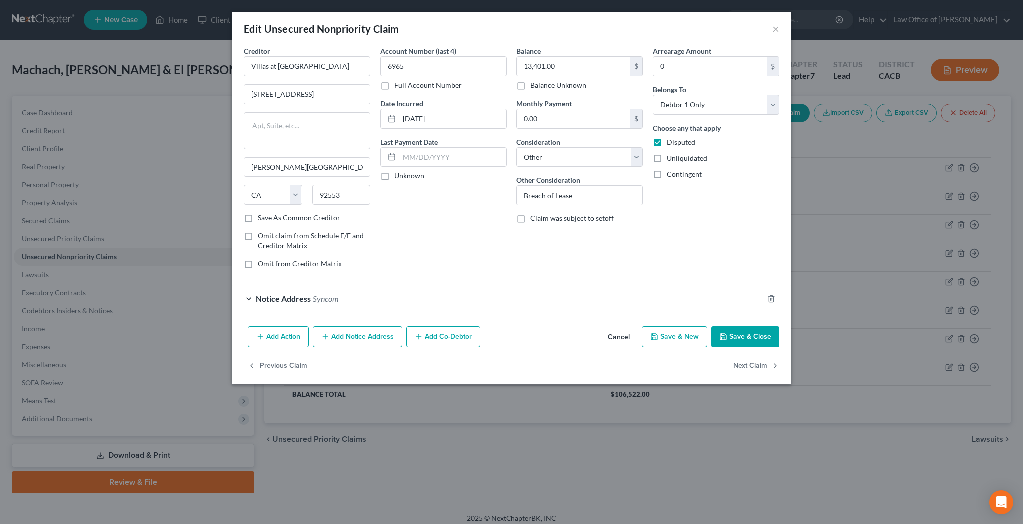
click at [353, 329] on button "Add Notice Address" at bounding box center [357, 336] width 89 height 21
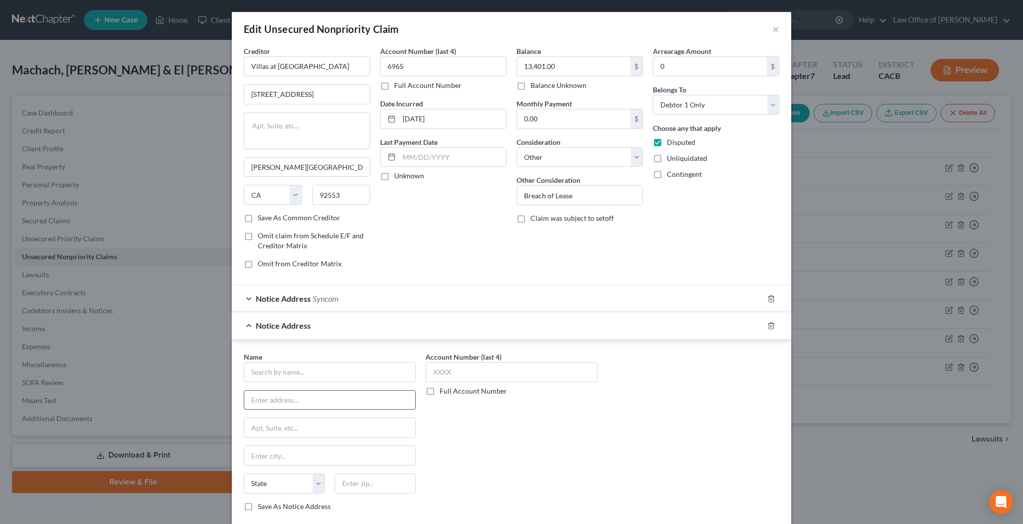
click at [338, 401] on input "text" at bounding box center [329, 400] width 171 height 19
paste input "233 S. WACKER DRIVE, SUITE 4700"
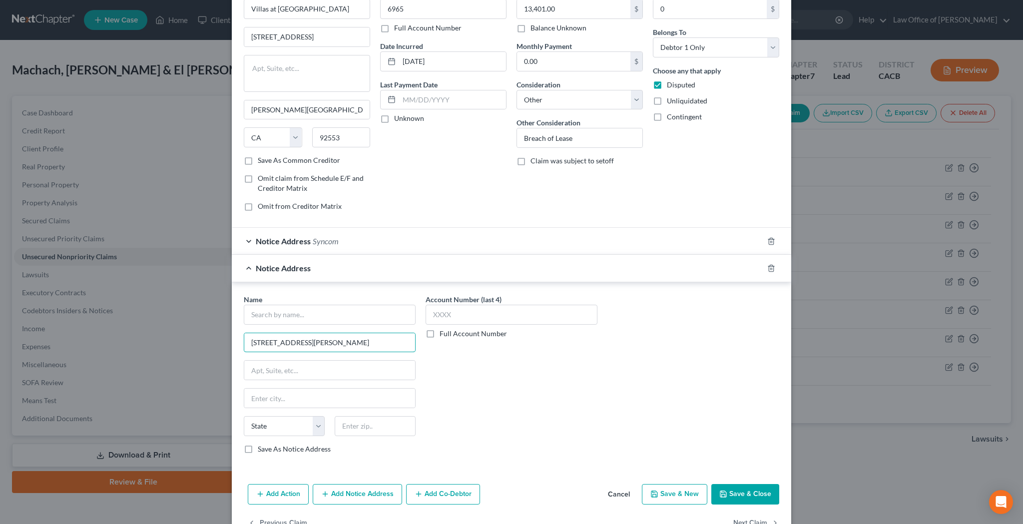
scroll to position [66, 0]
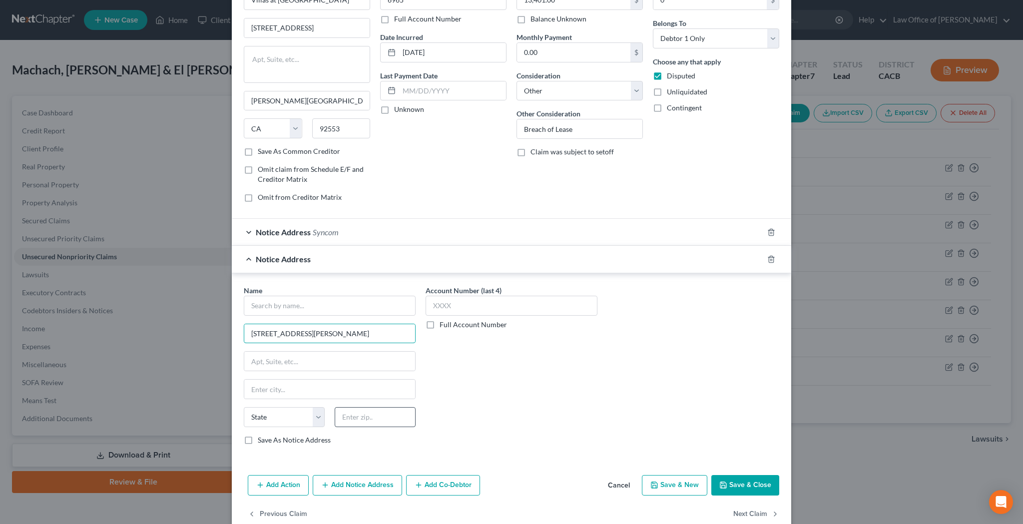
type input "233 S. WACKER DRIVE, SUITE 4700"
click at [363, 421] on input "text" at bounding box center [375, 417] width 81 height 20
type input "60606"
click at [372, 303] on input "text" at bounding box center [330, 306] width 172 height 20
type input "Chicago"
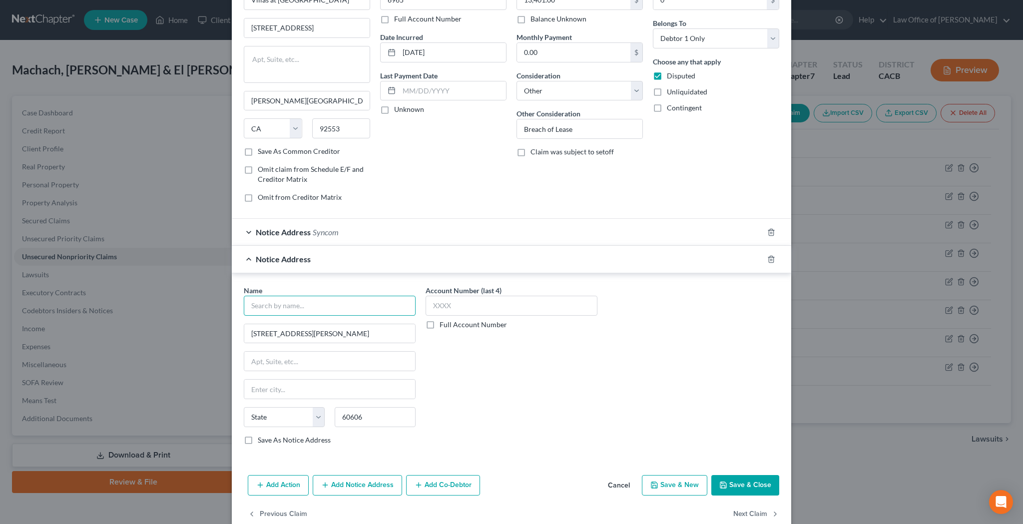
select select "14"
type input "BREIT MF Day Street LLC"
click at [537, 304] on input "text" at bounding box center [511, 306] width 172 height 20
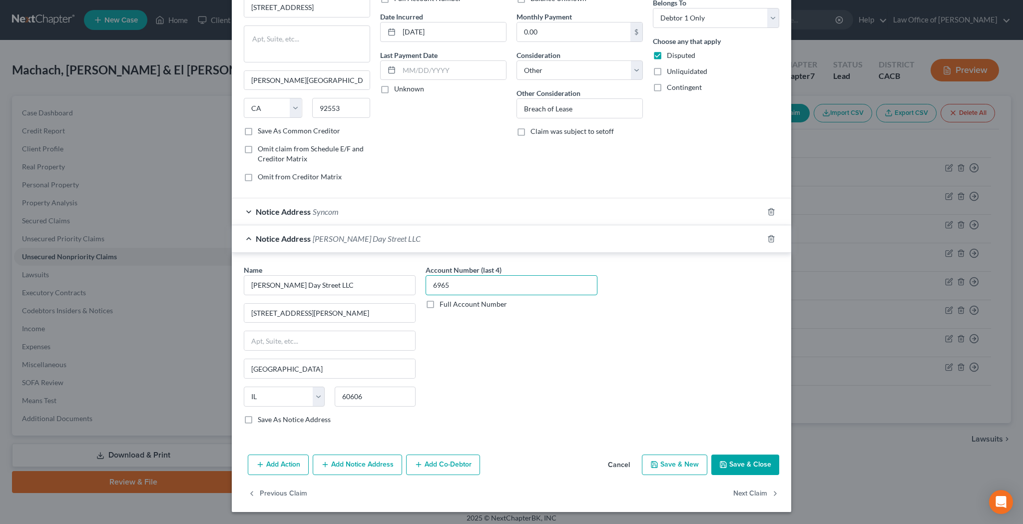
scroll to position [86, 0]
type input "6965"
click at [734, 461] on button "Save & Close" at bounding box center [745, 465] width 68 height 21
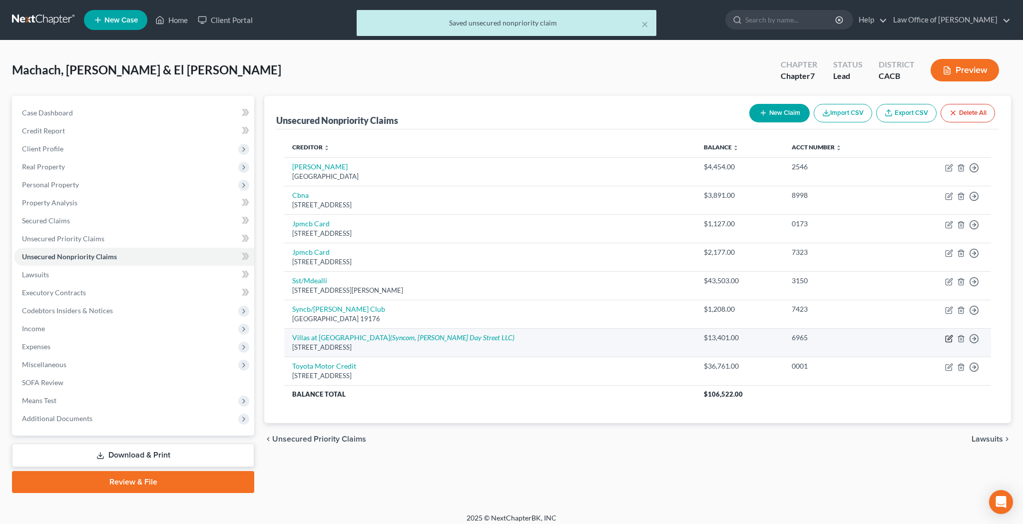
click at [947, 335] on icon "button" at bounding box center [949, 339] width 8 height 8
select select "4"
select select "14"
select select "0"
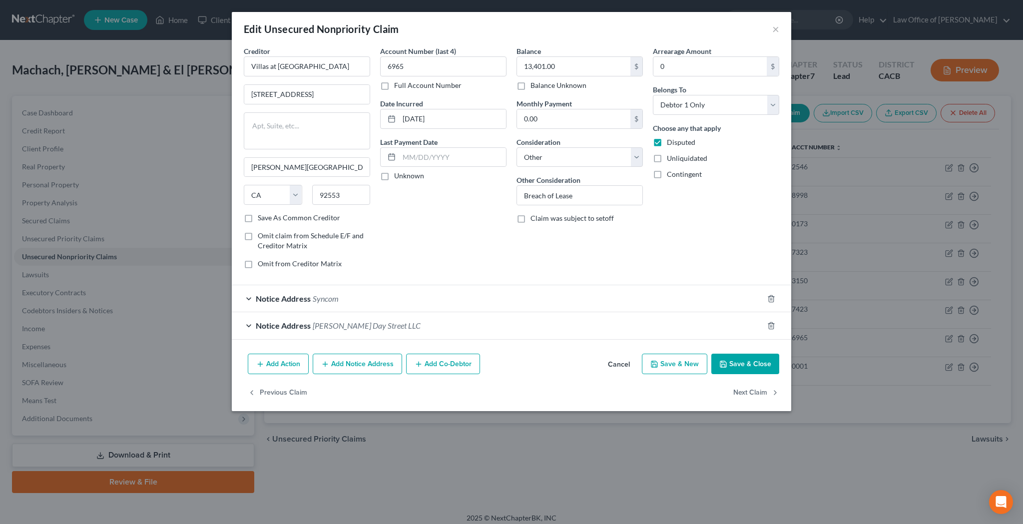
click at [252, 297] on div "Notice Address Syncom" at bounding box center [497, 298] width 531 height 26
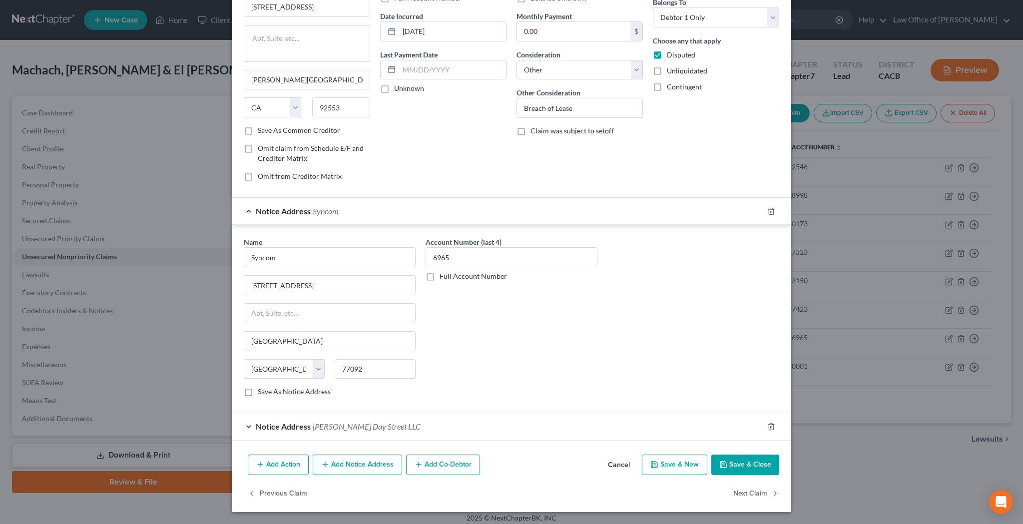
scroll to position [87, 0]
click at [763, 466] on button "Save & Close" at bounding box center [745, 465] width 68 height 21
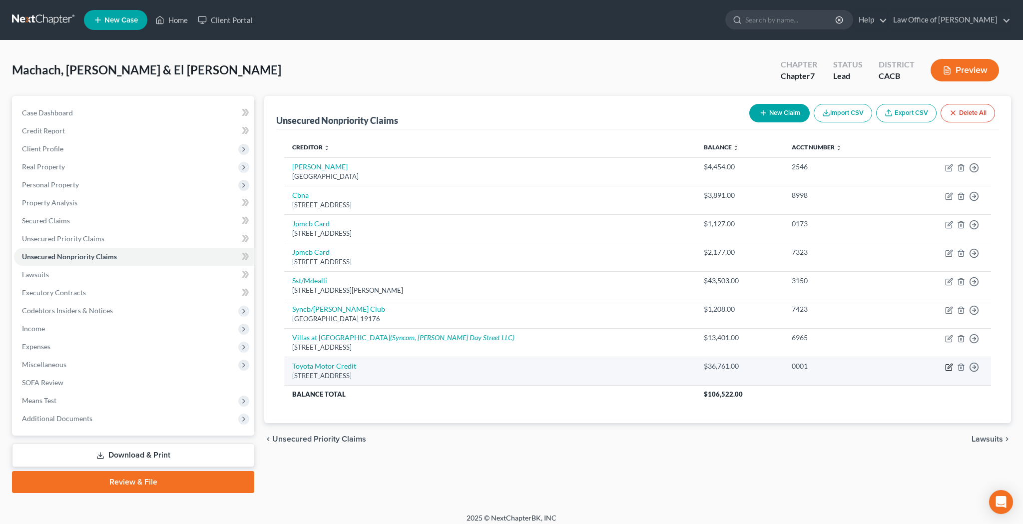
click at [945, 364] on icon "button" at bounding box center [948, 367] width 6 height 6
select select "16"
select select "0"
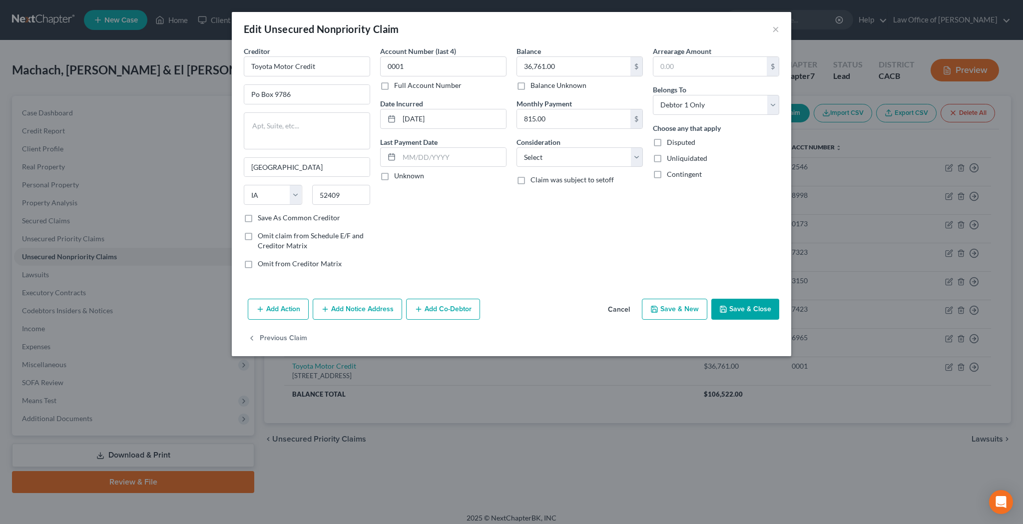
click at [362, 308] on button "Add Notice Address" at bounding box center [357, 309] width 89 height 21
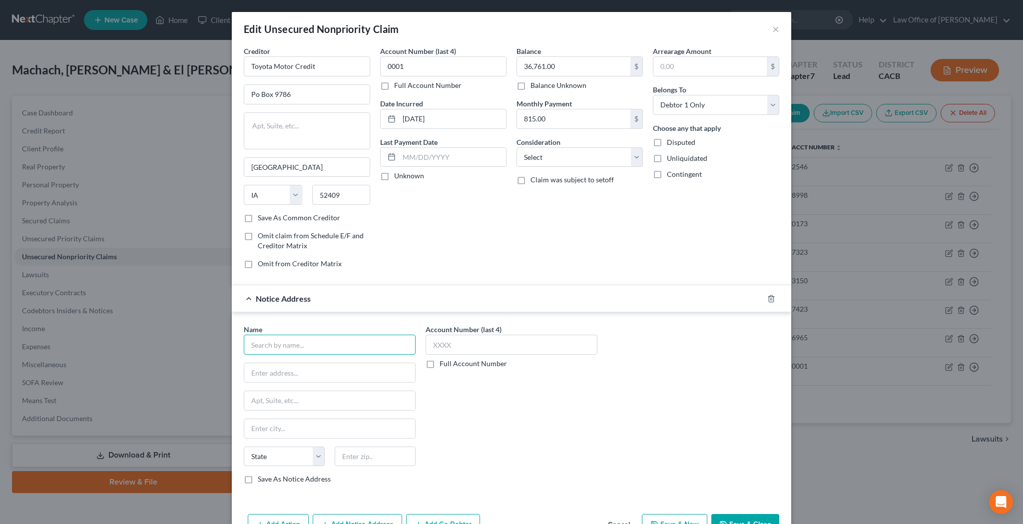
click at [339, 347] on input "text" at bounding box center [330, 345] width 172 height 20
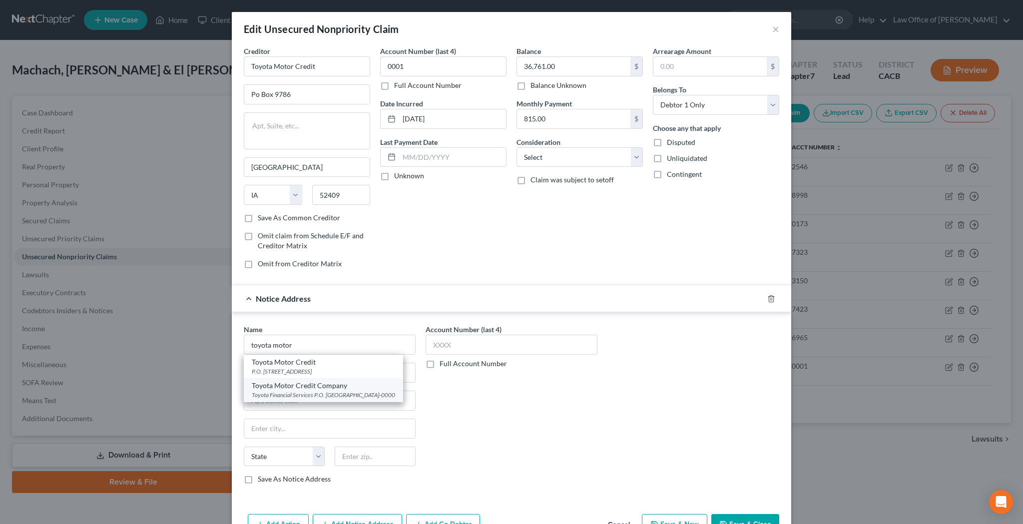
click at [345, 383] on div "Toyota Motor Credit Company" at bounding box center [323, 386] width 143 height 10
type input "Toyota Motor Credit Company"
type input "Toyota Financial Services"
type input "P.O. Box 8026"
type input "Cedar Rapids"
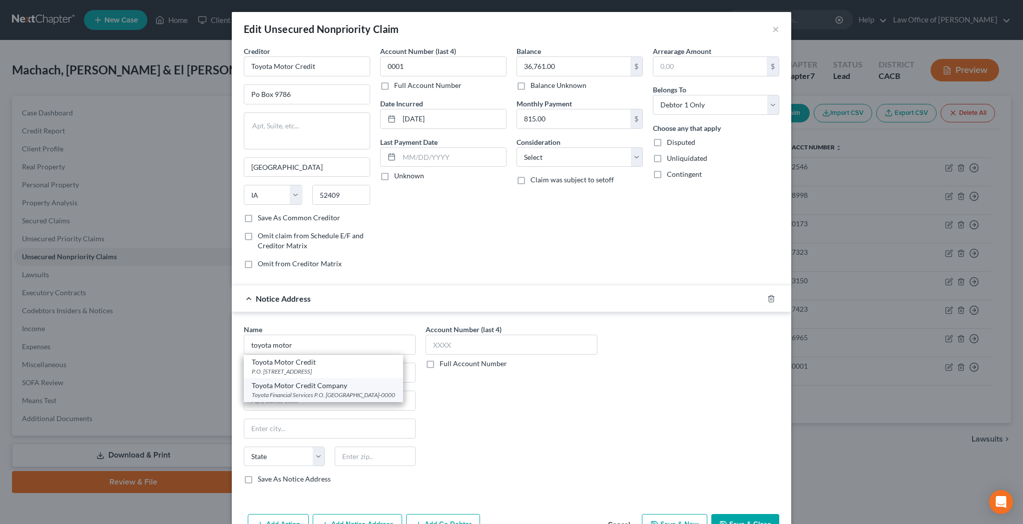
select select "16"
type input "52408-0000"
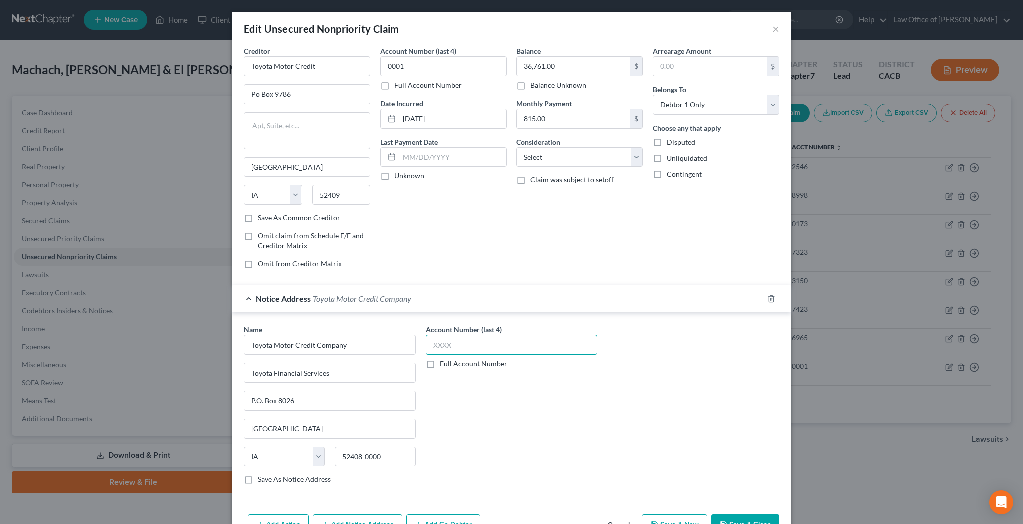
click at [449, 349] on input "text" at bounding box center [511, 345] width 172 height 20
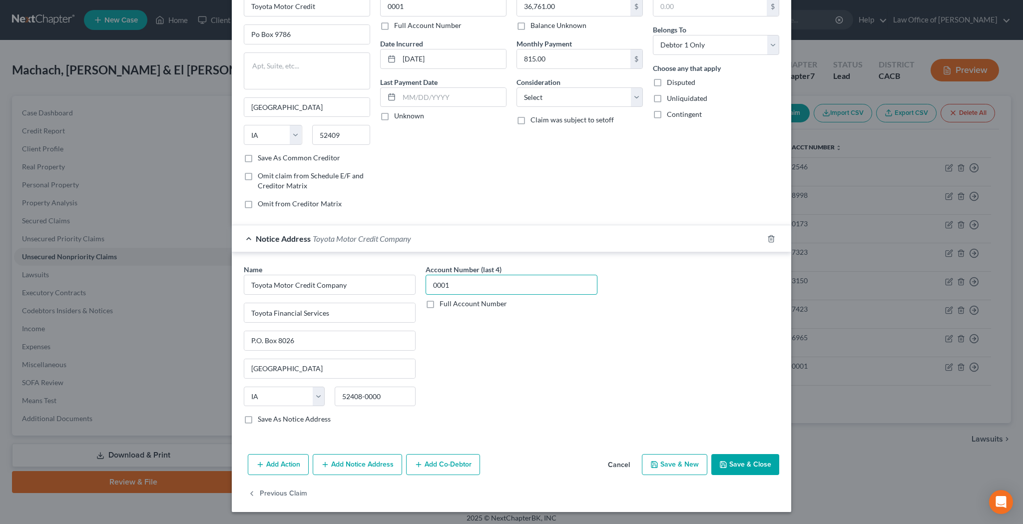
scroll to position [59, 0]
type input "0001"
click at [375, 466] on button "Add Notice Address" at bounding box center [357, 464] width 89 height 21
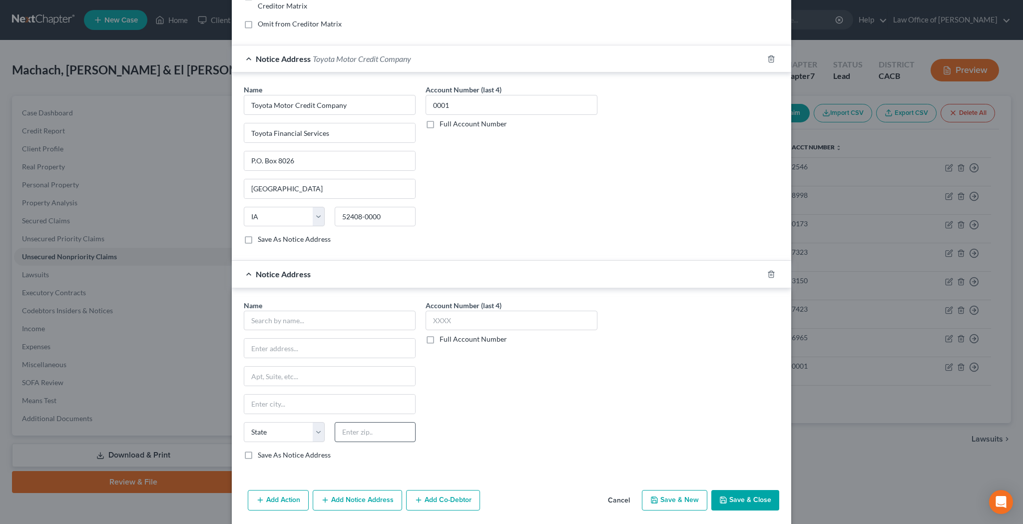
scroll to position [253, 0]
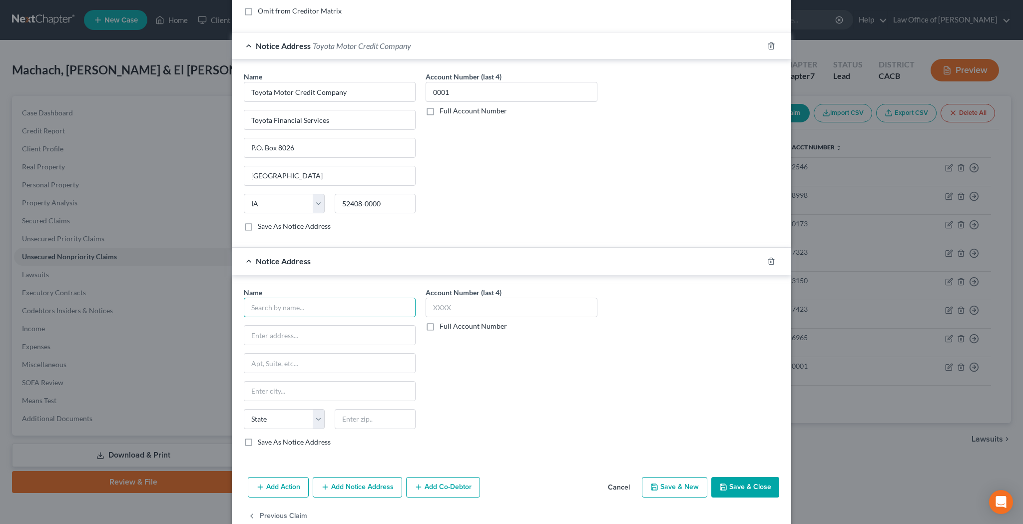
click at [330, 309] on input "text" at bounding box center [330, 308] width 172 height 20
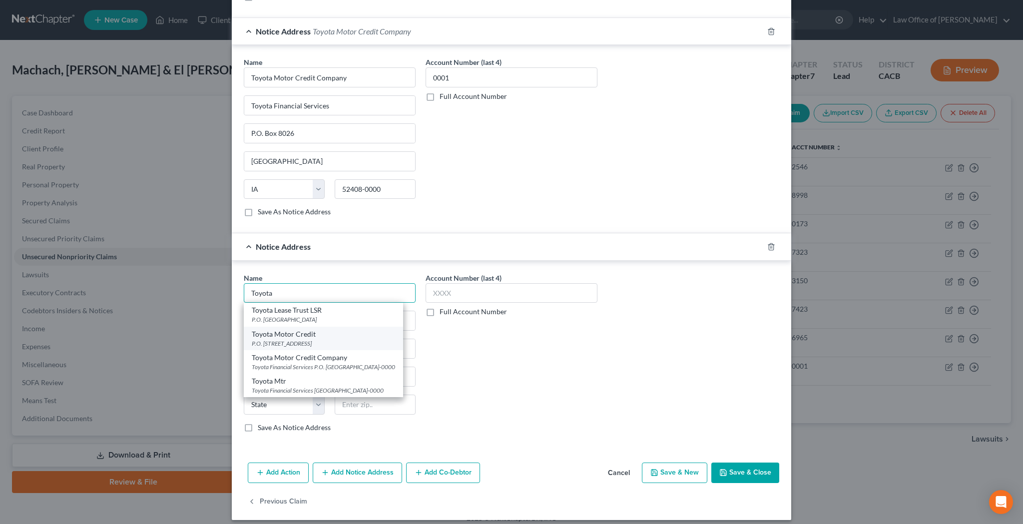
scroll to position [269, 0]
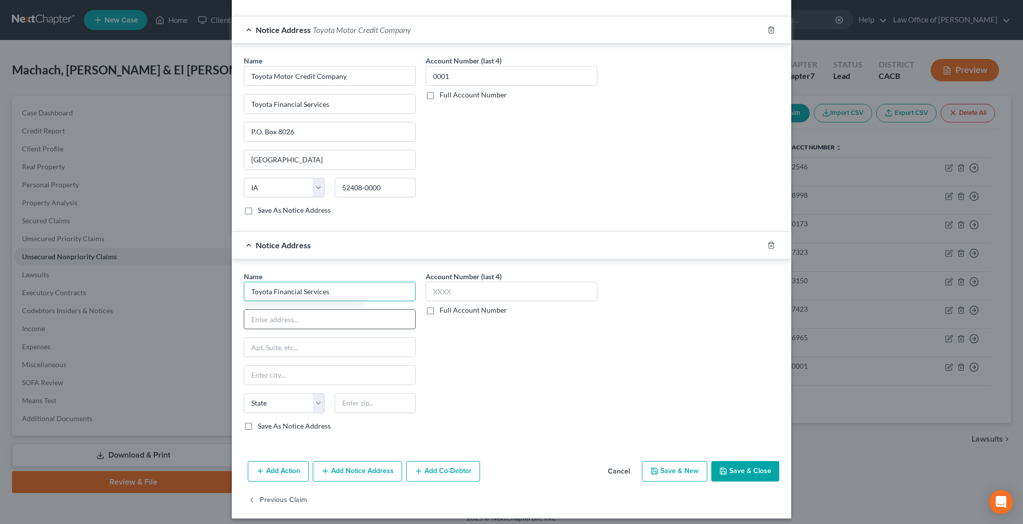
type input "Toyota Financial Services"
click at [309, 316] on input "text" at bounding box center [329, 319] width 171 height 19
type input "PO Box 22171"
click at [381, 403] on input "text" at bounding box center [375, 403] width 81 height 20
type input "85282"
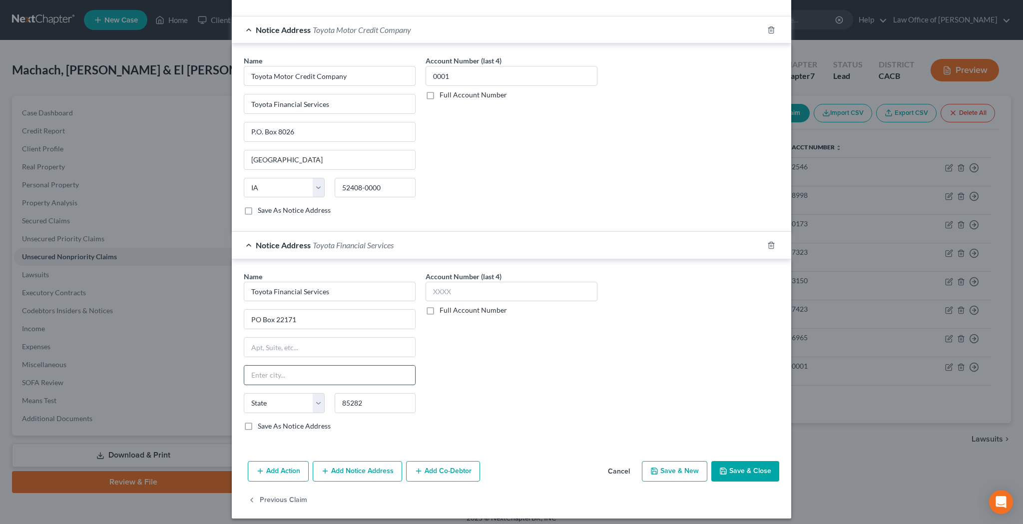
click at [379, 377] on input "text" at bounding box center [329, 375] width 171 height 19
type input "Tempe"
select select "3"
click at [502, 299] on input "text" at bounding box center [511, 292] width 172 height 20
type input "0001"
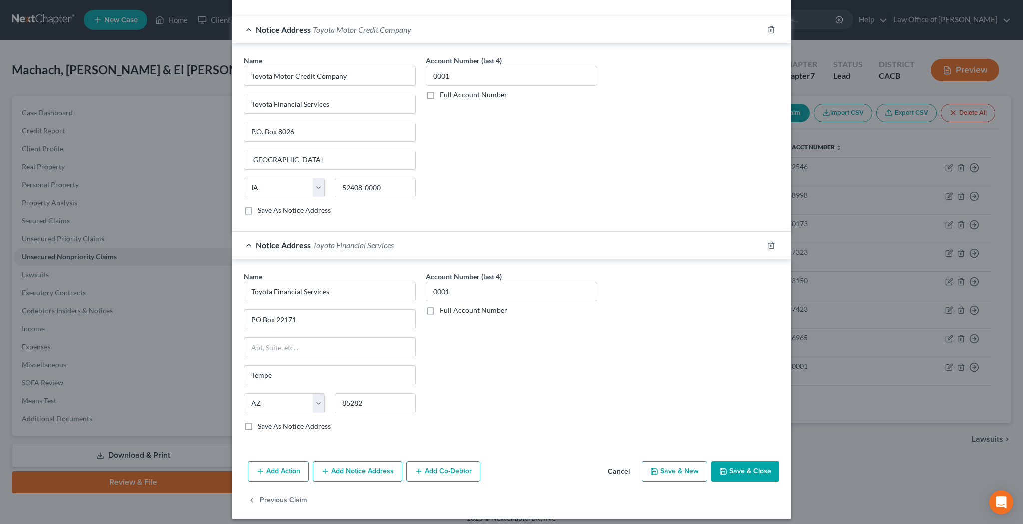
click at [751, 471] on button "Save & Close" at bounding box center [745, 471] width 68 height 21
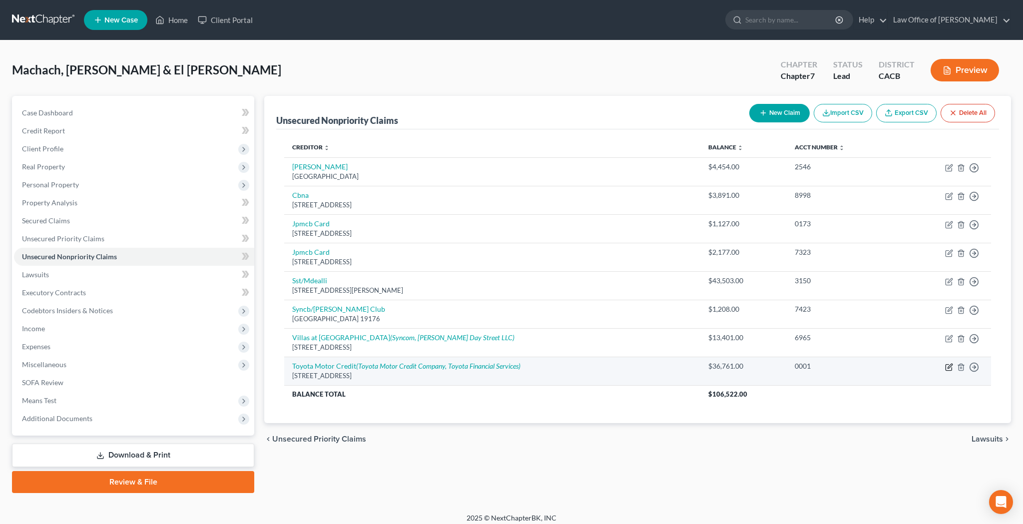
click at [950, 366] on icon "button" at bounding box center [949, 367] width 8 height 8
select select "16"
select select "0"
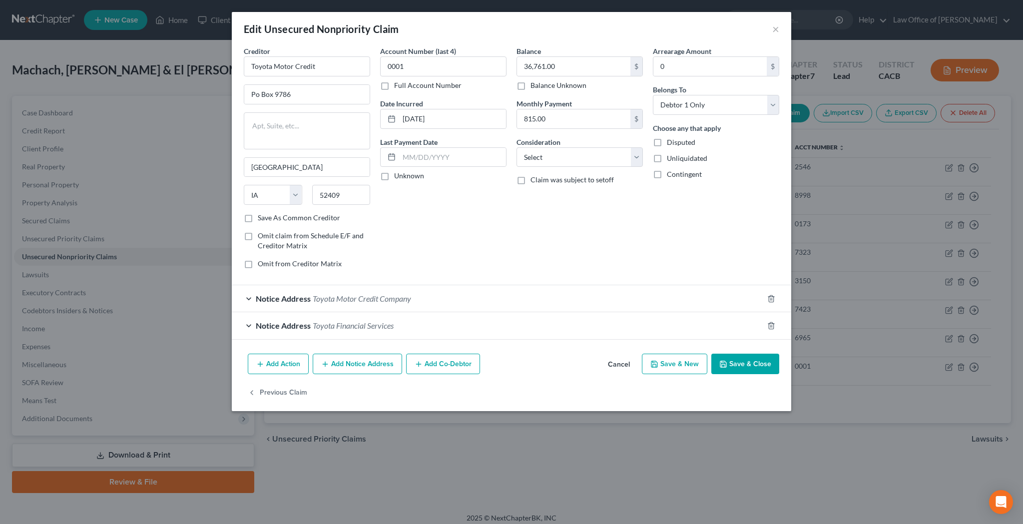
click at [250, 324] on div "Notice Address Toyota Financial Services" at bounding box center [497, 325] width 531 height 26
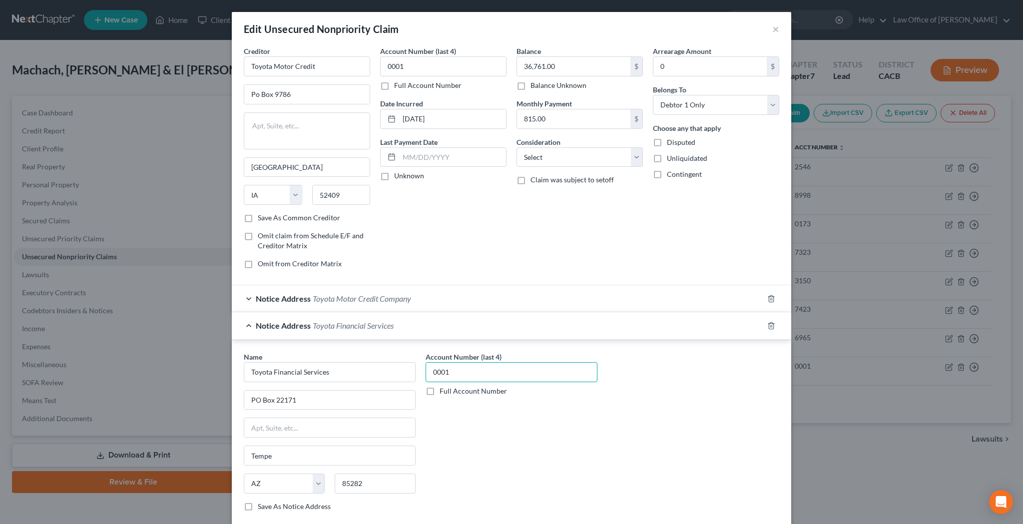
click at [471, 375] on input "0001" at bounding box center [511, 372] width 172 height 20
type input "7349"
click at [249, 324] on div "Notice Address Toyota Financial Services" at bounding box center [497, 325] width 531 height 26
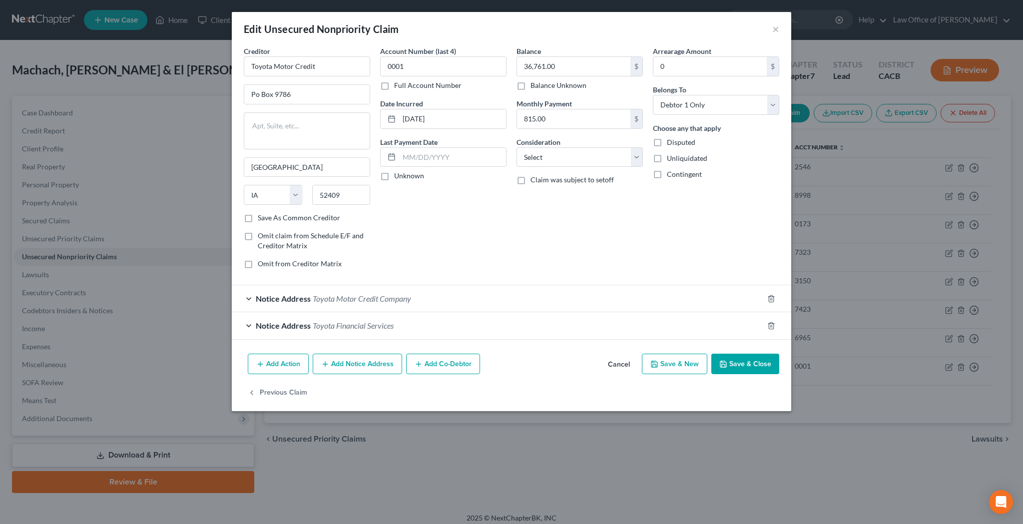
click at [364, 329] on span "Toyota Financial Services" at bounding box center [353, 325] width 81 height 9
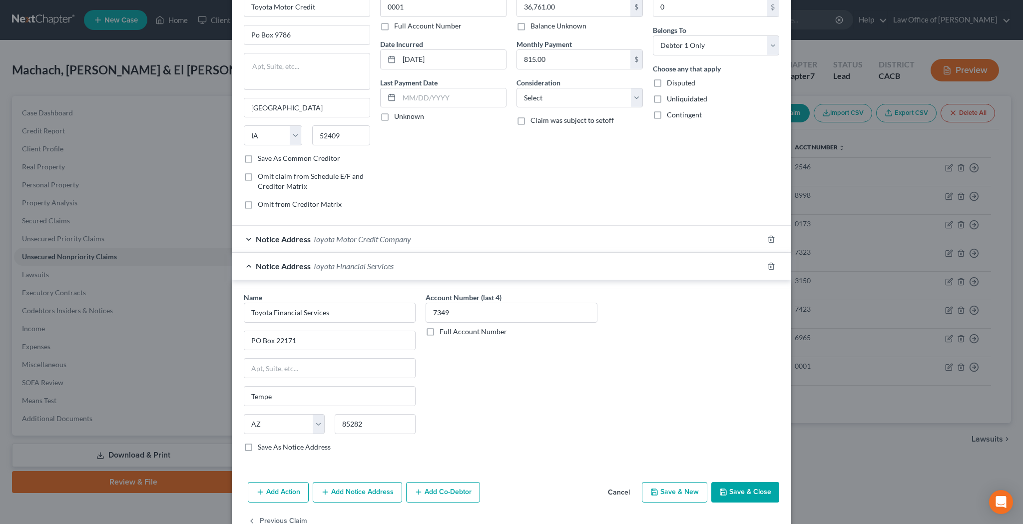
scroll to position [77, 0]
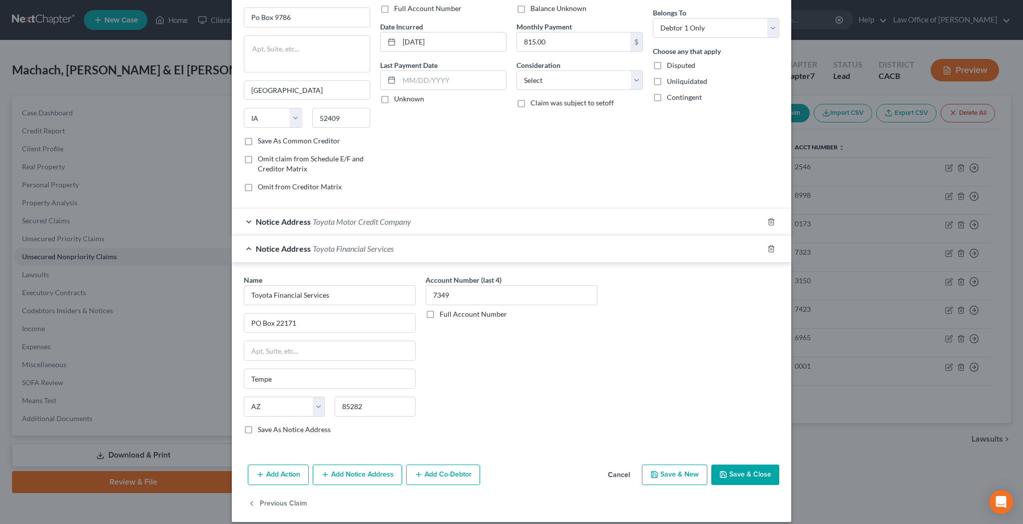
click at [730, 474] on button "Save & Close" at bounding box center [745, 474] width 68 height 21
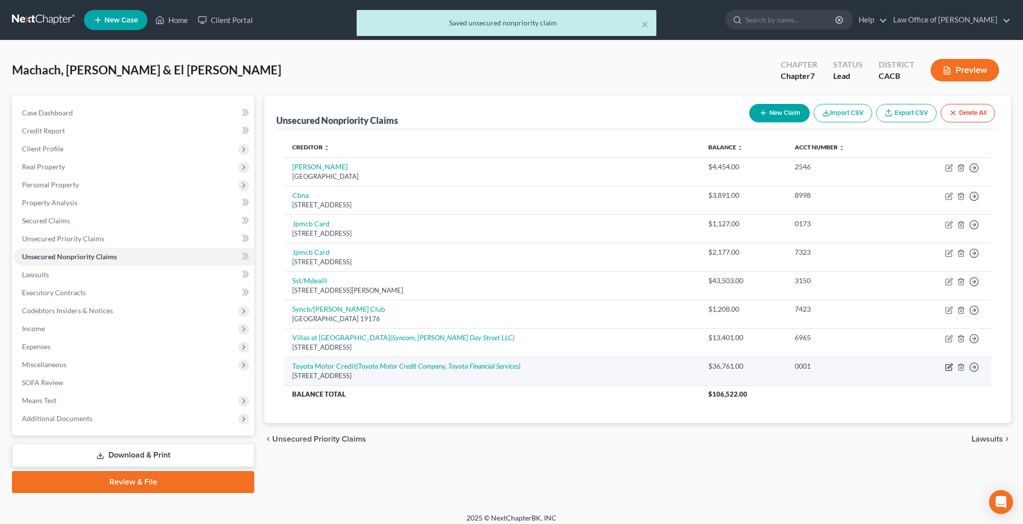
click at [947, 366] on icon "button" at bounding box center [949, 366] width 4 height 4
select select "16"
select select "0"
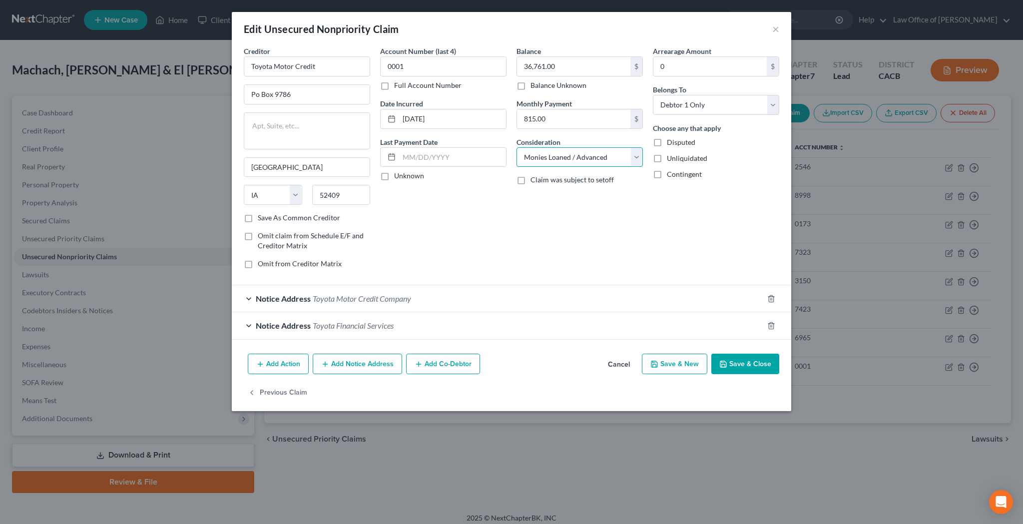
select select "14"
click at [569, 201] on input "text" at bounding box center [579, 195] width 125 height 19
type input "Total Loss - Vehicle Stolen"
click at [545, 269] on div "Balance 36,761.00 $ Balance Unknown Balance Undetermined 36,761.00 $ Balance Un…" at bounding box center [579, 161] width 136 height 231
click at [746, 365] on button "Save & Close" at bounding box center [745, 364] width 68 height 21
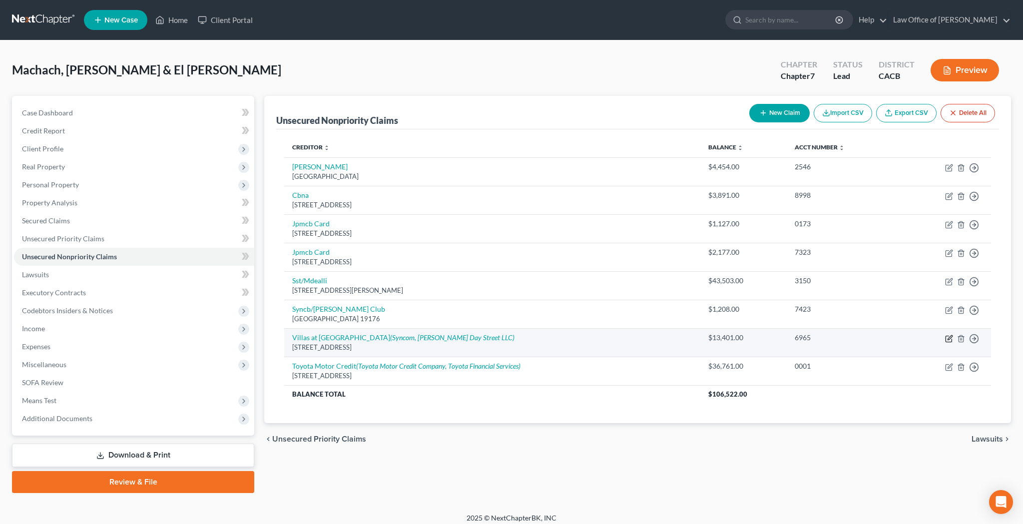
click at [950, 337] on icon "button" at bounding box center [949, 337] width 4 height 4
select select "4"
select select "14"
select select "0"
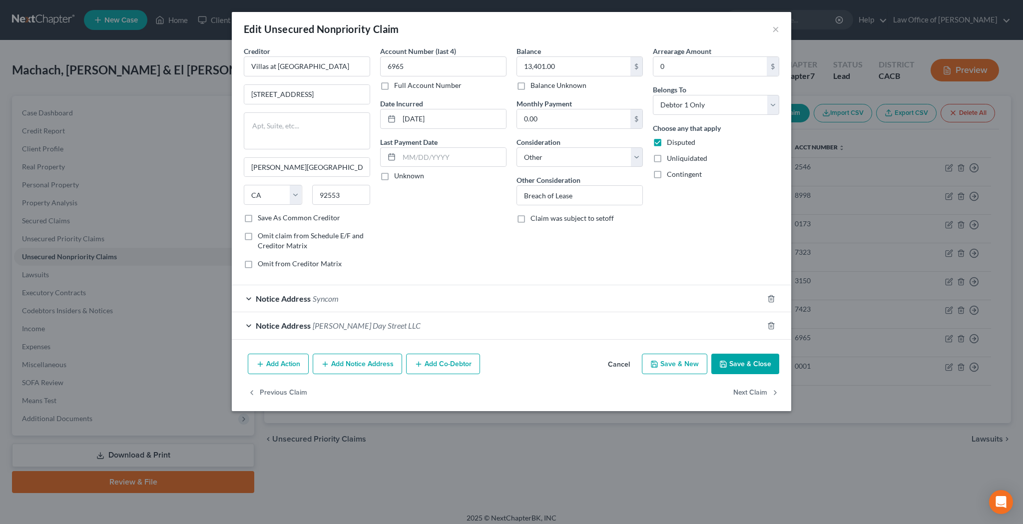
click at [360, 360] on button "Add Notice Address" at bounding box center [357, 364] width 89 height 21
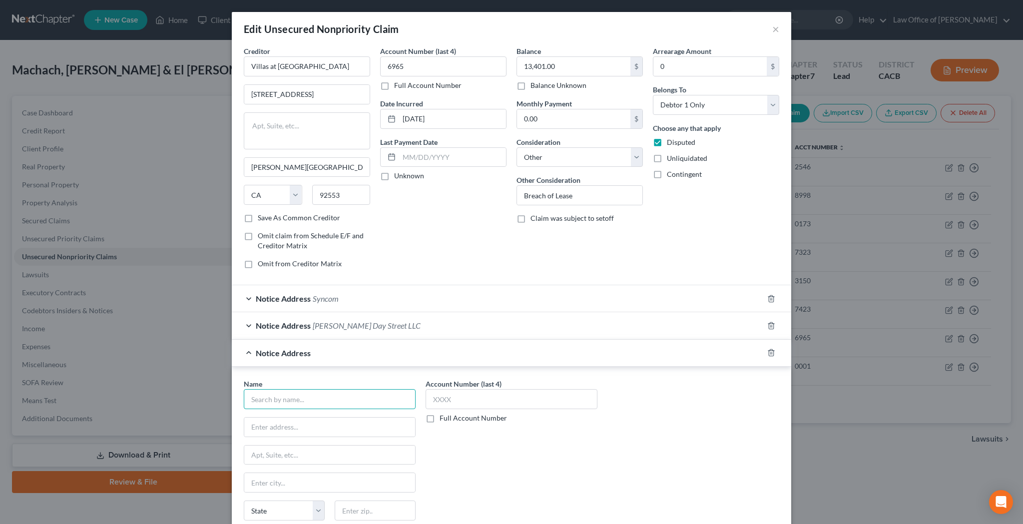
click at [325, 395] on input "text" at bounding box center [330, 399] width 172 height 20
type input "Sentry Credit"
click at [471, 393] on input "text" at bounding box center [511, 399] width 172 height 20
type input "6965"
click at [344, 423] on input "text" at bounding box center [329, 427] width 171 height 19
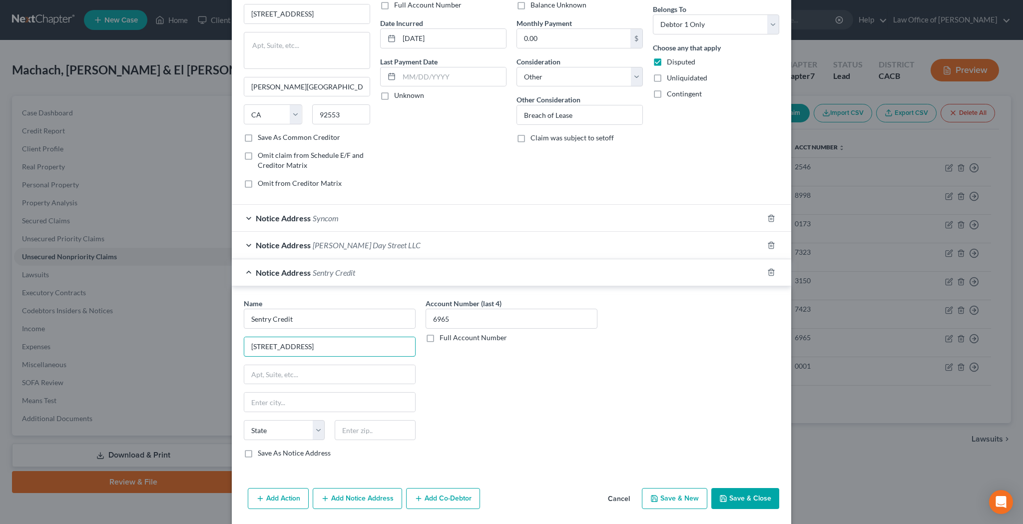
scroll to position [96, 0]
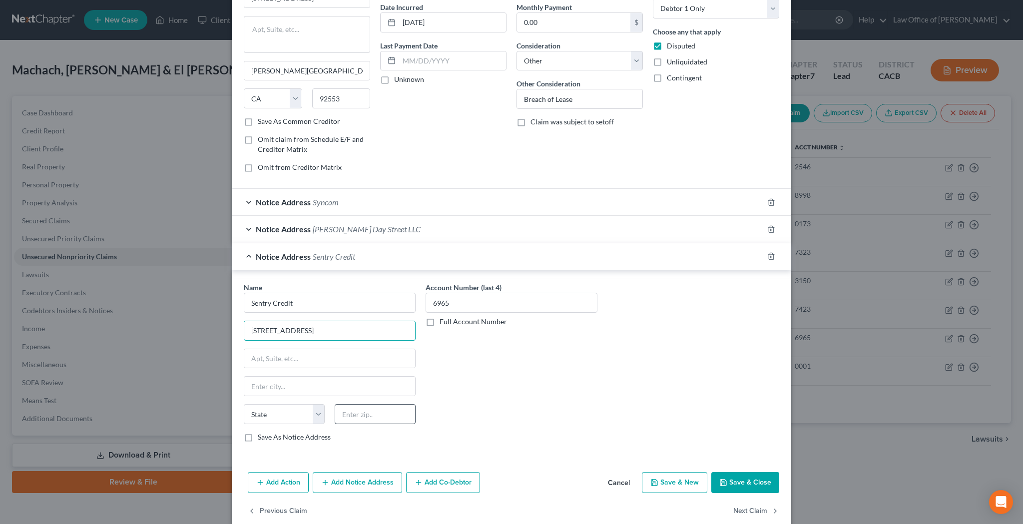
type input "2809 Grand Ave"
click at [399, 420] on input "text" at bounding box center [375, 414] width 81 height 20
type input "98201"
click at [588, 397] on div "Account Number (last 4) 6965 Full Account Number" at bounding box center [512, 366] width 182 height 168
type input "Everett"
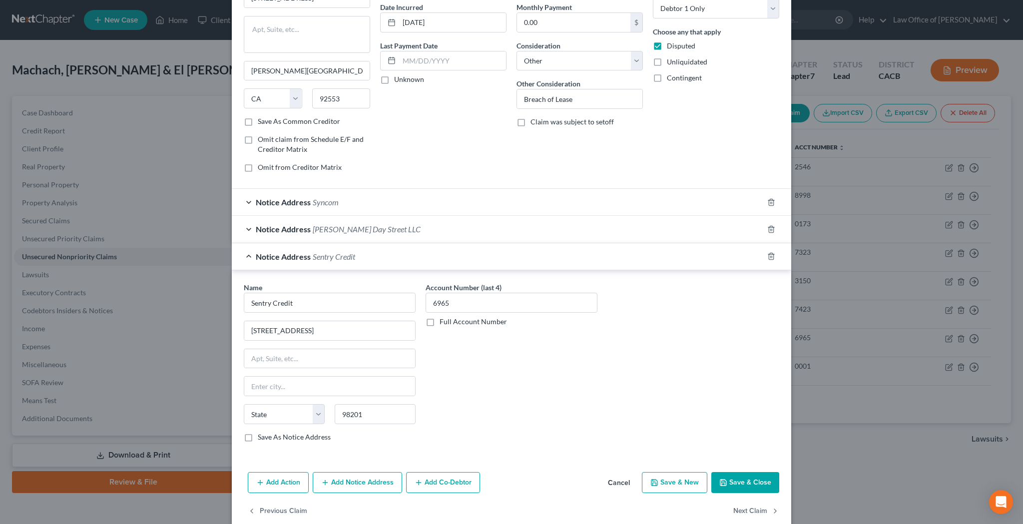
select select "50"
click at [745, 482] on button "Save & Close" at bounding box center [745, 482] width 68 height 21
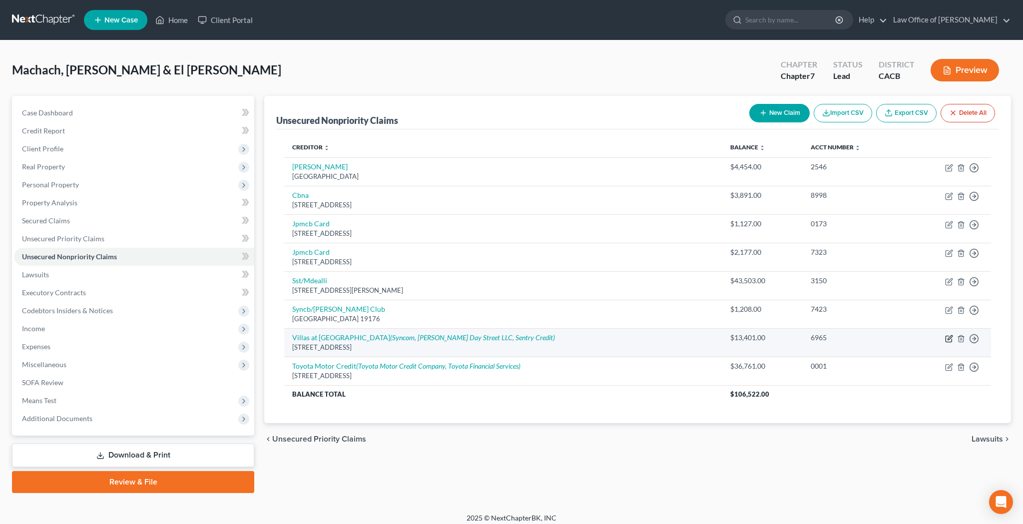
click at [951, 338] on icon "button" at bounding box center [948, 339] width 6 height 6
select select "4"
select select "14"
select select "0"
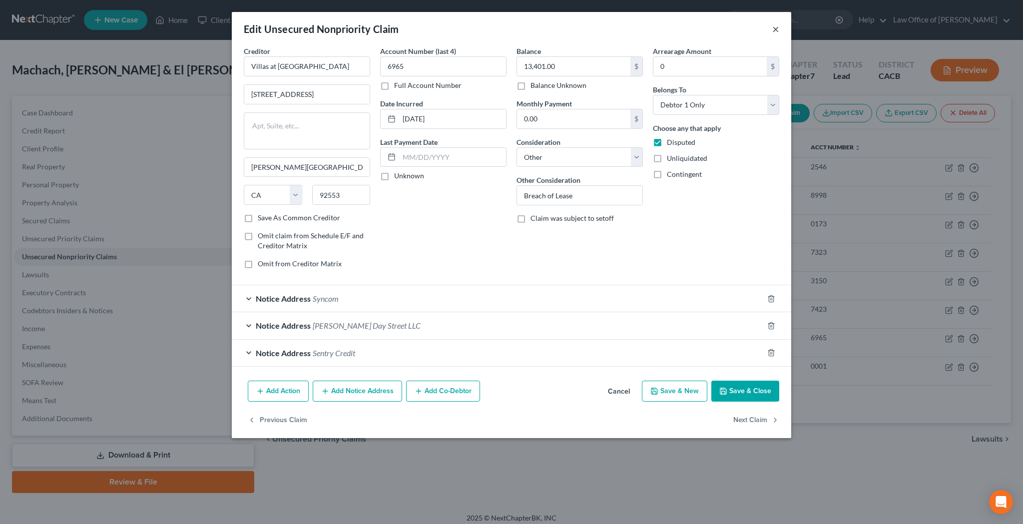
click at [776, 28] on button "×" at bounding box center [775, 29] width 7 height 12
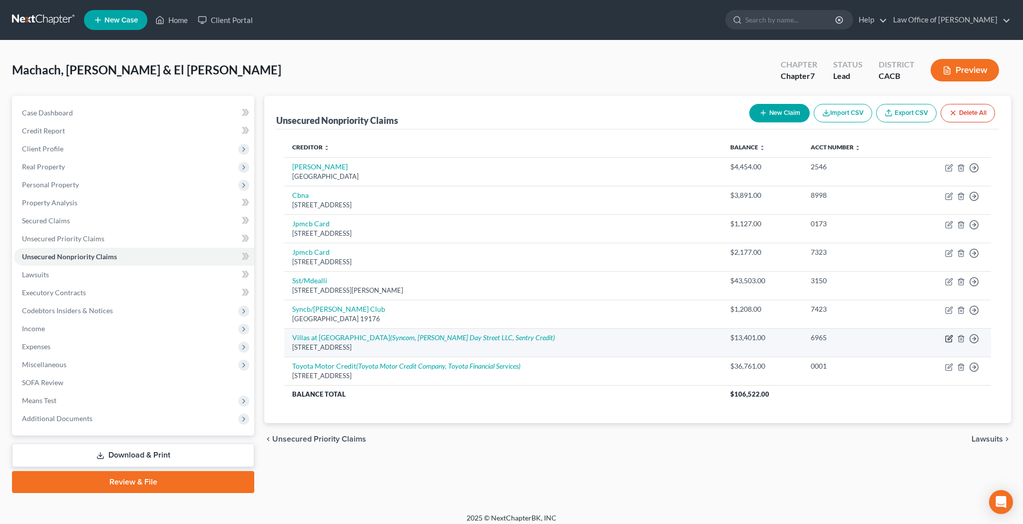
click at [945, 338] on icon "button" at bounding box center [948, 339] width 6 height 6
select select "4"
select select "14"
select select "0"
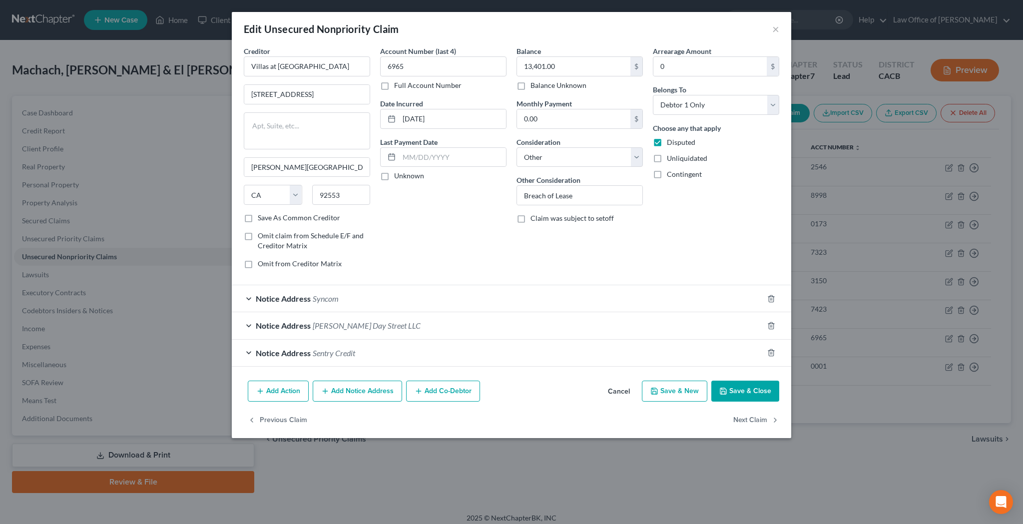
click at [384, 389] on button "Add Notice Address" at bounding box center [357, 391] width 89 height 21
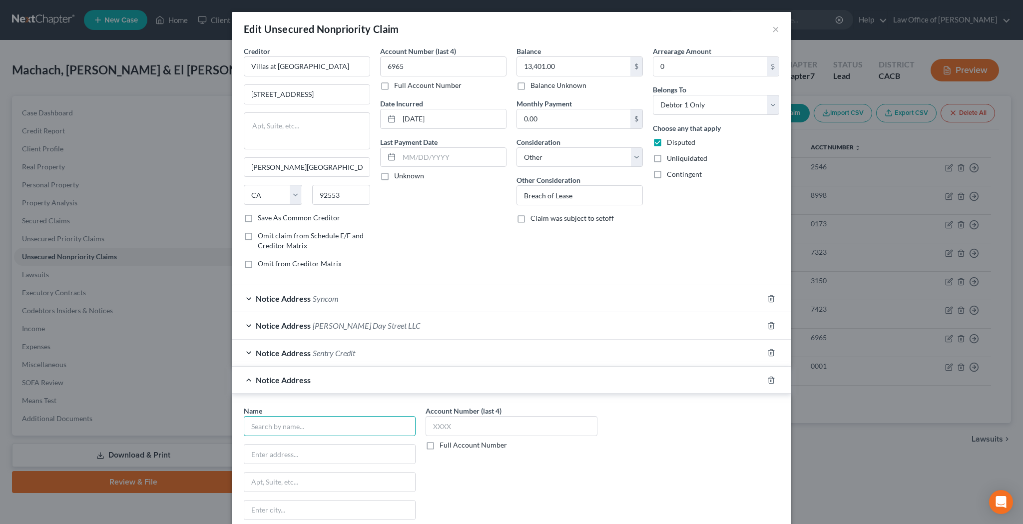
click at [352, 422] on input "text" at bounding box center [330, 426] width 172 height 20
click at [355, 423] on input "text" at bounding box center [330, 426] width 172 height 20
type input "Bell Partners"
click at [313, 457] on input "text" at bounding box center [329, 453] width 171 height 19
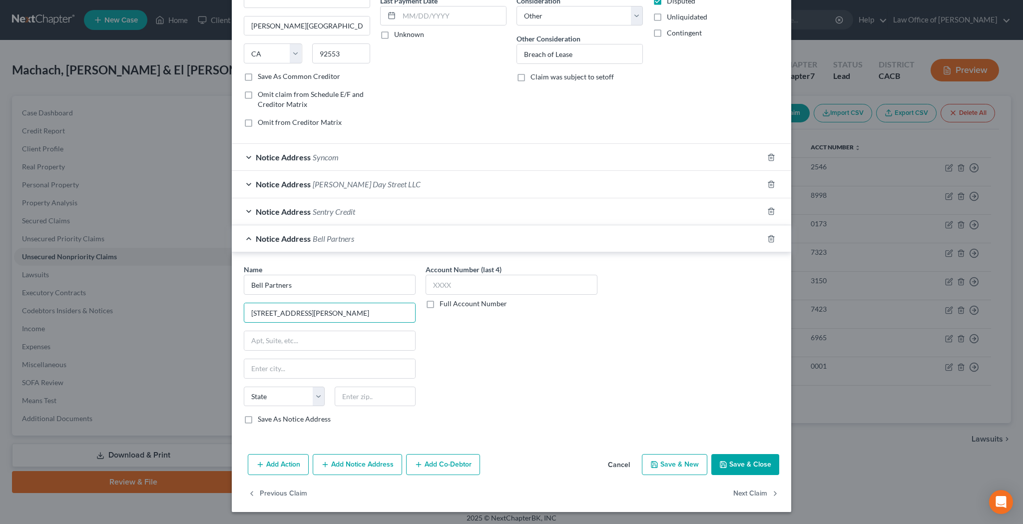
scroll to position [140, 0]
type input "300 N Greene St"
click at [351, 401] on input "text" at bounding box center [375, 398] width 81 height 20
type input "27401"
click at [312, 341] on input "text" at bounding box center [329, 341] width 171 height 19
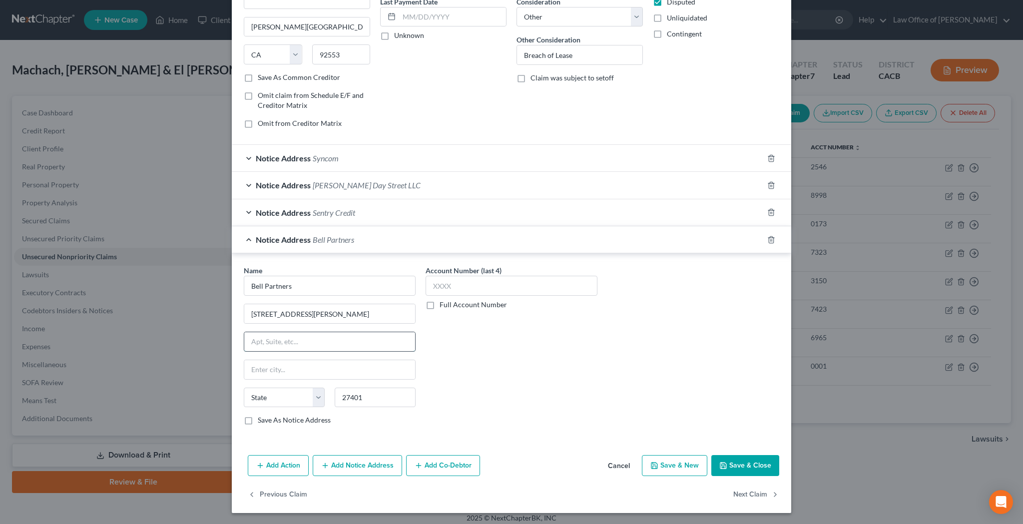
type input "Greensboro"
select select "28"
type input "Ste 1000"
click at [455, 282] on input "text" at bounding box center [511, 286] width 172 height 20
type input "6965"
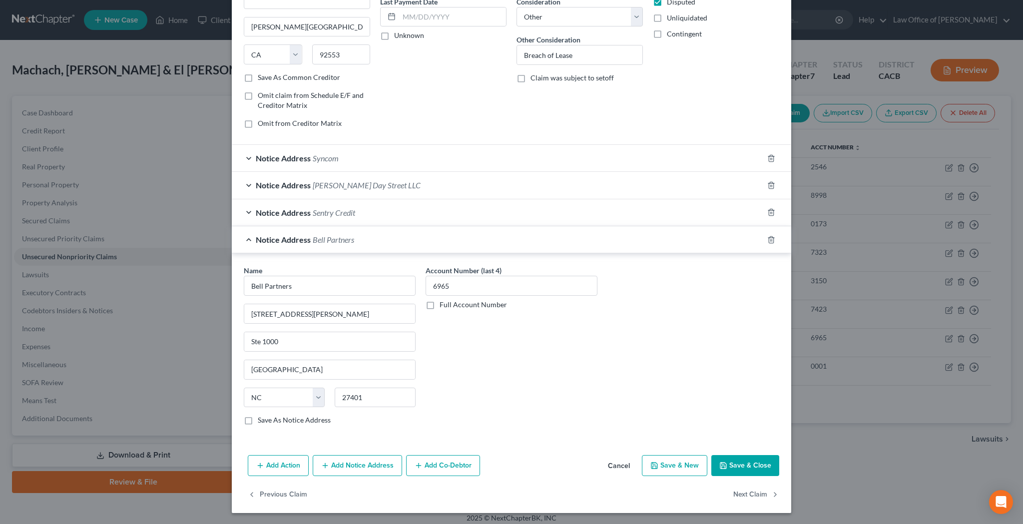
click at [258, 420] on label "Save As Notice Address" at bounding box center [294, 420] width 73 height 10
click at [262, 420] on input "Save As Notice Address" at bounding box center [265, 418] width 6 height 6
click at [736, 465] on button "Save & Close" at bounding box center [745, 465] width 68 height 21
checkbox input "false"
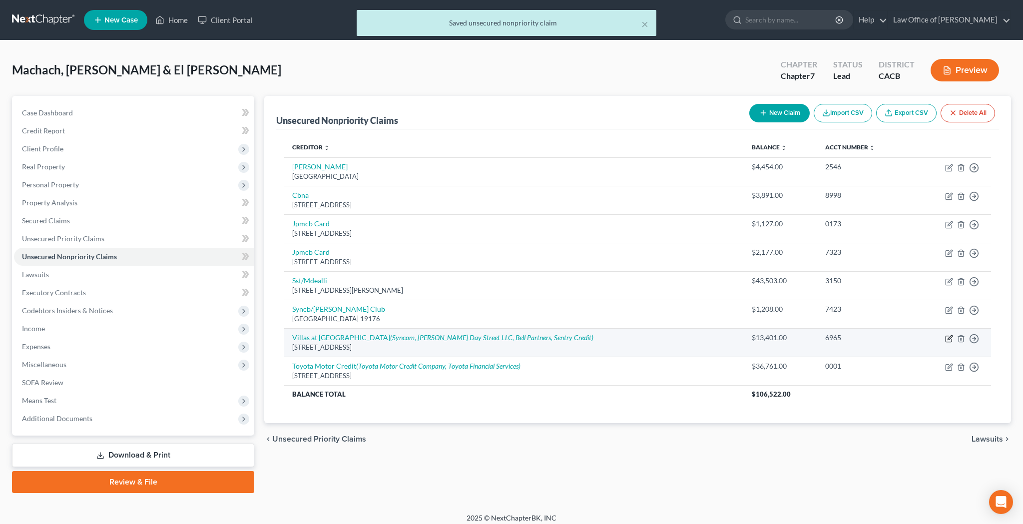
click at [946, 337] on icon "button" at bounding box center [948, 339] width 6 height 6
select select "4"
select select "14"
select select "0"
select select "28"
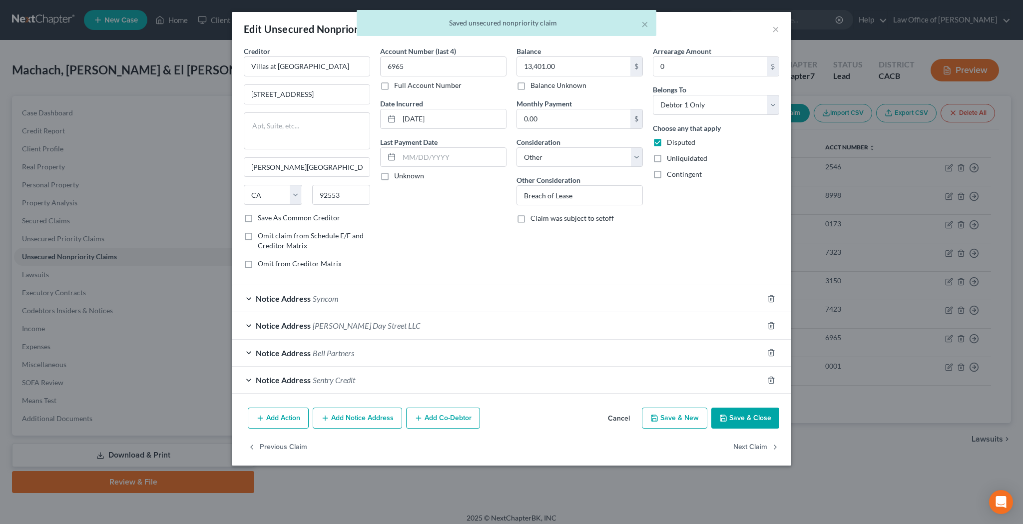
click at [318, 352] on span "Bell Partners" at bounding box center [333, 352] width 41 height 9
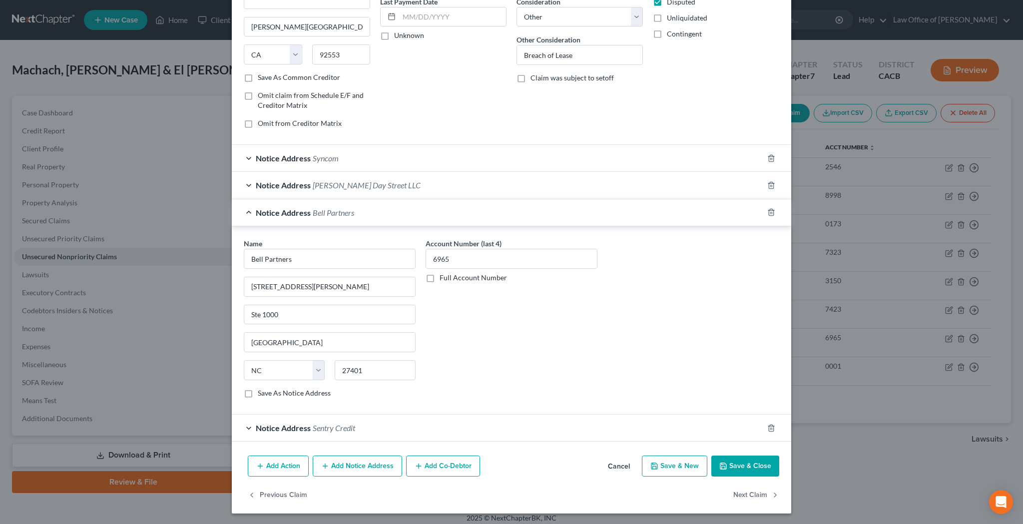
click at [738, 464] on button "Save & Close" at bounding box center [745, 465] width 68 height 21
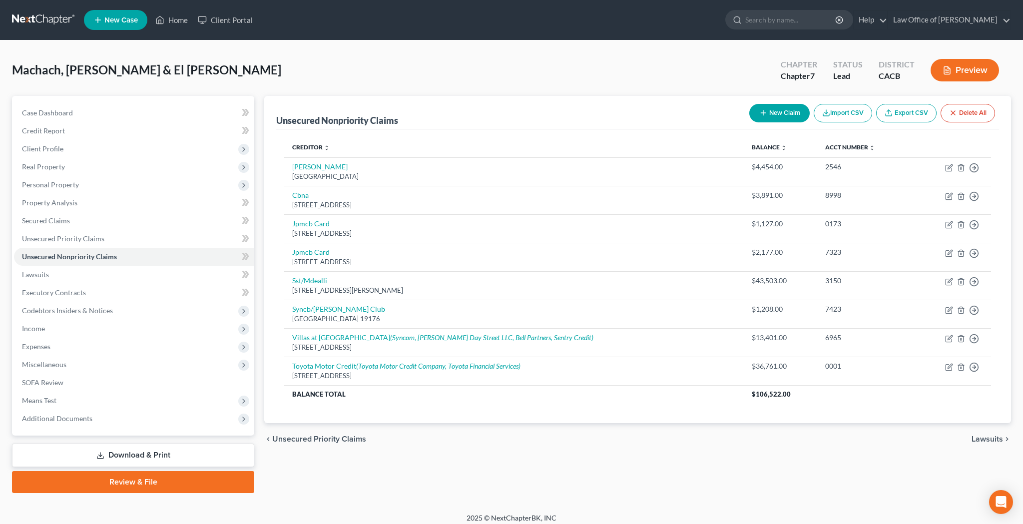
click at [776, 113] on button "New Claim" at bounding box center [779, 113] width 60 height 18
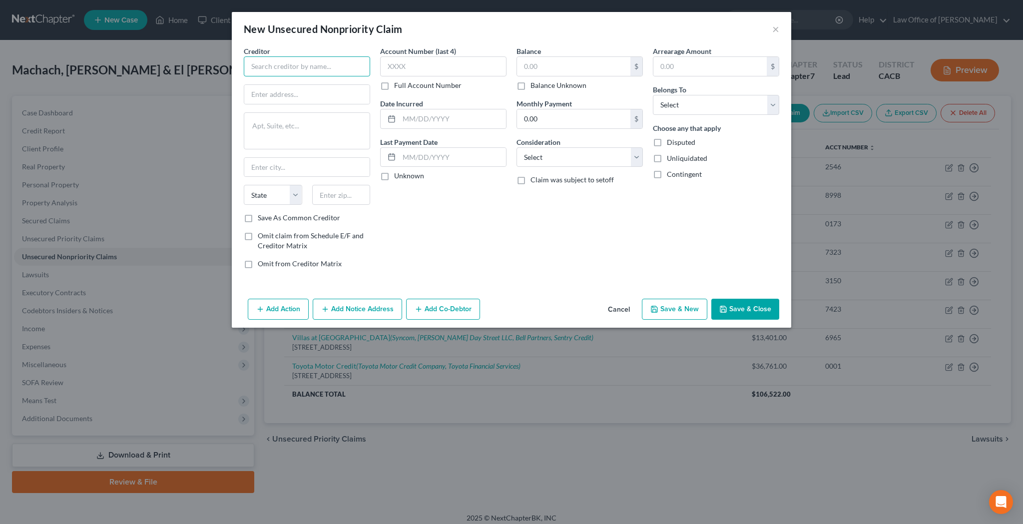
click at [282, 65] on input "text" at bounding box center [307, 66] width 126 height 20
type input "conservice"
click at [350, 198] on input "text" at bounding box center [341, 195] width 58 height 20
type input "92546"
click at [309, 95] on input "text" at bounding box center [306, 94] width 125 height 19
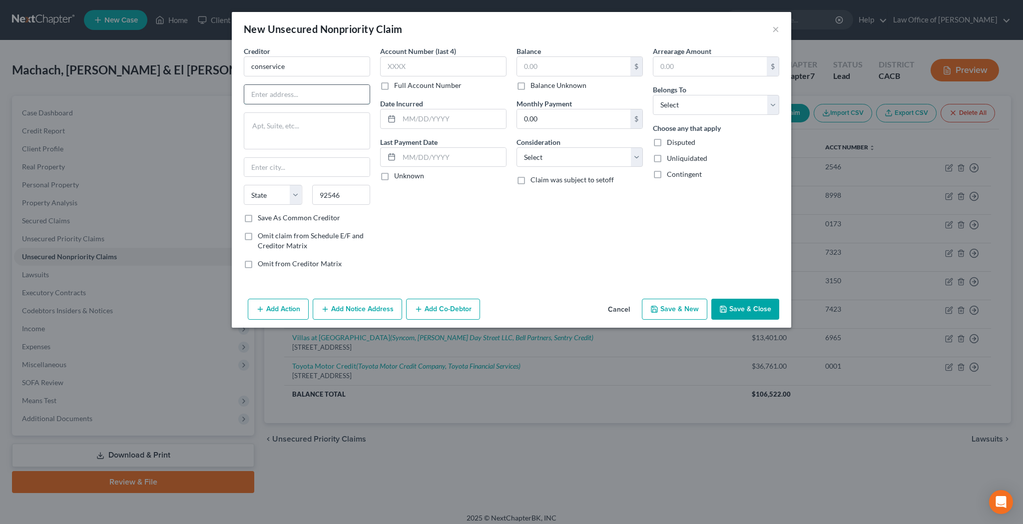
type input "Hemet"
select select "4"
paste input "PO Box 1530"
type input "PO Box 1530"
click at [255, 67] on input "conservice" at bounding box center [307, 66] width 126 height 20
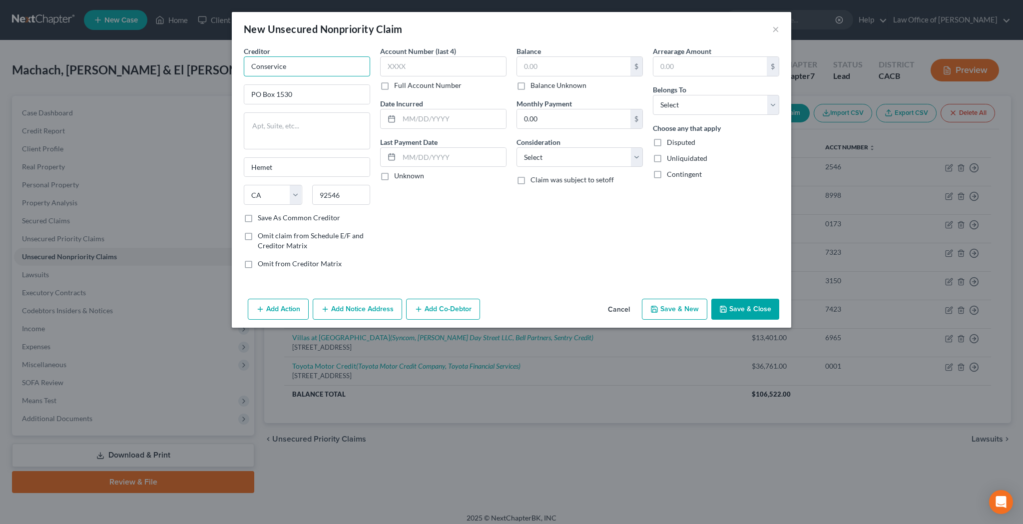
type input "Conservice"
click at [354, 306] on button "Add Notice Address" at bounding box center [357, 309] width 89 height 21
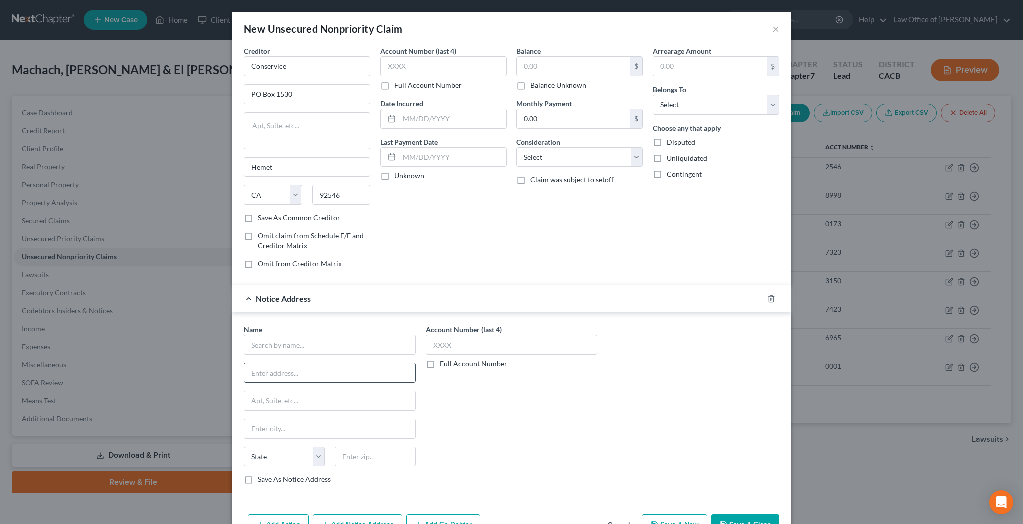
click at [322, 373] on input "text" at bounding box center [329, 372] width 171 height 19
click at [288, 371] on input "750" at bounding box center [329, 372] width 171 height 19
paste input "South Gateway Drive"
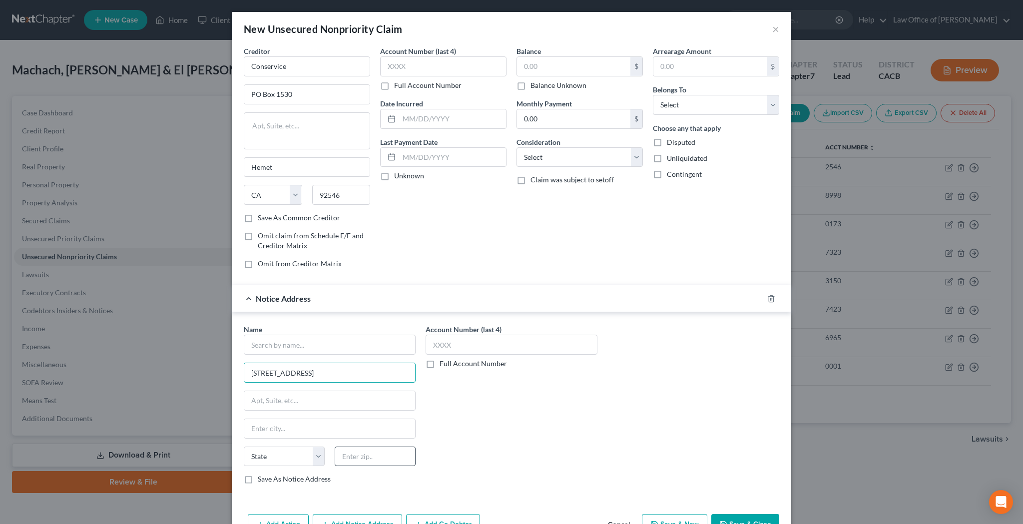
type input "750 South Gateway Drive"
click at [381, 458] on input "text" at bounding box center [375, 456] width 81 height 20
type input "84321"
click at [364, 346] on input "text" at bounding box center [330, 345] width 172 height 20
type input "Logan"
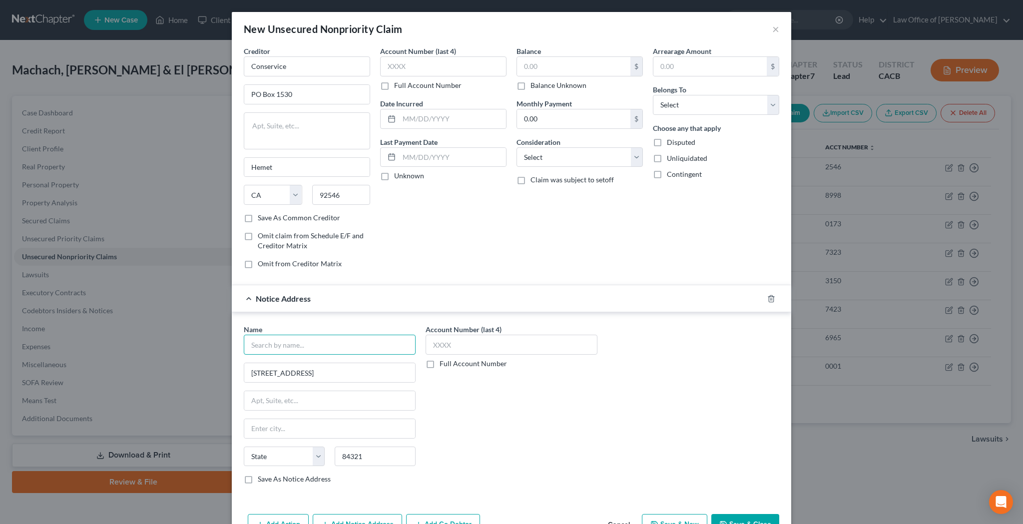
select select "46"
type input "Conservice"
click at [429, 67] on input "text" at bounding box center [443, 66] width 126 height 20
type input "3662"
click at [447, 342] on input "text" at bounding box center [511, 345] width 172 height 20
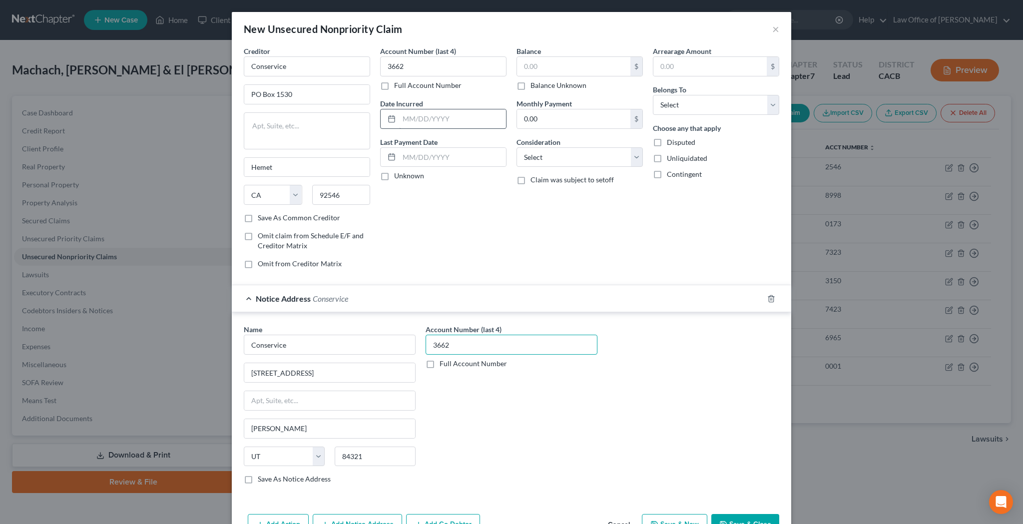
type input "3662"
click at [449, 123] on input "text" at bounding box center [452, 118] width 107 height 19
type input "03/05/2025"
select select "20"
click at [550, 70] on input "text" at bounding box center [573, 66] width 113 height 19
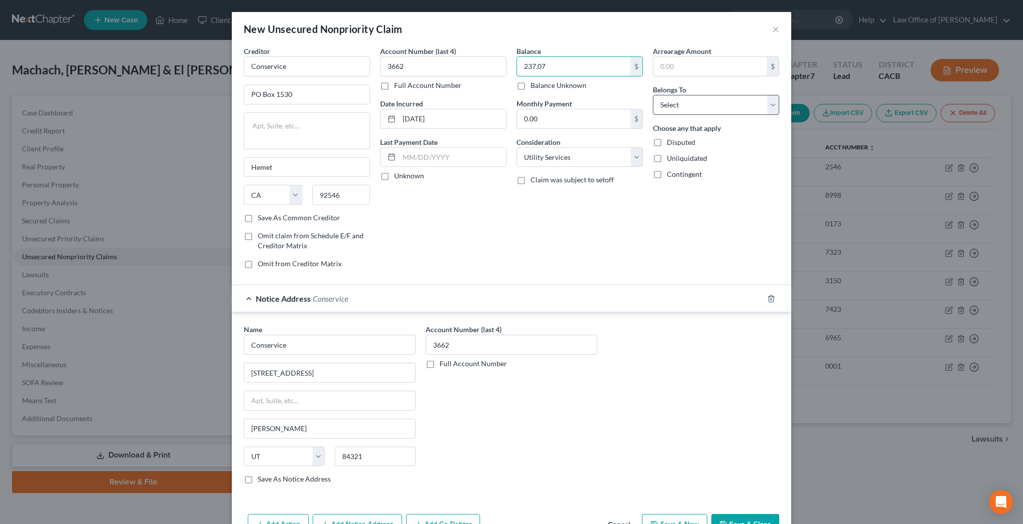
type input "237.07"
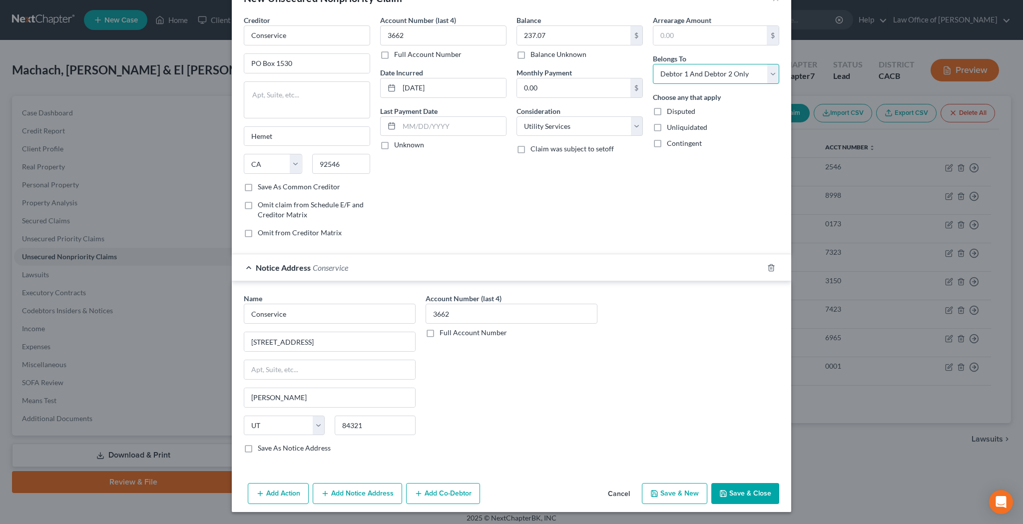
scroll to position [31, 0]
click at [733, 490] on button "Save & Close" at bounding box center [745, 493] width 68 height 21
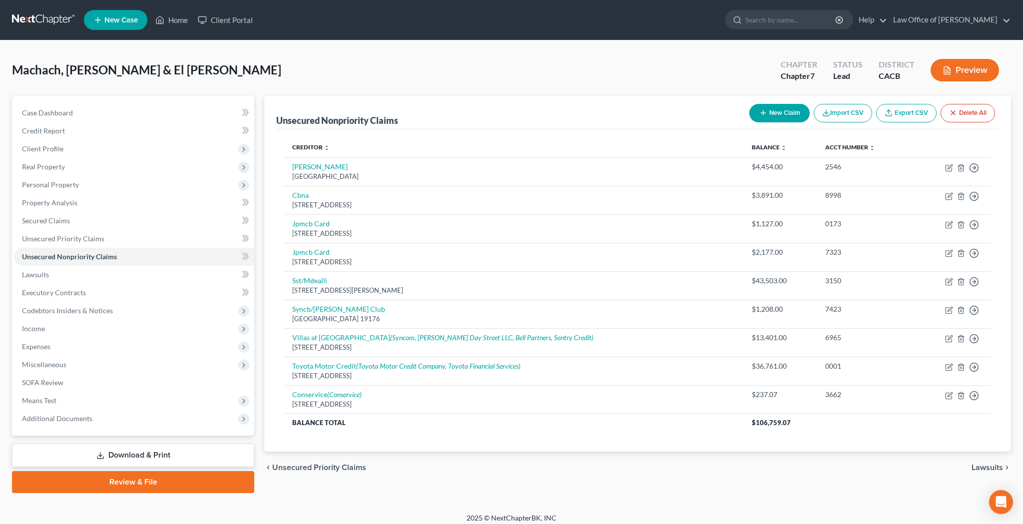
click at [780, 112] on button "New Claim" at bounding box center [779, 113] width 60 height 18
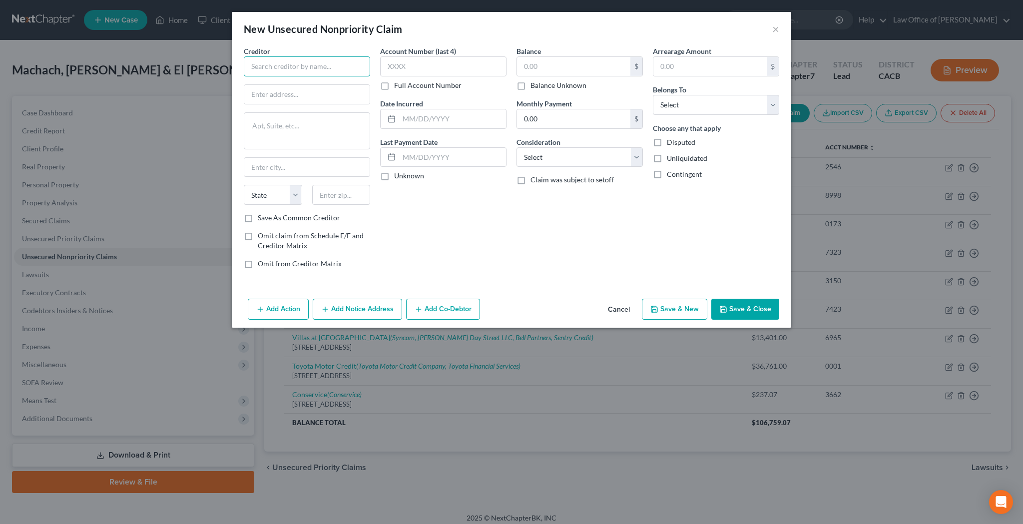
click at [343, 65] on input "text" at bounding box center [307, 66] width 126 height 20
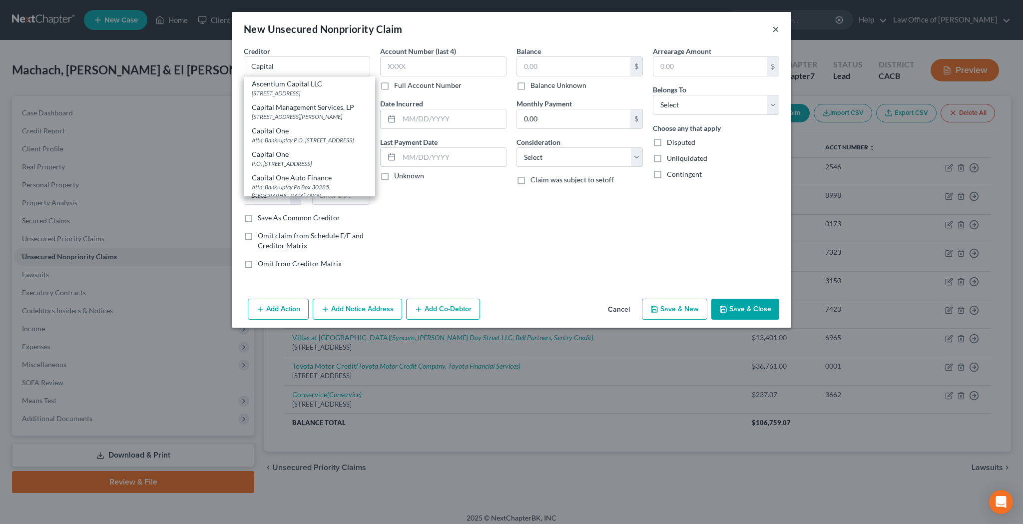
click at [776, 28] on button "×" at bounding box center [775, 29] width 7 height 12
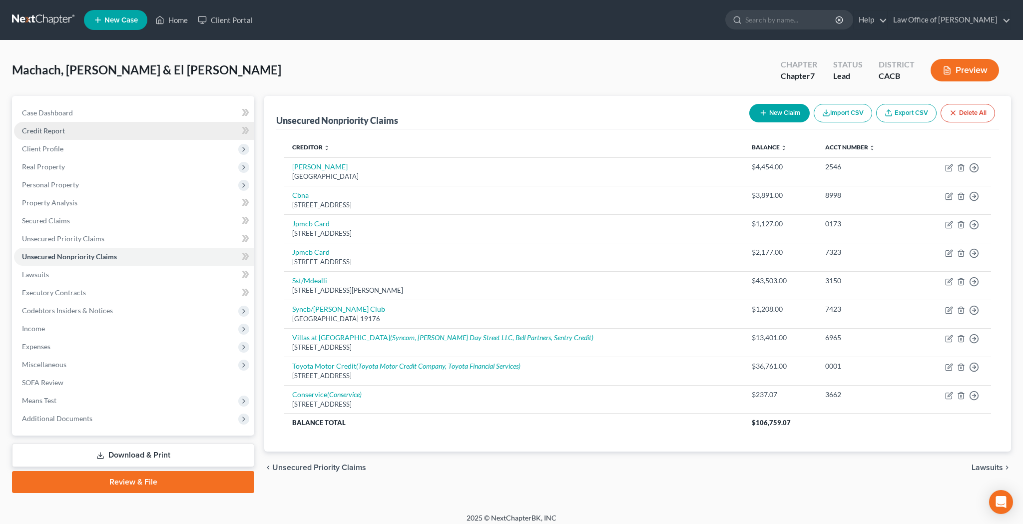
click at [145, 133] on link "Credit Report" at bounding box center [134, 131] width 240 height 18
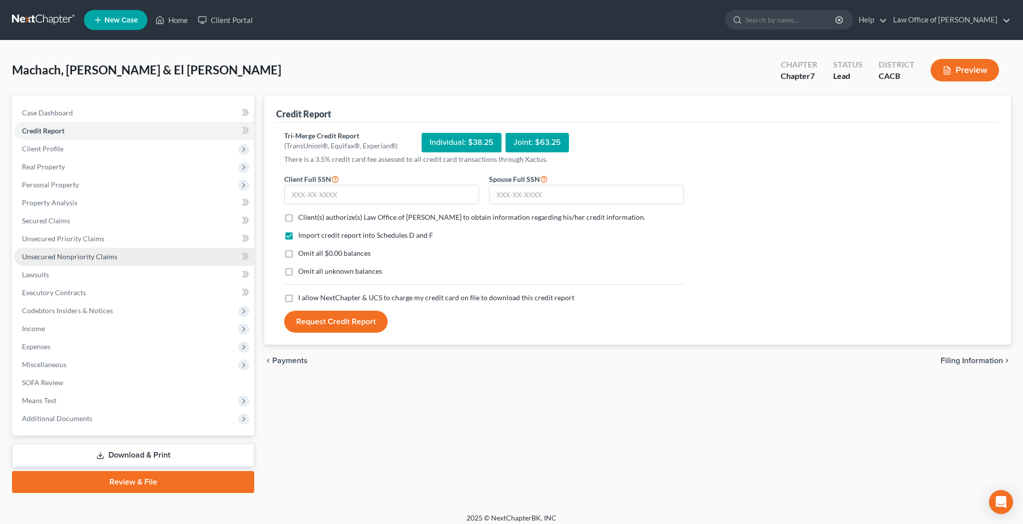
click at [79, 255] on span "Unsecured Nonpriority Claims" at bounding box center [69, 256] width 95 height 8
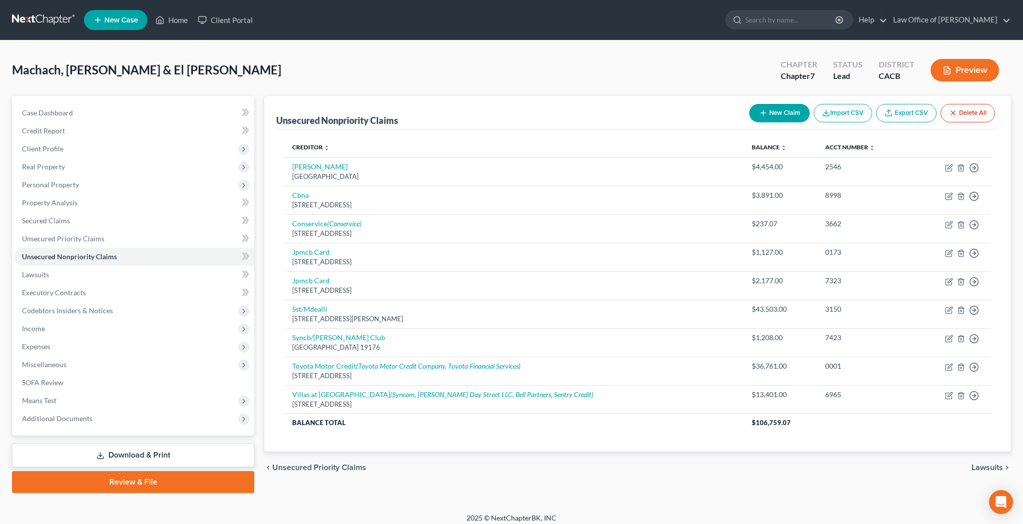
click at [766, 117] on button "New Claim" at bounding box center [779, 113] width 60 height 18
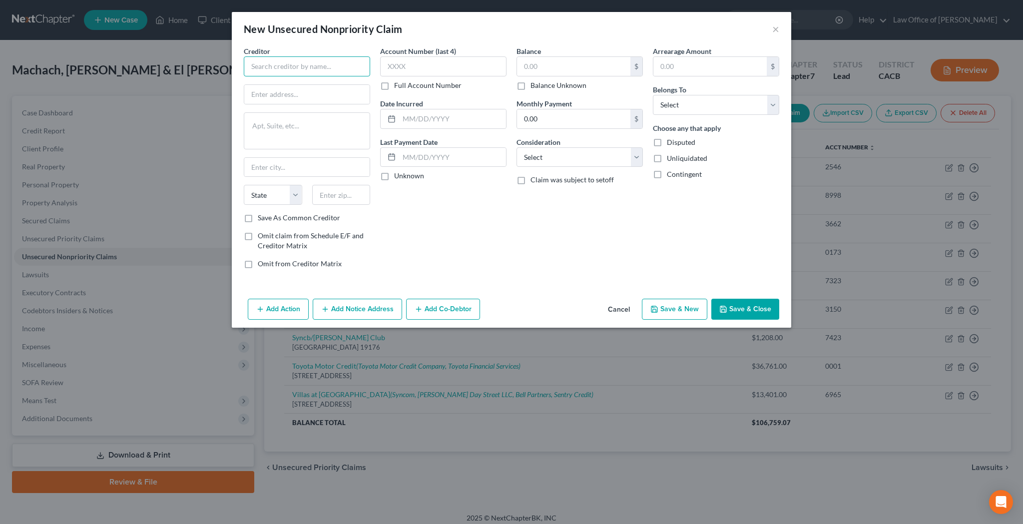
click at [332, 70] on input "text" at bounding box center [307, 66] width 126 height 20
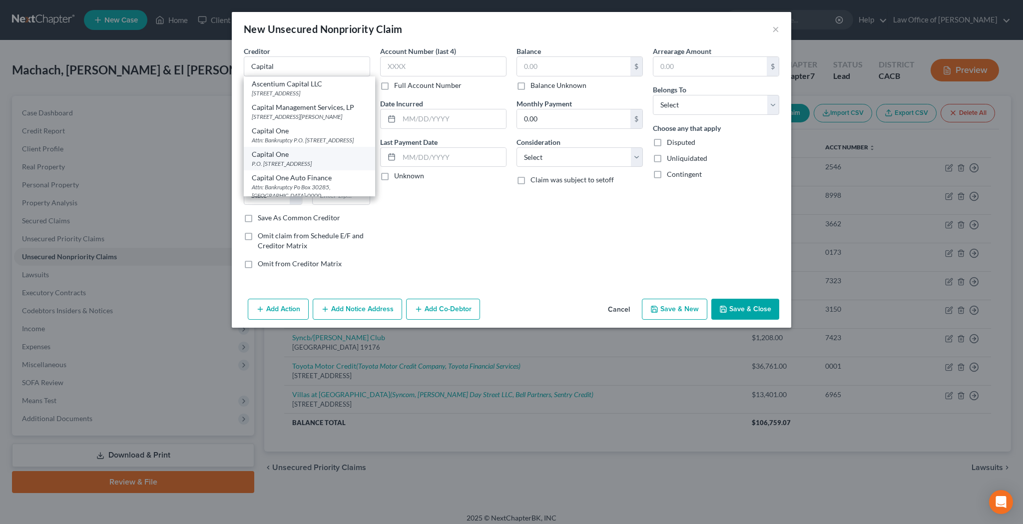
click at [334, 159] on div "Capital One" at bounding box center [309, 154] width 115 height 10
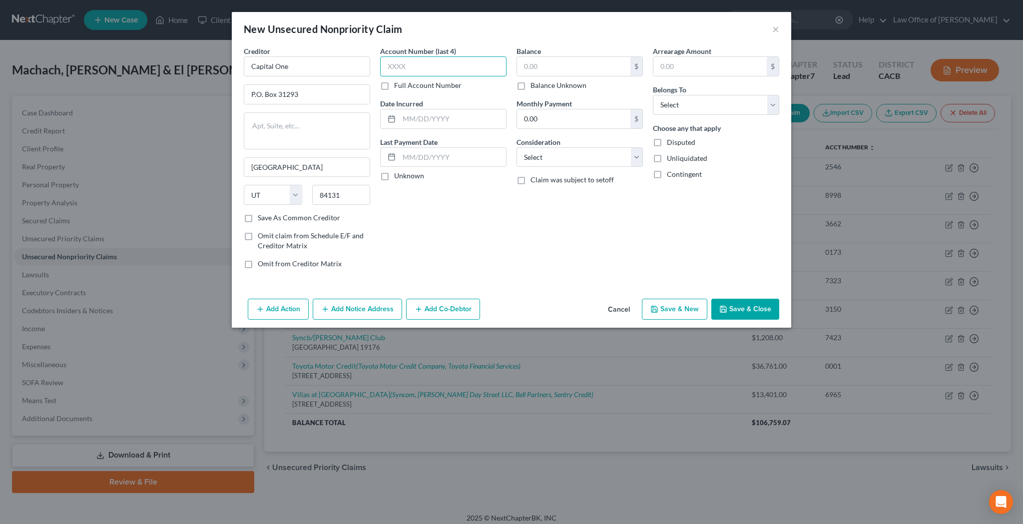
click at [406, 68] on input "text" at bounding box center [443, 66] width 126 height 20
click at [434, 121] on input "text" at bounding box center [452, 118] width 107 height 19
click at [583, 65] on input "text" at bounding box center [573, 66] width 113 height 19
click at [729, 310] on button "Save & Close" at bounding box center [745, 309] width 68 height 21
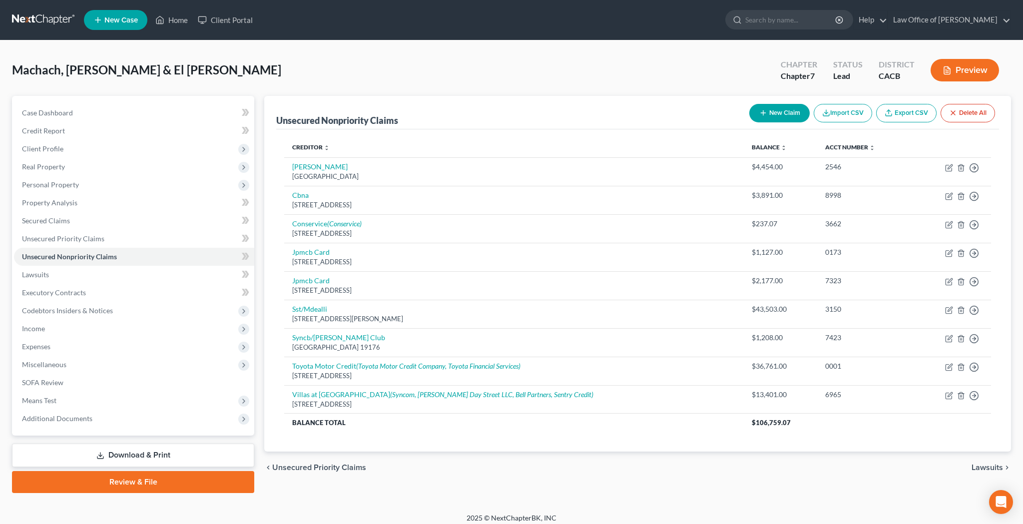
click at [792, 117] on button "New Claim" at bounding box center [779, 113] width 60 height 18
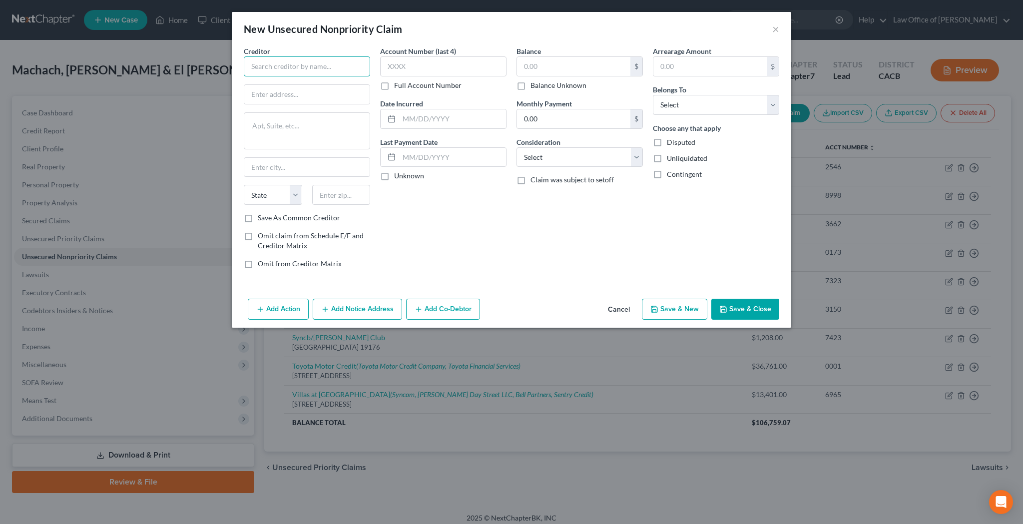
click at [342, 65] on input "text" at bounding box center [307, 66] width 126 height 20
click at [773, 26] on button "×" at bounding box center [775, 29] width 7 height 12
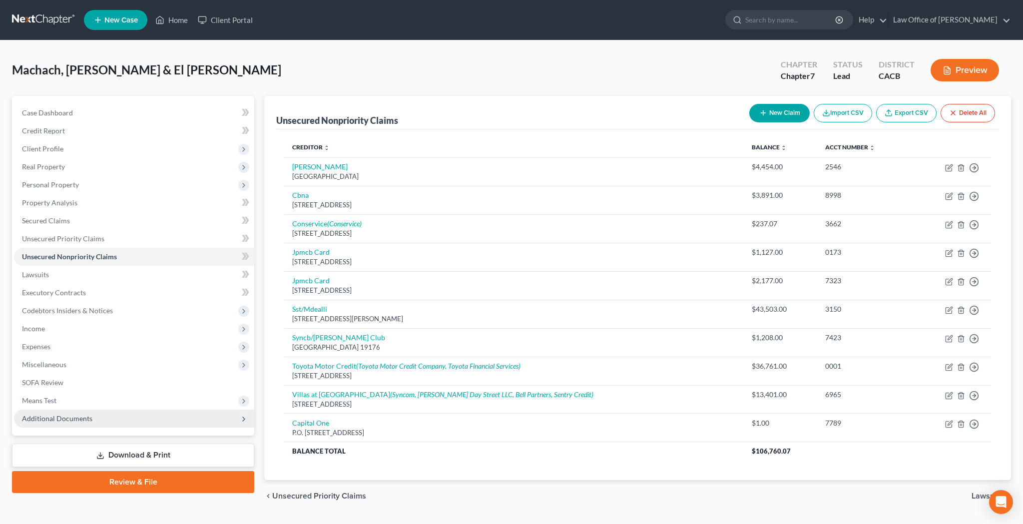
click at [87, 419] on span "Additional Documents" at bounding box center [57, 418] width 70 height 8
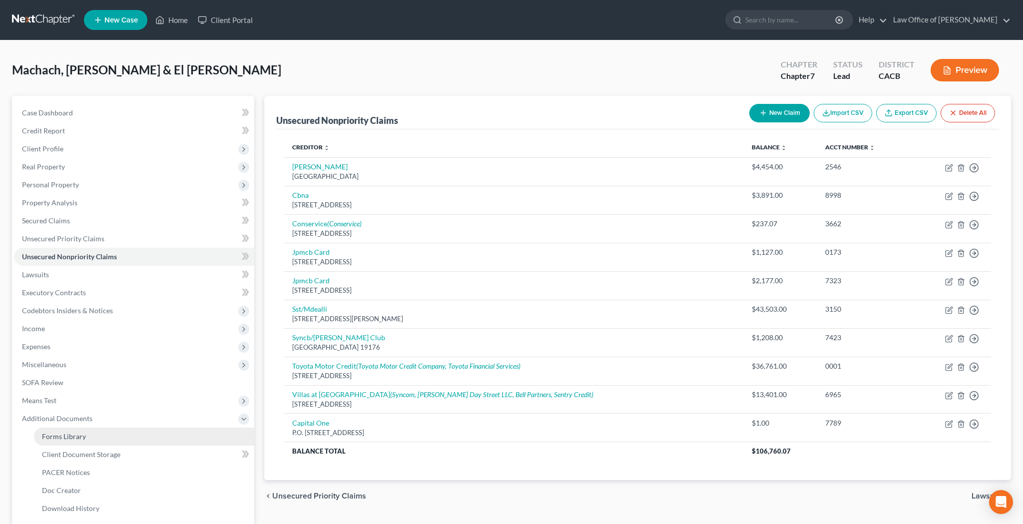
click at [89, 434] on link "Forms Library" at bounding box center [144, 436] width 220 height 18
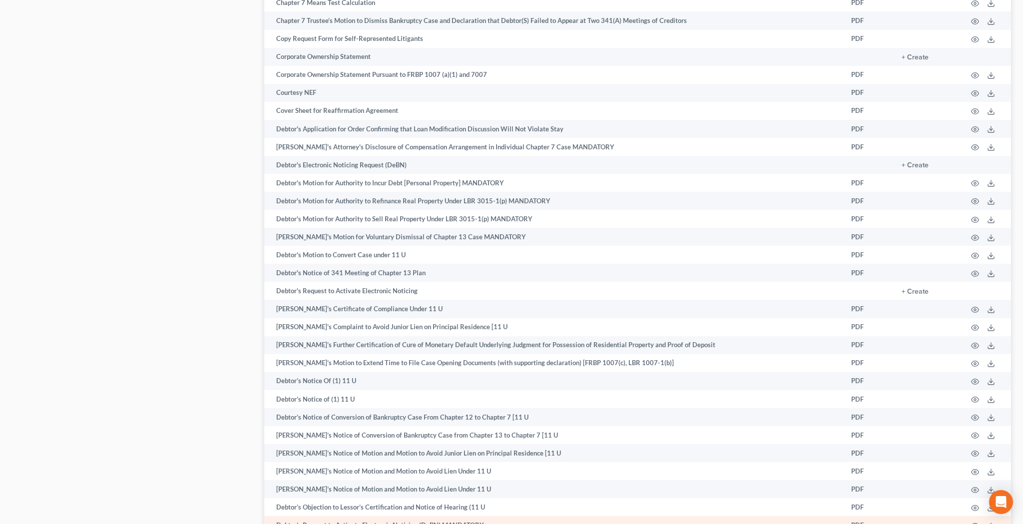
scroll to position [1394, 0]
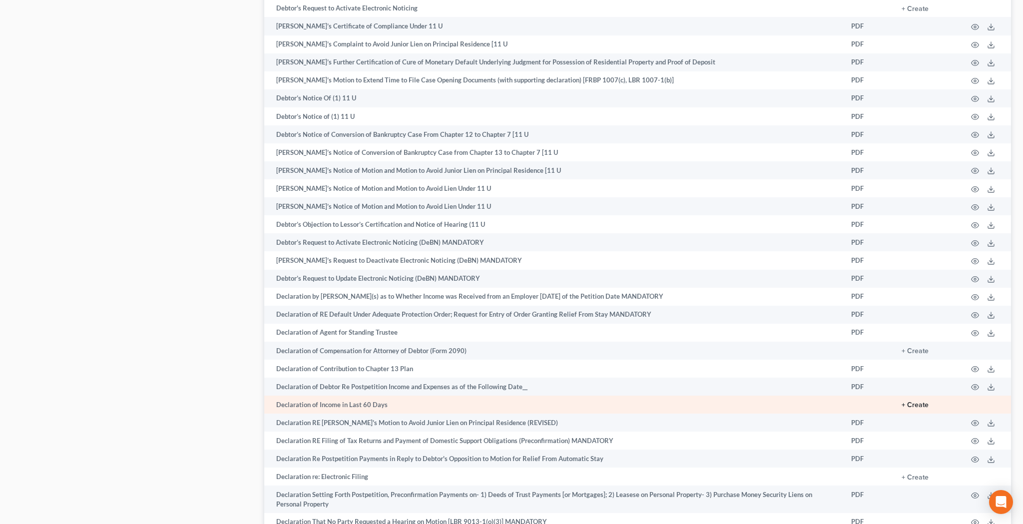
click at [920, 402] on button "+ Create" at bounding box center [914, 405] width 27 height 7
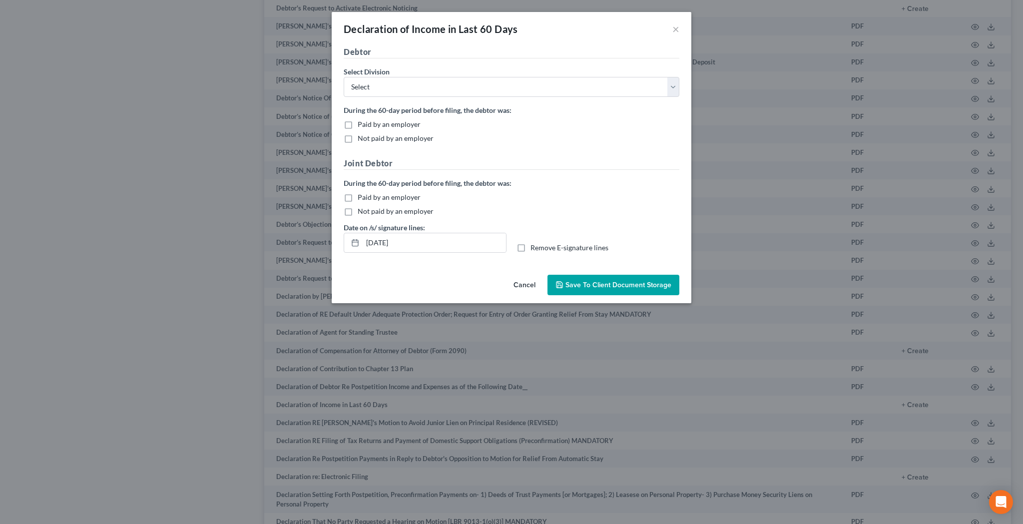
scroll to position [1420, 0]
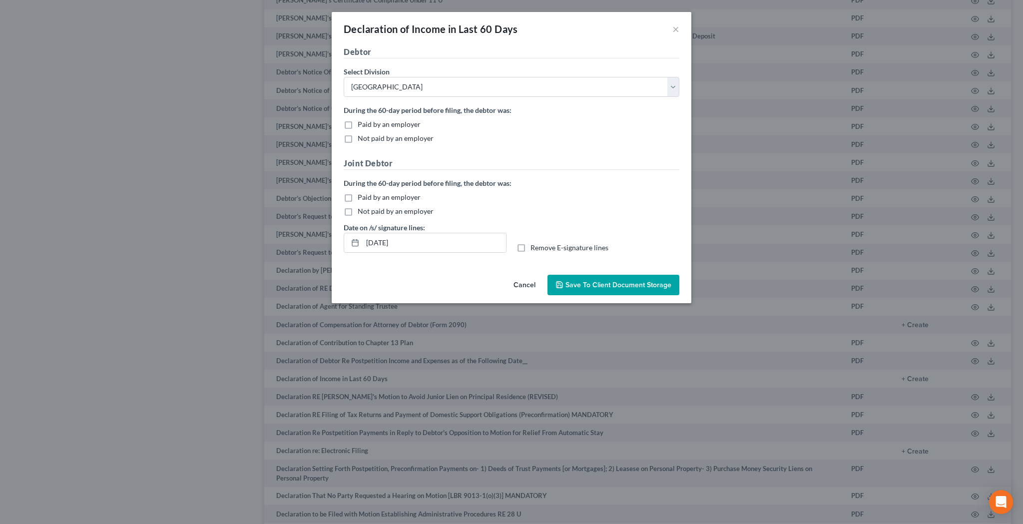
click at [358, 138] on label "Not paid by an employer" at bounding box center [396, 138] width 76 height 10
click at [362, 138] on input "Not paid by an employer" at bounding box center [365, 136] width 6 height 6
click at [358, 212] on label "Not paid by an employer" at bounding box center [396, 211] width 76 height 10
click at [362, 212] on input "Not paid by an employer" at bounding box center [365, 209] width 6 height 6
click at [530, 250] on label "Remove E-signature lines" at bounding box center [569, 248] width 78 height 10
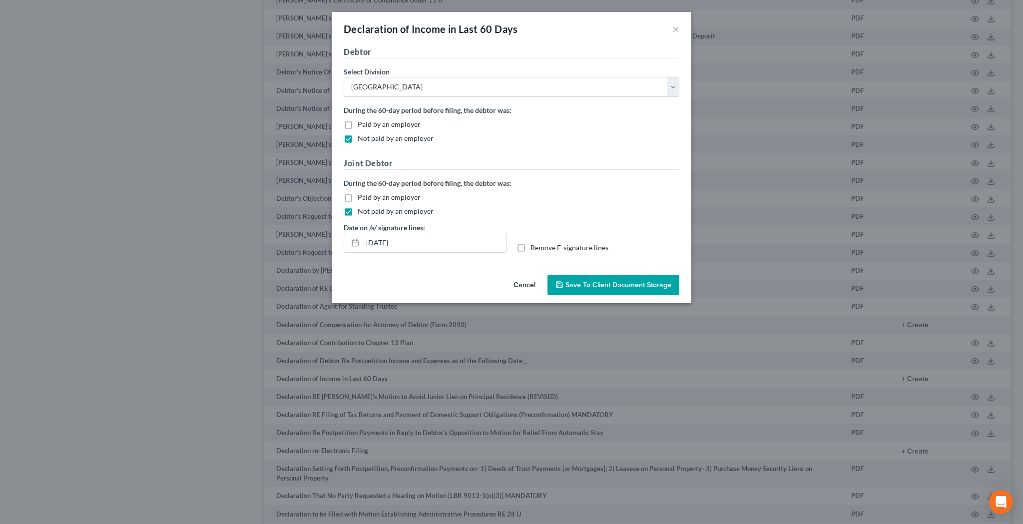
click at [534, 249] on input "Remove E-signature lines" at bounding box center [537, 246] width 6 height 6
click at [585, 284] on span "Save to Client Document Storage" at bounding box center [618, 285] width 106 height 8
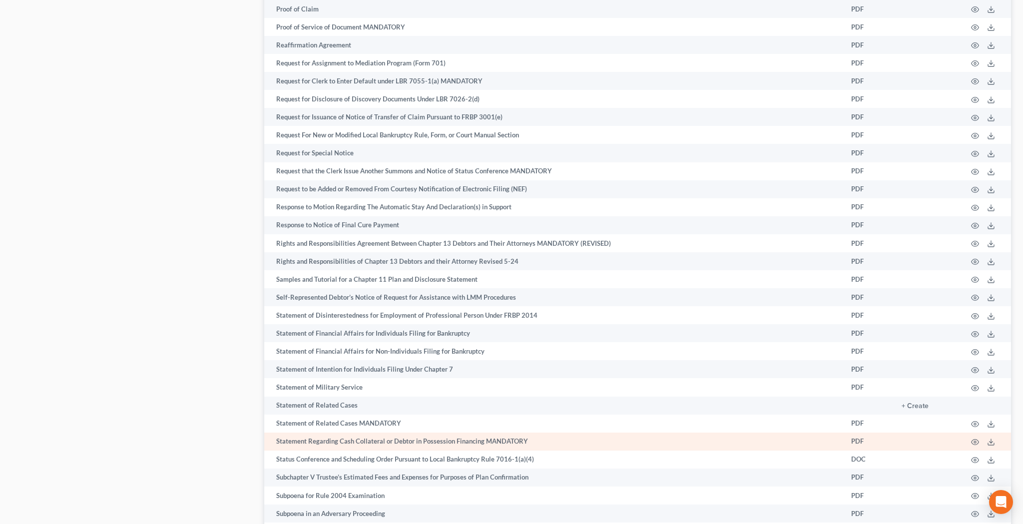
scroll to position [4840, 0]
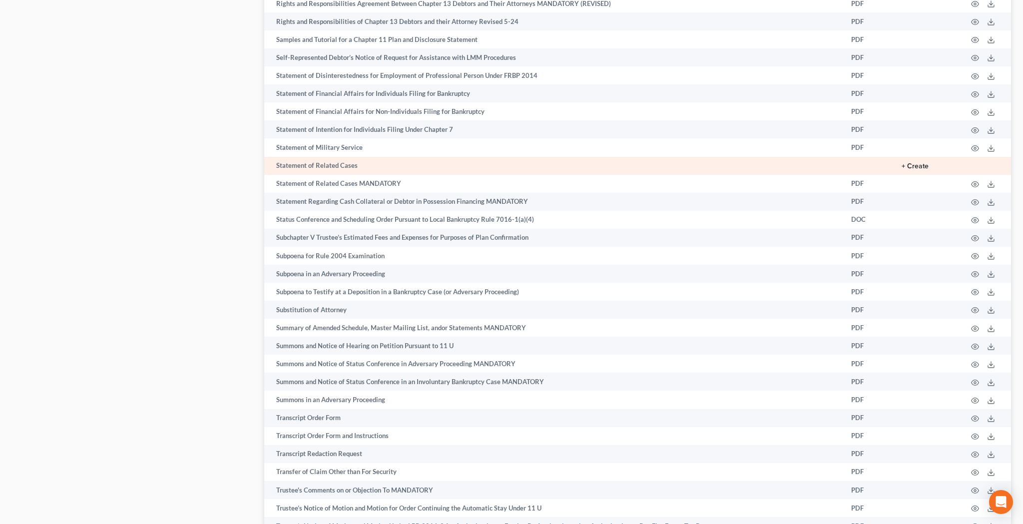
click at [919, 163] on button "+ Create" at bounding box center [914, 166] width 27 height 7
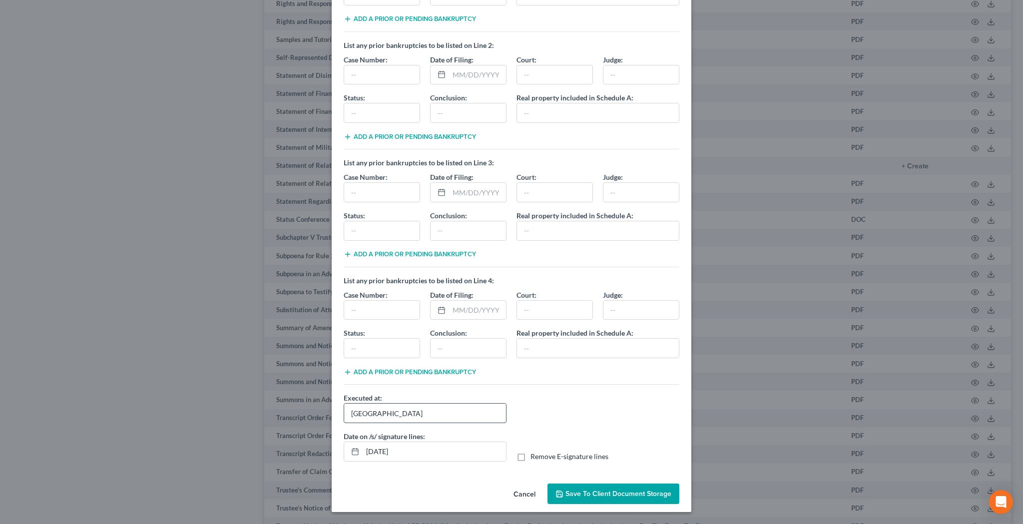
scroll to position [124, 0]
click at [530, 457] on label "Remove E-signature lines" at bounding box center [569, 456] width 78 height 10
click at [534, 457] on input "Remove E-signature lines" at bounding box center [537, 454] width 6 height 6
click at [582, 493] on span "Save to Client Document Storage" at bounding box center [618, 493] width 106 height 8
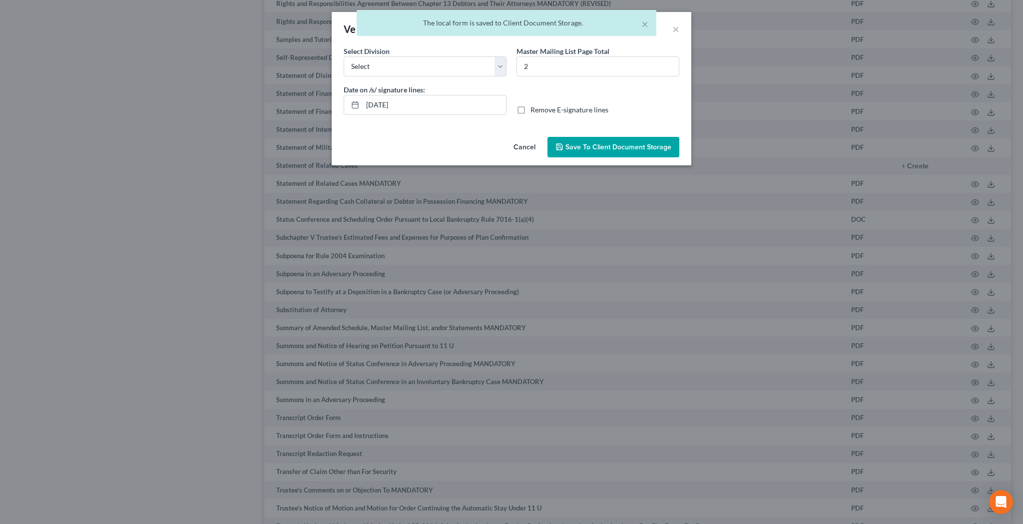
scroll to position [5018, 0]
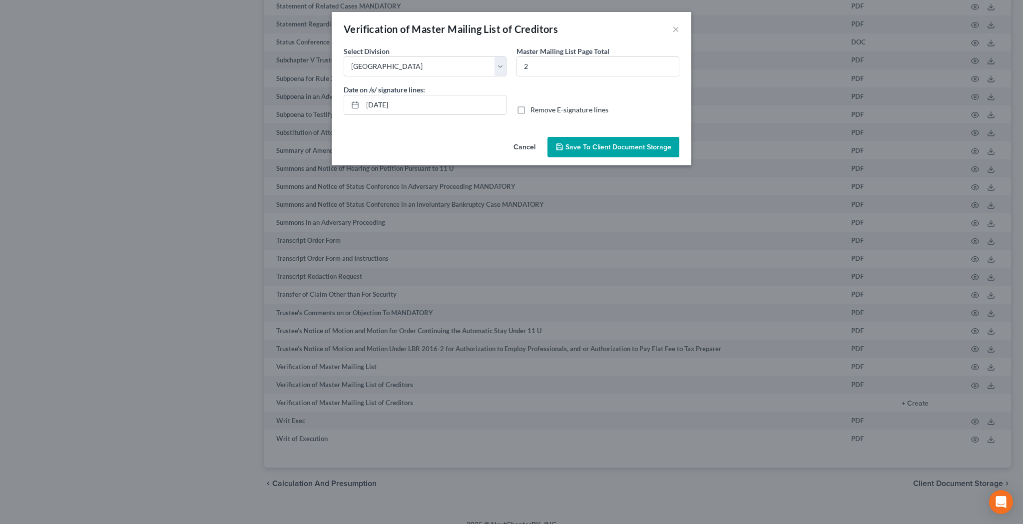
click at [530, 111] on label "Remove E-signature lines" at bounding box center [569, 110] width 78 height 10
click at [534, 111] on input "Remove E-signature lines" at bounding box center [537, 108] width 6 height 6
click at [579, 153] on button "Save to Client Document Storage" at bounding box center [613, 147] width 132 height 21
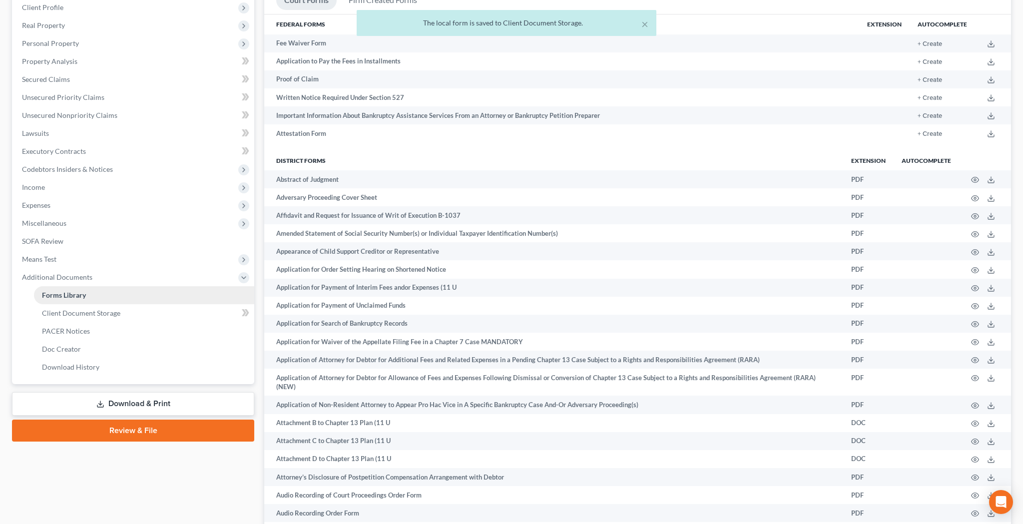
scroll to position [144, 0]
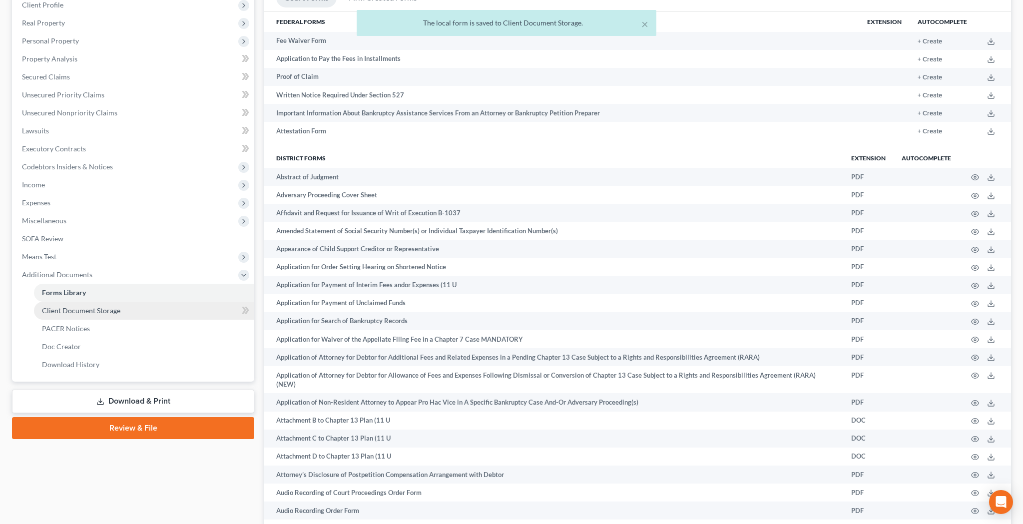
click at [125, 307] on link "Client Document Storage" at bounding box center [144, 311] width 220 height 18
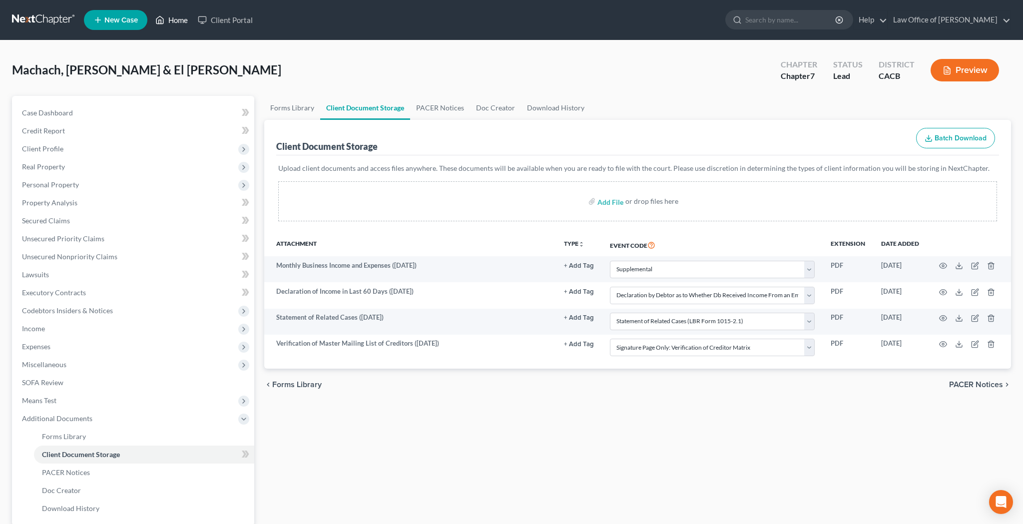
click at [181, 16] on link "Home" at bounding box center [171, 20] width 42 height 18
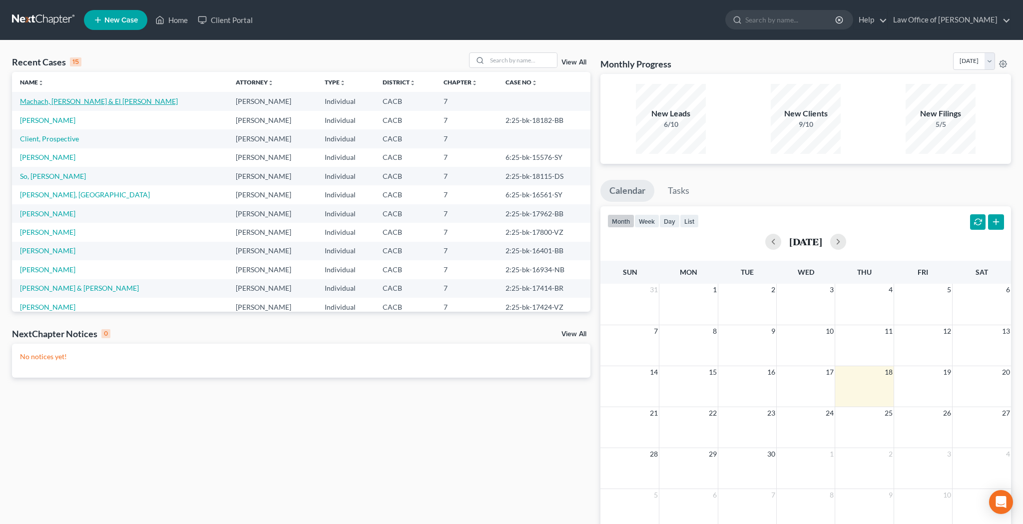
click at [68, 97] on link "Machach, [PERSON_NAME] & El [PERSON_NAME]" at bounding box center [99, 101] width 158 height 8
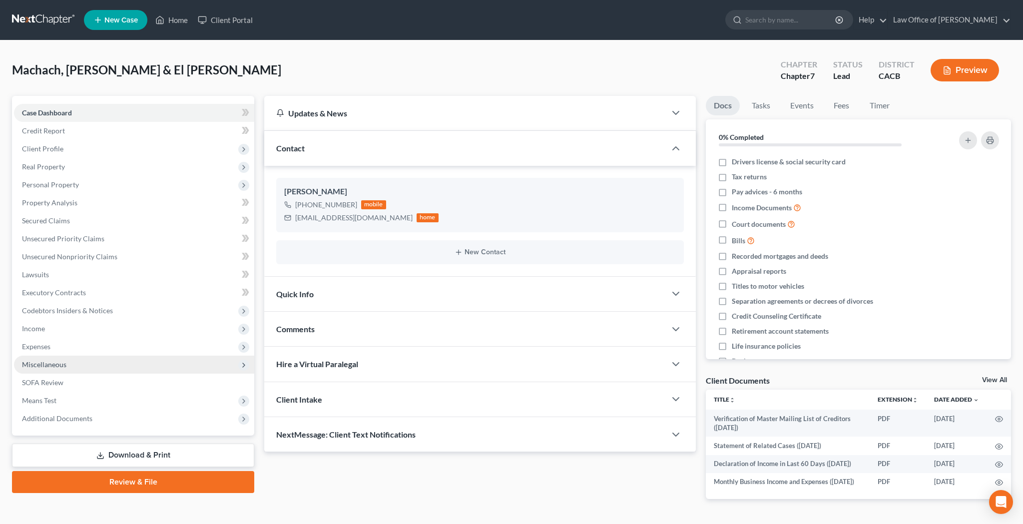
click at [68, 370] on span "Miscellaneous" at bounding box center [134, 365] width 240 height 18
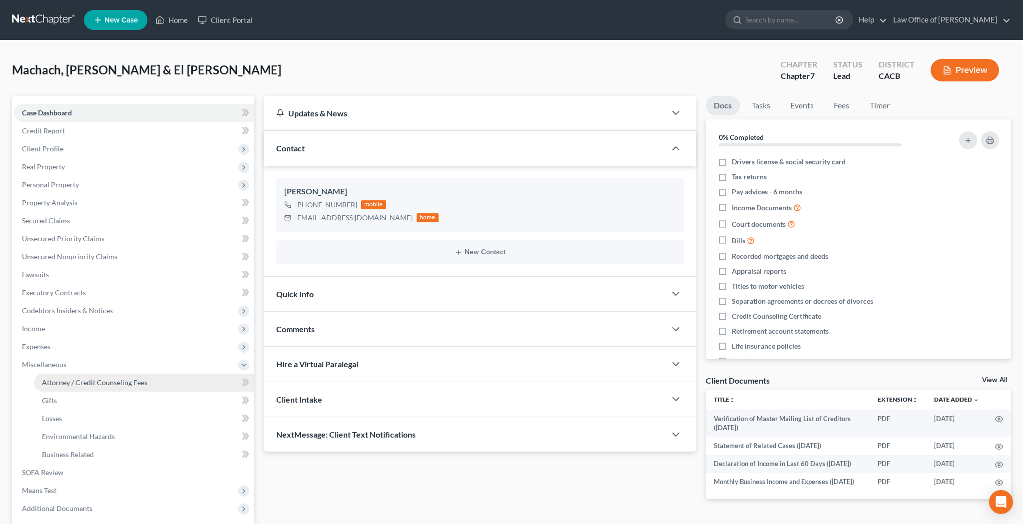
scroll to position [50, 0]
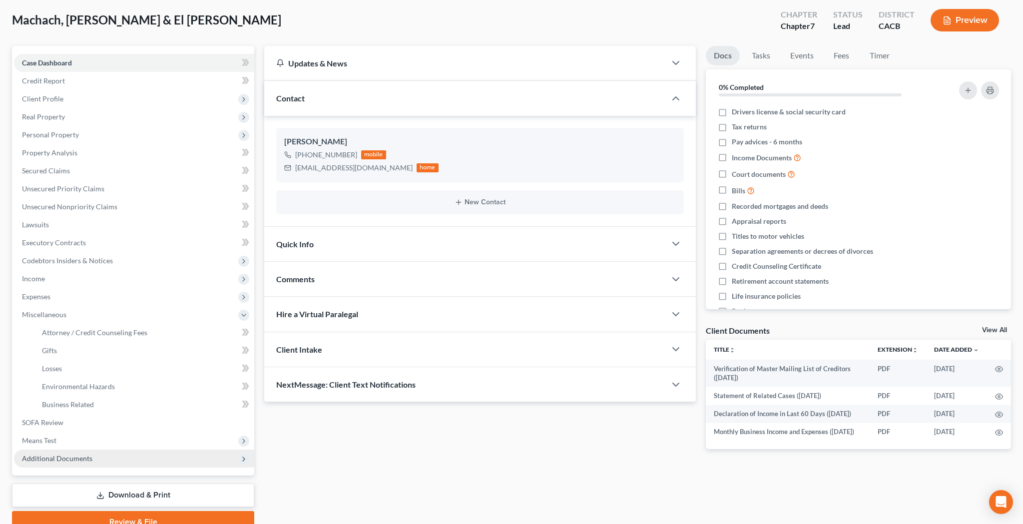
click at [78, 454] on span "Additional Documents" at bounding box center [57, 458] width 70 height 8
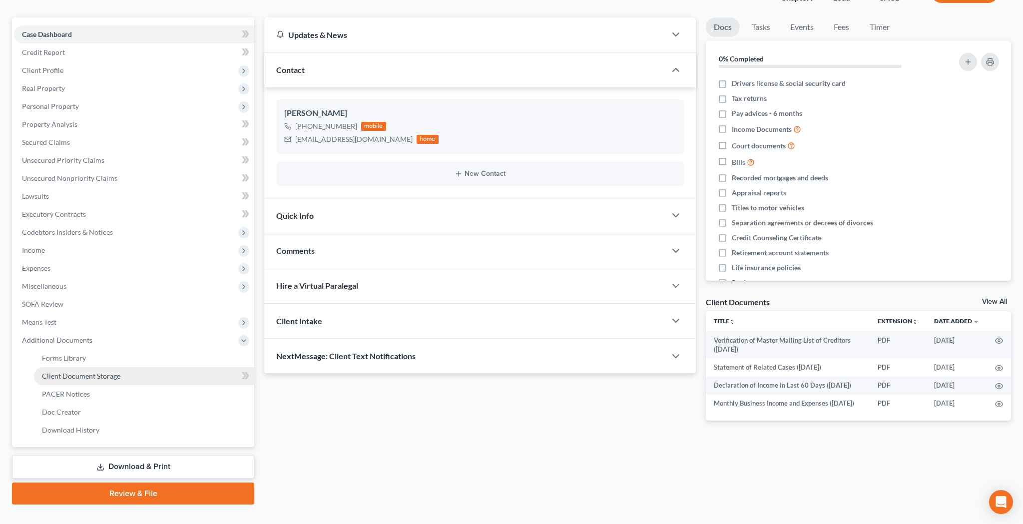
click at [86, 374] on span "Client Document Storage" at bounding box center [81, 376] width 78 height 8
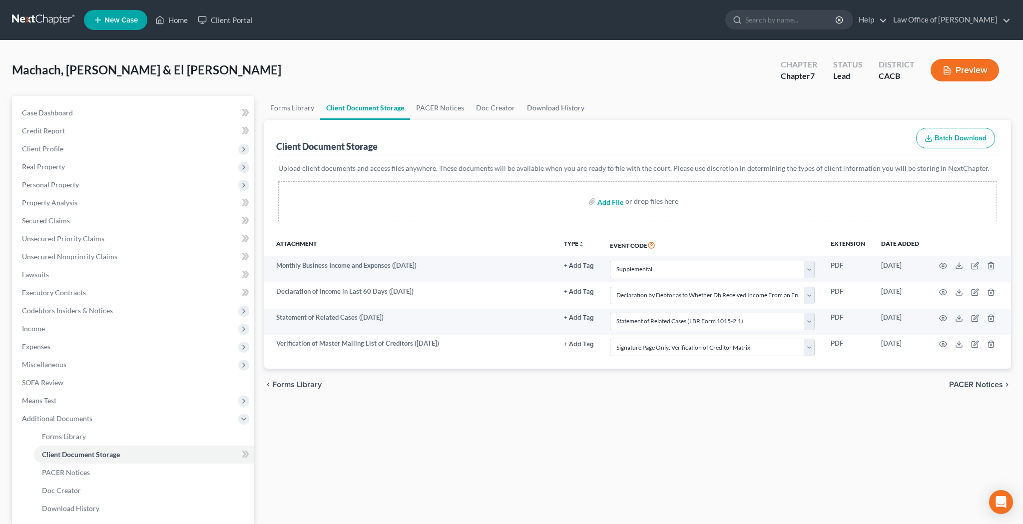
click at [613, 204] on input "file" at bounding box center [609, 201] width 24 height 18
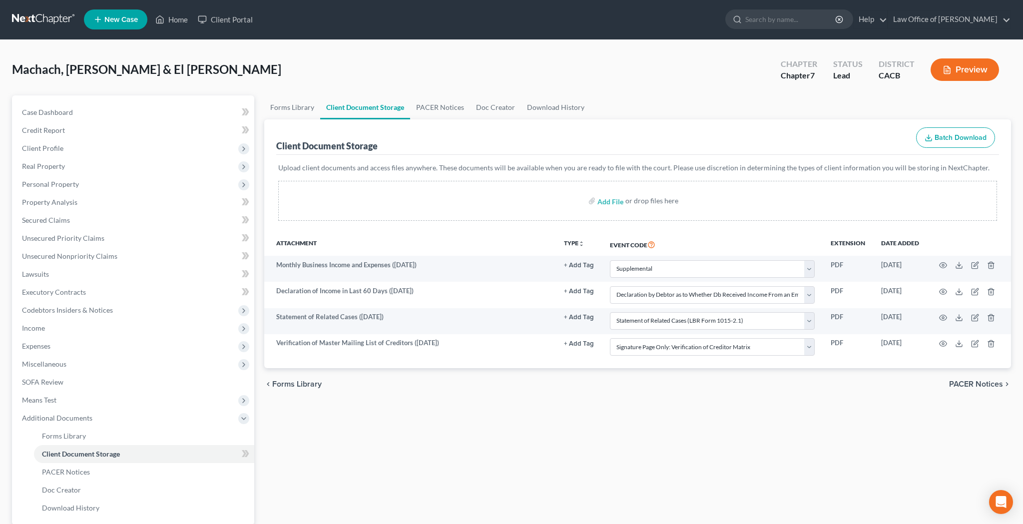
scroll to position [48, 0]
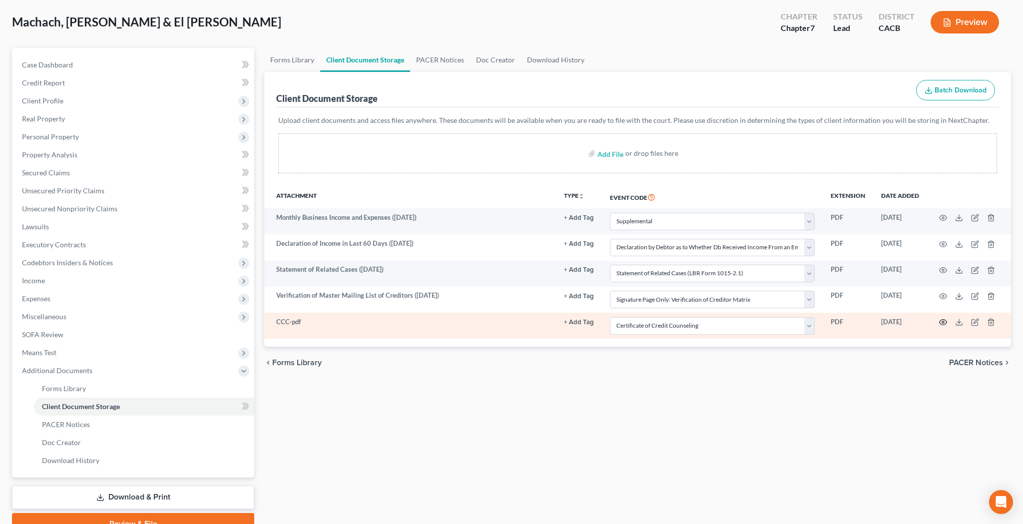
click at [946, 324] on icon "button" at bounding box center [943, 322] width 8 height 8
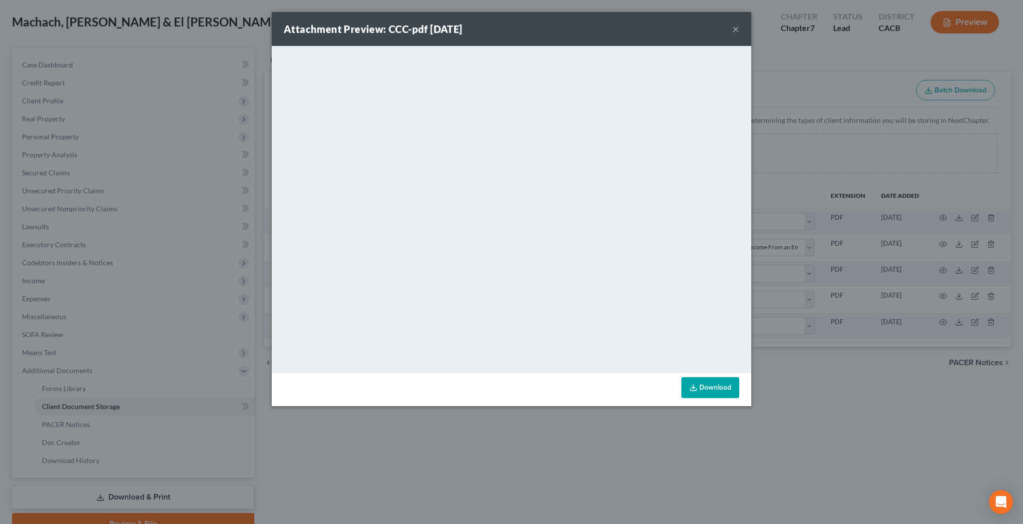
click at [735, 27] on button "×" at bounding box center [735, 29] width 7 height 12
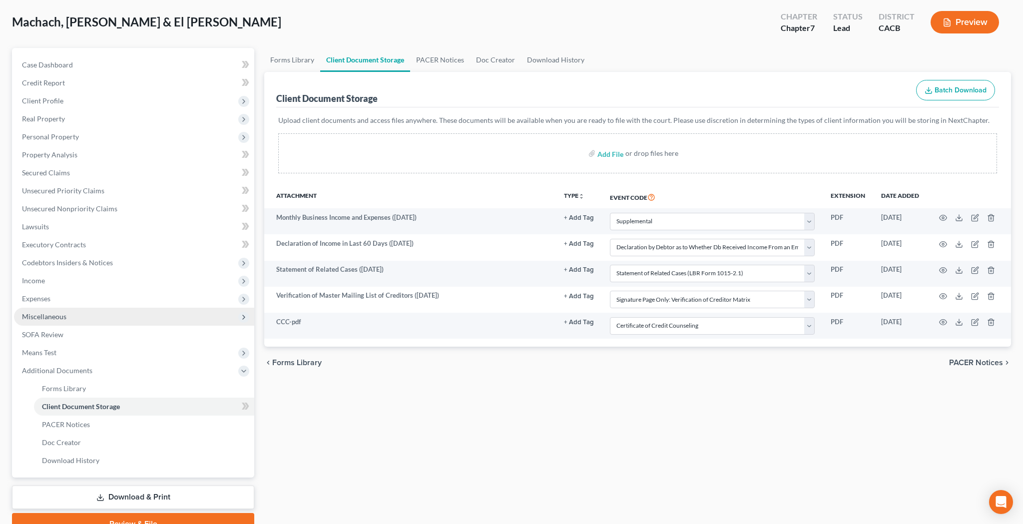
scroll to position [0, 0]
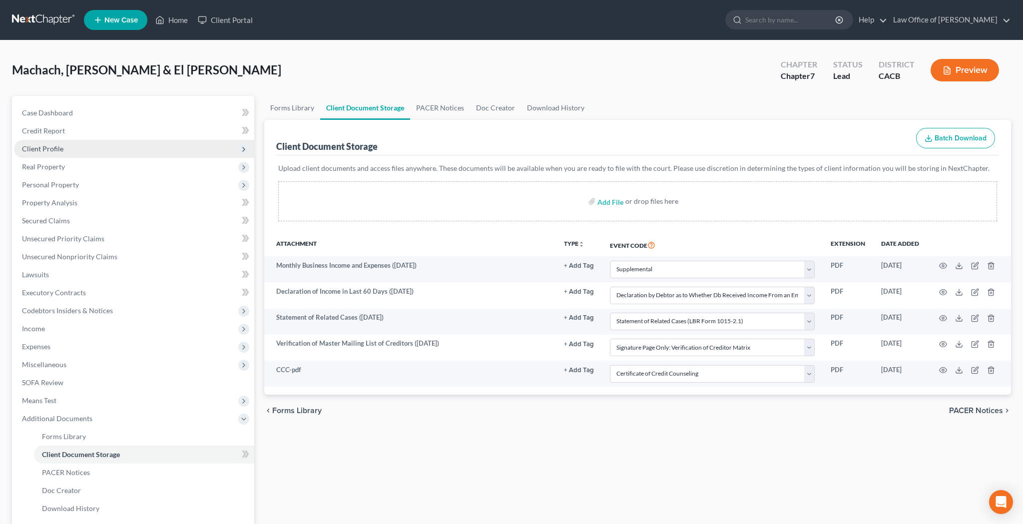
click at [81, 152] on span "Client Profile" at bounding box center [134, 149] width 240 height 18
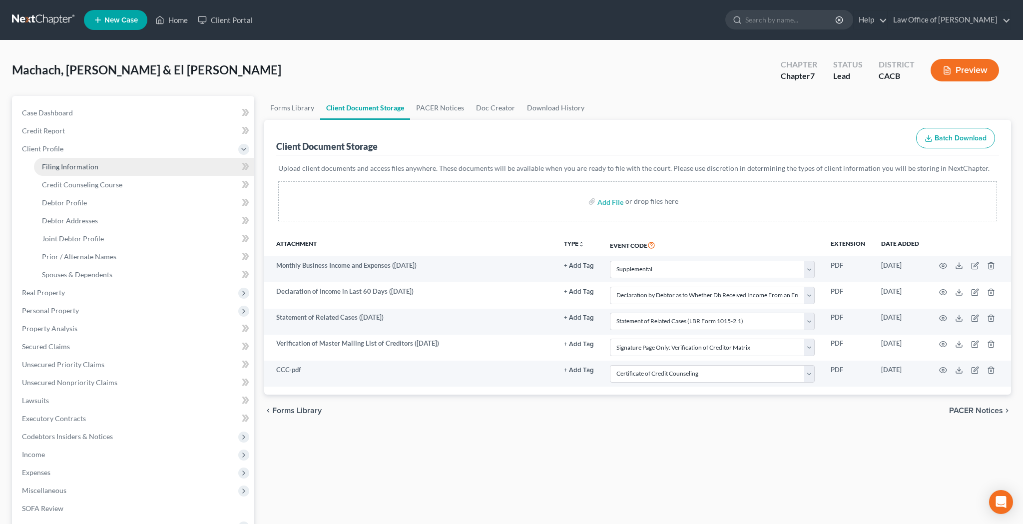
click at [82, 167] on span "Filing Information" at bounding box center [70, 166] width 56 height 8
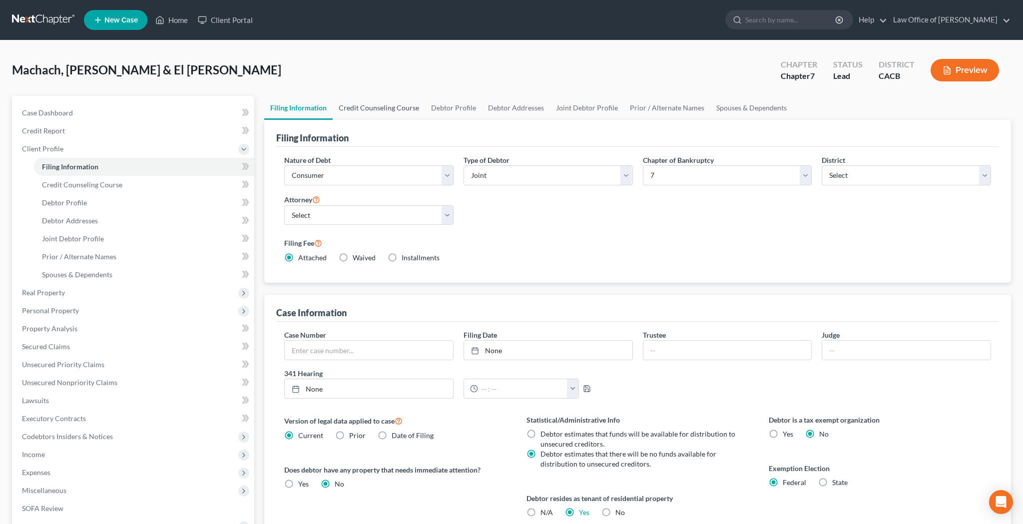
click at [391, 111] on link "Credit Counseling Course" at bounding box center [379, 108] width 92 height 24
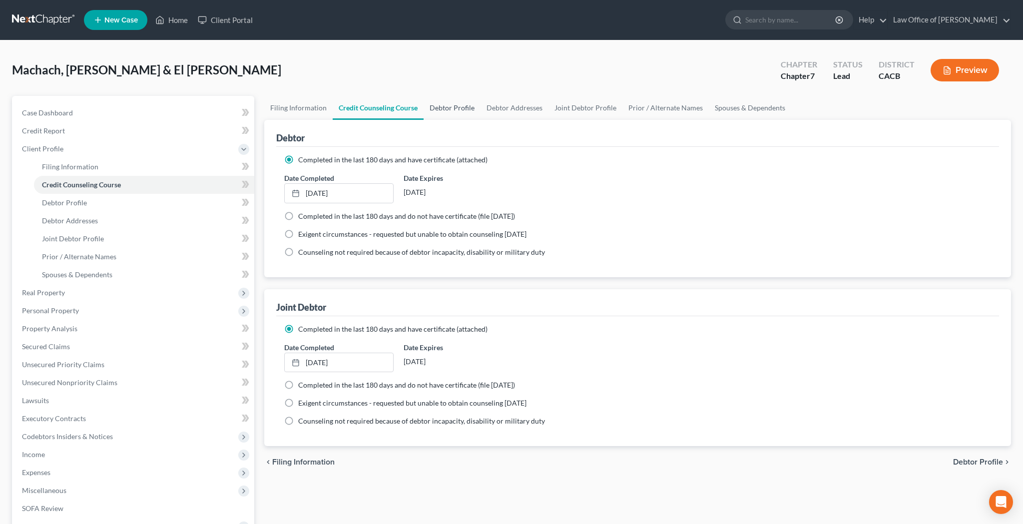
click at [459, 108] on link "Debtor Profile" at bounding box center [451, 108] width 57 height 24
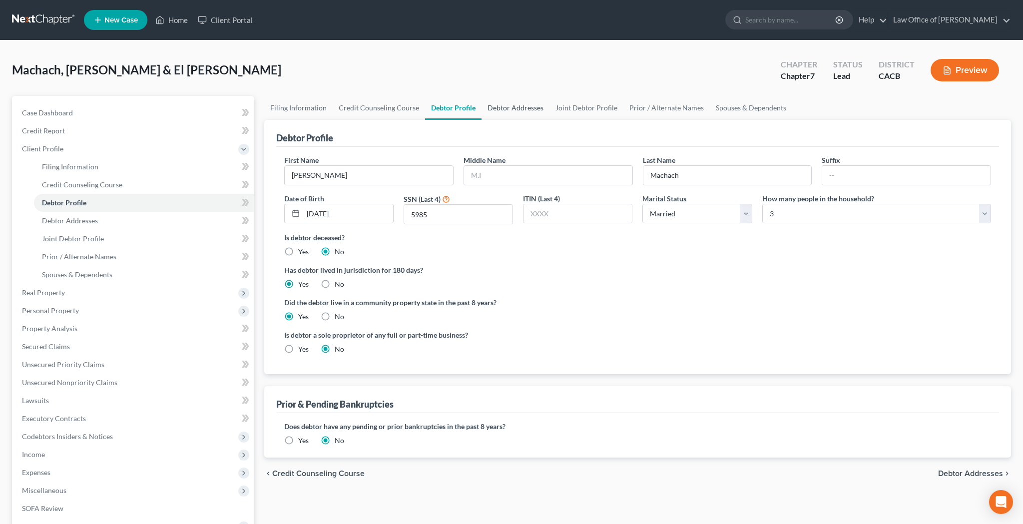
click at [515, 111] on link "Debtor Addresses" at bounding box center [515, 108] width 68 height 24
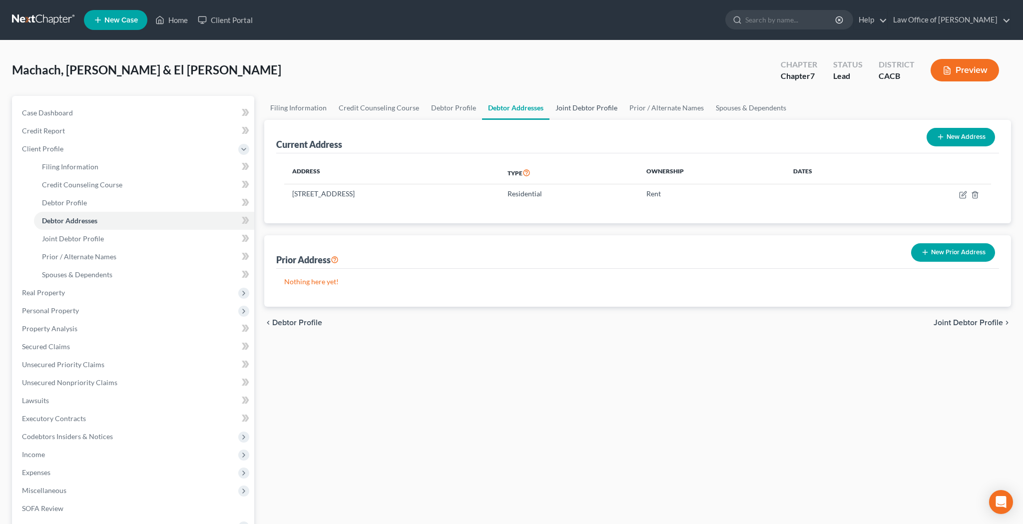
click at [584, 107] on link "Joint Debtor Profile" at bounding box center [586, 108] width 74 height 24
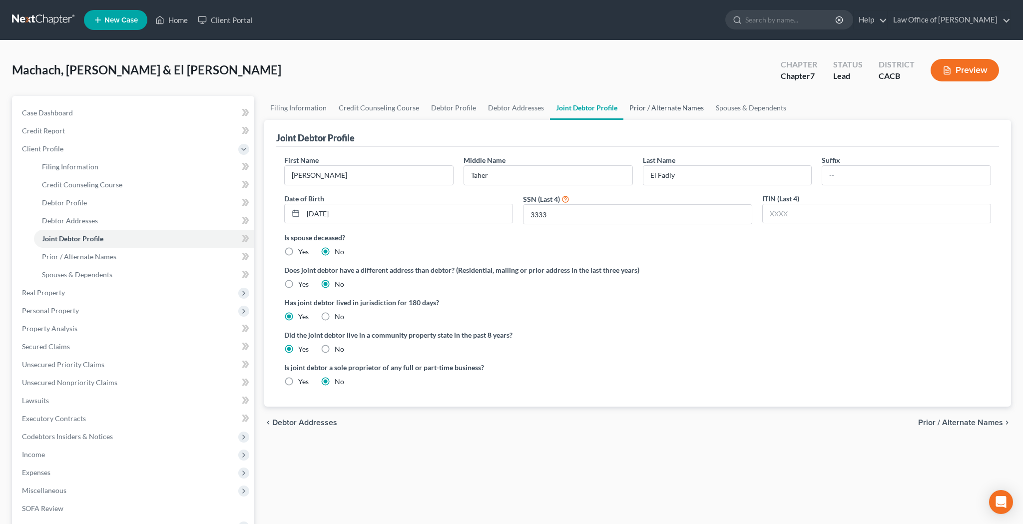
click at [659, 109] on link "Prior / Alternate Names" at bounding box center [666, 108] width 86 height 24
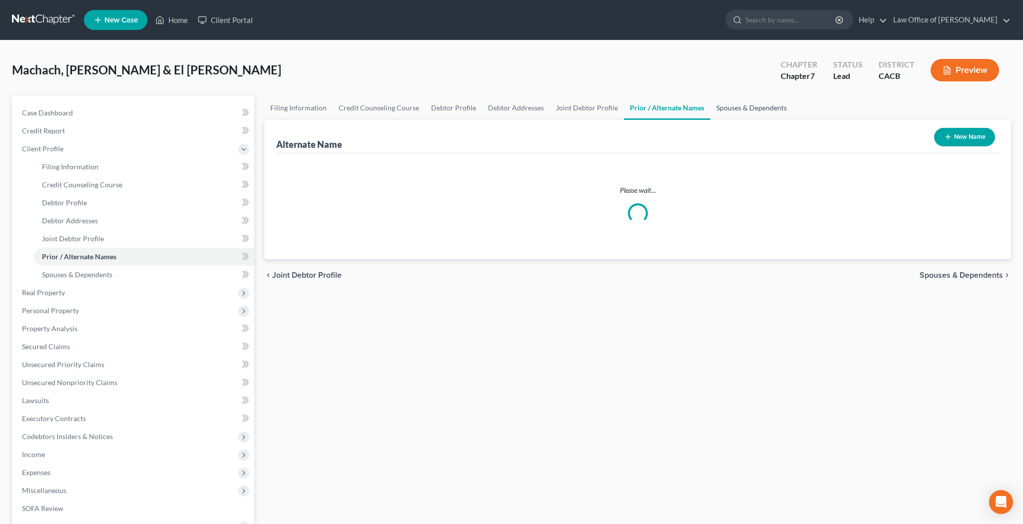
click at [739, 111] on link "Spouses & Dependents" at bounding box center [751, 108] width 82 height 24
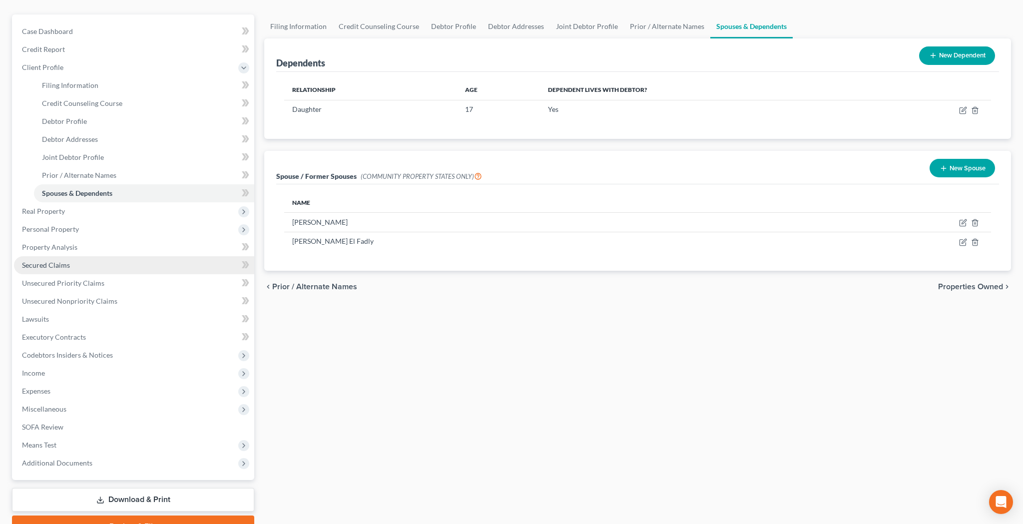
scroll to position [93, 0]
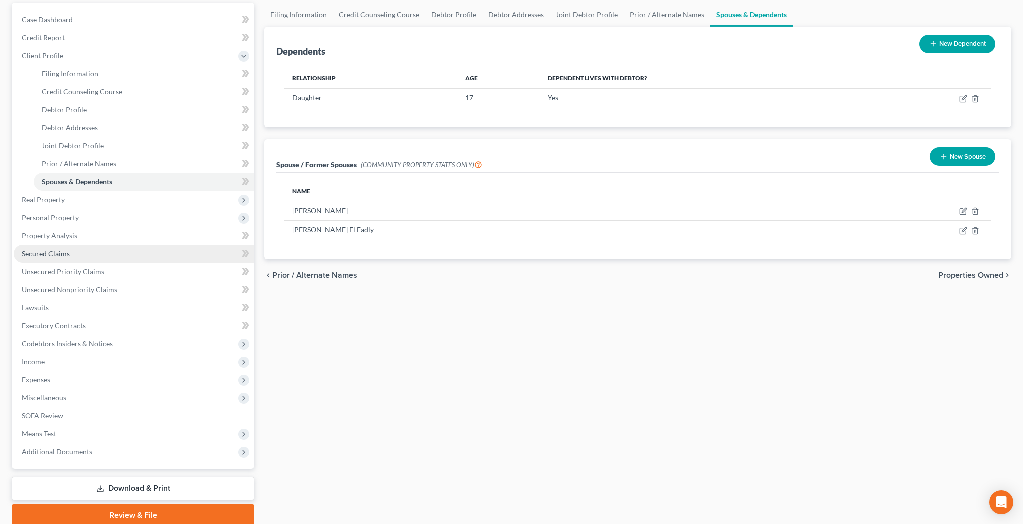
click at [70, 255] on link "Secured Claims" at bounding box center [134, 254] width 240 height 18
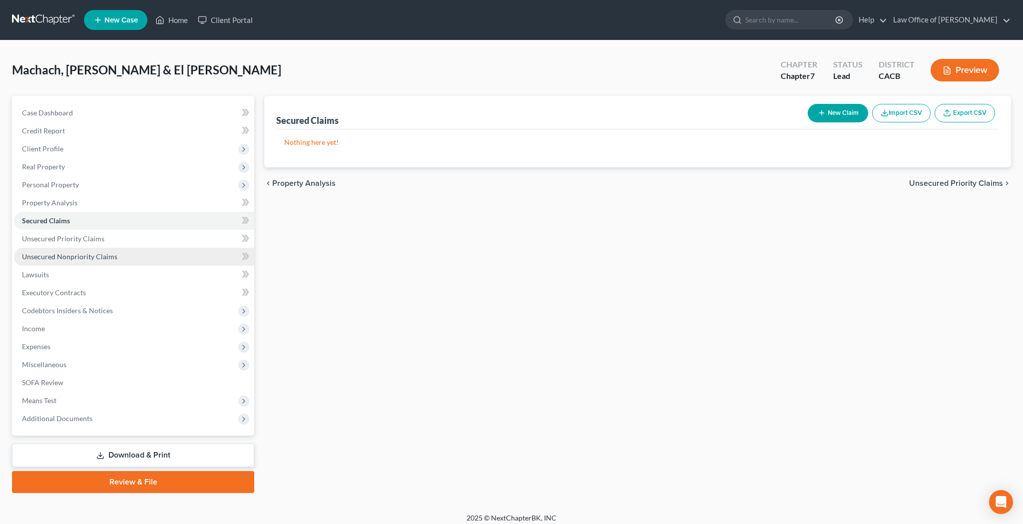
click at [73, 254] on span "Unsecured Nonpriority Claims" at bounding box center [69, 256] width 95 height 8
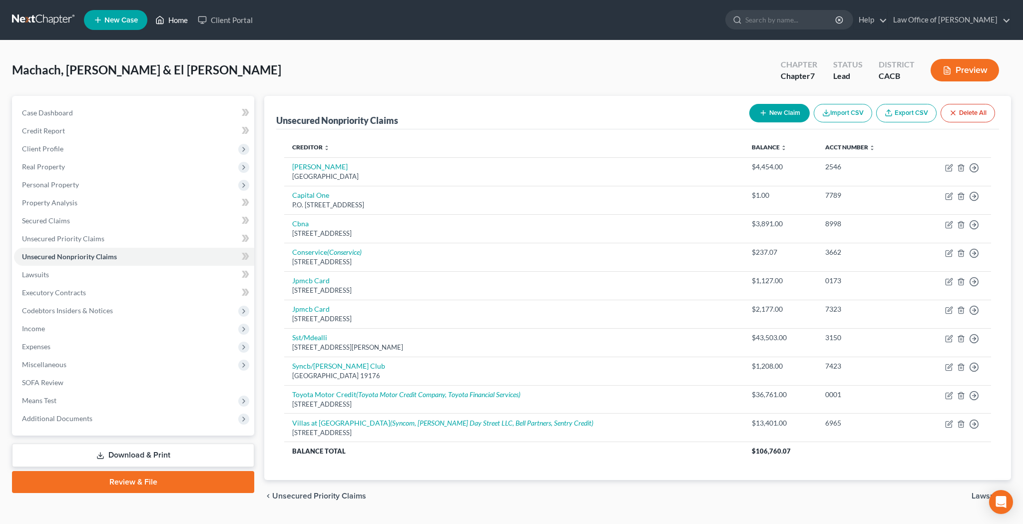
click at [182, 21] on link "Home" at bounding box center [171, 20] width 42 height 18
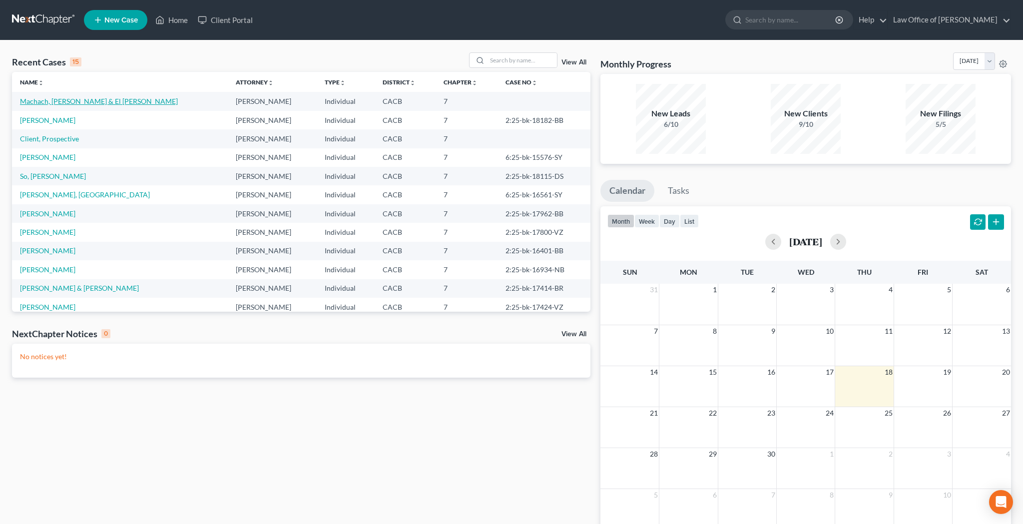
click at [68, 103] on link "Machach, [PERSON_NAME] & El [PERSON_NAME]" at bounding box center [99, 101] width 158 height 8
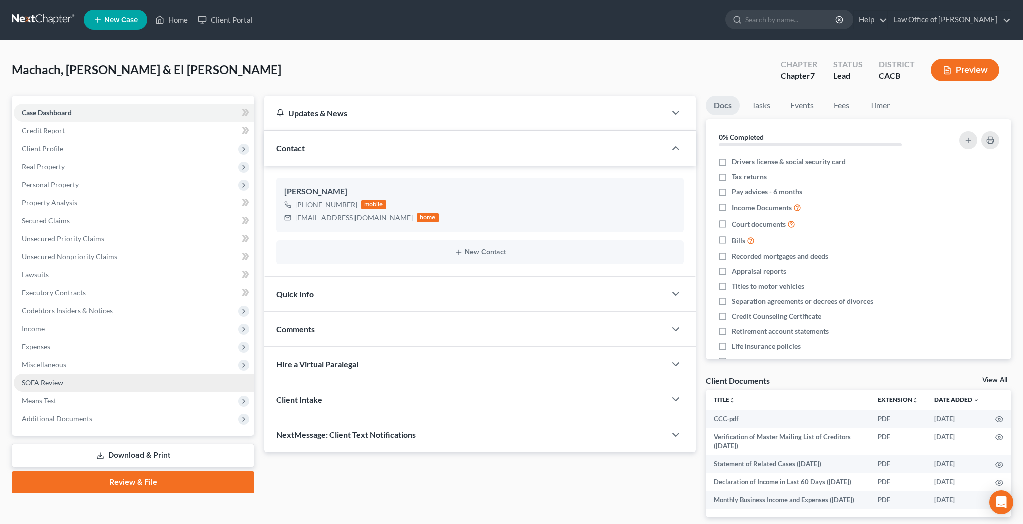
click at [62, 380] on span "SOFA Review" at bounding box center [42, 382] width 41 height 8
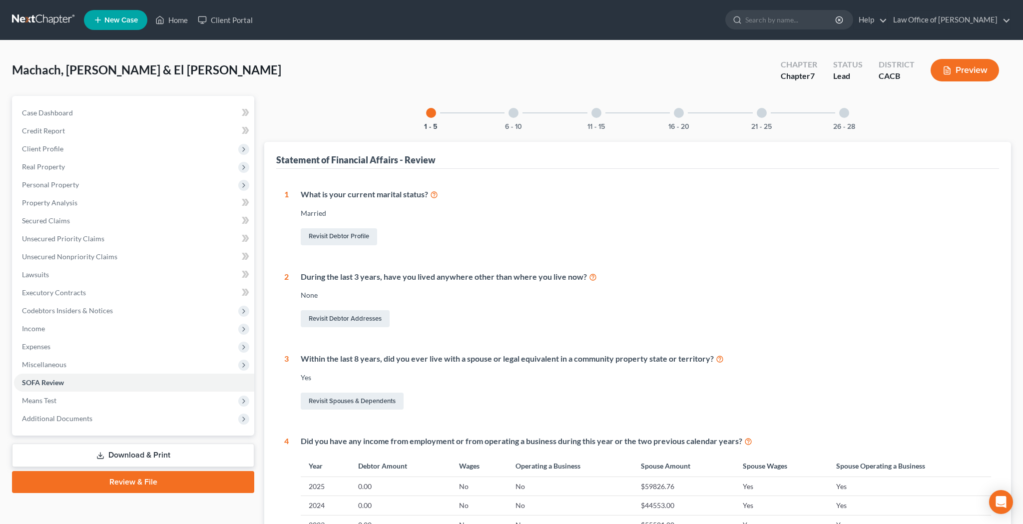
click at [846, 113] on div at bounding box center [844, 113] width 10 height 10
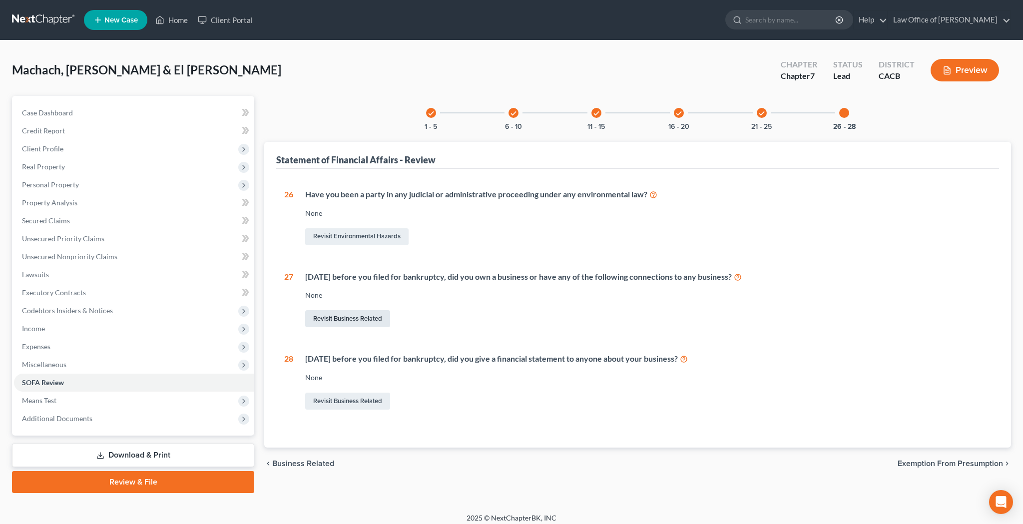
click at [363, 317] on link "Revisit Business Related" at bounding box center [347, 318] width 85 height 17
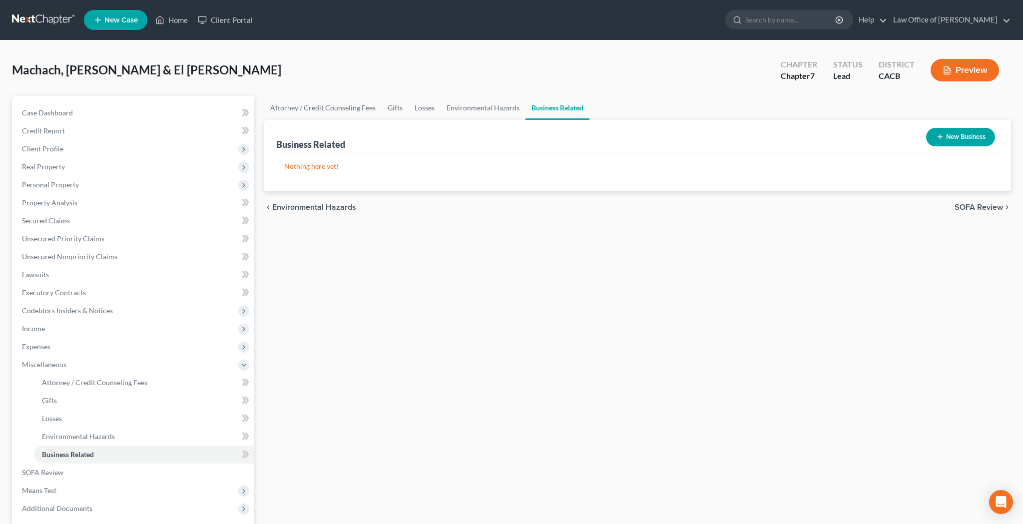
click at [940, 140] on icon "button" at bounding box center [940, 137] width 8 height 8
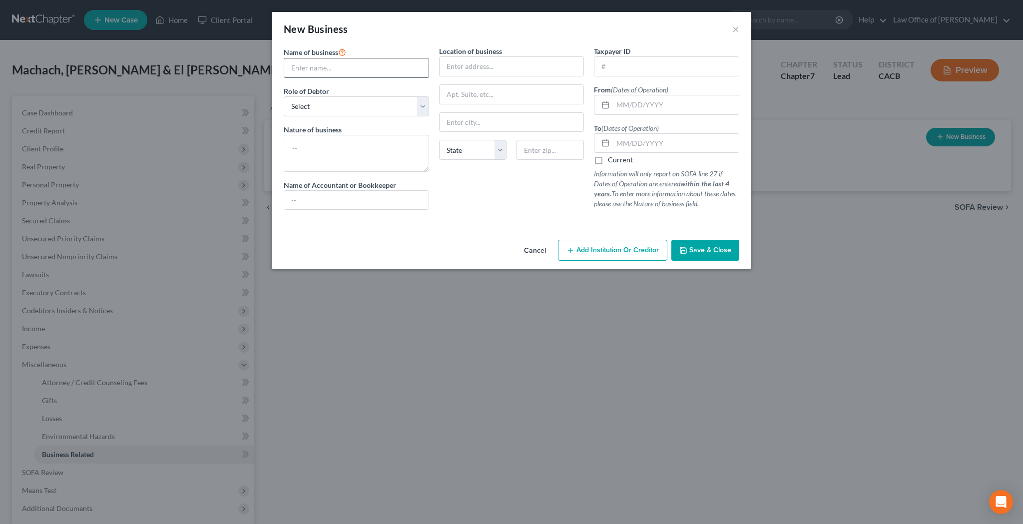
click at [390, 66] on input "text" at bounding box center [356, 67] width 144 height 19
type input "Sparkling Cleaning System LLC"
select select "member"
click at [362, 147] on textarea at bounding box center [356, 153] width 145 height 37
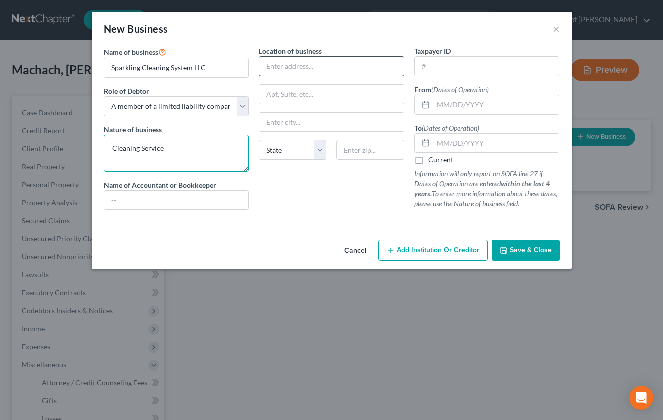
type textarea "Cleaning Service"
click at [286, 63] on input "text" at bounding box center [331, 66] width 144 height 19
click at [362, 66] on input "[STREET_ADDRESS]" at bounding box center [331, 66] width 144 height 19
type input "[STREET_ADDRESS]"
click at [440, 71] on input "text" at bounding box center [487, 66] width 144 height 19
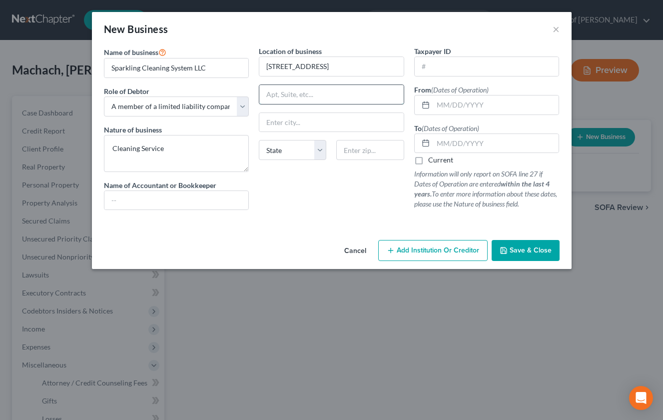
click at [332, 94] on input "text" at bounding box center [331, 94] width 144 height 19
type input "Apt 26"
click at [361, 149] on input "text" at bounding box center [369, 150] width 67 height 20
type input "90065"
click at [452, 66] on input "text" at bounding box center [487, 66] width 144 height 19
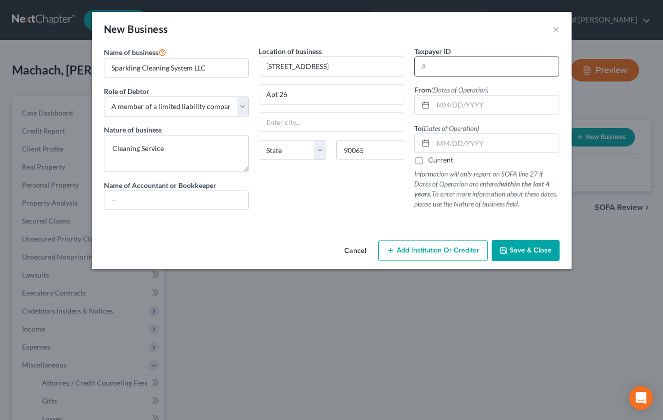
type input "[GEOGRAPHIC_DATA]"
select select "4"
paste input "[US_EMPLOYER_IDENTIFICATION_NUMBER]"
type input "[US_EMPLOYER_IDENTIFICATION_NUMBER]"
click at [448, 106] on input "text" at bounding box center [496, 104] width 126 height 19
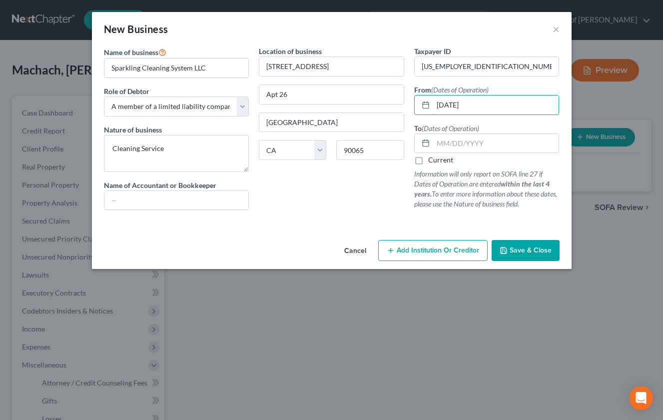
type input "[DATE]"
click at [428, 160] on label "Current" at bounding box center [440, 160] width 25 height 10
click at [432, 160] on input "Current" at bounding box center [435, 158] width 6 height 6
checkbox input "true"
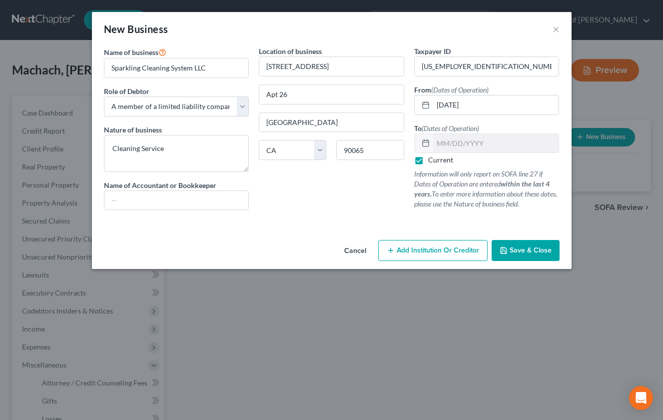
click at [536, 253] on span "Save & Close" at bounding box center [530, 250] width 42 height 8
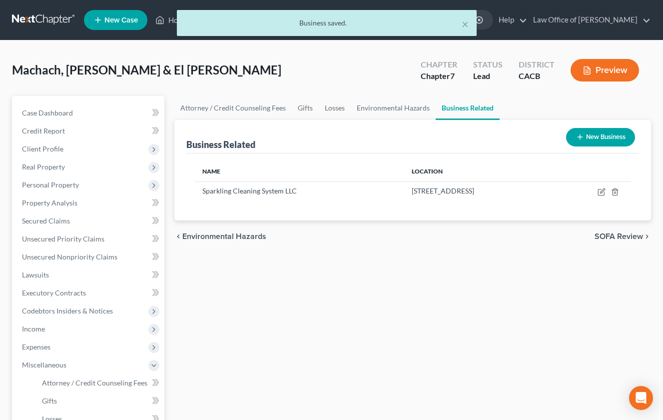
click at [599, 137] on button "New Business" at bounding box center [600, 137] width 69 height 18
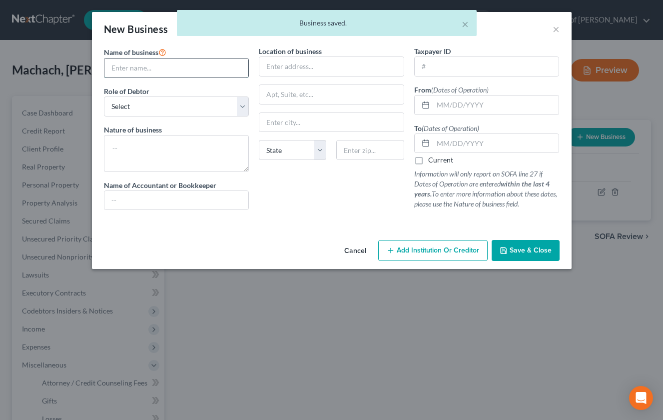
click at [169, 69] on input "text" at bounding box center [176, 67] width 144 height 19
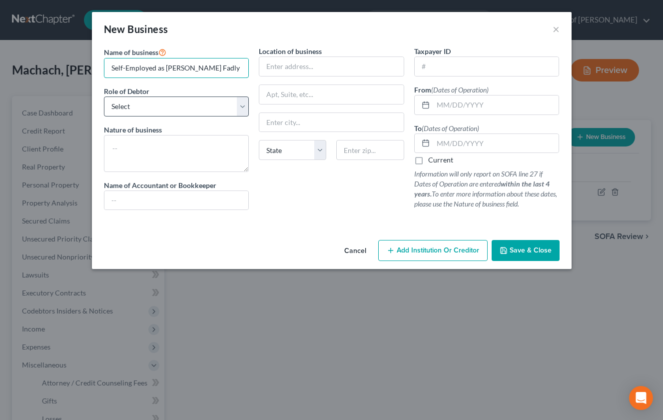
type input "Self-Employed as [PERSON_NAME] Fadly"
select select "sole_proprietor"
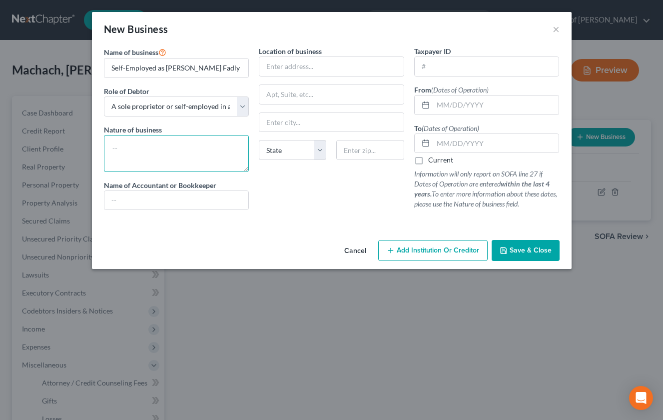
click at [165, 143] on textarea at bounding box center [176, 153] width 145 height 37
type textarea "Travel Nurse"
click at [282, 66] on input "text" at bounding box center [331, 66] width 144 height 19
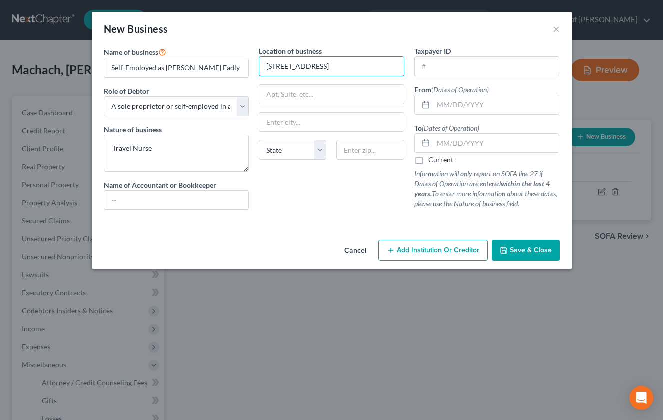
type input "[STREET_ADDRESS]"
click at [353, 86] on input "text" at bounding box center [331, 94] width 144 height 19
type input "Apt 26"
click at [384, 158] on input "text" at bounding box center [369, 150] width 67 height 20
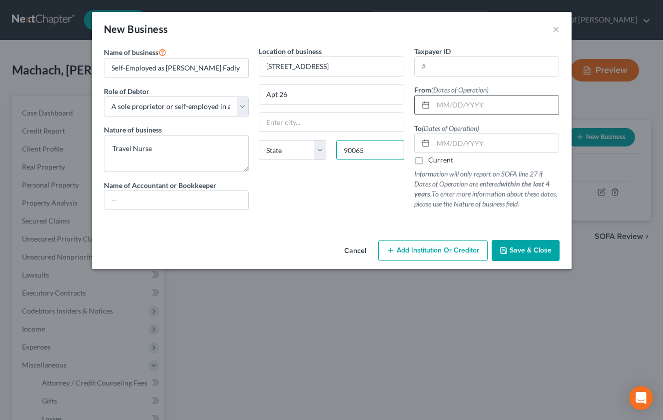
type input "90065"
click at [457, 103] on input "text" at bounding box center [496, 104] width 126 height 19
type input "[GEOGRAPHIC_DATA]"
select select "4"
type input "[DATE]"
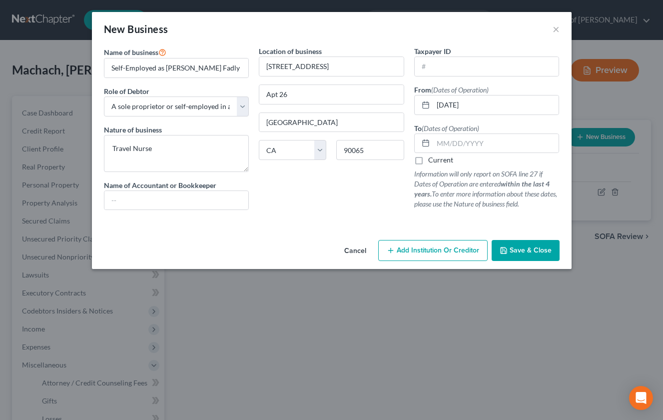
click at [428, 159] on label "Current" at bounding box center [440, 160] width 25 height 10
click at [432, 159] on input "Current" at bounding box center [435, 158] width 6 height 6
checkbox input "true"
click at [520, 253] on span "Save & Close" at bounding box center [530, 250] width 42 height 8
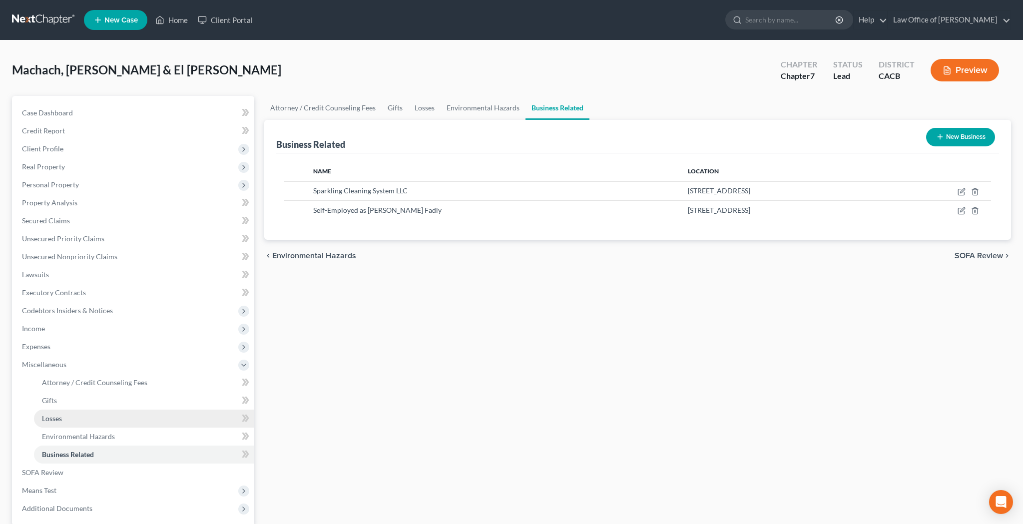
click at [97, 418] on link "Losses" at bounding box center [144, 419] width 220 height 18
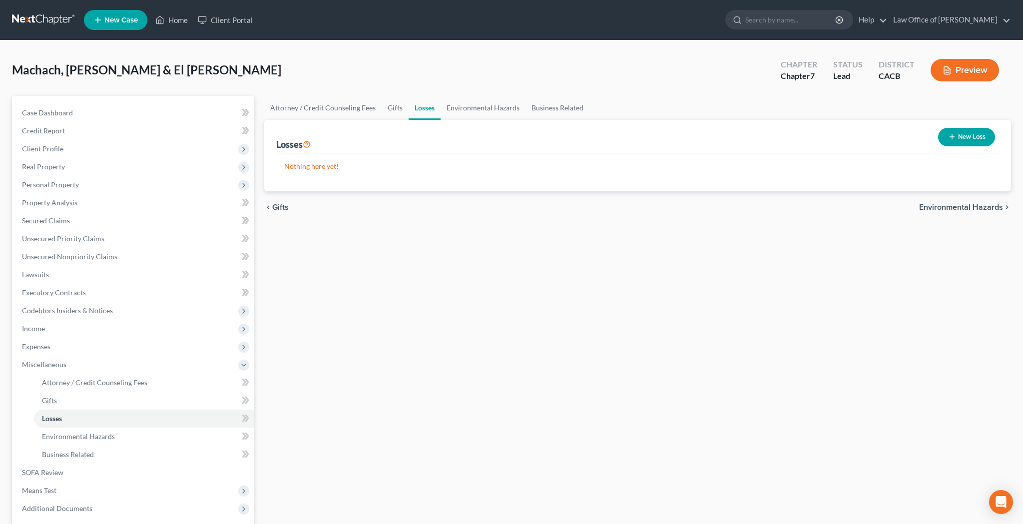
click at [960, 137] on button "New Loss" at bounding box center [966, 137] width 57 height 18
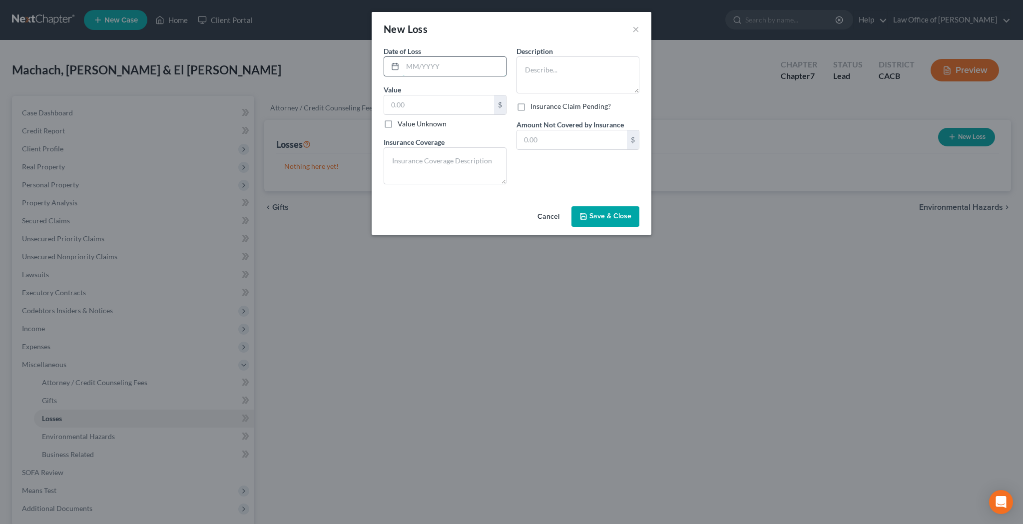
click at [459, 68] on input "text" at bounding box center [454, 66] width 103 height 19
type input "[DATE]"
click at [464, 103] on input "text" at bounding box center [439, 104] width 110 height 19
click at [548, 70] on textarea at bounding box center [577, 74] width 123 height 37
type textarea "2022 Toyota Tacoma was stolen"
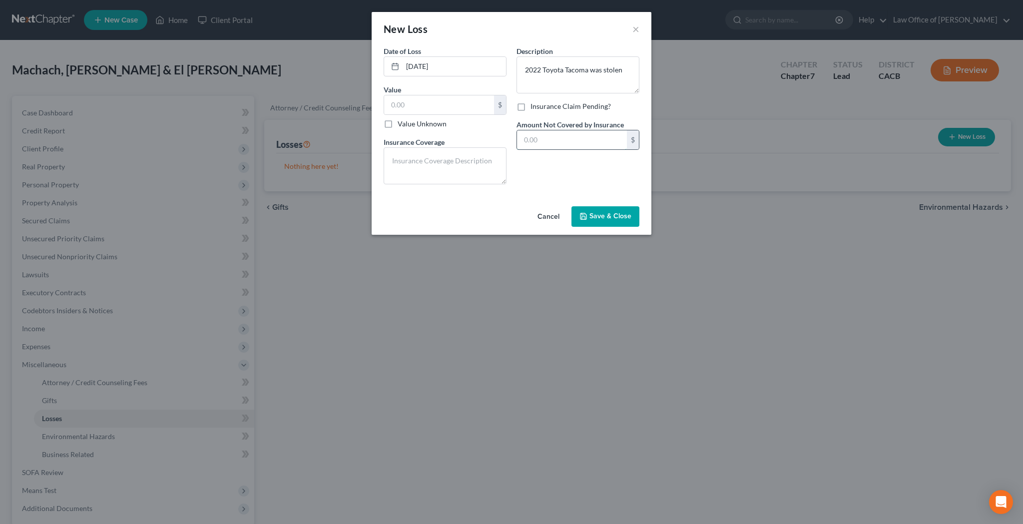
click at [535, 138] on input "text" at bounding box center [572, 139] width 110 height 19
click at [470, 163] on textarea at bounding box center [445, 165] width 123 height 37
type textarea "N/A"
click at [451, 108] on input "text" at bounding box center [439, 104] width 110 height 19
click at [602, 213] on span "Save & Close" at bounding box center [610, 216] width 42 height 8
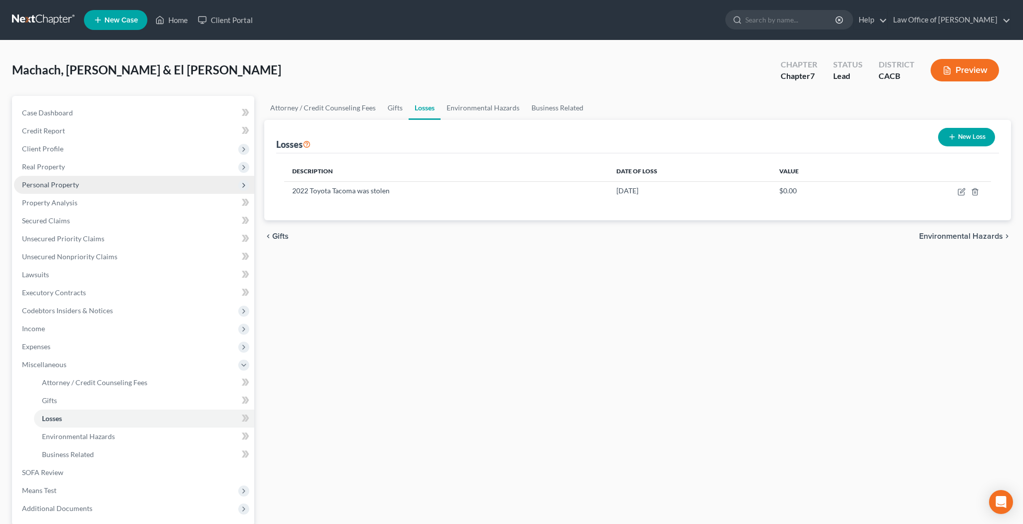
click at [89, 189] on span "Personal Property" at bounding box center [134, 185] width 240 height 18
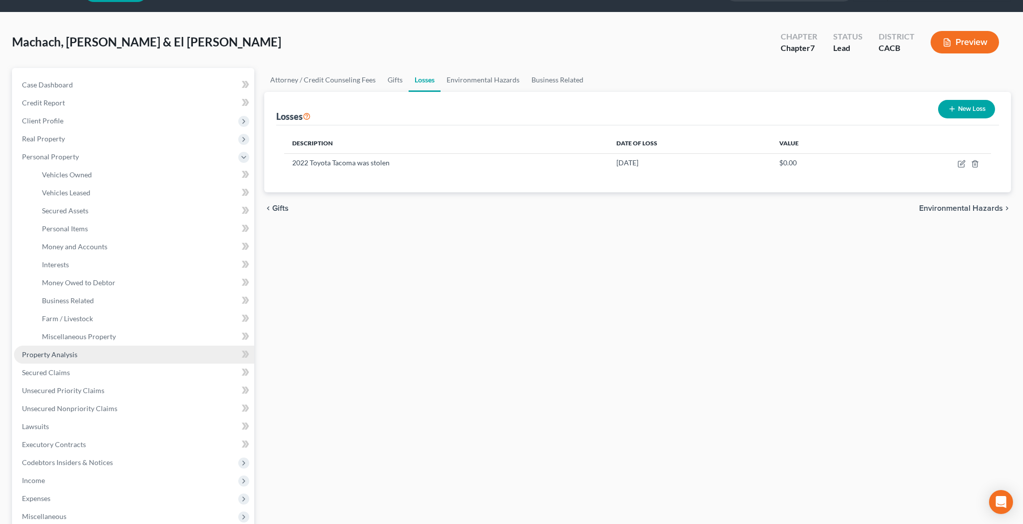
scroll to position [37, 0]
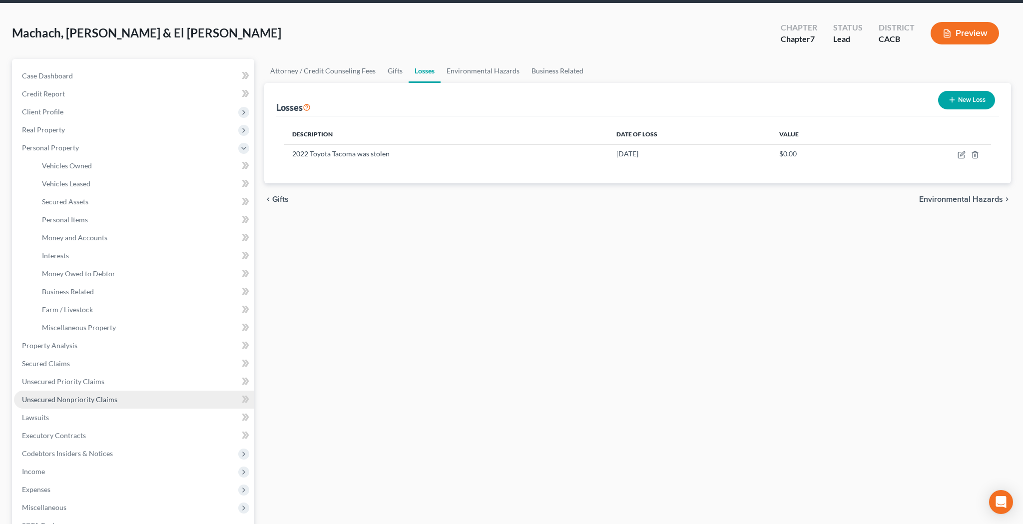
click at [88, 398] on span "Unsecured Nonpriority Claims" at bounding box center [69, 399] width 95 height 8
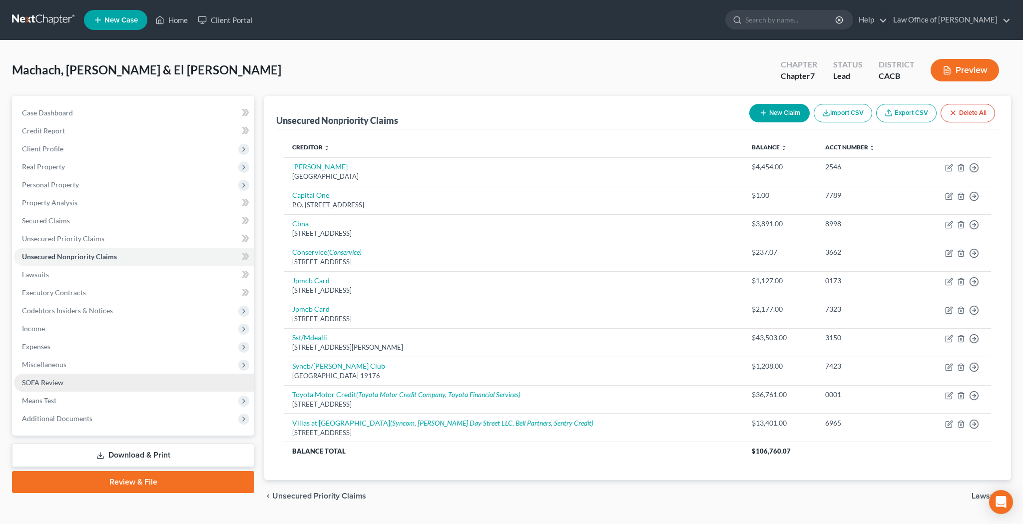
click at [82, 382] on link "SOFA Review" at bounding box center [134, 383] width 240 height 18
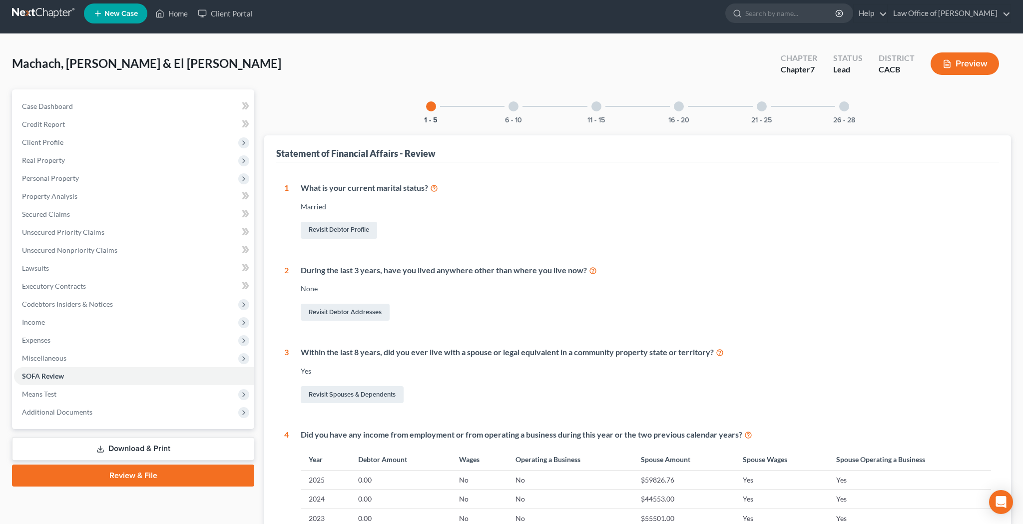
scroll to position [8, 0]
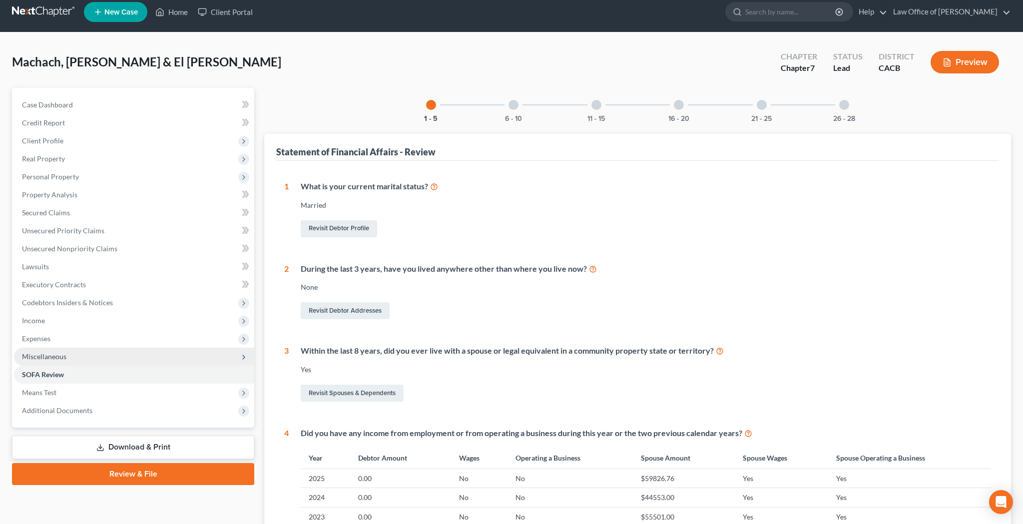
click at [118, 357] on span "Miscellaneous" at bounding box center [134, 357] width 240 height 18
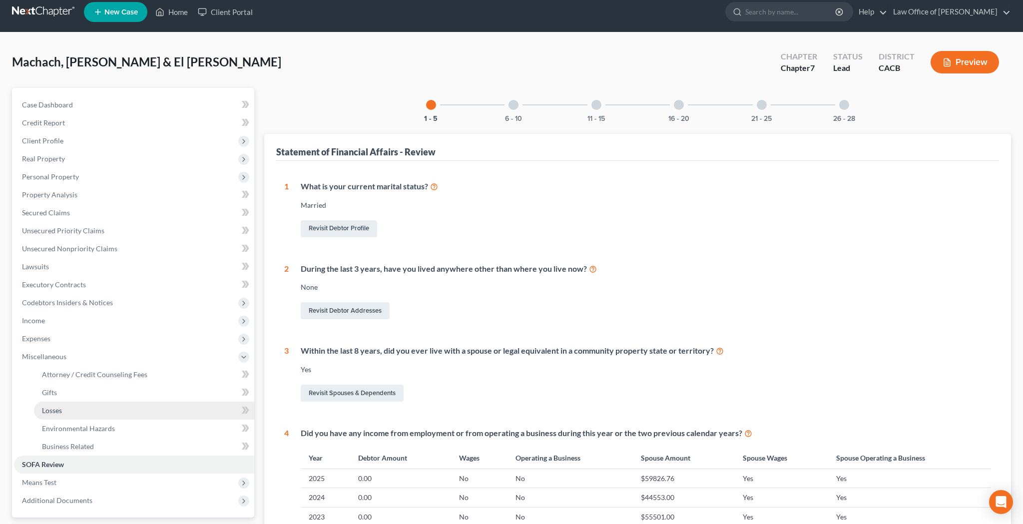
click at [102, 407] on link "Losses" at bounding box center [144, 411] width 220 height 18
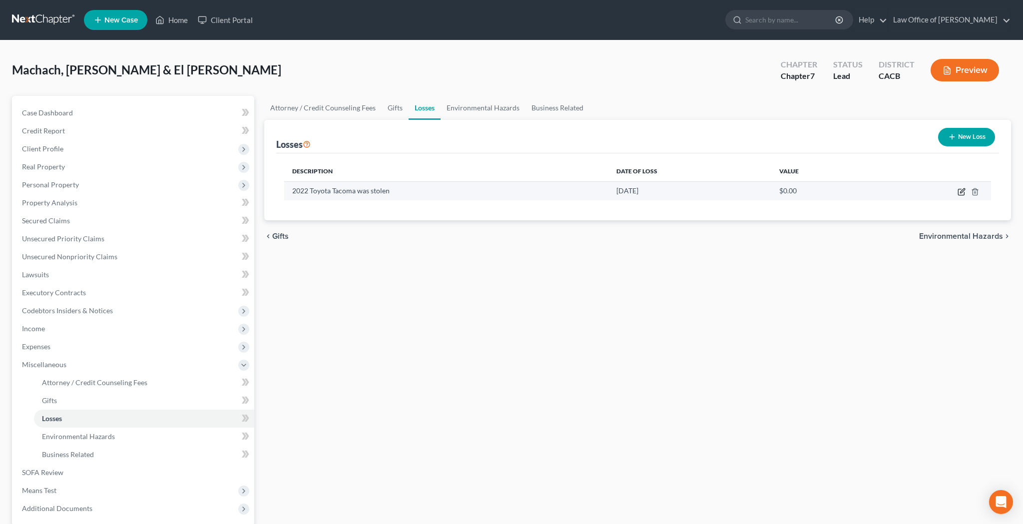
click at [957, 193] on icon "button" at bounding box center [961, 192] width 8 height 8
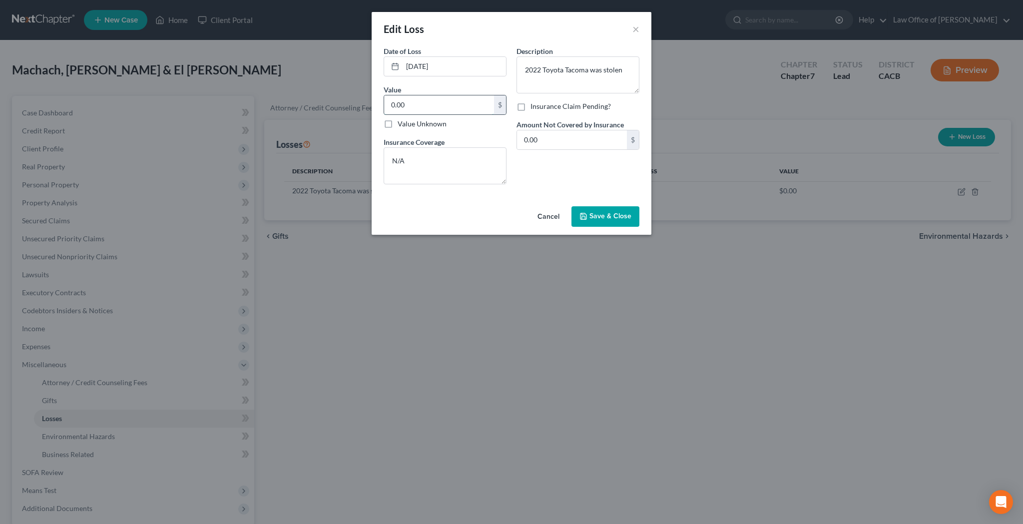
click at [433, 102] on input "0.00" at bounding box center [439, 104] width 110 height 19
type input "40,000"
click at [552, 140] on input "0.00" at bounding box center [572, 139] width 110 height 19
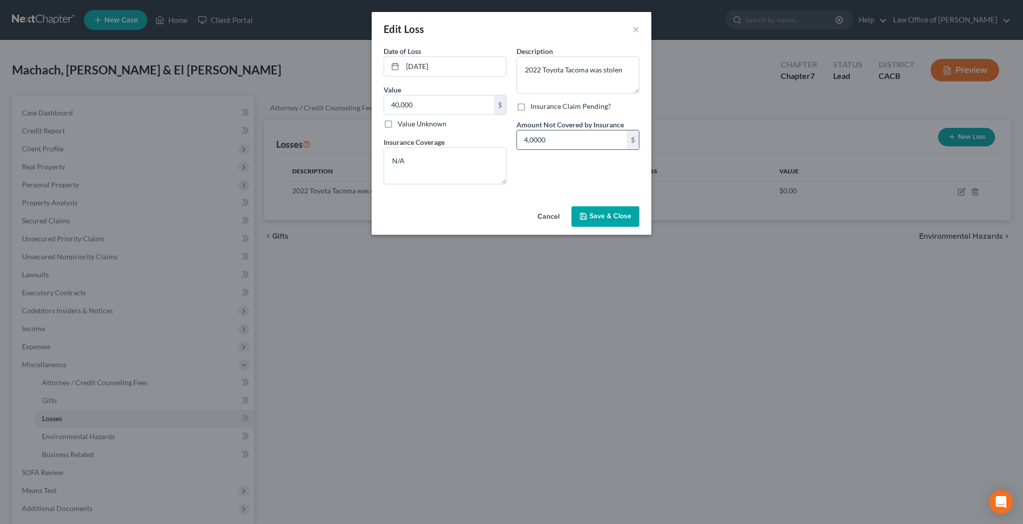
type input "40,000"
click at [550, 166] on div "Description * 2022 Toyota Tacoma was stolen Insurance Claim Pending? Amount Not…" at bounding box center [577, 119] width 133 height 146
click at [548, 137] on input "40,000" at bounding box center [572, 139] width 110 height 19
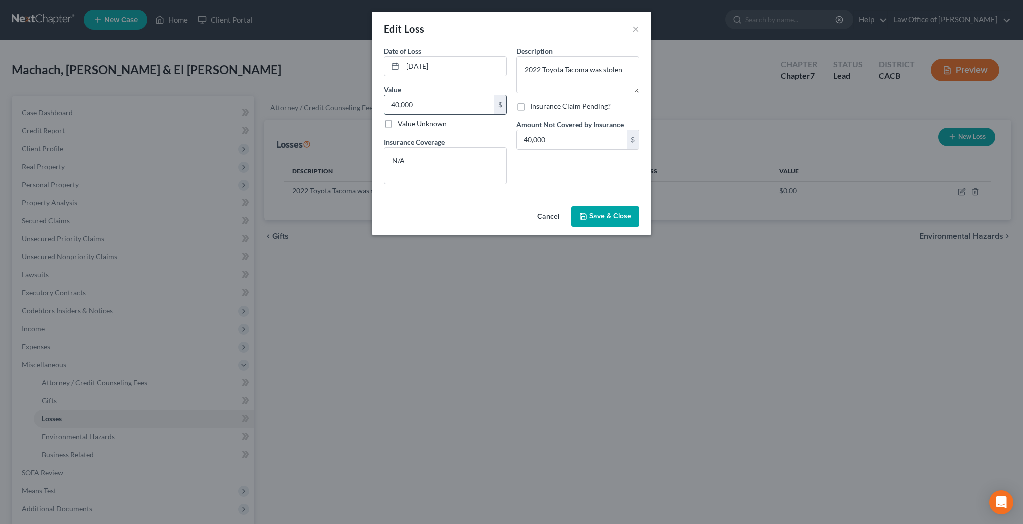
click at [418, 103] on input "40,000" at bounding box center [439, 104] width 110 height 19
type input "44,000"
click at [556, 138] on input "40,000" at bounding box center [572, 139] width 110 height 19
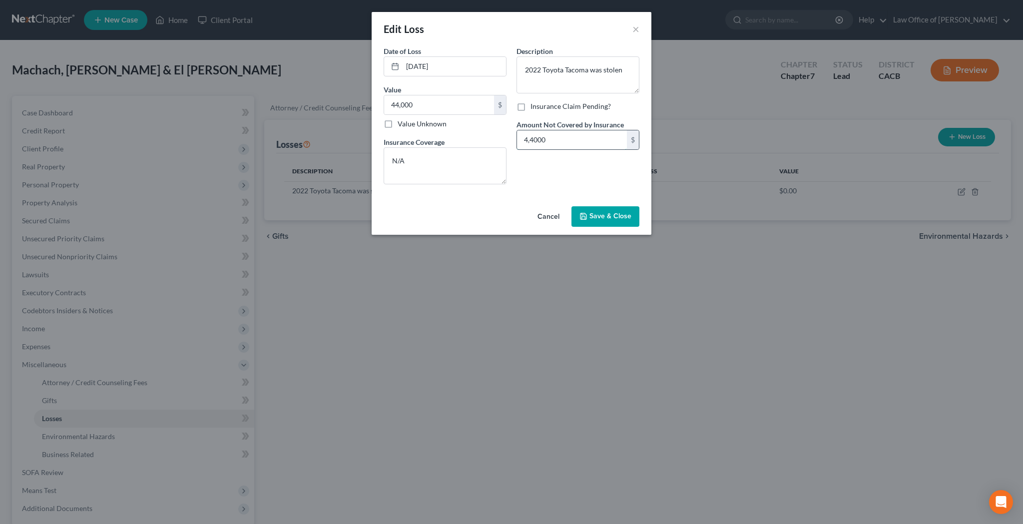
type input "44,000"
click at [609, 216] on span "Save & Close" at bounding box center [610, 216] width 42 height 8
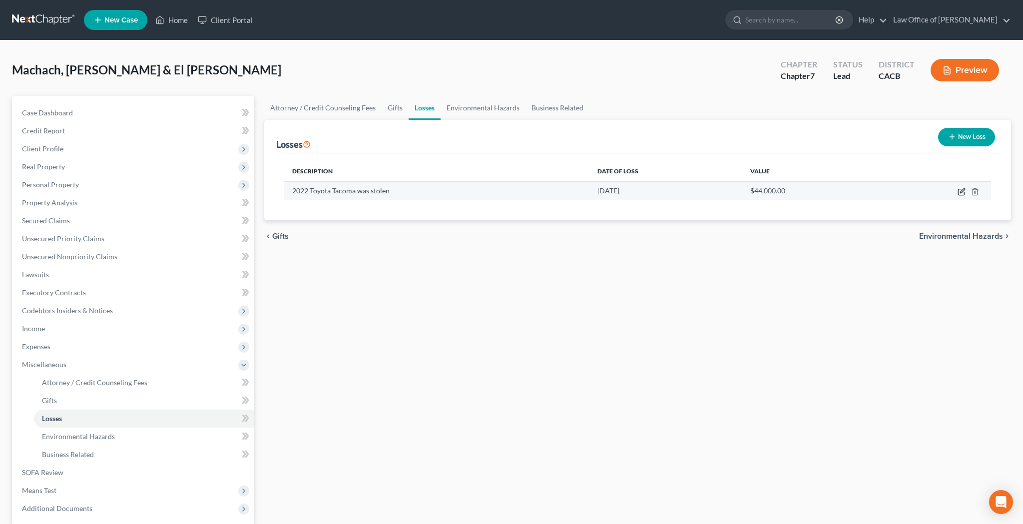
click at [959, 192] on icon "button" at bounding box center [961, 192] width 8 height 8
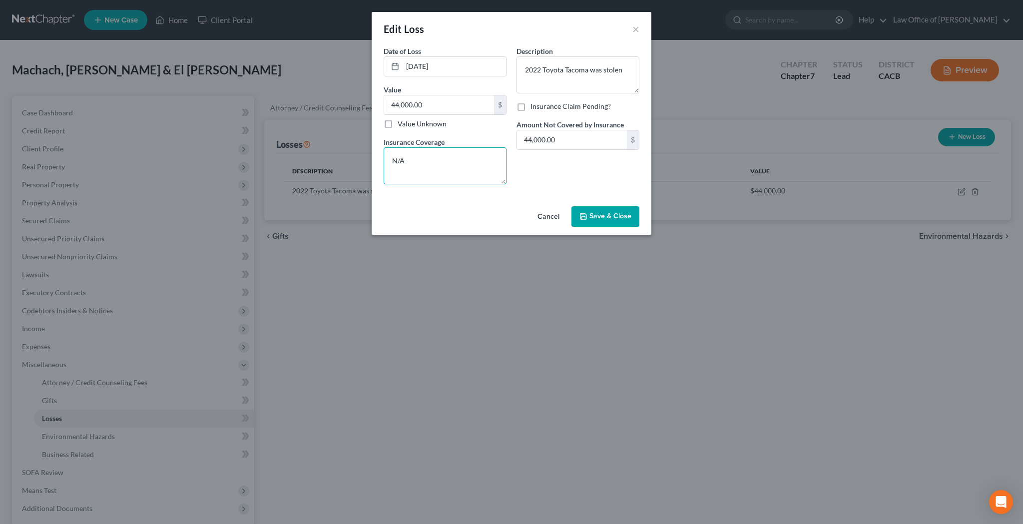
click at [464, 162] on textarea "N/A" at bounding box center [445, 165] width 123 height 37
type textarea "N"
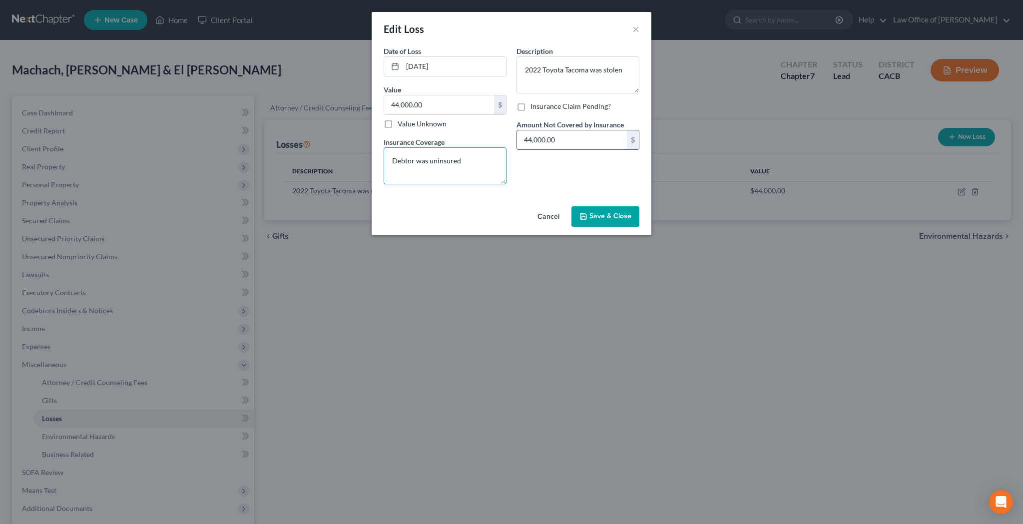
type textarea "Debtor was uninsured"
drag, startPoint x: 582, startPoint y: 139, endPoint x: 520, endPoint y: 139, distance: 62.4
click at [520, 139] on input "44,000.00" at bounding box center [572, 139] width 110 height 19
click at [392, 163] on textarea "Debtor was uninsured" at bounding box center [445, 165] width 123 height 37
click at [501, 160] on textarea "N/A as joint debtor was uninsured" at bounding box center [445, 165] width 123 height 37
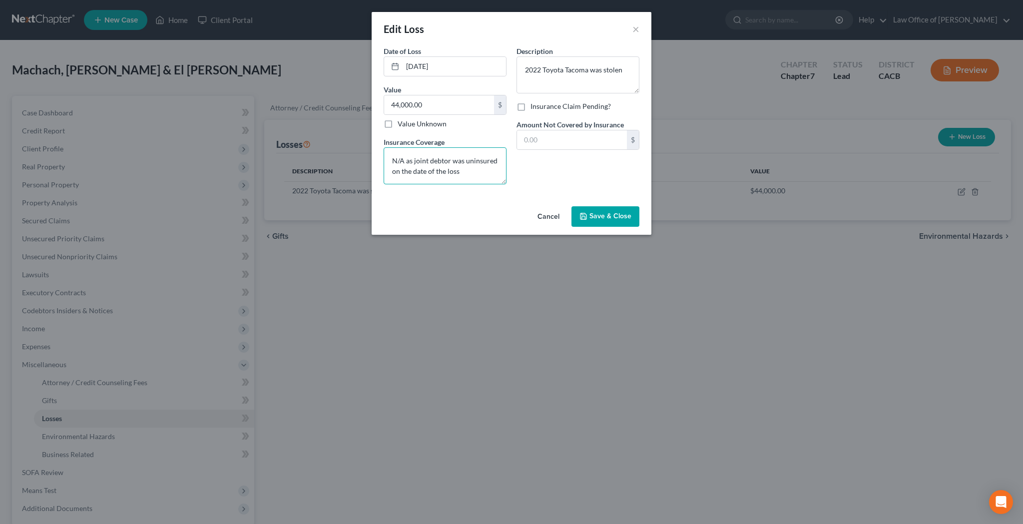
type textarea "N/A as joint debtor was uninsured on the date of the loss"
click at [590, 178] on div "Description * 2022 Toyota Tacoma was stolen Insurance Claim Pending? Amount Not…" at bounding box center [577, 119] width 133 height 146
click at [546, 71] on textarea "2022 Toyota Tacoma was stolen" at bounding box center [577, 74] width 123 height 37
click at [567, 70] on textarea "2022 toyota Tacoma was stolen" at bounding box center [577, 74] width 123 height 37
click at [544, 72] on textarea "2022 toyota tacoma was stolen" at bounding box center [577, 74] width 123 height 37
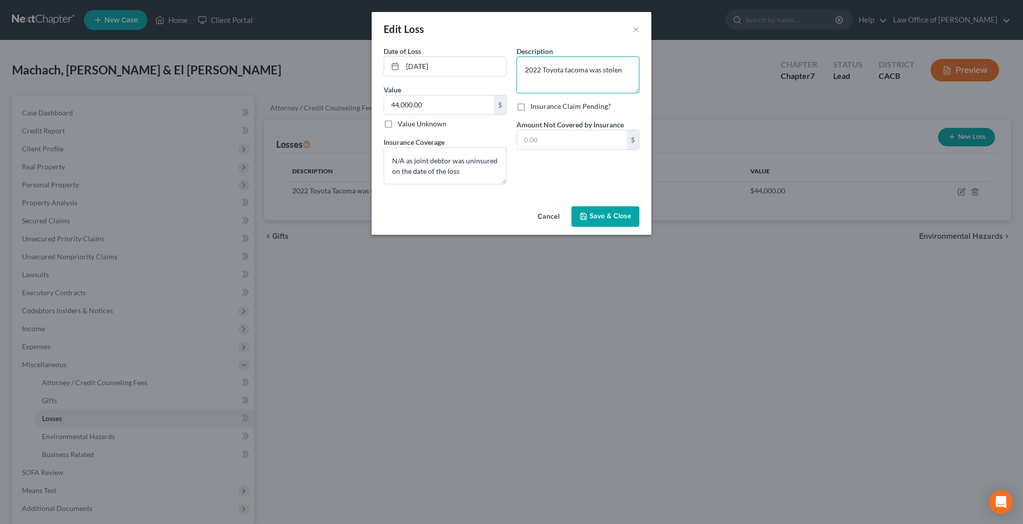
click at [567, 71] on textarea "2022 Toyota tacoma was stolen" at bounding box center [577, 74] width 123 height 37
type textarea "2022 Toyota Tacoma was stolen"
click at [596, 217] on span "Save & Close" at bounding box center [610, 216] width 42 height 8
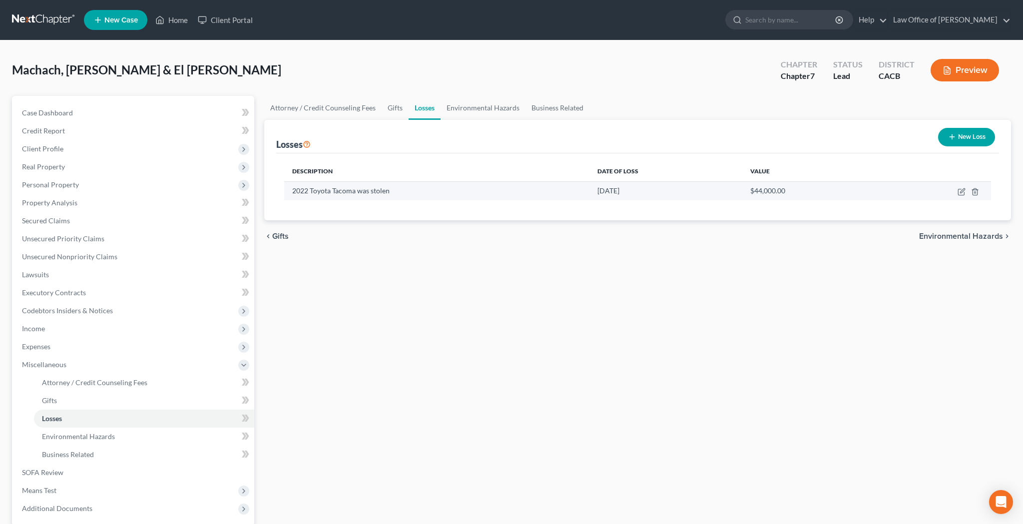
click at [956, 193] on td at bounding box center [934, 190] width 111 height 19
click at [959, 193] on icon "button" at bounding box center [961, 192] width 8 height 8
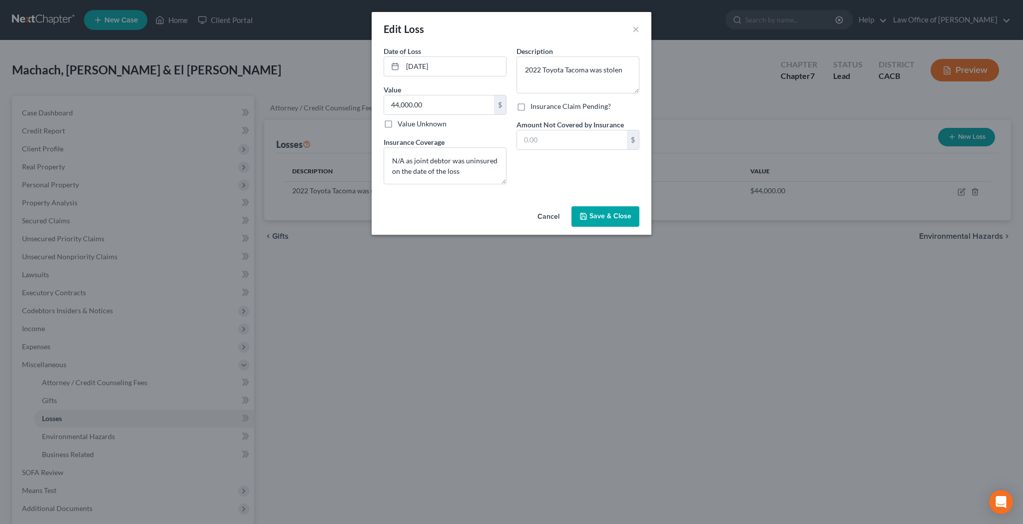
click at [559, 212] on button "Cancel" at bounding box center [548, 217] width 38 height 20
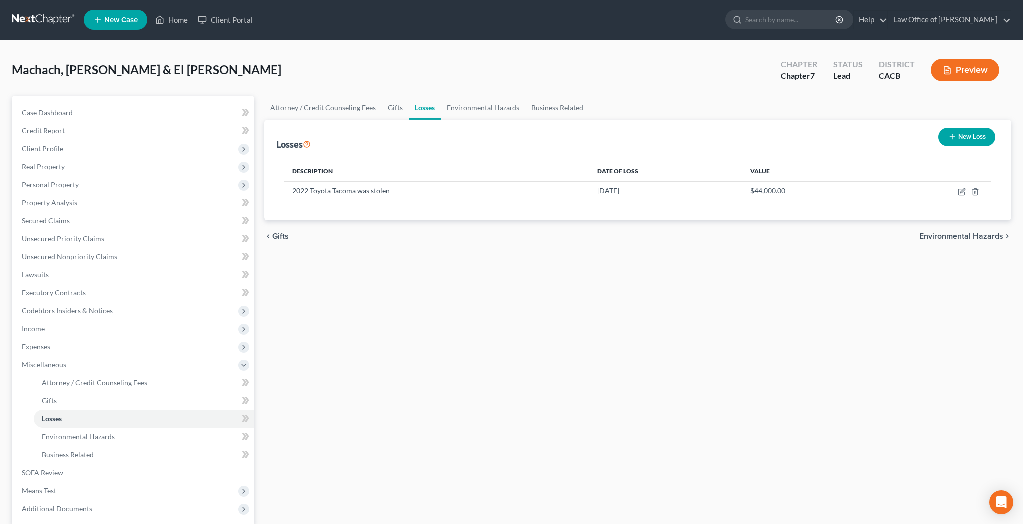
click at [946, 69] on icon "button" at bounding box center [946, 70] width 9 height 9
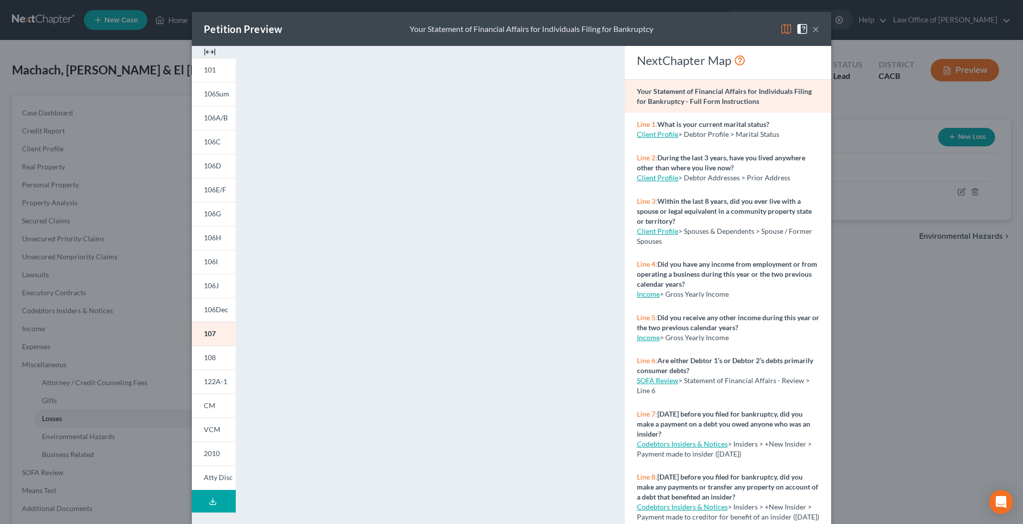
click at [818, 30] on button "×" at bounding box center [815, 29] width 7 height 12
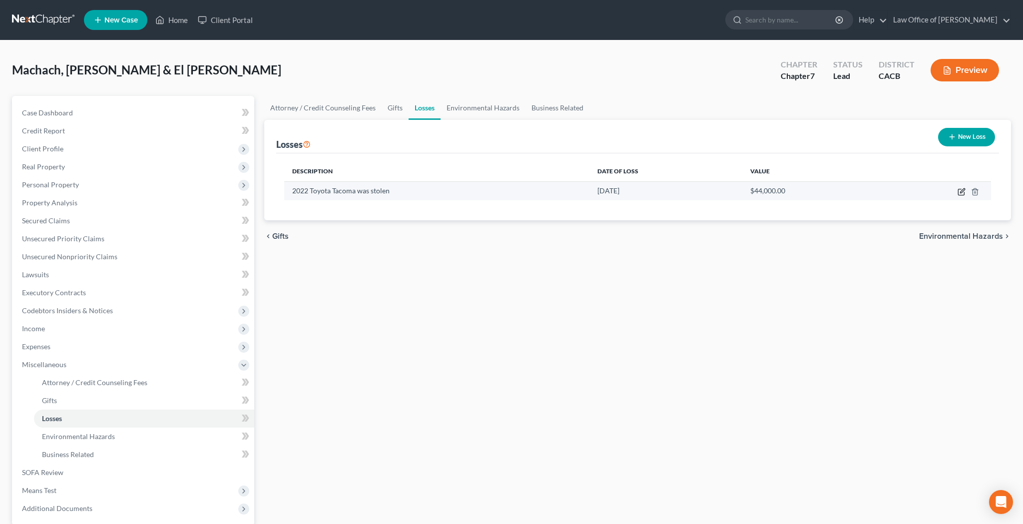
click at [957, 190] on icon "button" at bounding box center [961, 192] width 8 height 8
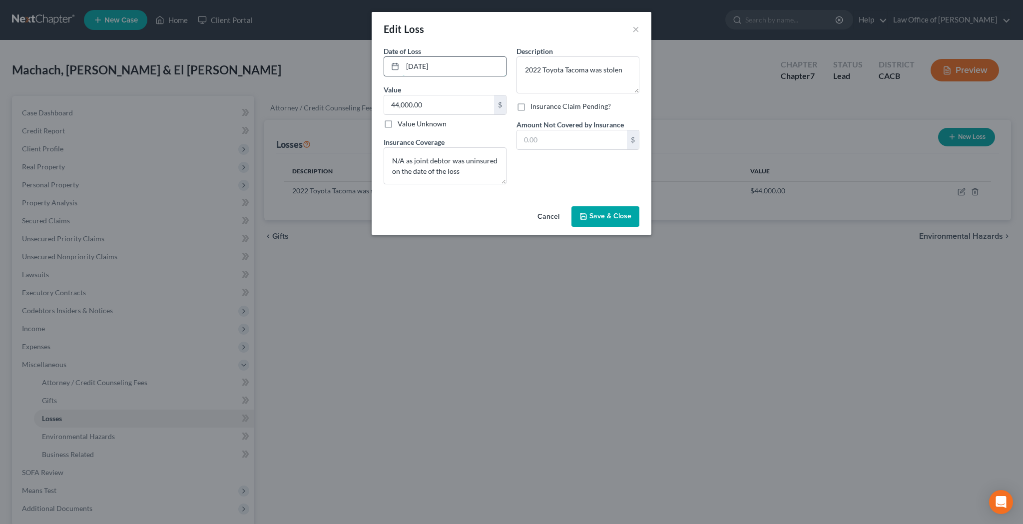
click at [448, 65] on input "[DATE]" at bounding box center [454, 66] width 103 height 19
click at [594, 220] on span "Save & Close" at bounding box center [610, 216] width 42 height 8
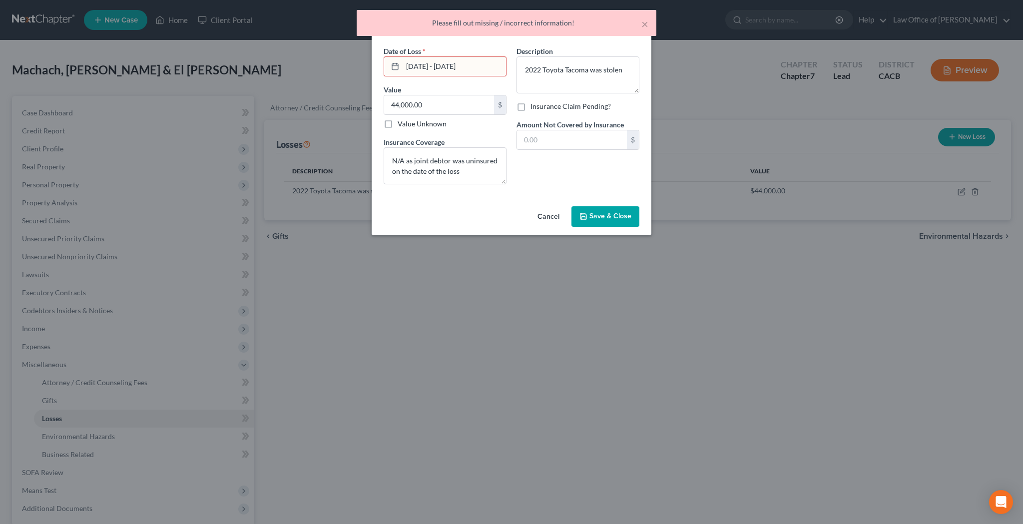
click at [489, 65] on input "[DATE] - [DATE]" at bounding box center [454, 66] width 103 height 19
type input "[DATE]"
click at [543, 136] on input "text" at bounding box center [572, 139] width 110 height 19
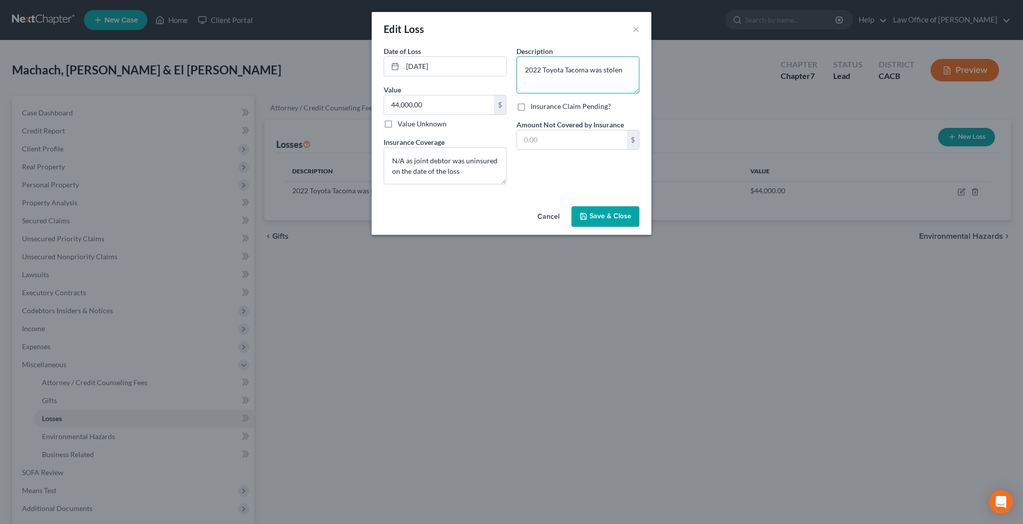
click at [626, 71] on textarea "2022 Toyota Tacoma was stolen" at bounding box center [577, 74] width 123 height 37
type textarea "2022 Toyota Tacoma was stolen"
click at [601, 223] on button "Save & Close" at bounding box center [605, 216] width 68 height 21
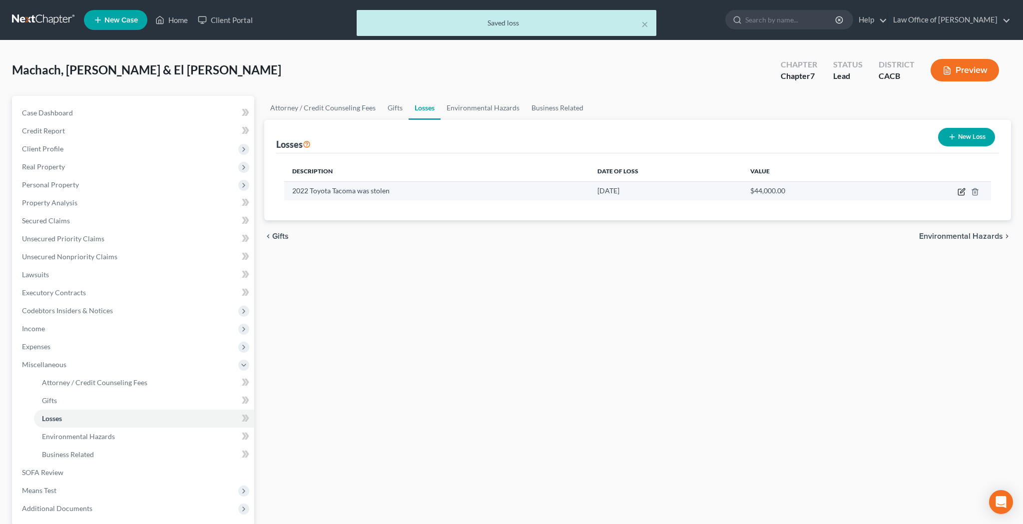
click at [961, 195] on icon "button" at bounding box center [961, 192] width 6 height 6
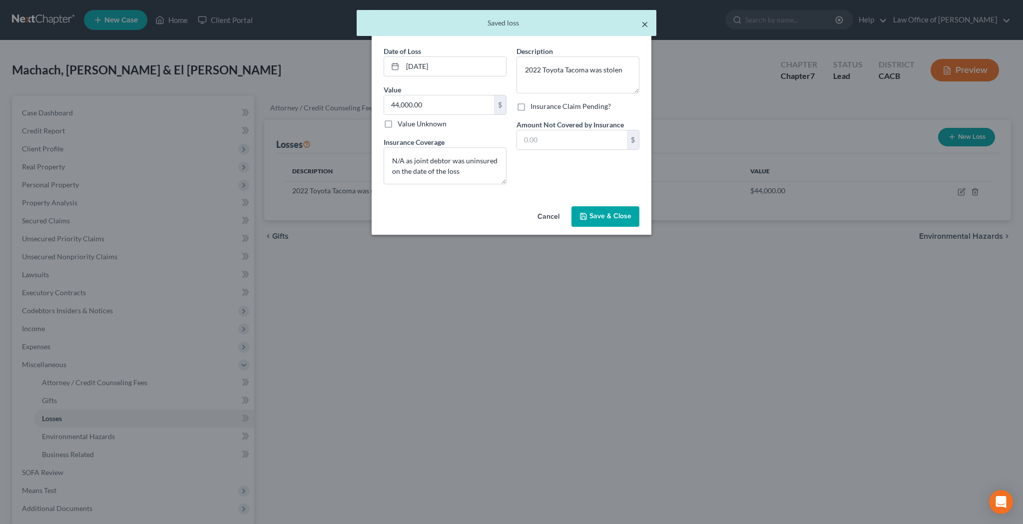
click at [646, 26] on button "×" at bounding box center [644, 24] width 7 height 12
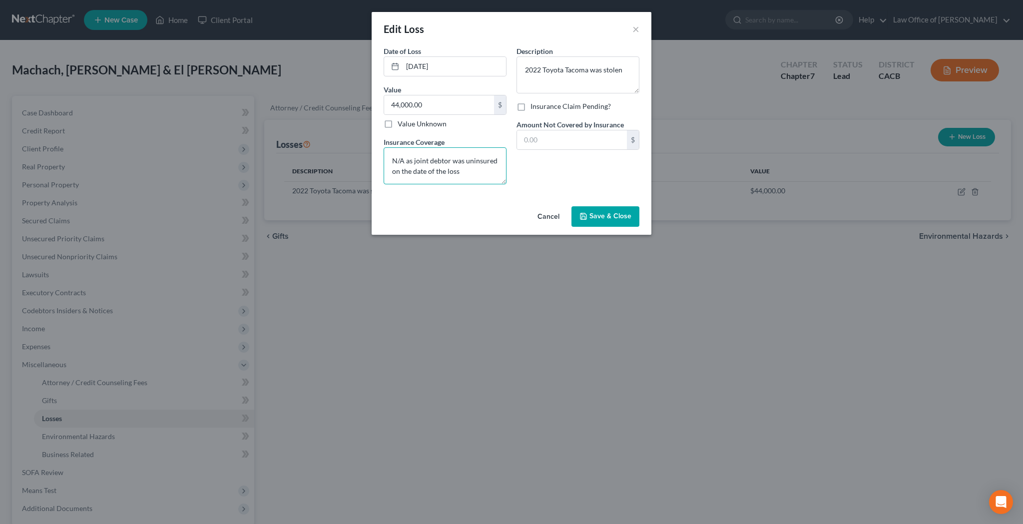
drag, startPoint x: 393, startPoint y: 172, endPoint x: 425, endPoint y: 170, distance: 32.1
click at [425, 170] on textarea "N/A as joint debtor was uninsured on the date of the loss" at bounding box center [445, 165] width 123 height 37
type textarea "N/A as joint debtor was uninsured at the time of the loss"
click at [609, 217] on span "Save & Close" at bounding box center [610, 216] width 42 height 8
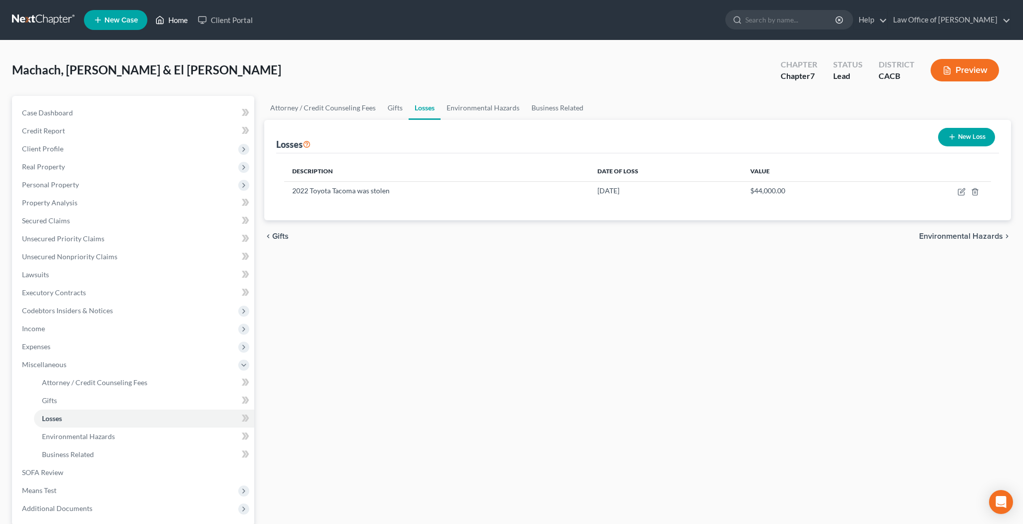
click at [175, 22] on link "Home" at bounding box center [171, 20] width 42 height 18
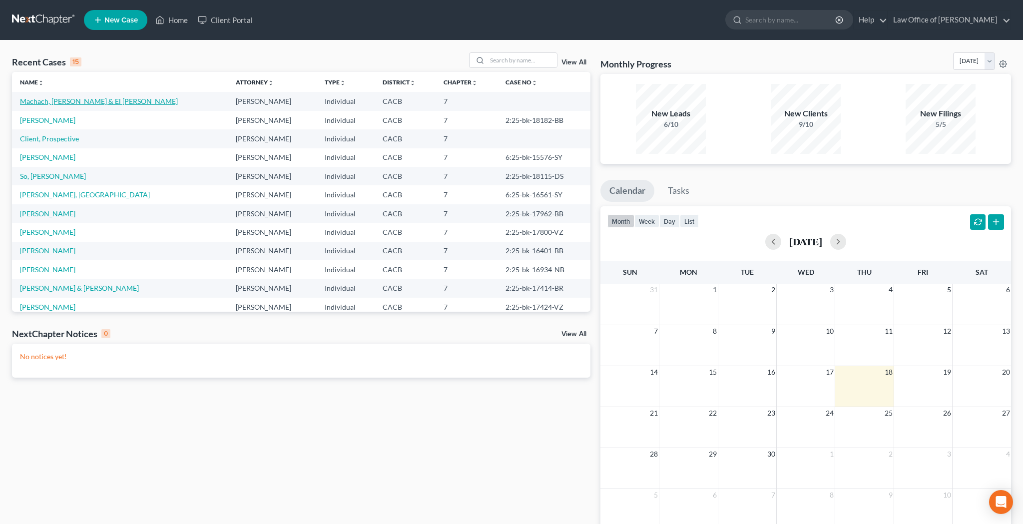
click at [57, 99] on link "Machach, [PERSON_NAME] & El [PERSON_NAME]" at bounding box center [99, 101] width 158 height 8
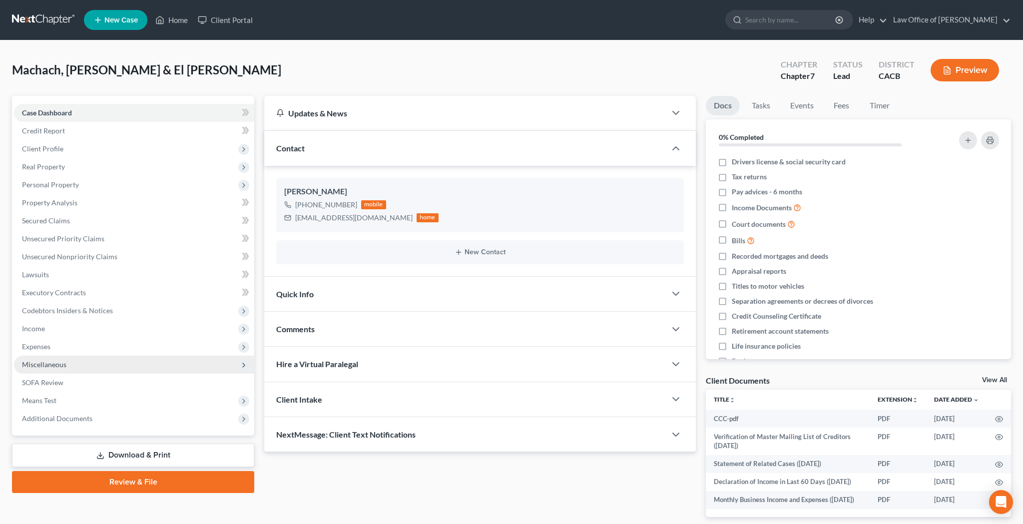
click at [54, 363] on span "Miscellaneous" at bounding box center [44, 364] width 44 height 8
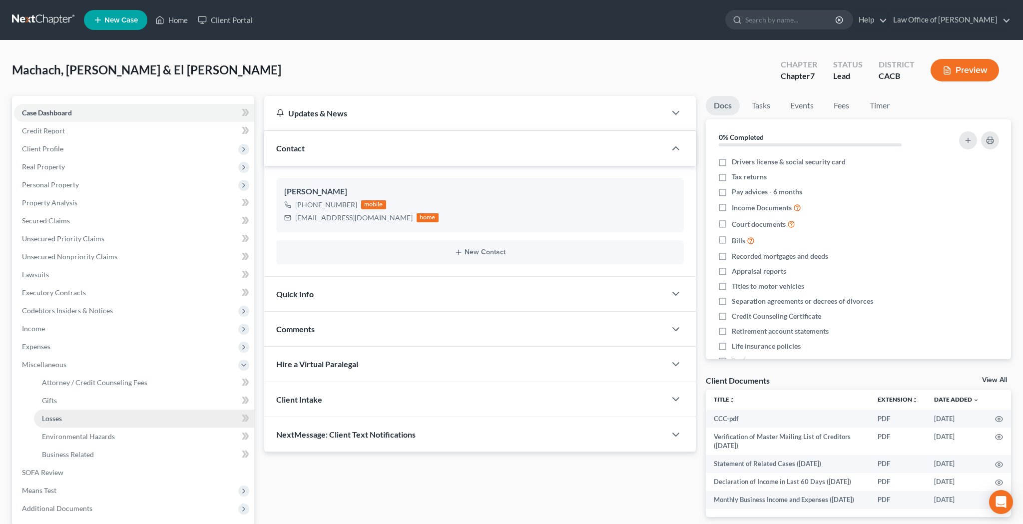
click at [57, 419] on span "Losses" at bounding box center [52, 418] width 20 height 8
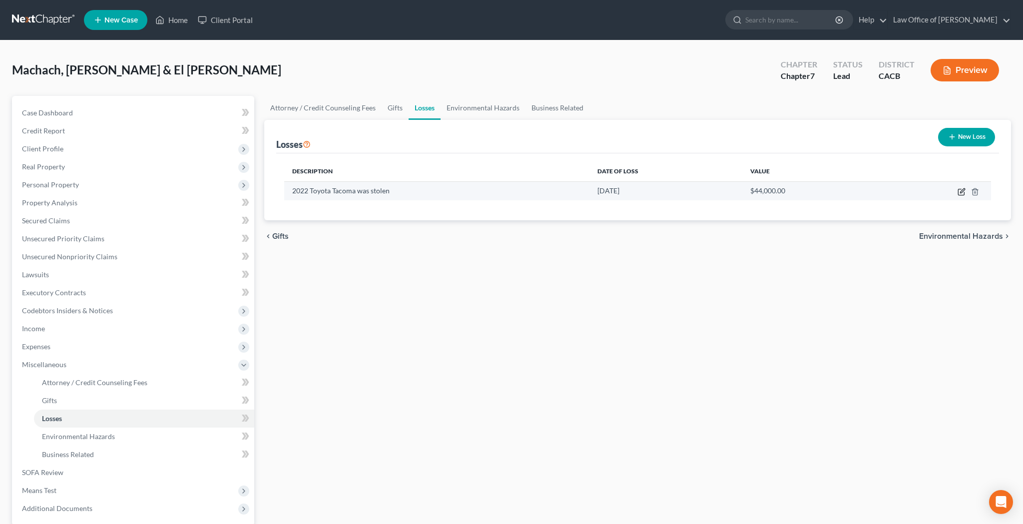
click at [960, 192] on icon "button" at bounding box center [961, 192] width 8 height 8
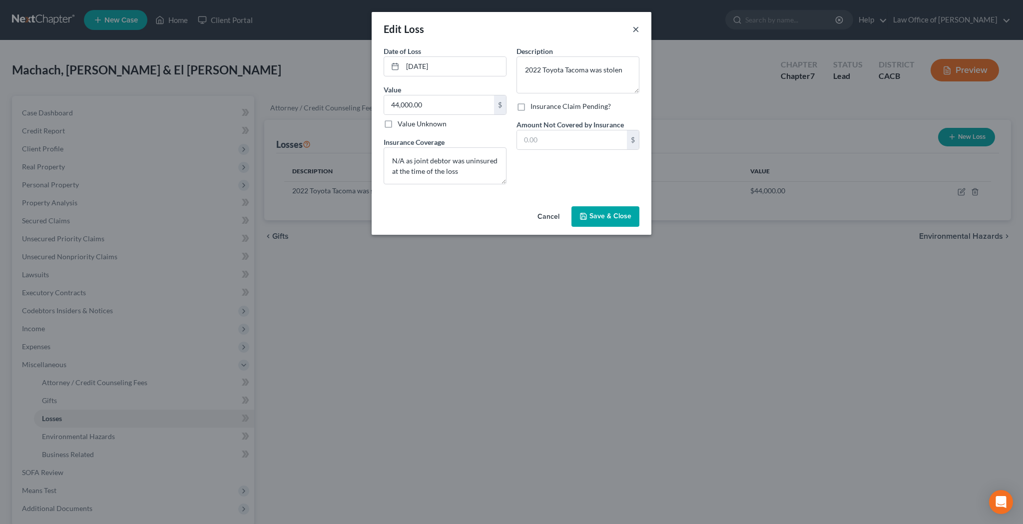
click at [636, 30] on button "×" at bounding box center [635, 29] width 7 height 12
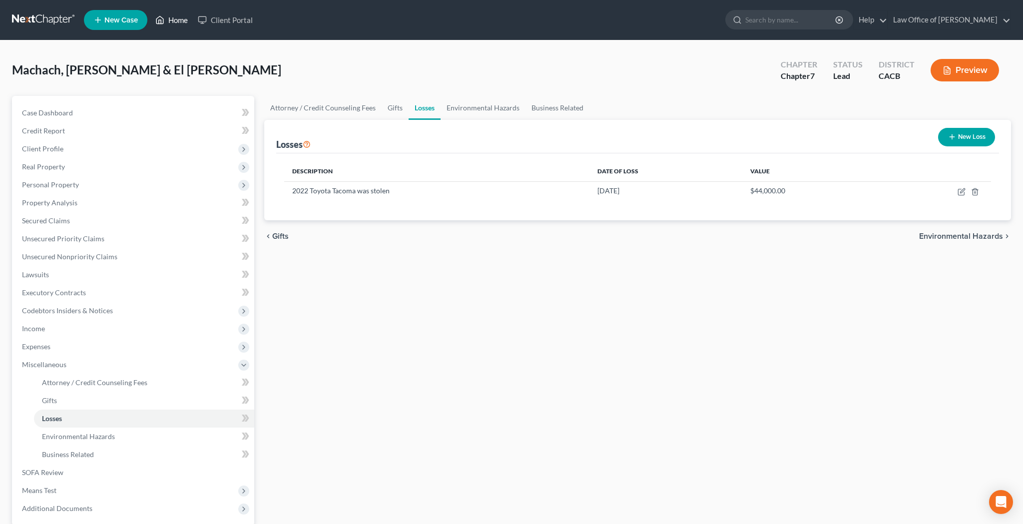
click at [178, 21] on link "Home" at bounding box center [171, 20] width 42 height 18
